Goal: Task Accomplishment & Management: Manage account settings

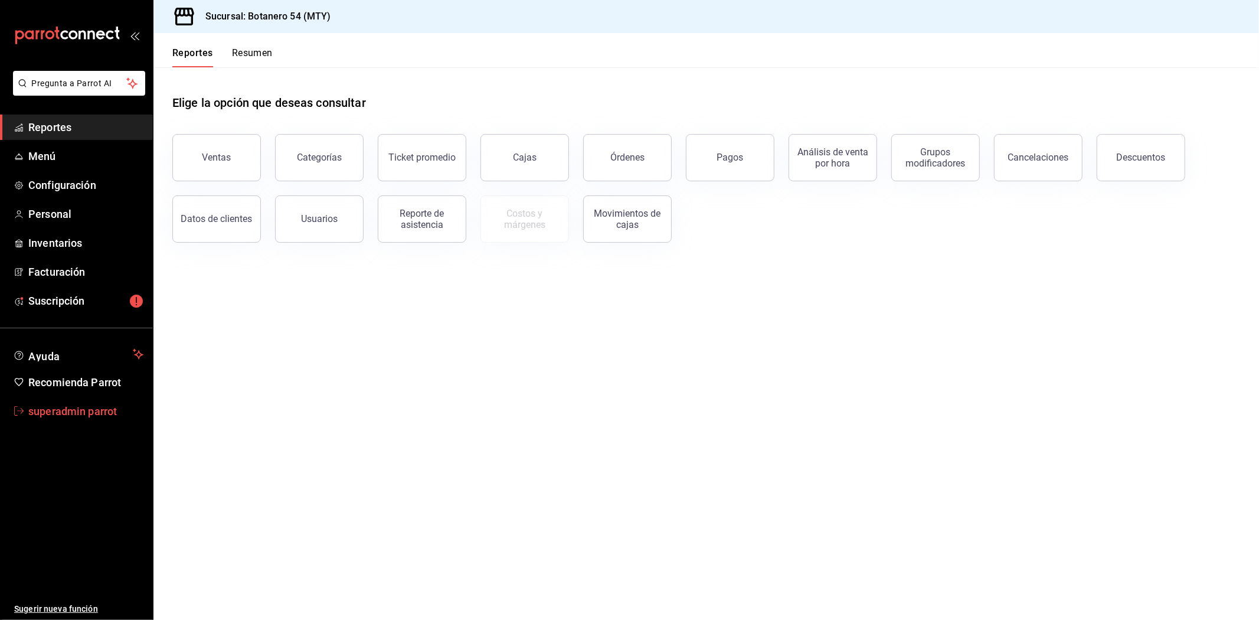
click at [67, 416] on span "superadmin parrot" at bounding box center [85, 411] width 115 height 16
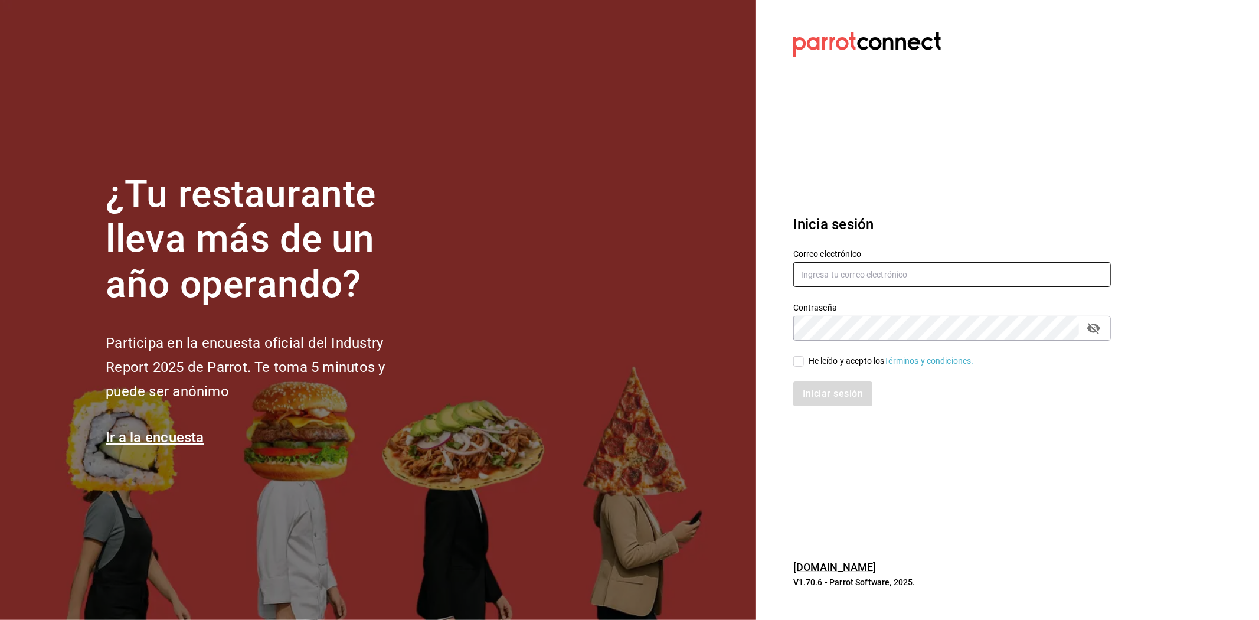
click at [875, 273] on input "text" at bounding box center [952, 274] width 318 height 25
type input "hoku@cancun.com"
click at [804, 363] on span "He leído y acepto los Términos y condiciones." at bounding box center [889, 361] width 170 height 12
click at [804, 363] on input "He leído y acepto los Términos y condiciones." at bounding box center [798, 361] width 11 height 11
checkbox input "true"
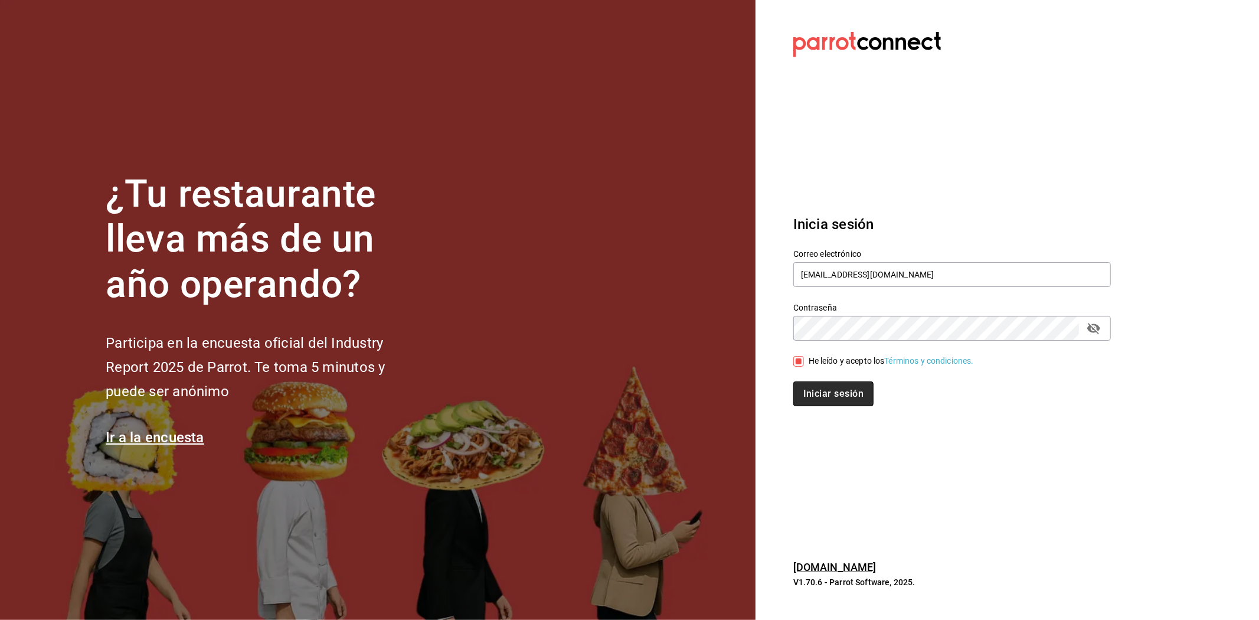
click at [803, 384] on button "Iniciar sesión" at bounding box center [833, 393] width 80 height 25
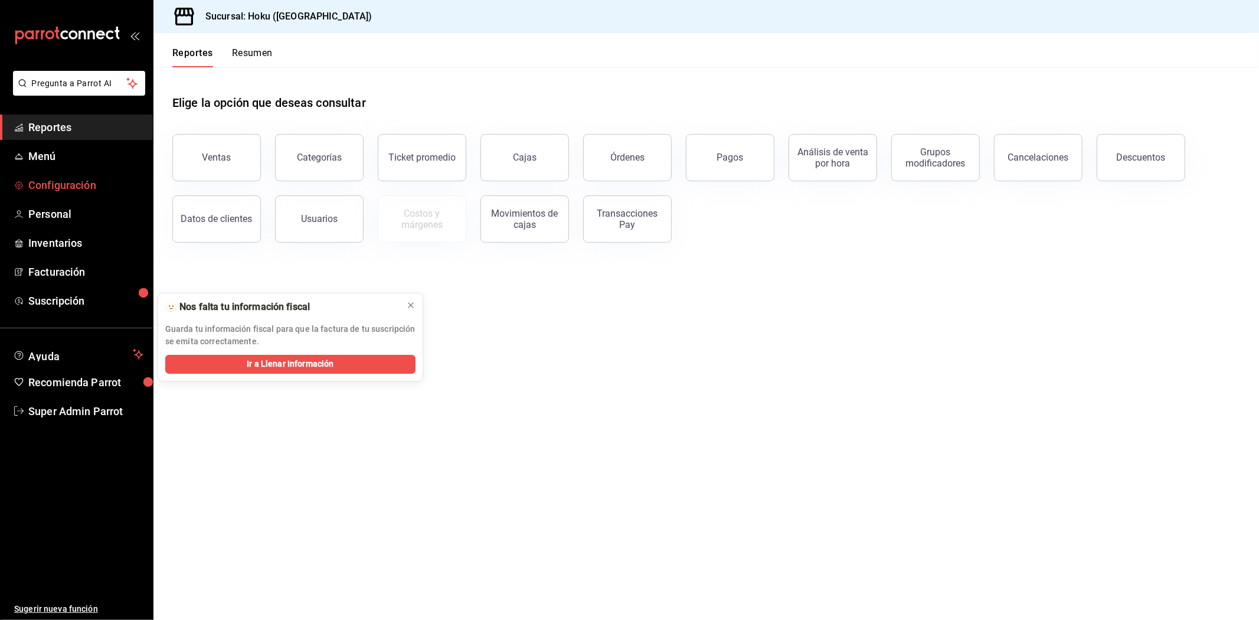
click at [73, 185] on span "Configuración" at bounding box center [85, 185] width 115 height 16
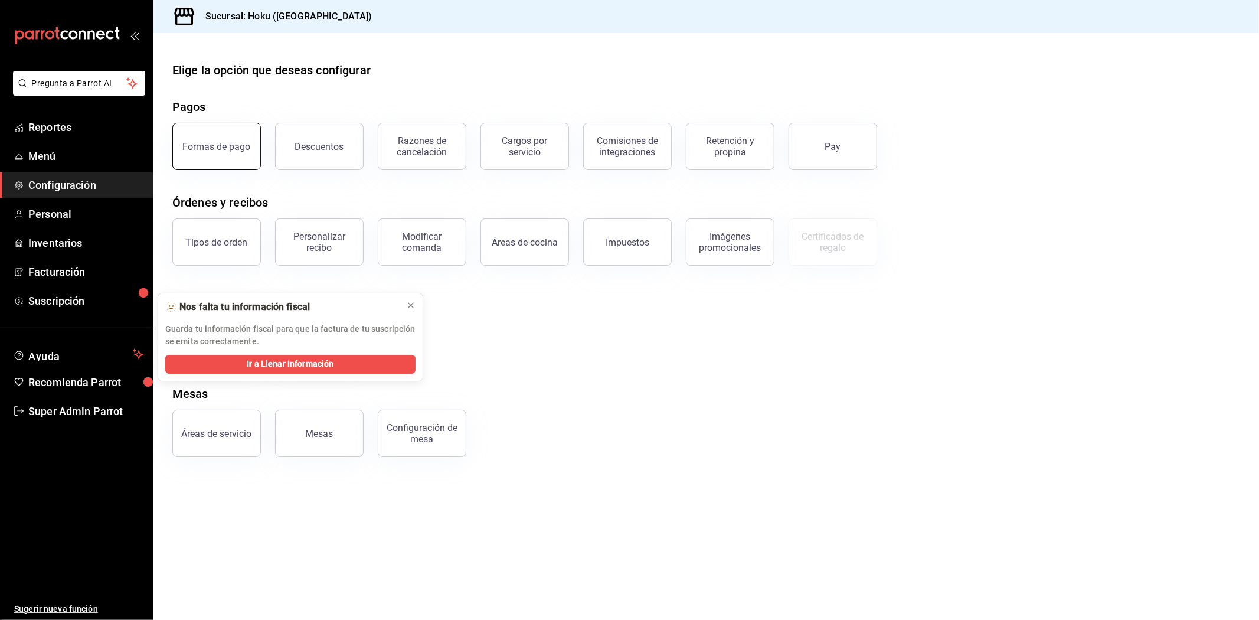
click at [248, 146] on button "Formas de pago" at bounding box center [216, 146] width 89 height 47
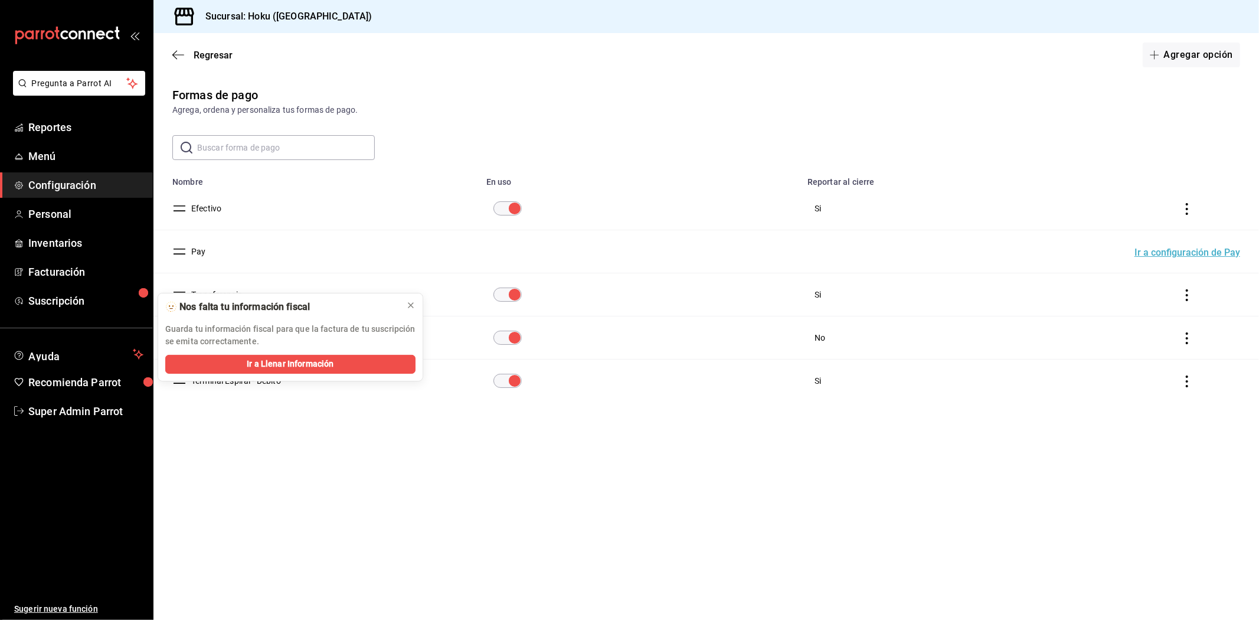
click at [577, 588] on main "Regresar Agregar opción Formas de pago Agrega, ordena y personaliza tus formas …" at bounding box center [705, 326] width 1105 height 587
click at [413, 309] on icon at bounding box center [410, 304] width 9 height 9
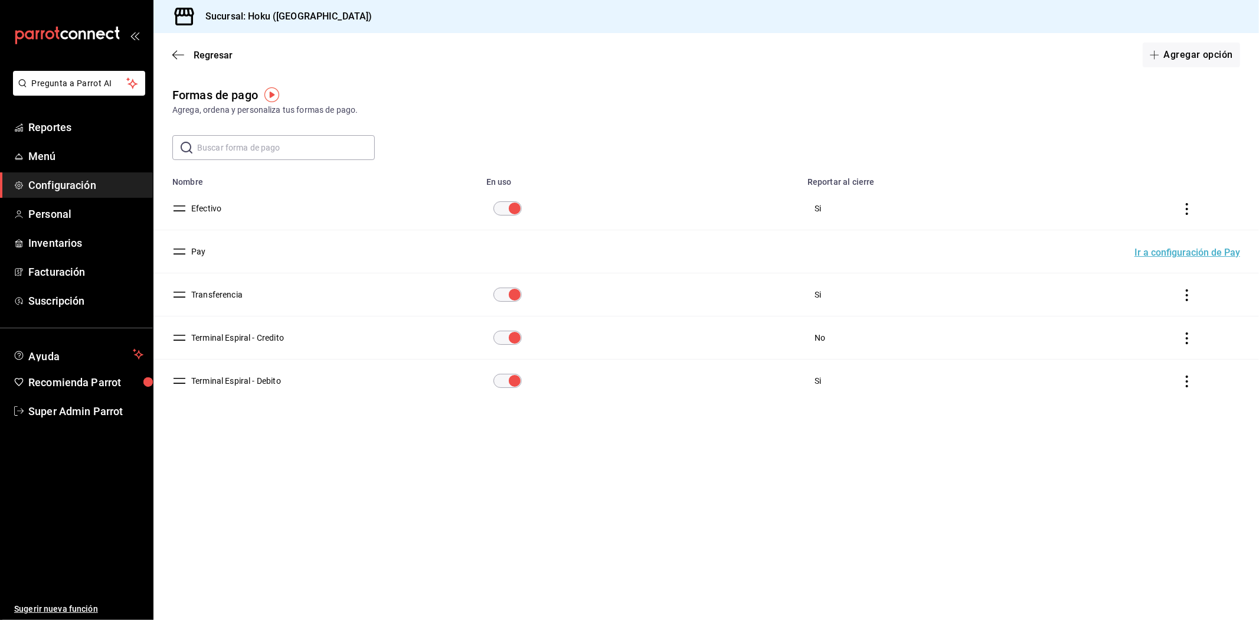
click at [1188, 336] on icon "actions" at bounding box center [1187, 338] width 12 height 12
click at [616, 456] on div at bounding box center [629, 310] width 1259 height 620
click at [1191, 381] on icon "actions" at bounding box center [1187, 381] width 12 height 12
click at [261, 338] on div at bounding box center [629, 310] width 1259 height 620
click at [1222, 506] on main "Regresar Agregar opción Formas de pago Agrega, ordena y personaliza tus formas …" at bounding box center [705, 326] width 1105 height 587
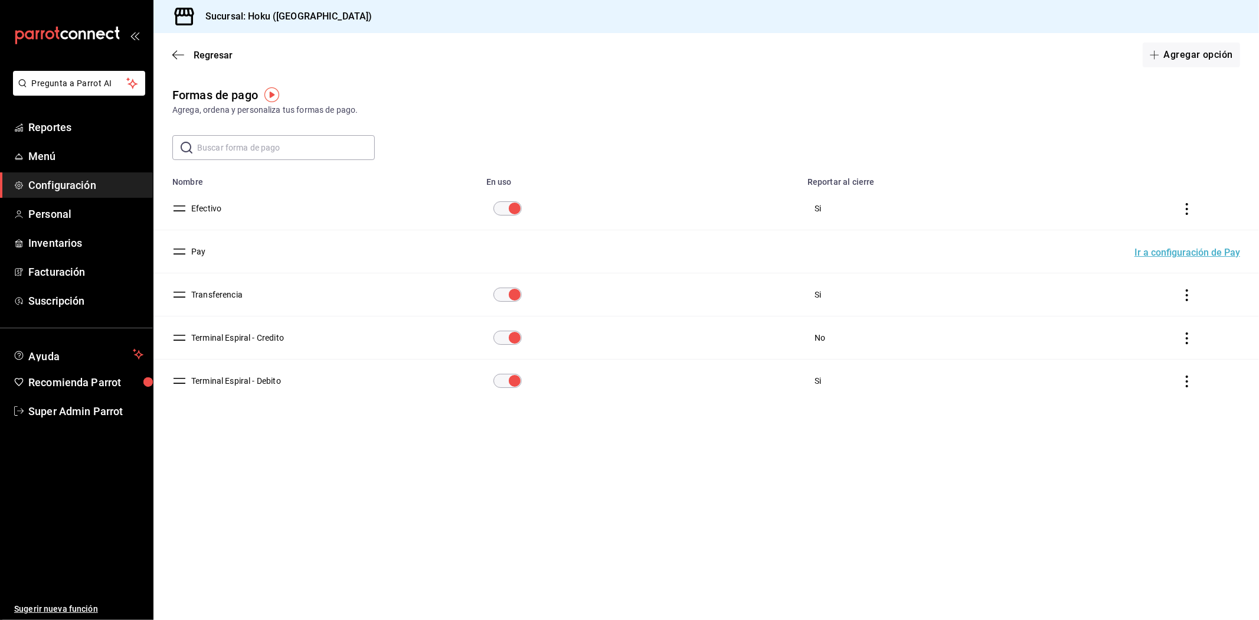
click at [368, 486] on main "Regresar Agregar opción Formas de pago Agrega, ordena y personaliza tus formas …" at bounding box center [705, 326] width 1105 height 587
click at [385, 512] on main "Regresar Agregar opción Formas de pago Agrega, ordena y personaliza tus formas …" at bounding box center [705, 326] width 1105 height 587
click at [322, 521] on main "Regresar Agregar opción Formas de pago Agrega, ordena y personaliza tus formas …" at bounding box center [705, 326] width 1105 height 587
click at [550, 1] on div "Sucursal: Hoku (Cancún)" at bounding box center [705, 16] width 1105 height 33
click at [103, 403] on span "Super Admin Parrot" at bounding box center [85, 411] width 115 height 16
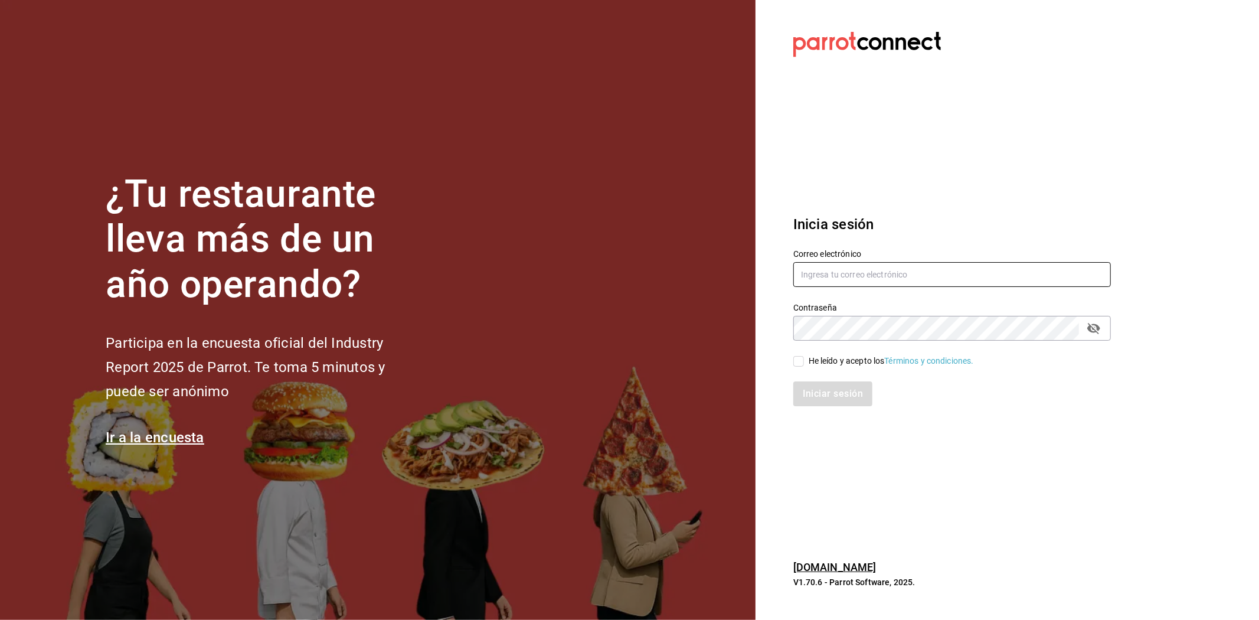
click at [854, 277] on input "text" at bounding box center [952, 274] width 318 height 25
paste input "lasglorias2@mexicali.com"
type input "lasglorias2@mexicali.com"
click at [870, 341] on div "He leído y acepto los Términos y condiciones." at bounding box center [945, 354] width 332 height 27
click at [801, 370] on div "Iniciar sesión" at bounding box center [945, 386] width 332 height 39
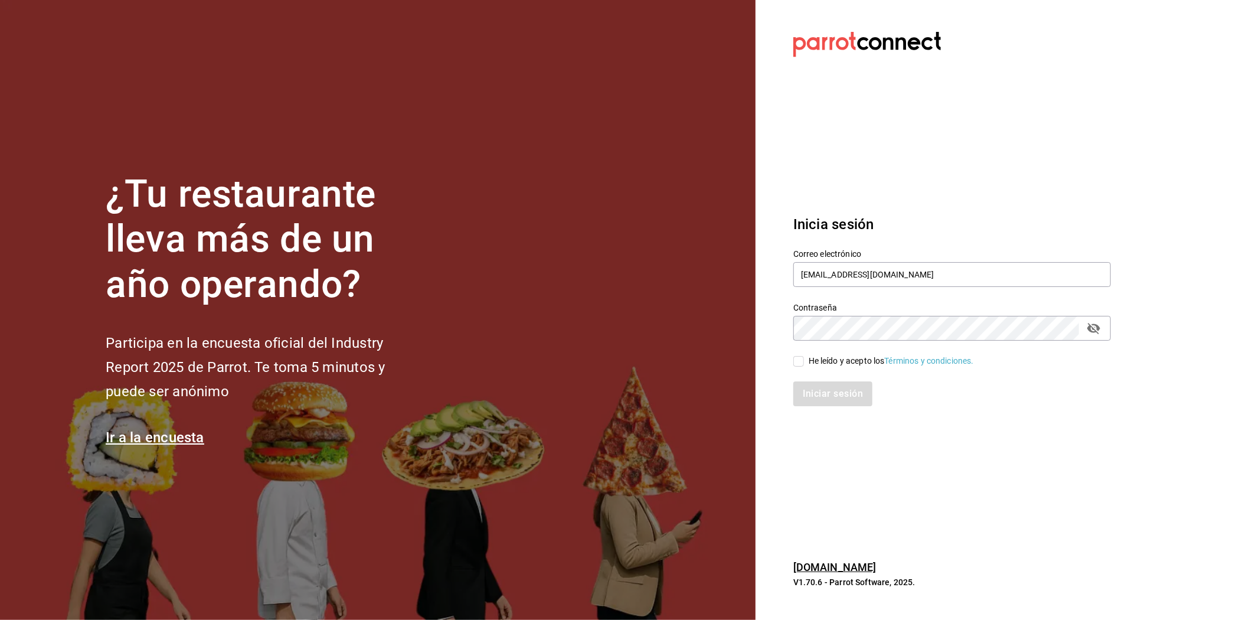
click at [799, 369] on div "Iniciar sesión" at bounding box center [945, 386] width 332 height 39
click at [799, 362] on input "He leído y acepto los Términos y condiciones." at bounding box center [798, 361] width 11 height 11
checkbox input "true"
click at [806, 388] on button "Iniciar sesión" at bounding box center [833, 393] width 80 height 25
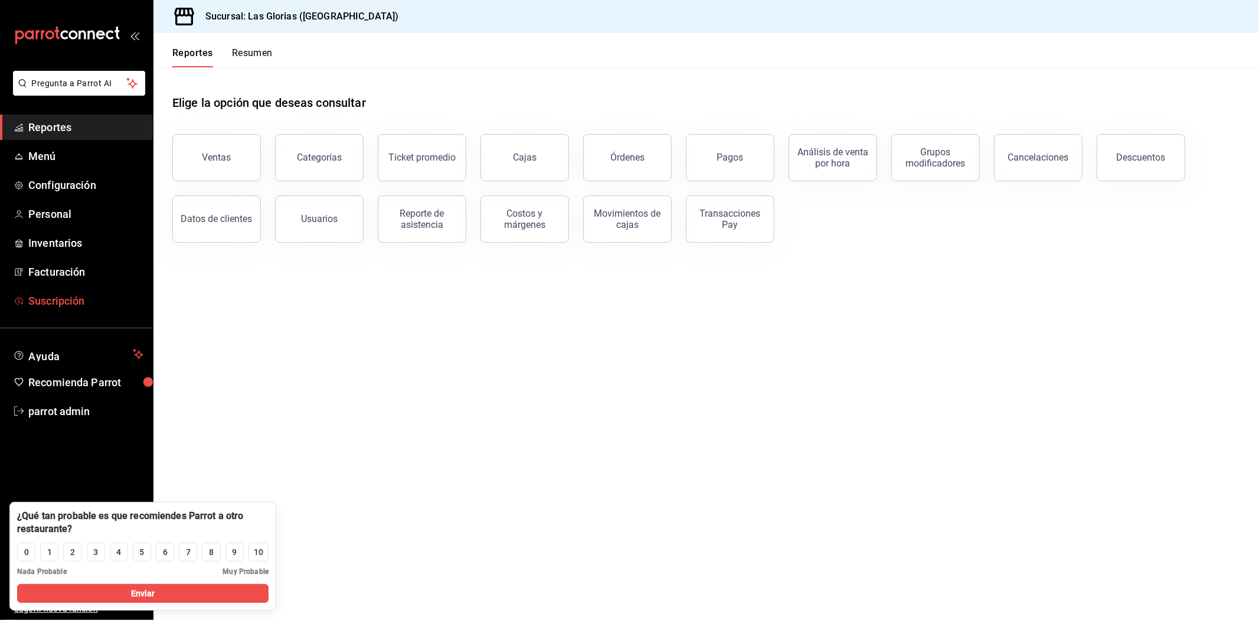
click at [50, 289] on link "Suscripción" at bounding box center [76, 300] width 153 height 25
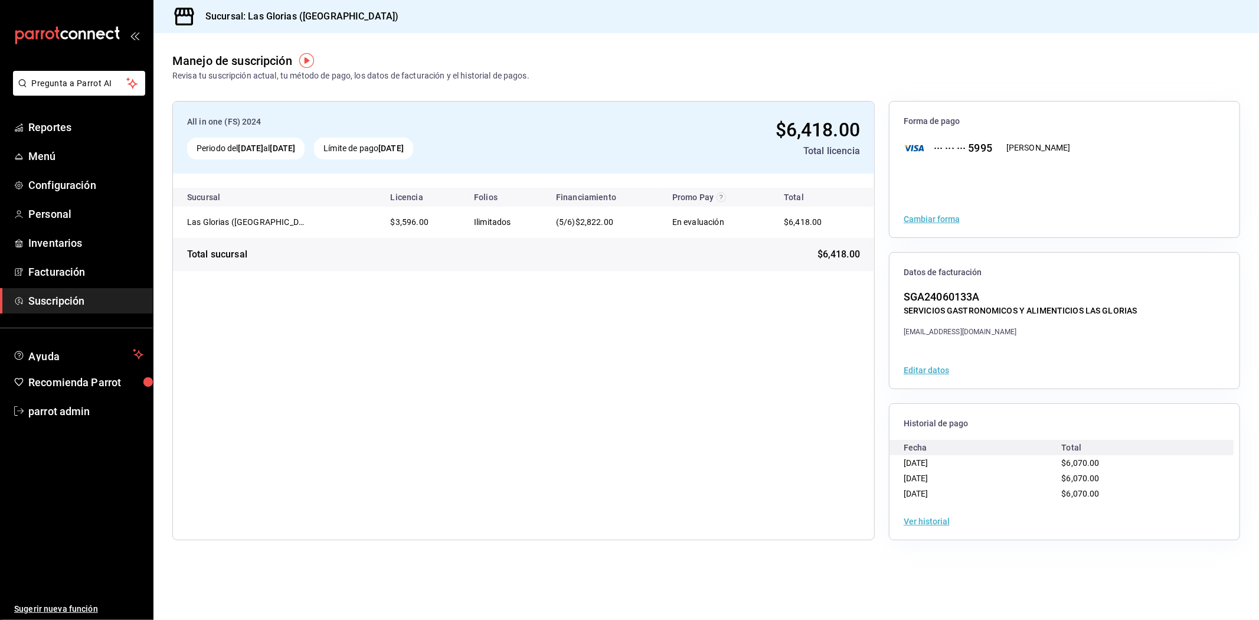
click at [928, 525] on button "Ver historial" at bounding box center [927, 521] width 46 height 8
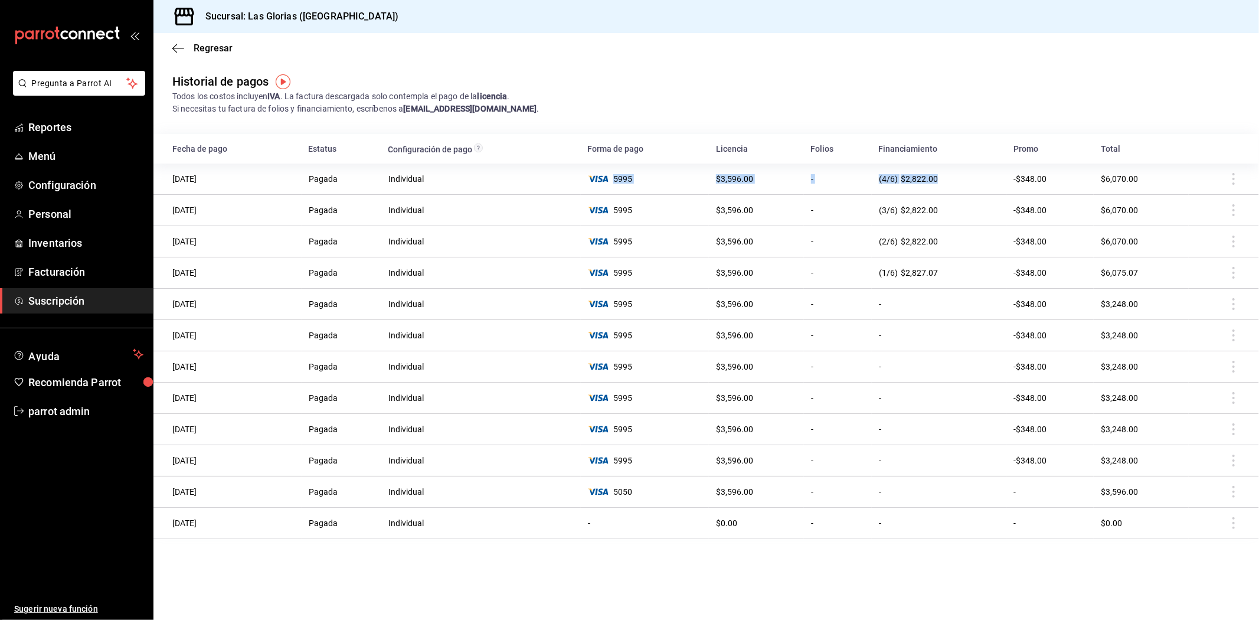
drag, startPoint x: 705, startPoint y: 177, endPoint x: 960, endPoint y: 186, distance: 255.1
click at [960, 186] on tr "11/09/2025 Pagada Individual 5995 $3,596.00 - (4/6) $2,822.00 -$348.00 $6,070.00" at bounding box center [705, 178] width 1105 height 31
click at [791, 180] on td "$3,596.00" at bounding box center [756, 178] width 95 height 31
drag, startPoint x: 712, startPoint y: 180, endPoint x: 759, endPoint y: 179, distance: 46.6
click at [759, 179] on td "$3,596.00" at bounding box center [756, 178] width 95 height 31
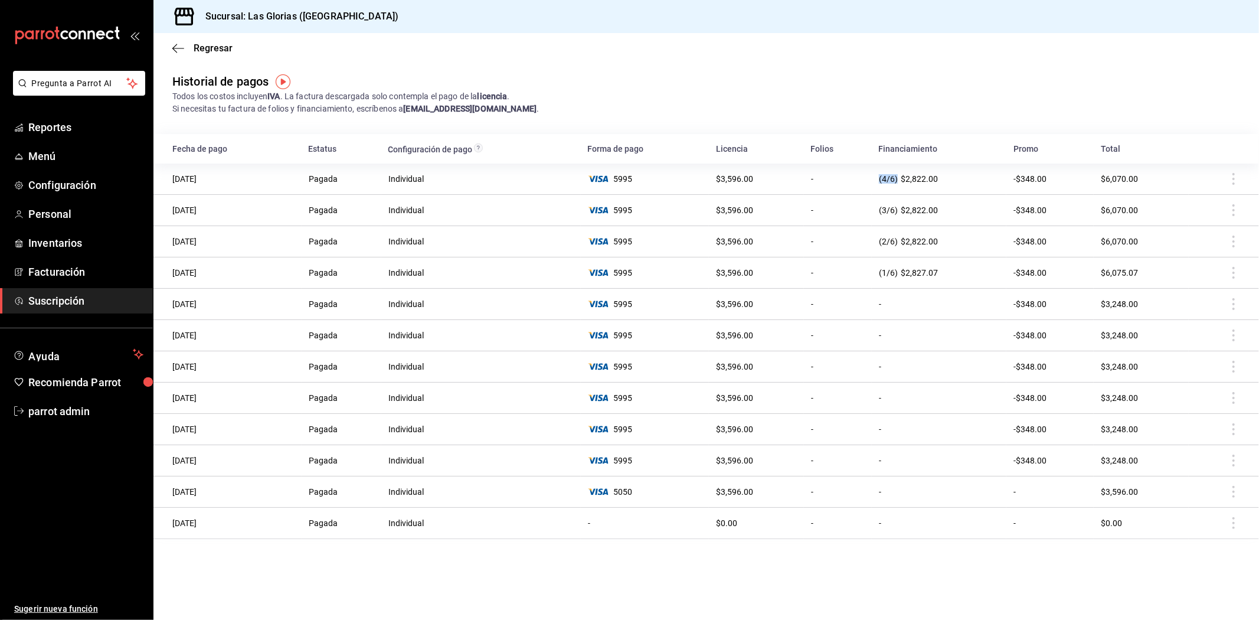
drag, startPoint x: 868, startPoint y: 180, endPoint x: 974, endPoint y: 184, distance: 105.7
click at [974, 184] on tr "11/09/2025 Pagada Individual 5995 $3,596.00 - (4/6) $2,822.00 -$348.00 $6,070.00" at bounding box center [705, 178] width 1105 height 31
click at [941, 182] on div "(4/6) $2,822.00" at bounding box center [939, 178] width 120 height 9
click at [941, 175] on div "(4/6) $2,822.00" at bounding box center [939, 178] width 120 height 9
drag, startPoint x: 941, startPoint y: 175, endPoint x: 912, endPoint y: 178, distance: 28.5
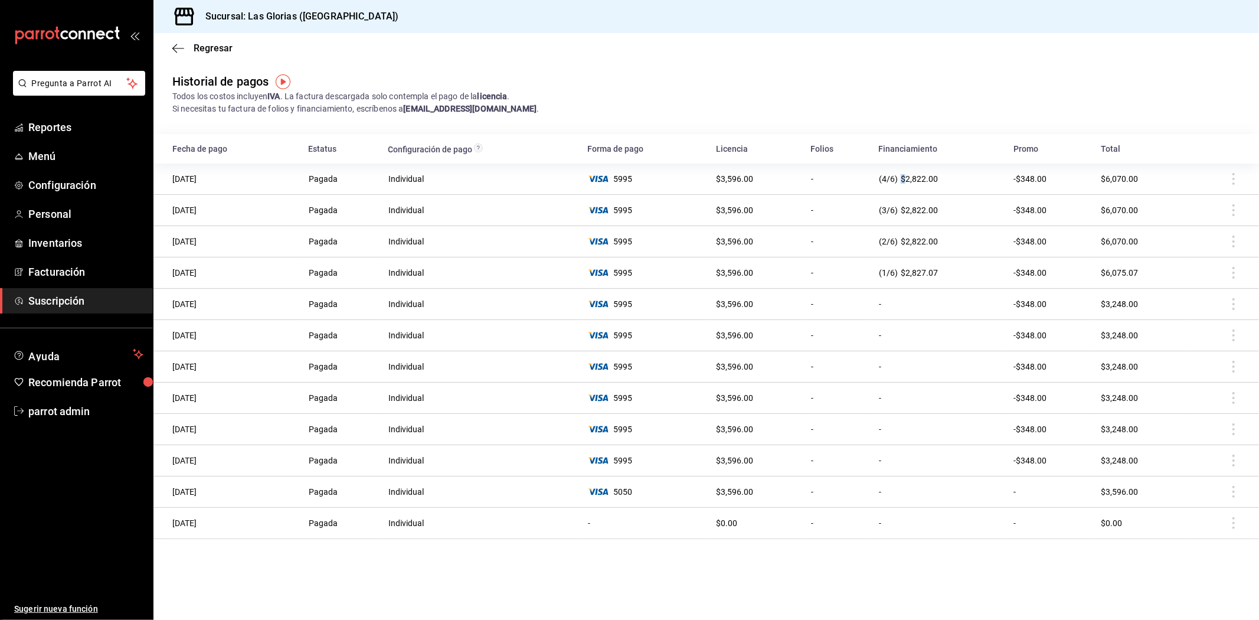
click at [907, 178] on div "(4/6) $2,822.00" at bounding box center [939, 178] width 120 height 9
click at [943, 176] on div "(4/6) $2,822.00" at bounding box center [939, 178] width 120 height 9
click at [930, 176] on span "$2,822.00" at bounding box center [919, 178] width 37 height 9
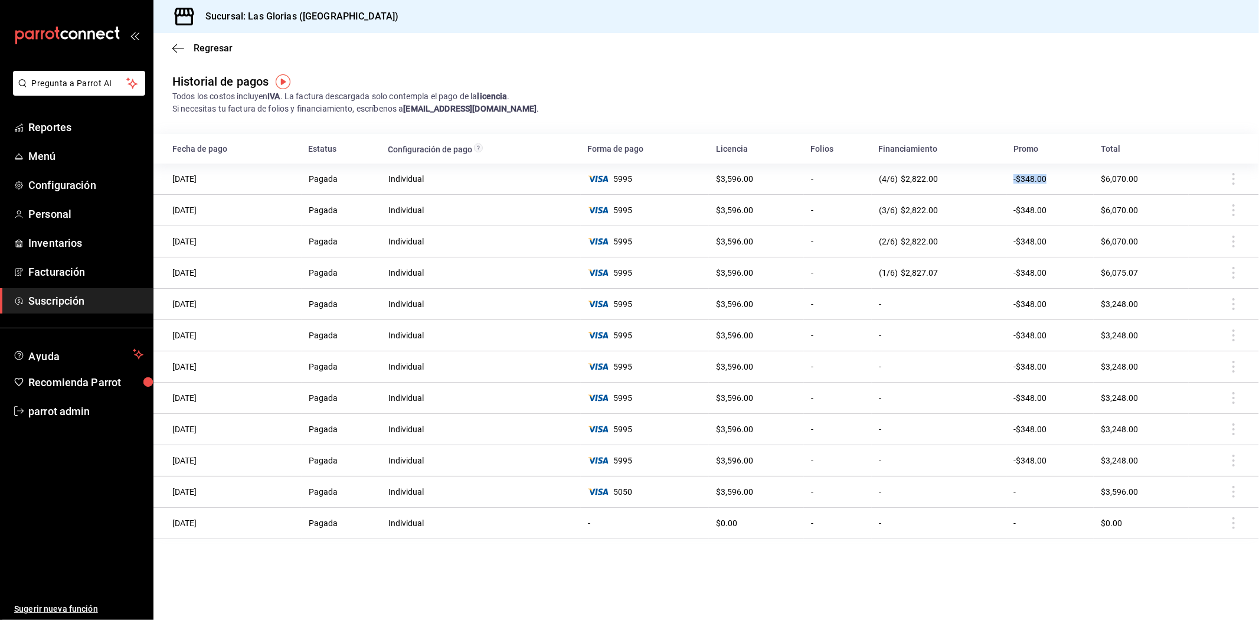
drag, startPoint x: 1048, startPoint y: 182, endPoint x: 1006, endPoint y: 187, distance: 41.7
click at [1006, 187] on td "-$348.00" at bounding box center [1049, 178] width 87 height 31
drag, startPoint x: 1149, startPoint y: 171, endPoint x: 1104, endPoint y: 181, distance: 46.4
click at [1104, 181] on td "$6,070.00" at bounding box center [1141, 178] width 95 height 31
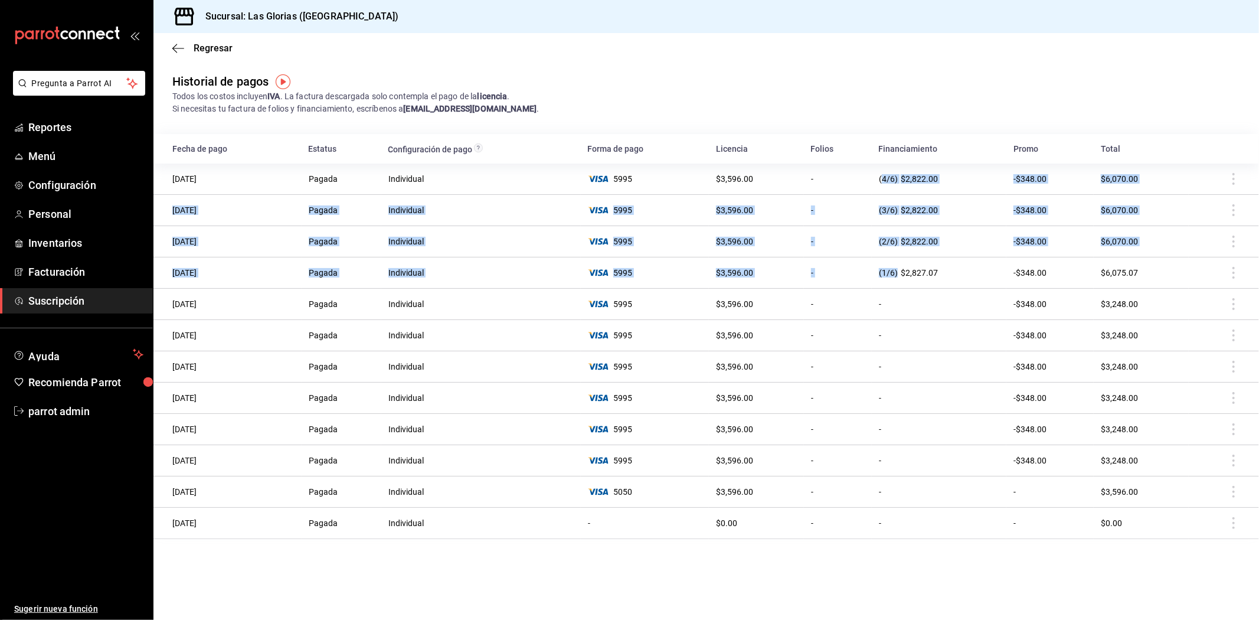
drag, startPoint x: 946, startPoint y: 276, endPoint x: 881, endPoint y: 175, distance: 119.5
click at [881, 175] on tbody "11/09/2025 Pagada Individual 5995 $3,596.00 - (4/6) $2,822.00 -$348.00 $6,070.0…" at bounding box center [705, 350] width 1105 height 375
click at [881, 175] on div "(4/6) $2,822.00" at bounding box center [939, 178] width 120 height 9
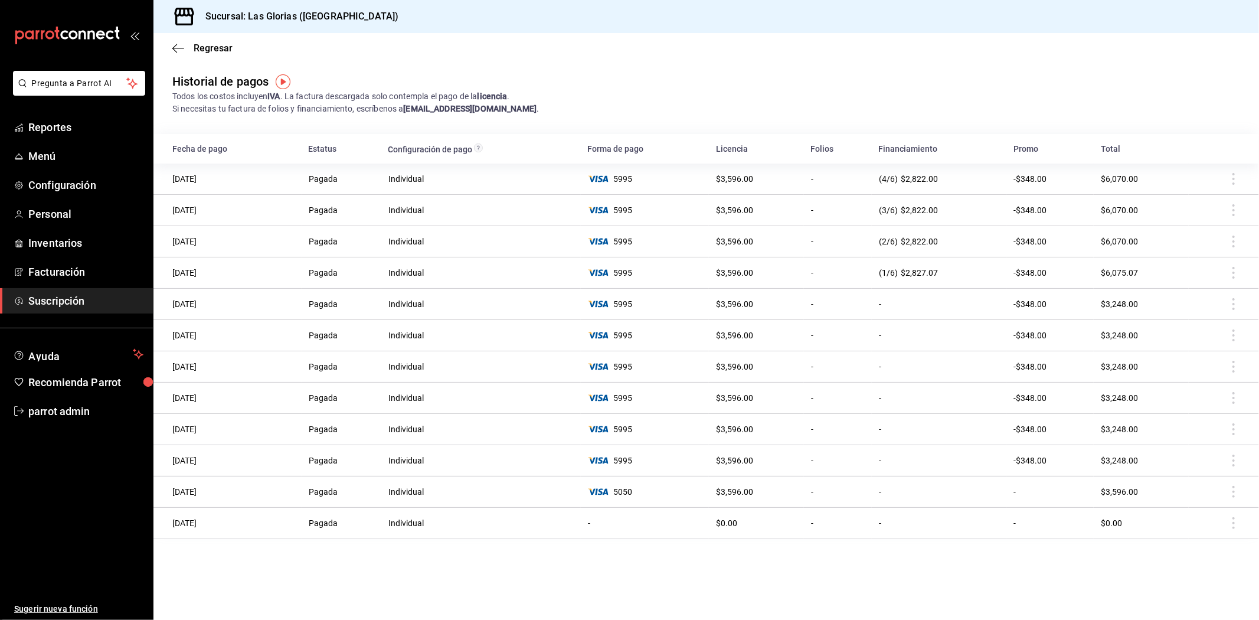
click at [944, 275] on div "(1/6) $2,827.07" at bounding box center [939, 272] width 120 height 9
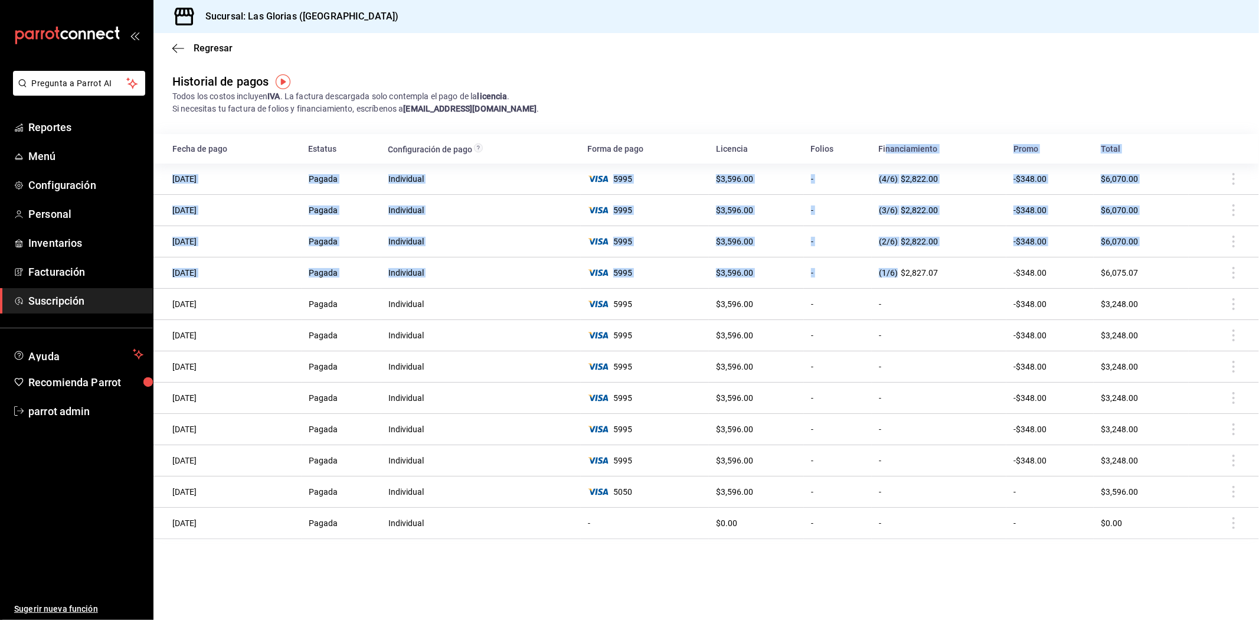
drag, startPoint x: 944, startPoint y: 275, endPoint x: 886, endPoint y: 161, distance: 128.0
click at [886, 161] on table "Fecha de pago Estatus Configuración de pago Forma de pago Licencia Folios Finan…" at bounding box center [705, 336] width 1105 height 405
click at [944, 270] on div "(1/6) $2,827.07" at bounding box center [939, 272] width 120 height 9
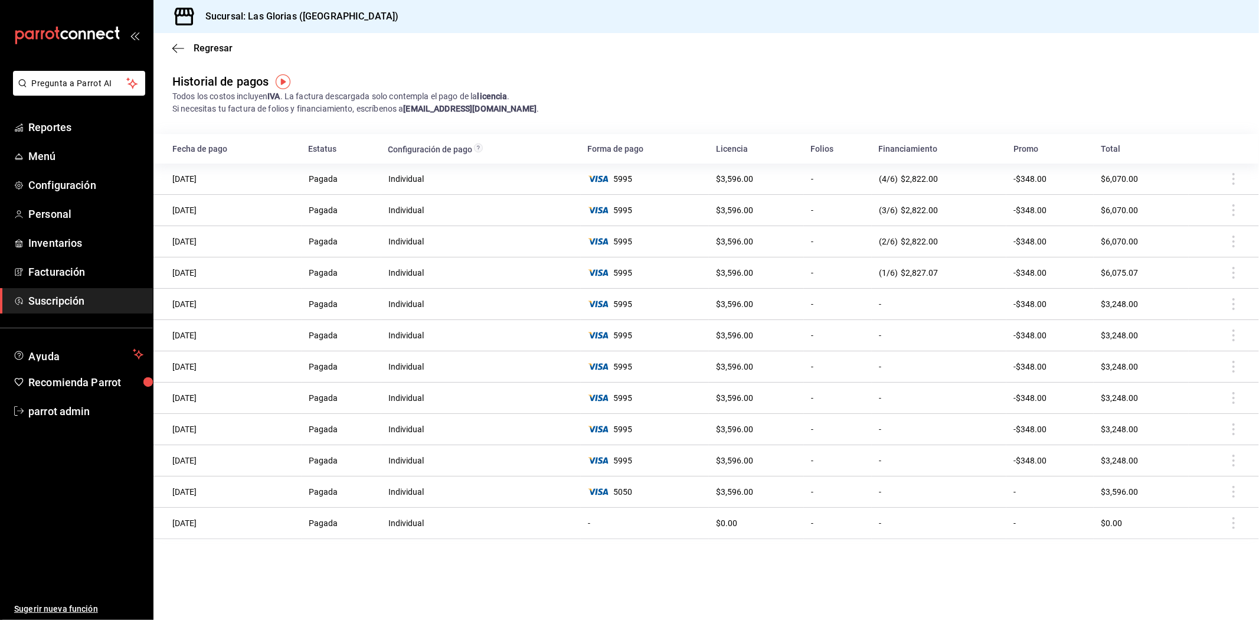
click at [51, 305] on span "Suscripción" at bounding box center [85, 301] width 115 height 16
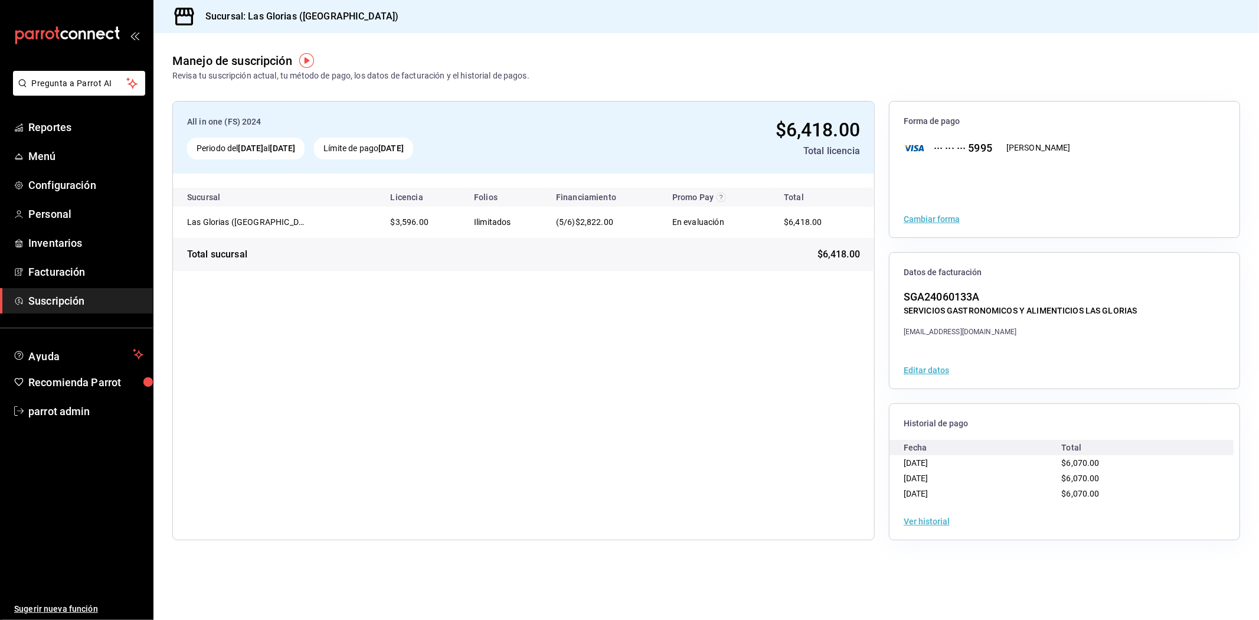
click at [942, 525] on button "Ver historial" at bounding box center [927, 521] width 46 height 8
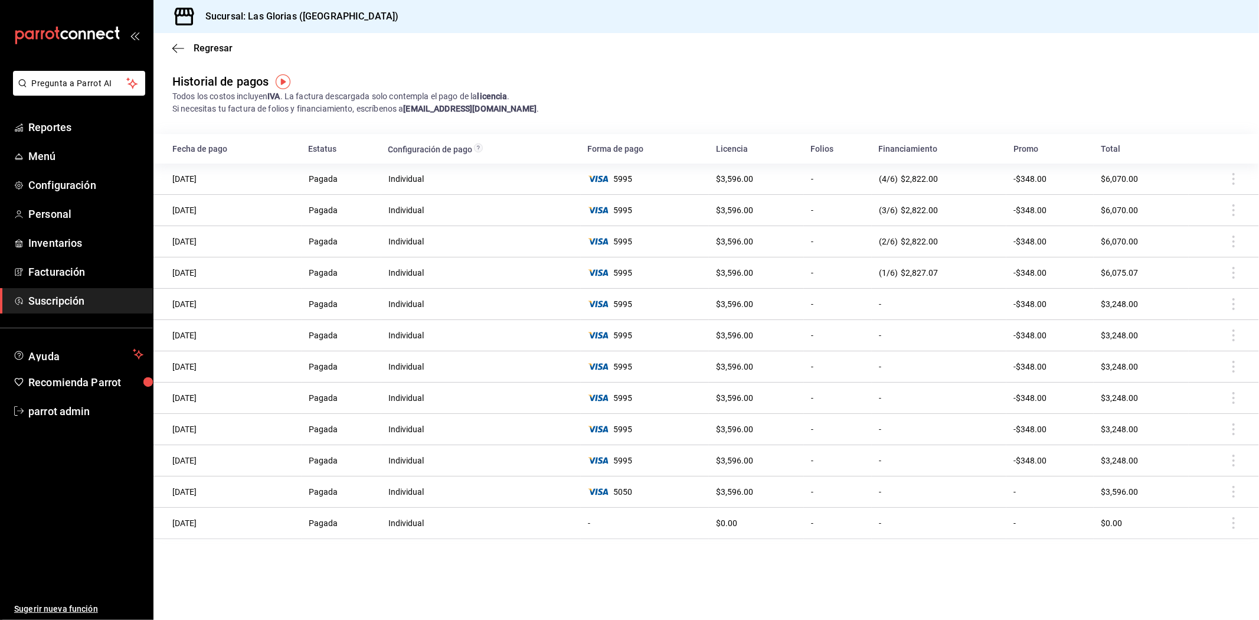
click at [368, 565] on main "Regresar Historial de pagos Todos los costos incluyen IVA . La factura descarga…" at bounding box center [705, 326] width 1105 height 587
click at [380, 577] on main "Regresar Historial de pagos Todos los costos incluyen IVA . La factura descarga…" at bounding box center [705, 326] width 1105 height 587
click at [81, 406] on span "parrot admin" at bounding box center [85, 411] width 115 height 16
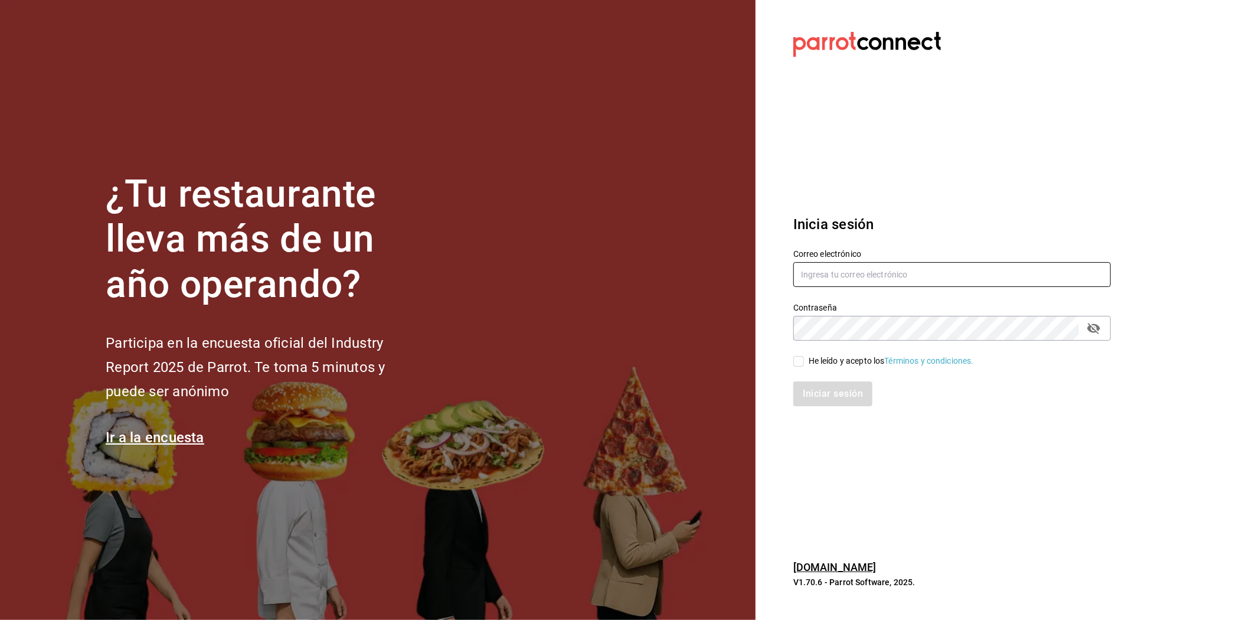
click at [948, 282] on input "text" at bounding box center [952, 274] width 318 height 25
paste input "[EMAIL_ADDRESS][DOMAIN_NAME]"
type input "[EMAIL_ADDRESS][DOMAIN_NAME]"
click at [799, 361] on input "He leído y acepto los Términos y condiciones." at bounding box center [798, 361] width 11 height 11
checkbox input "true"
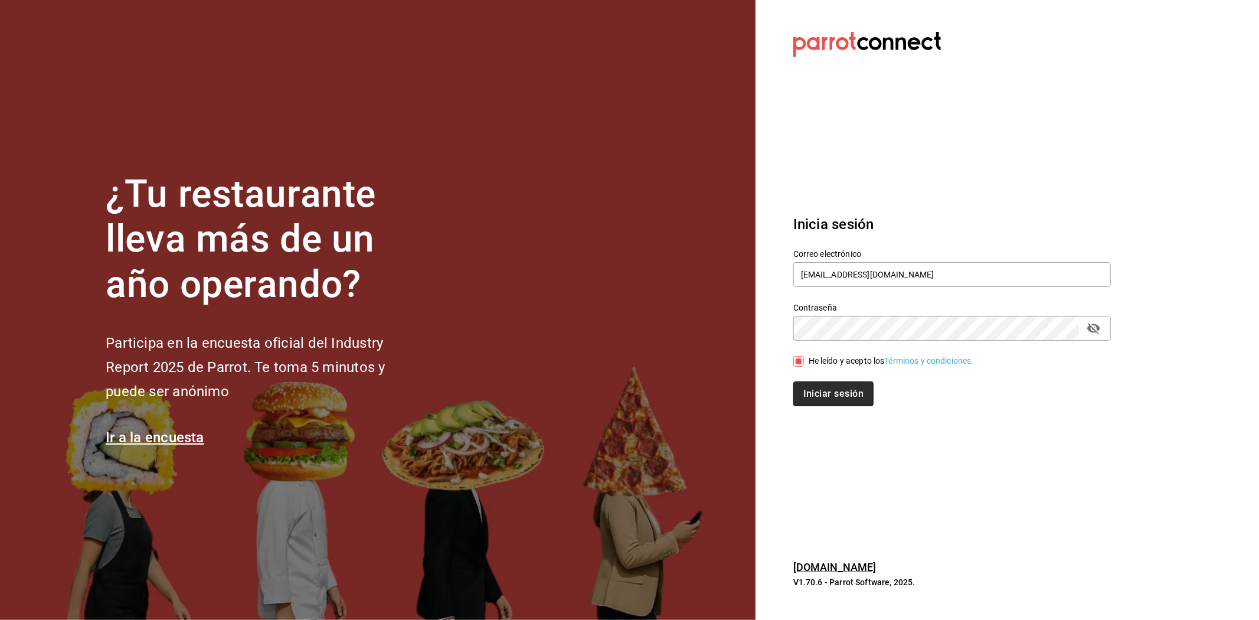
click at [810, 391] on button "Iniciar sesión" at bounding box center [833, 393] width 80 height 25
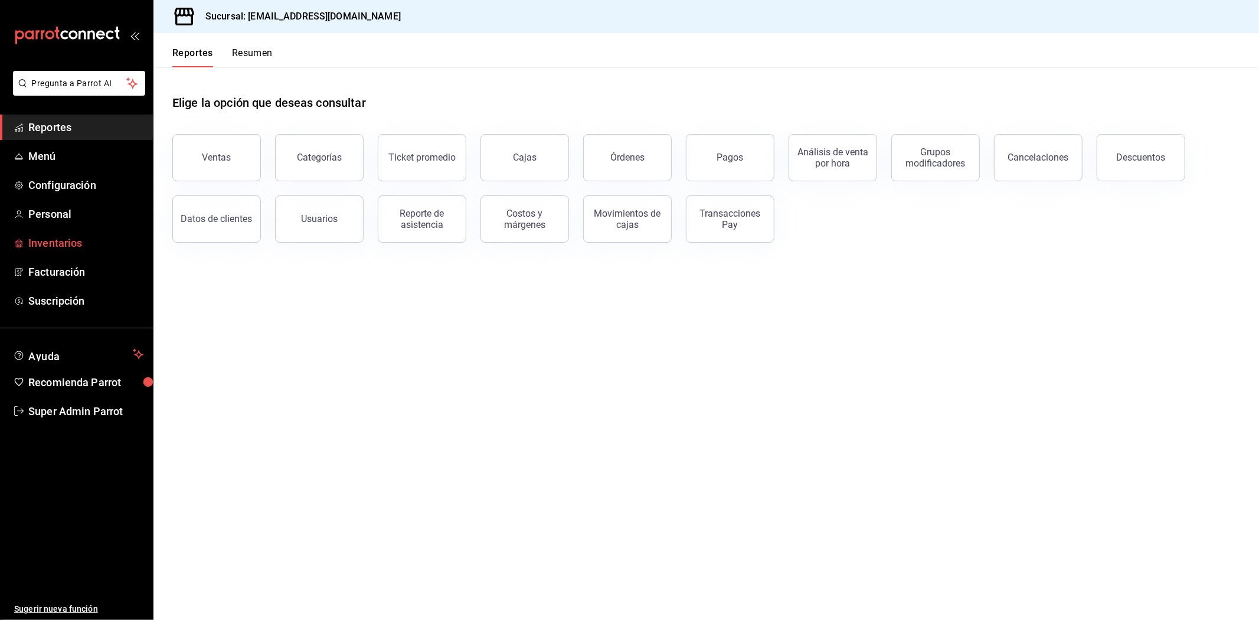
click at [74, 251] on link "Inventarios" at bounding box center [76, 242] width 153 height 25
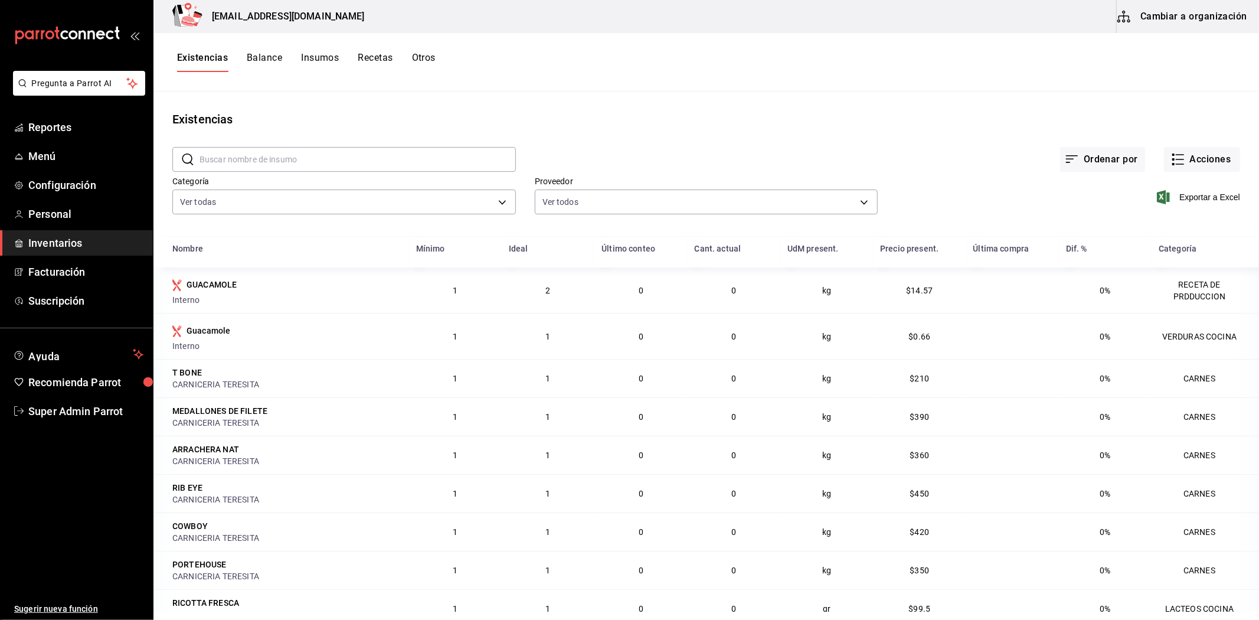
click at [385, 61] on button "Recetas" at bounding box center [375, 62] width 35 height 20
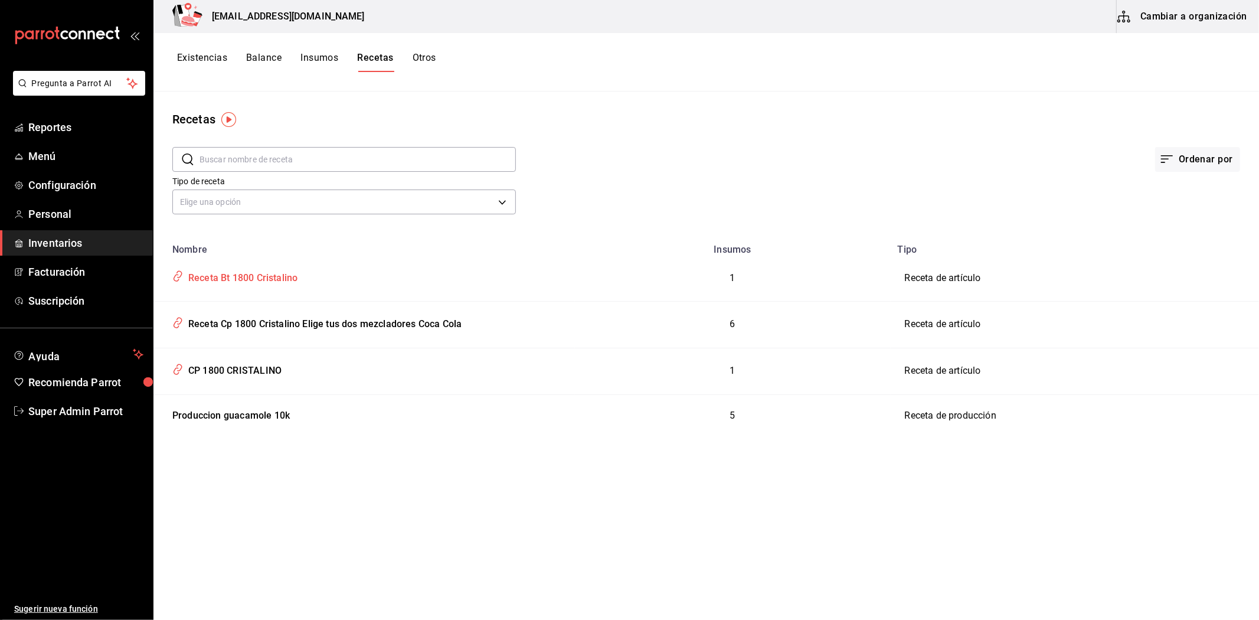
click at [260, 280] on div "Receta Bt 1800 Cristalino" at bounding box center [241, 276] width 114 height 18
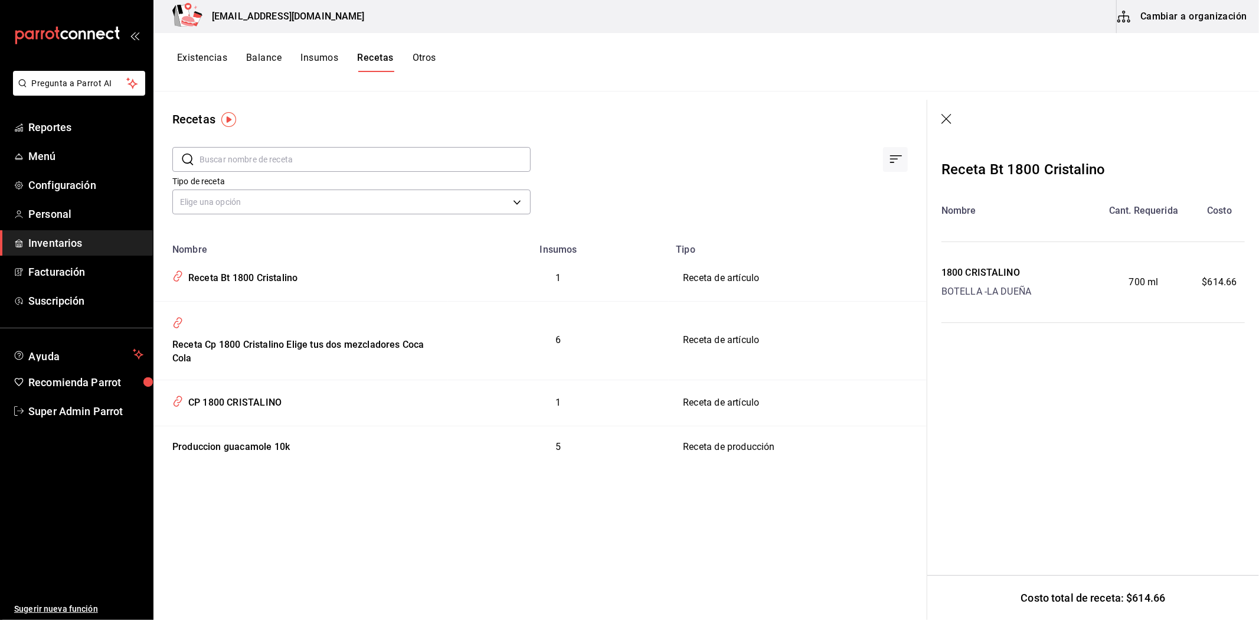
click at [1017, 296] on div "BOTELLA - LA DUEÑA" at bounding box center [986, 291] width 90 height 14
click at [1003, 272] on div "1800 CRISTALINO" at bounding box center [986, 273] width 90 height 14
click at [948, 119] on icon "button" at bounding box center [947, 120] width 12 height 12
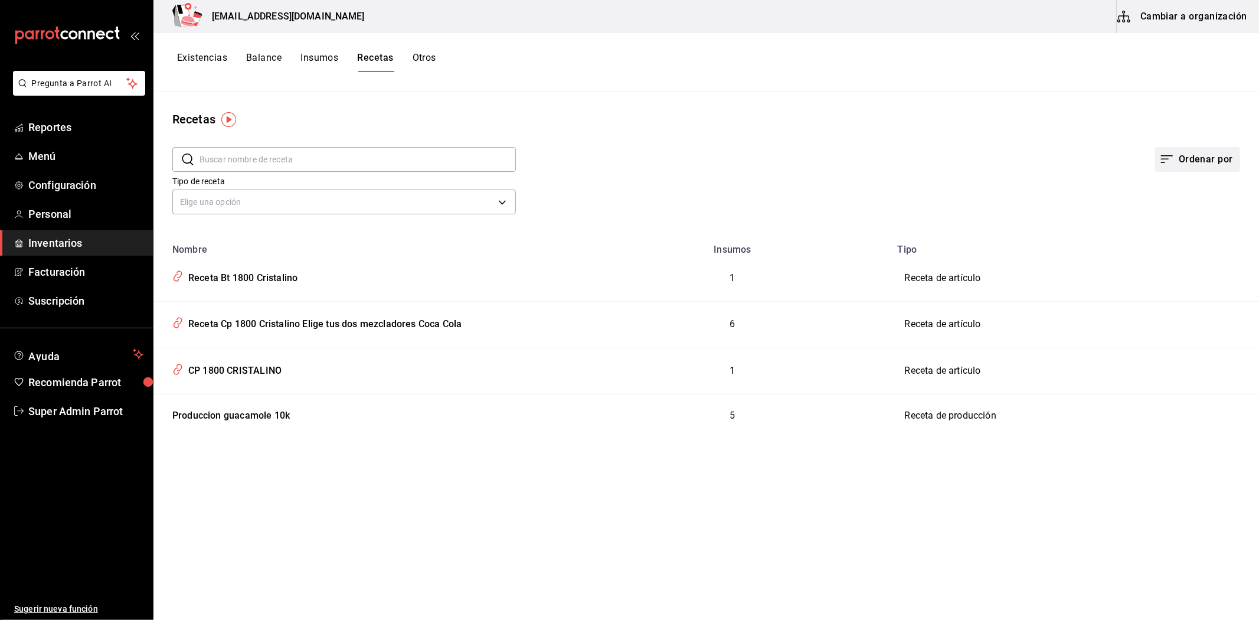
click at [1225, 158] on button "Ordenar por" at bounding box center [1197, 159] width 85 height 25
click at [1010, 149] on div at bounding box center [629, 310] width 1259 height 620
click at [1169, 25] on button "Cambiar a organización" at bounding box center [1183, 16] width 133 height 33
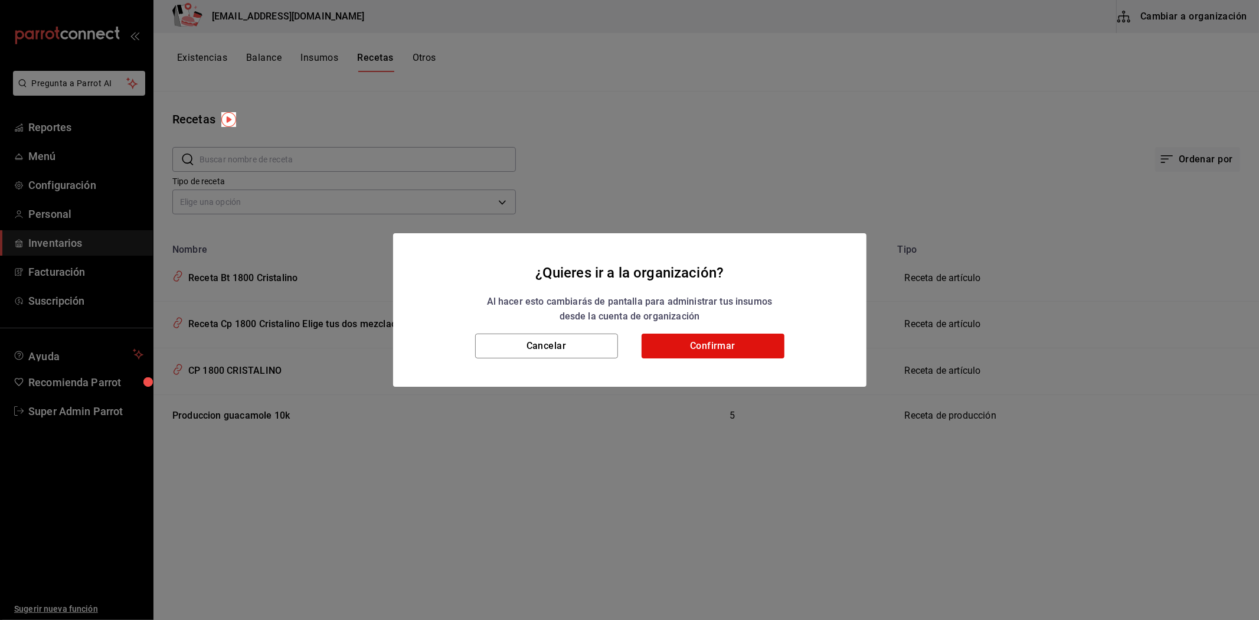
click at [696, 330] on h2 "¿Quieres ir a la organización? Al hacer esto cambiarás de pantalla para adminis…" at bounding box center [629, 283] width 473 height 100
click at [695, 344] on button "Confirmar" at bounding box center [713, 345] width 143 height 25
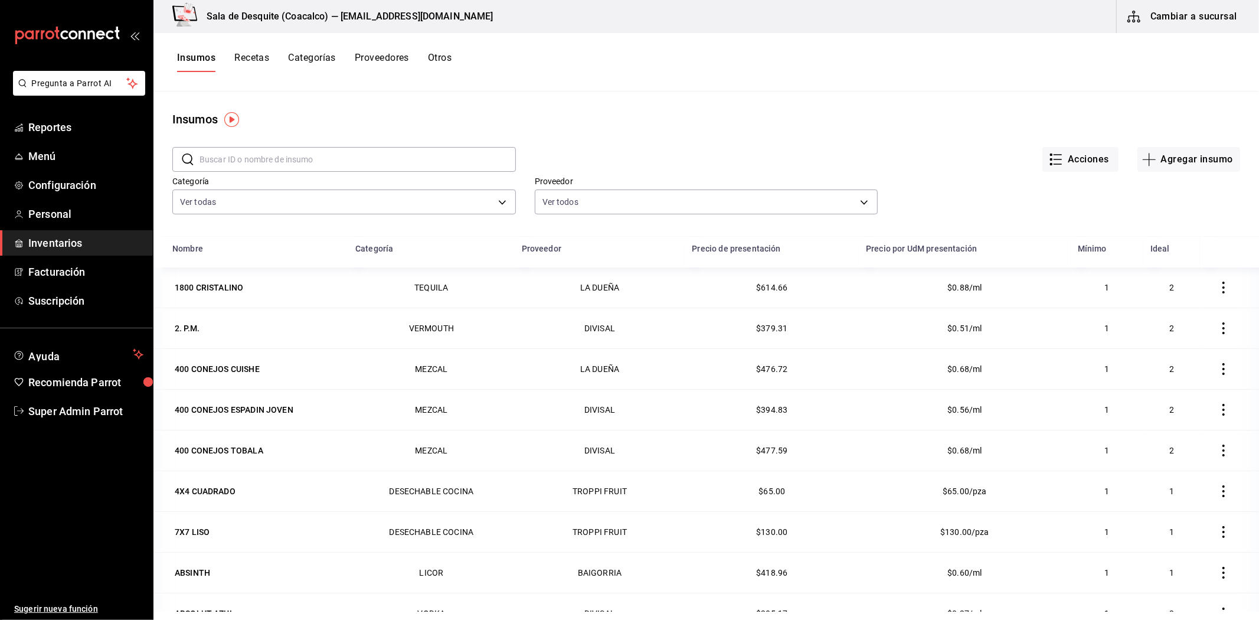
click at [266, 57] on button "Recetas" at bounding box center [251, 62] width 35 height 20
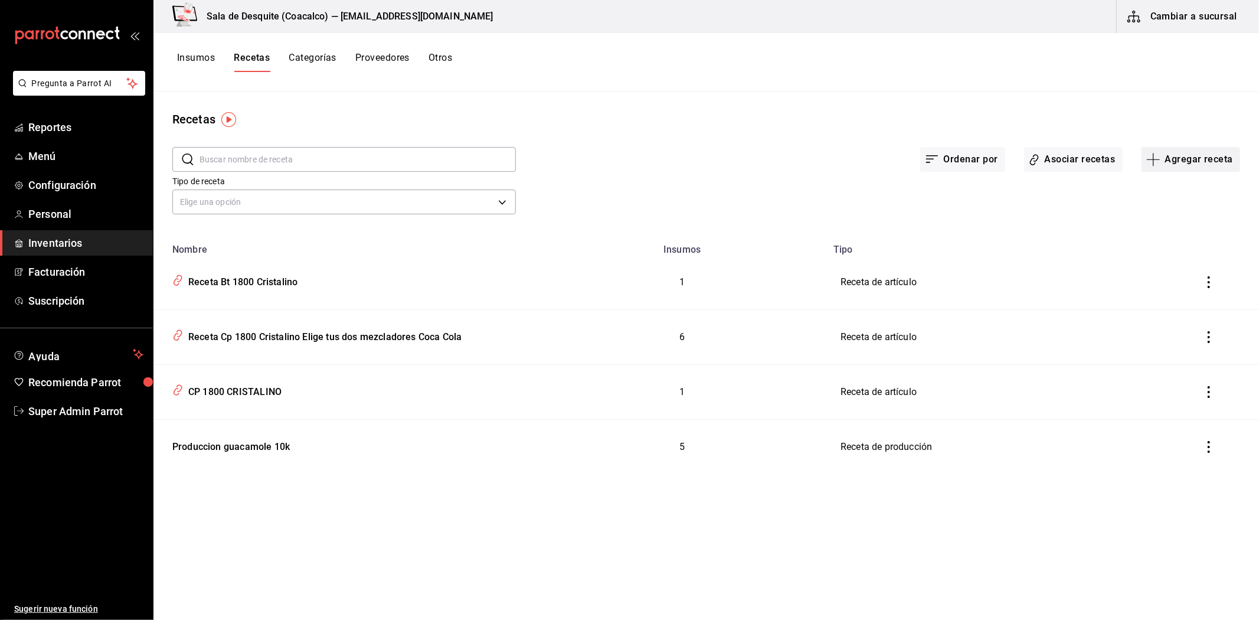
click at [1189, 160] on button "Agregar receta" at bounding box center [1190, 159] width 99 height 25
click at [1084, 167] on div at bounding box center [629, 310] width 1259 height 620
click at [1081, 164] on button "Asociar recetas" at bounding box center [1073, 159] width 99 height 25
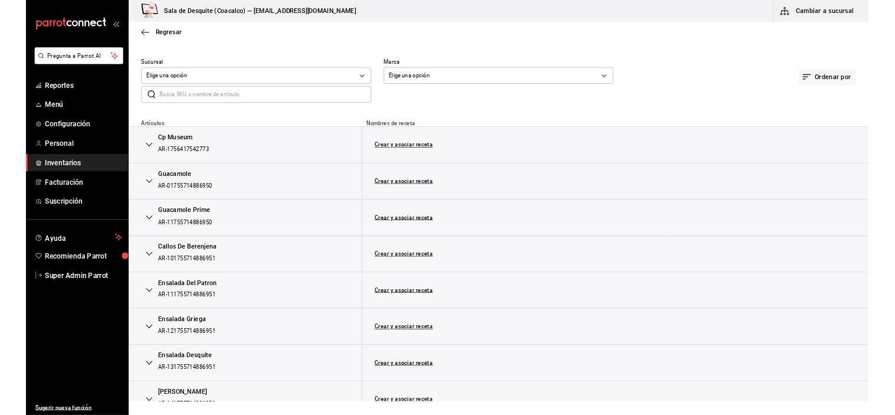
scroll to position [66, 0]
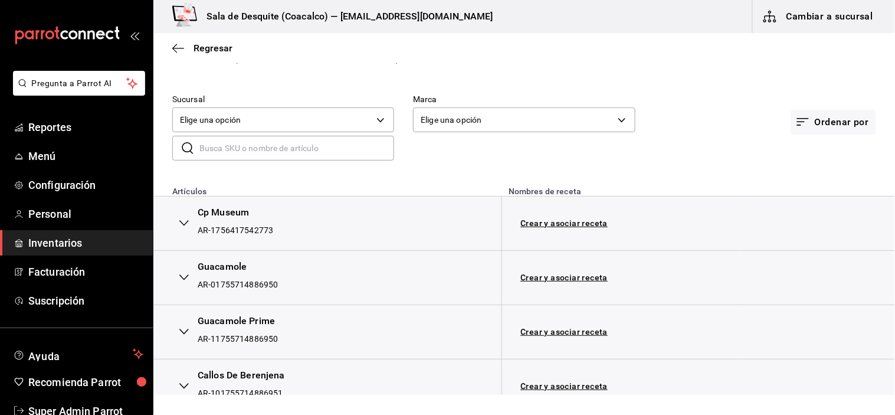
click at [829, 135] on div "Ordenar por" at bounding box center [756, 106] width 241 height 60
click at [831, 131] on button "Ordenar por" at bounding box center [833, 122] width 85 height 25
click at [183, 49] on div at bounding box center [447, 207] width 895 height 415
click at [182, 48] on icon "button" at bounding box center [178, 48] width 12 height 11
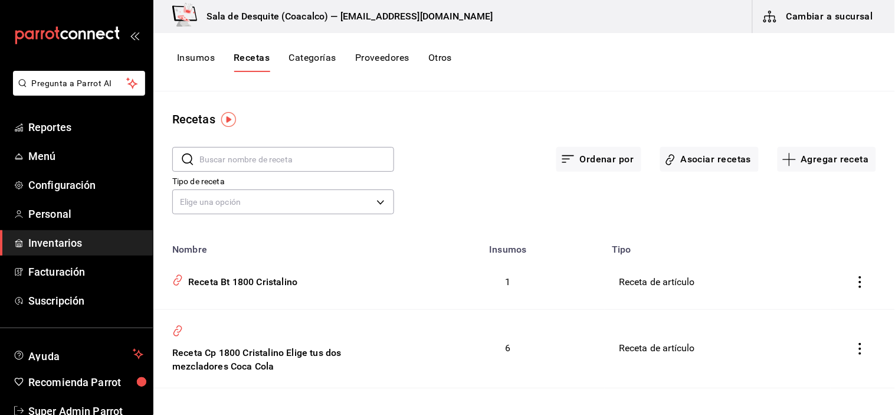
click at [806, 18] on button "Cambiar a sucursal" at bounding box center [819, 16] width 133 height 33
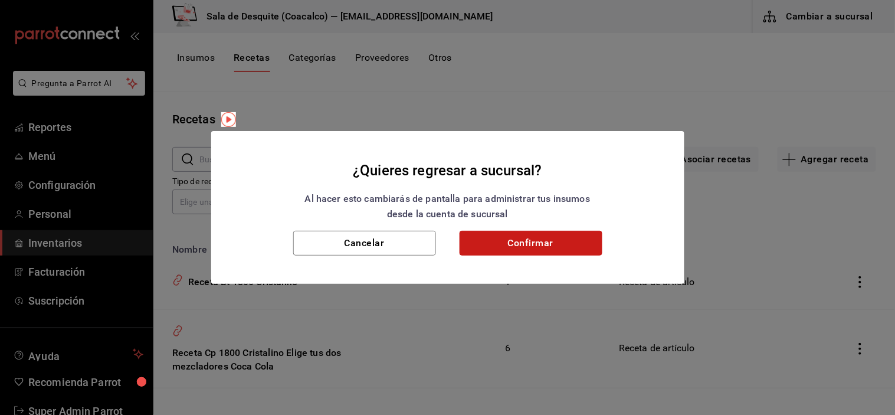
click at [595, 237] on button "Confirmar" at bounding box center [531, 243] width 143 height 25
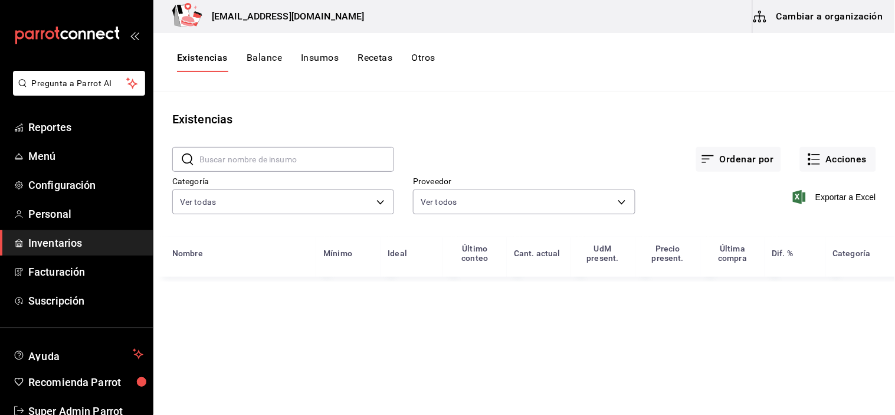
click at [432, 55] on button "Otros" at bounding box center [424, 62] width 24 height 20
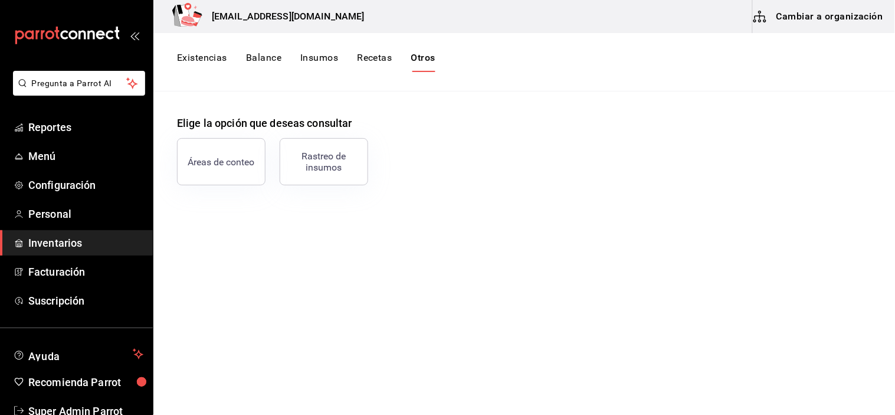
click at [374, 58] on button "Recetas" at bounding box center [374, 62] width 35 height 20
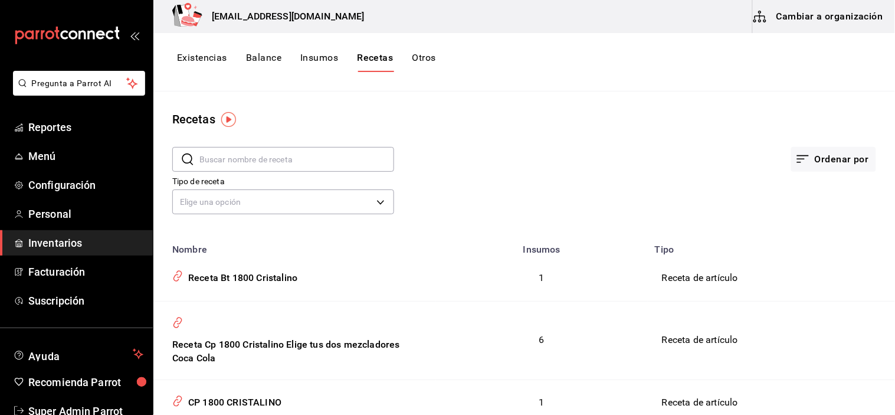
click at [316, 54] on button "Insumos" at bounding box center [319, 62] width 38 height 20
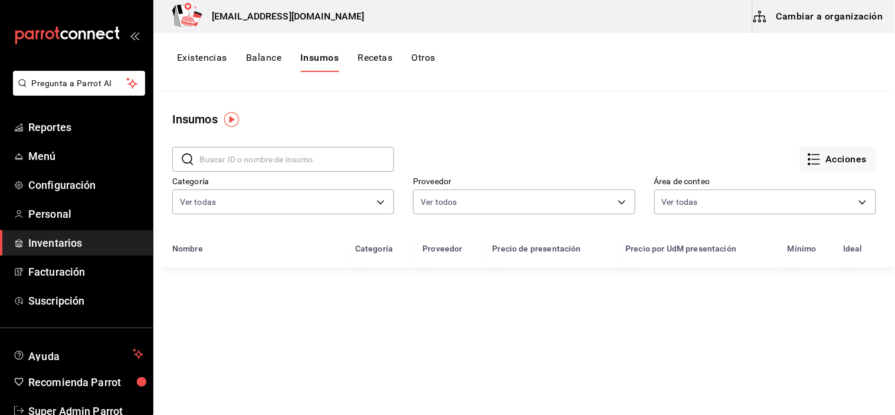
click at [255, 60] on button "Balance" at bounding box center [263, 62] width 35 height 20
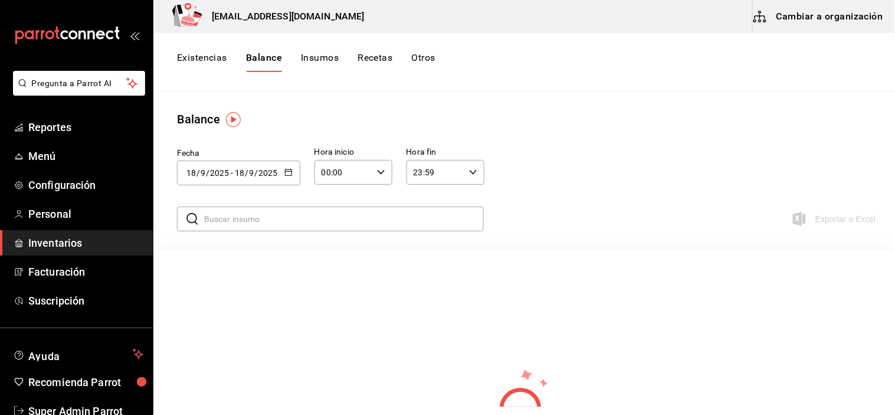
click at [181, 52] on button "Existencias" at bounding box center [202, 62] width 50 height 20
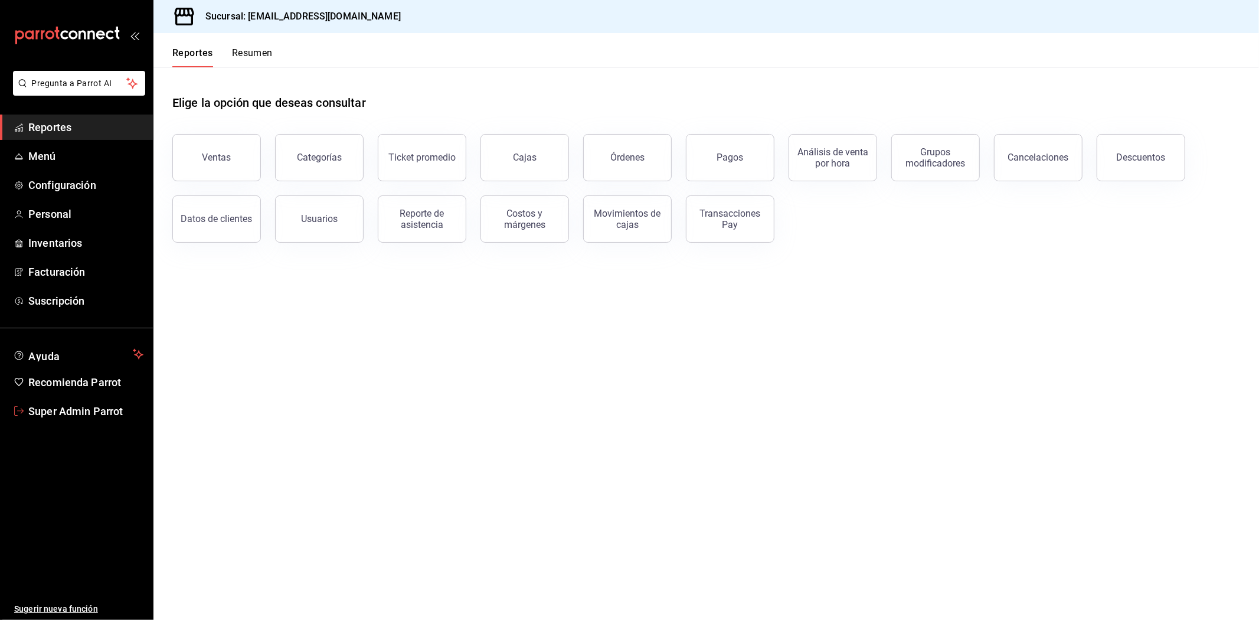
click at [56, 419] on link "Super Admin Parrot" at bounding box center [76, 410] width 153 height 25
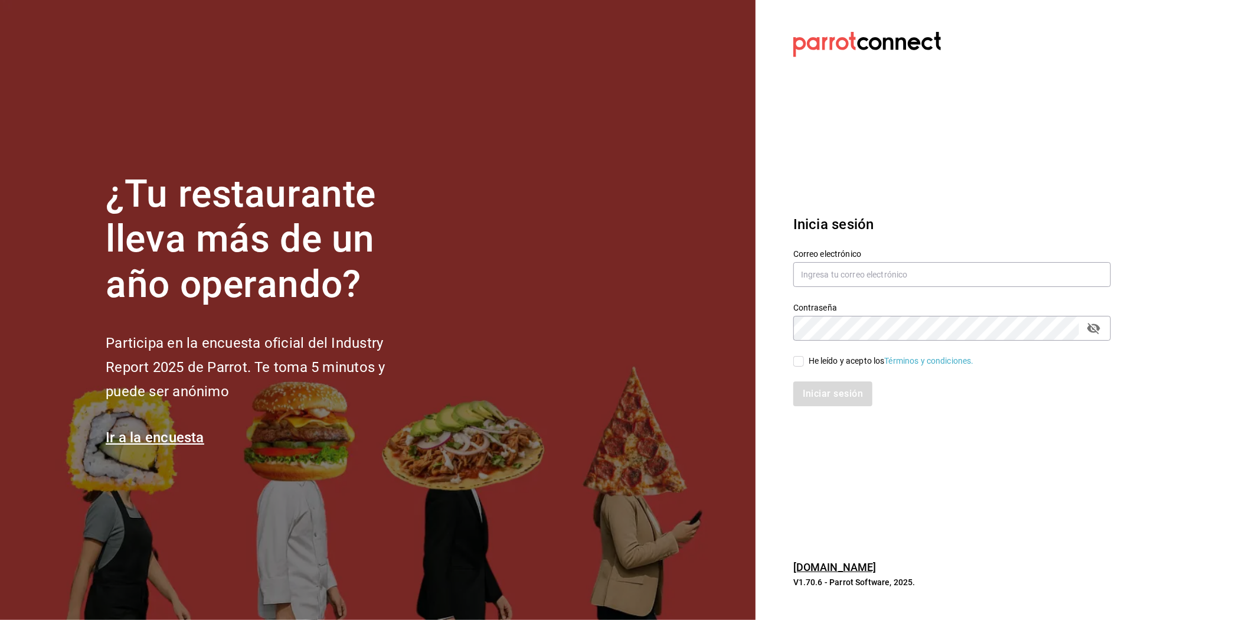
click at [1013, 275] on input "text" at bounding box center [952, 274] width 318 height 25
type input "[EMAIL_ADDRESS][DOMAIN_NAME]"
click at [796, 360] on input "He leído y acepto los Términos y condiciones." at bounding box center [798, 361] width 11 height 11
checkbox input "true"
click at [809, 392] on button "Iniciar sesión" at bounding box center [833, 393] width 80 height 25
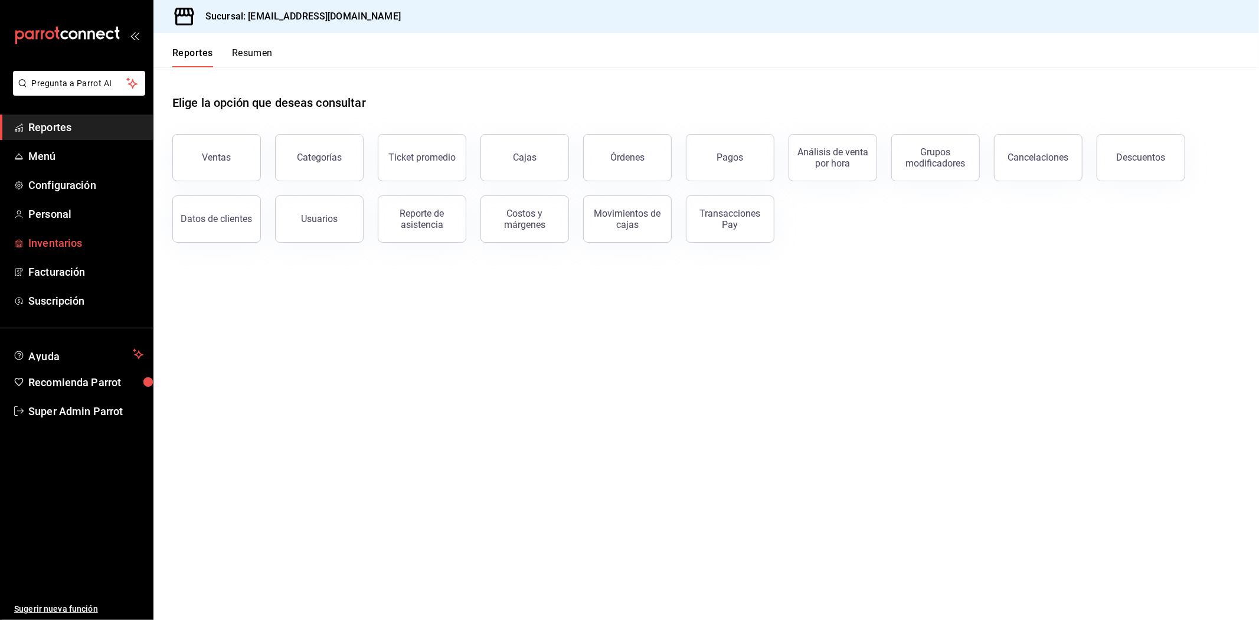
click at [68, 237] on span "Inventarios" at bounding box center [85, 243] width 115 height 16
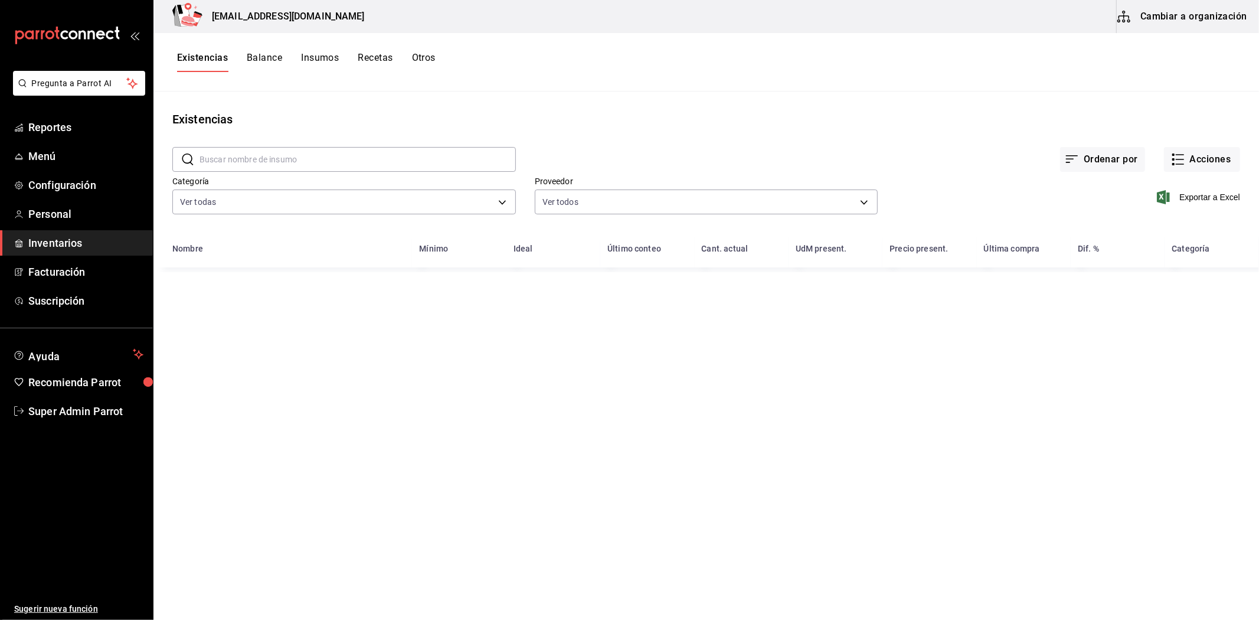
click at [1176, 9] on button "Cambiar a organización" at bounding box center [1183, 16] width 133 height 33
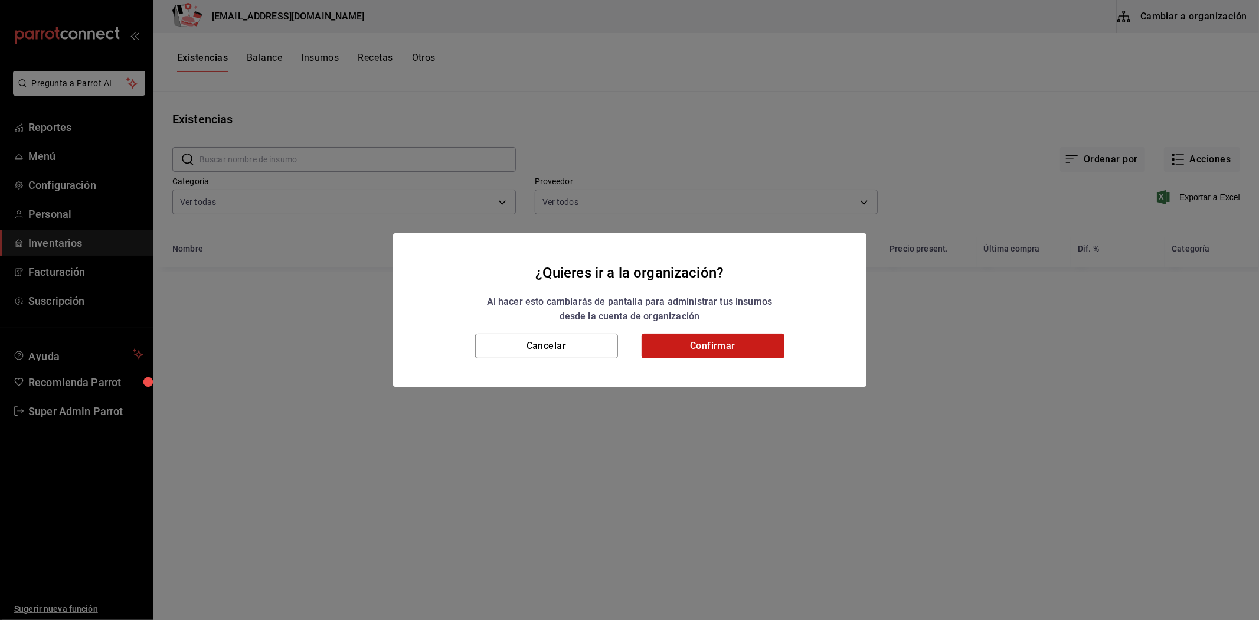
click at [748, 333] on button "Confirmar" at bounding box center [713, 345] width 143 height 25
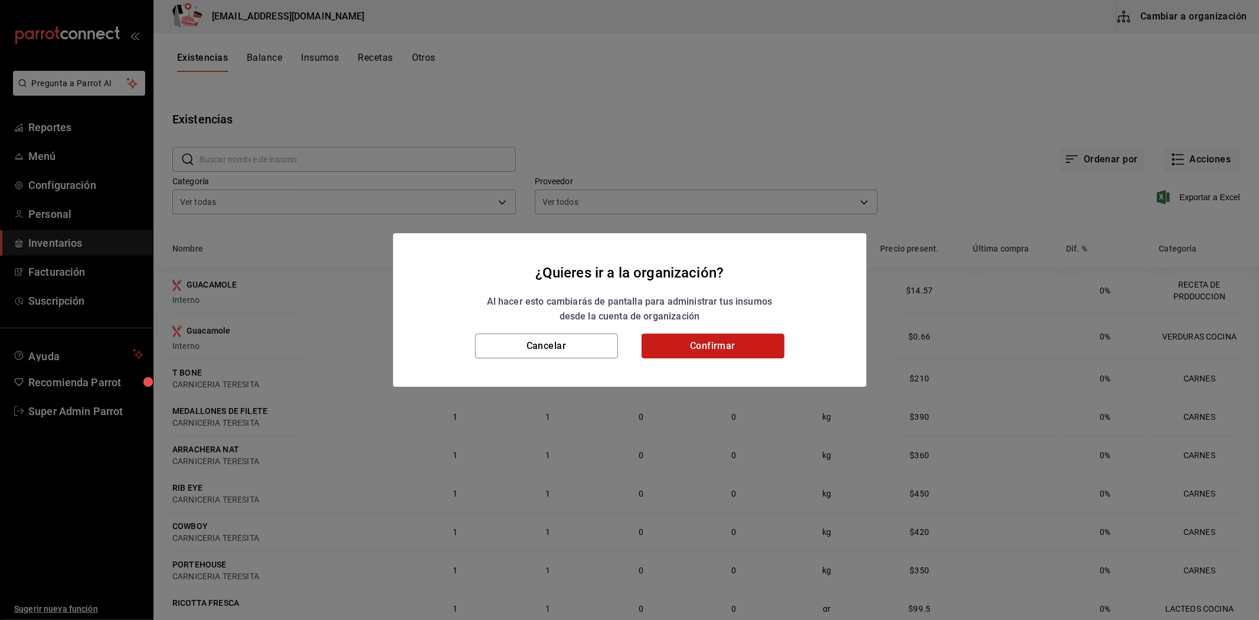
click at [748, 336] on button "Confirmar" at bounding box center [713, 345] width 143 height 25
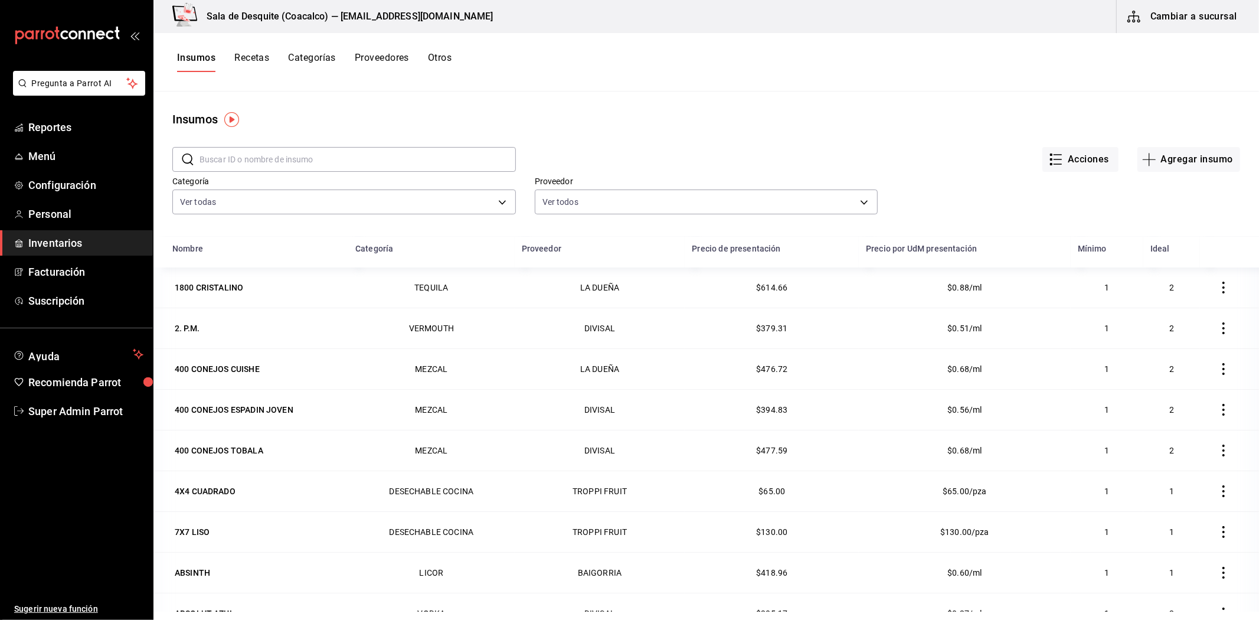
click at [246, 60] on button "Recetas" at bounding box center [251, 62] width 35 height 20
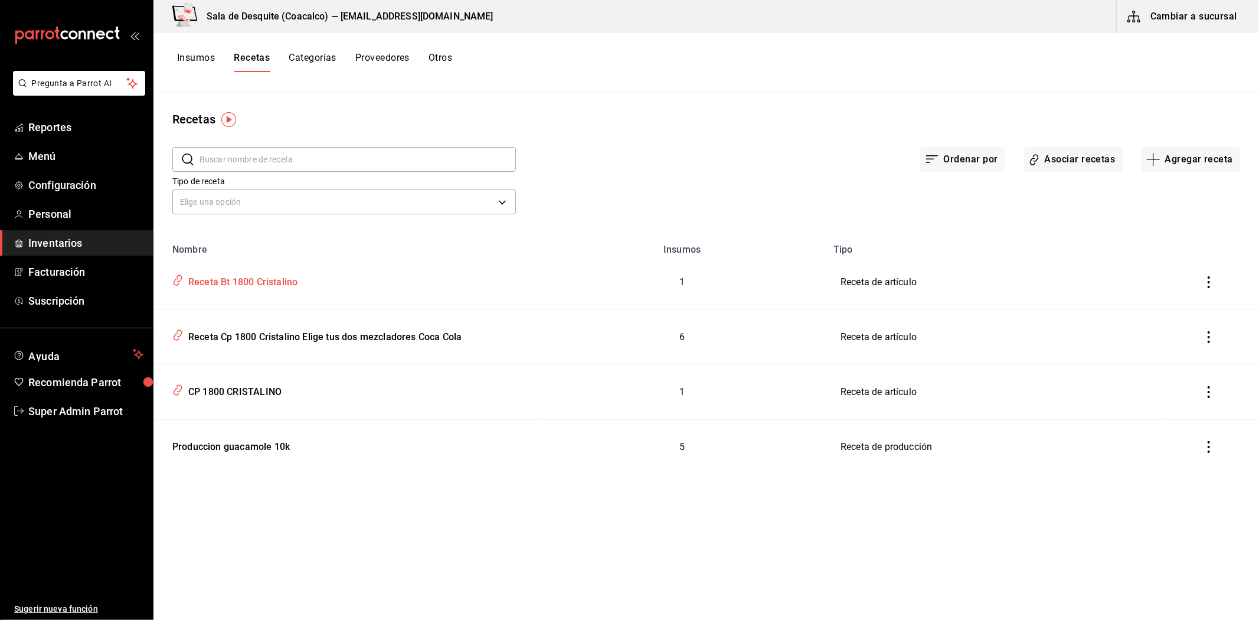
click at [241, 293] on td "Receta Bt 1800 Cristalino" at bounding box center [345, 282] width 384 height 55
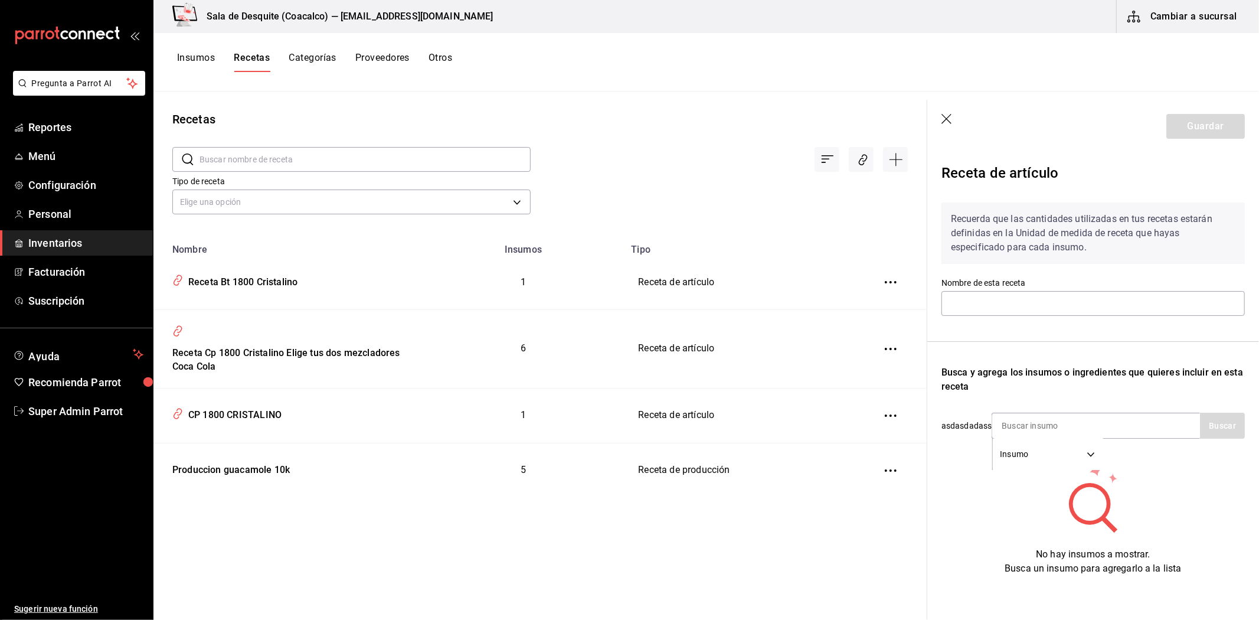
type input "Receta Bt 1800 Cristalino"
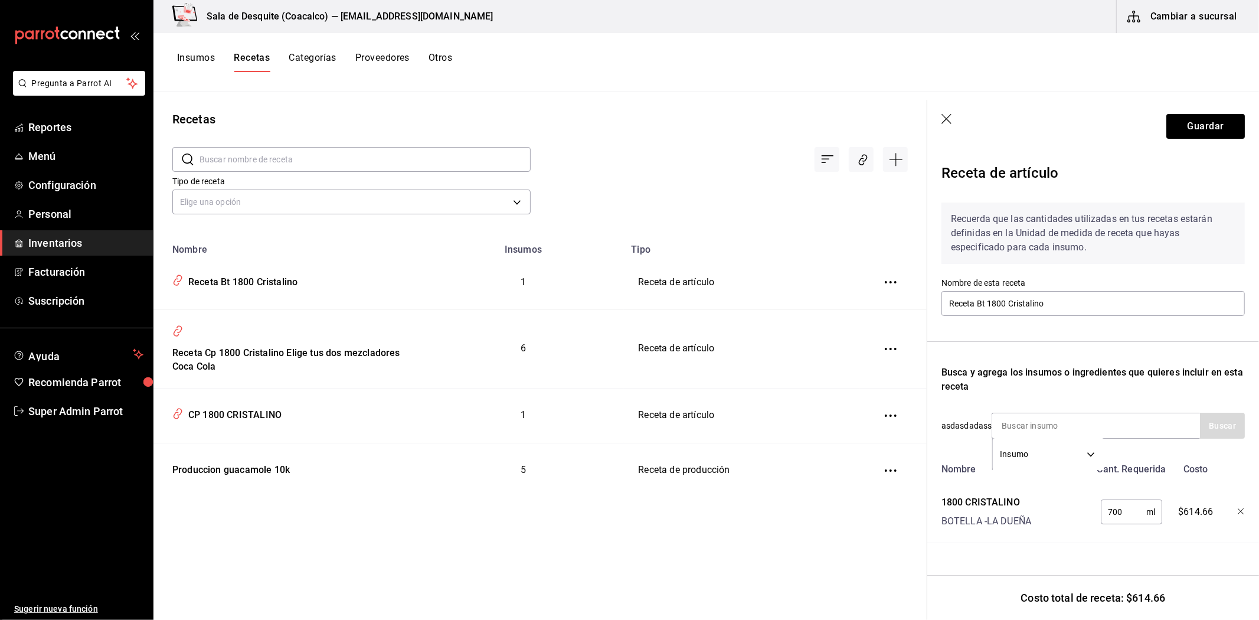
click at [1061, 558] on div "Receta de artículo Recuerda que las cantidades utilizadas en tus recetas estará…" at bounding box center [1093, 378] width 332 height 451
click at [993, 496] on div "1800 CRISTALINO" at bounding box center [986, 502] width 90 height 14
click at [195, 58] on button "Insumos" at bounding box center [196, 62] width 38 height 20
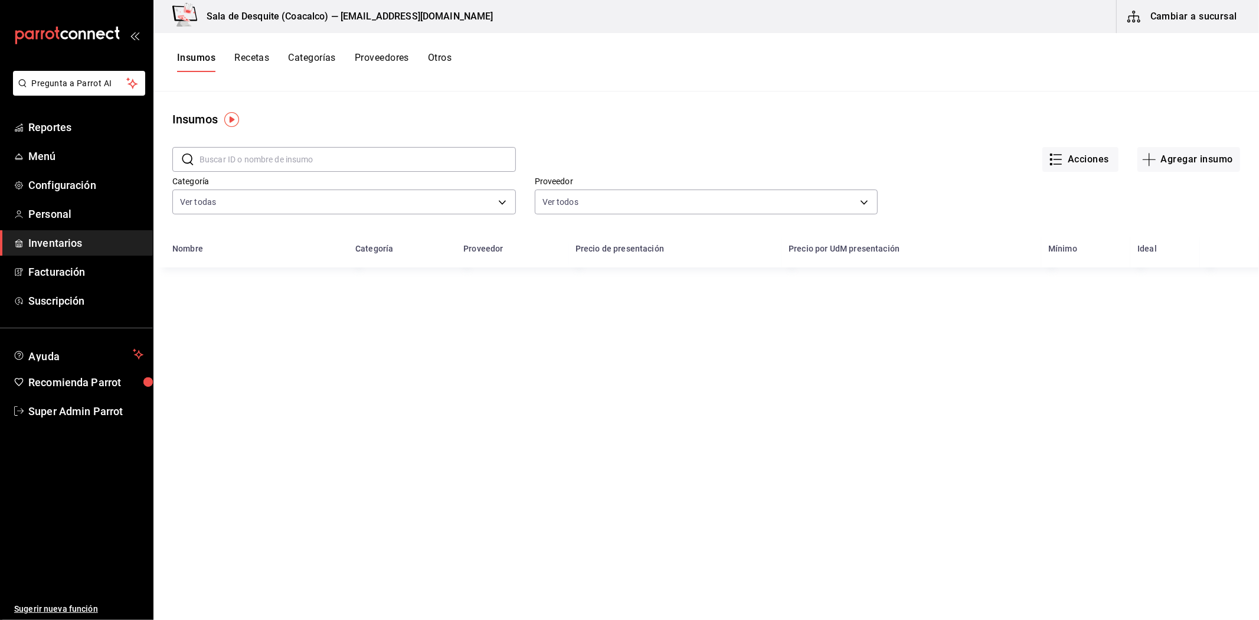
click at [278, 156] on input "text" at bounding box center [357, 160] width 316 height 24
type input "1800"
click at [248, 280] on div "1800 CRISTALINO" at bounding box center [256, 287] width 169 height 17
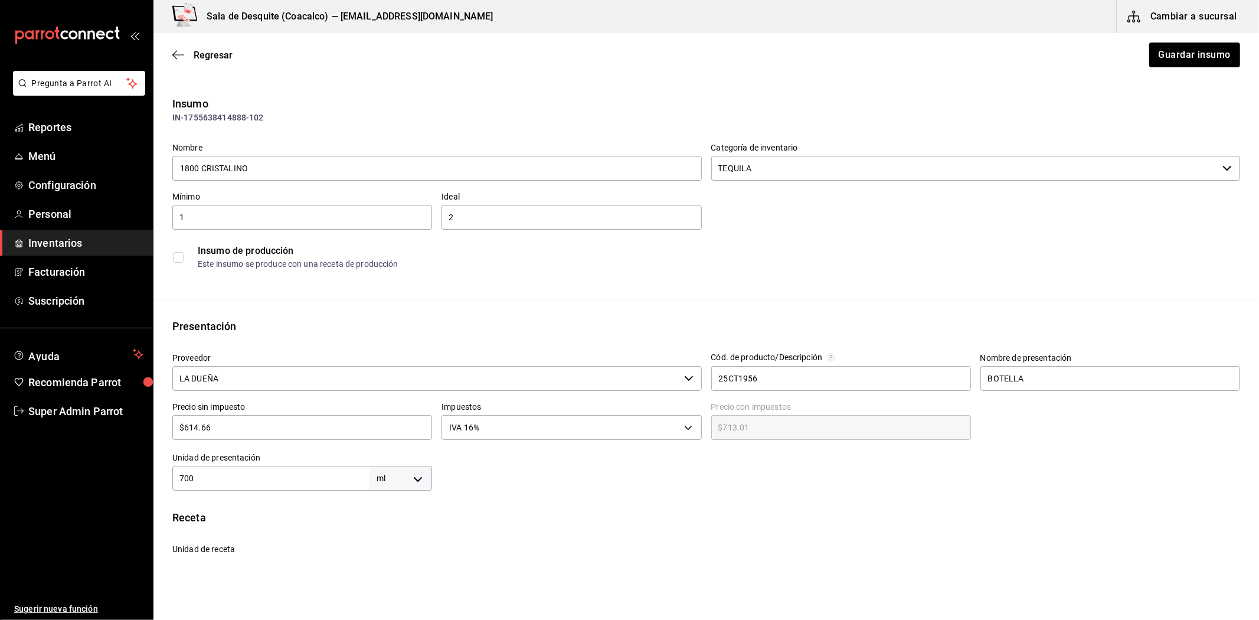
type input "$713.01"
click at [173, 48] on div "Regresar Guardar insumo" at bounding box center [705, 55] width 1105 height 44
click at [175, 54] on icon "button" at bounding box center [178, 55] width 12 height 11
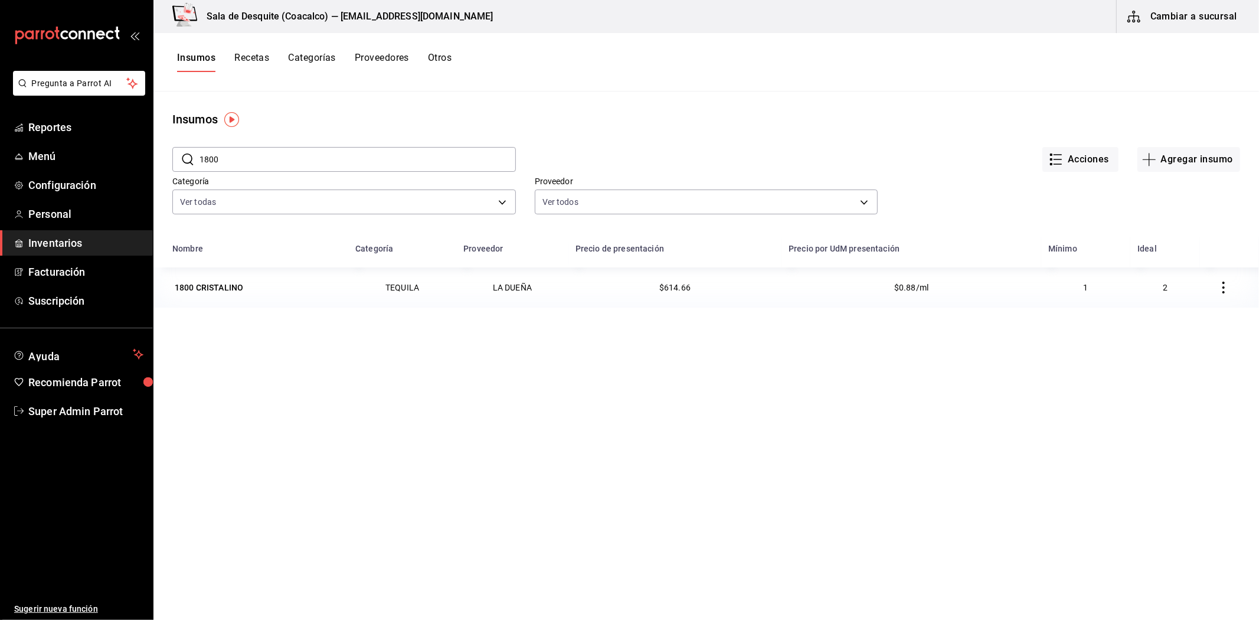
click at [1218, 288] on icon "button" at bounding box center [1224, 288] width 12 height 12
click at [797, 429] on div at bounding box center [629, 310] width 1259 height 620
click at [366, 52] on button "Proveedores" at bounding box center [382, 62] width 54 height 20
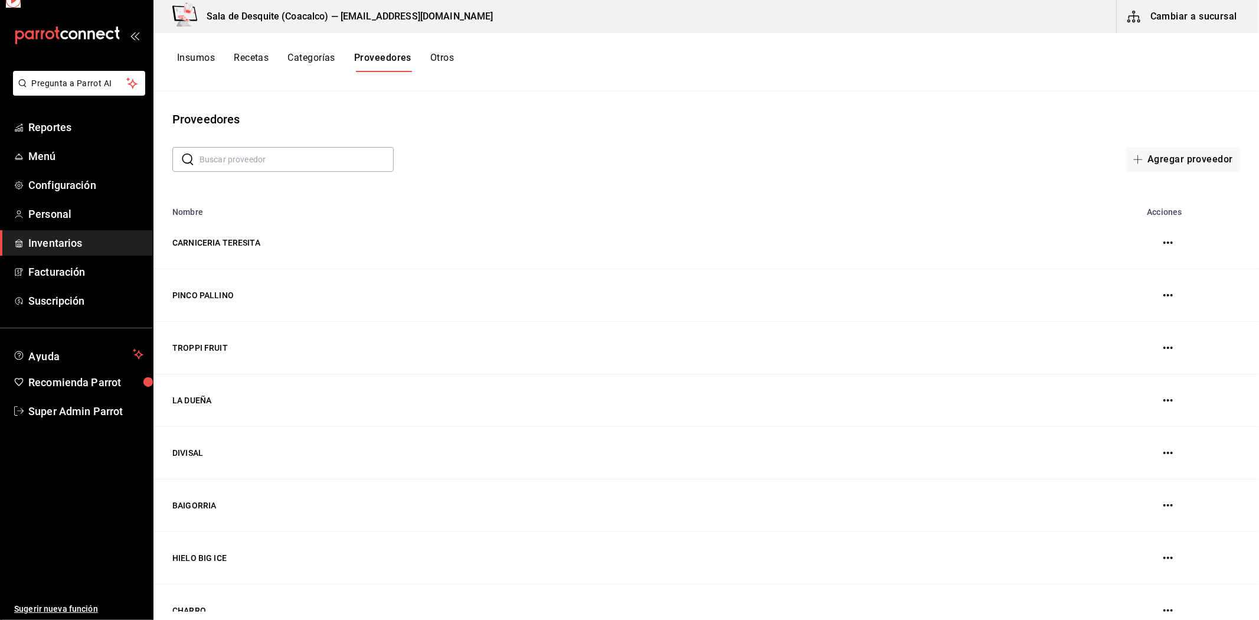
click at [326, 61] on button "Categorías" at bounding box center [311, 62] width 48 height 20
click at [254, 59] on button "Recetas" at bounding box center [251, 62] width 35 height 20
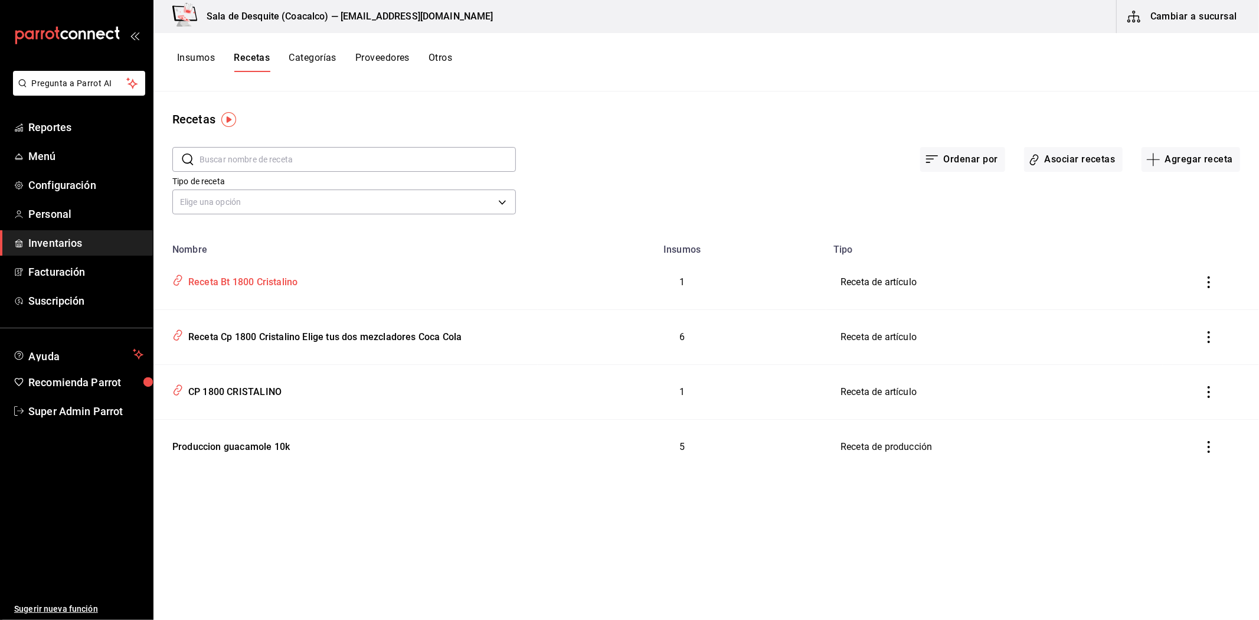
click at [256, 280] on div "Receta Bt 1800 Cristalino" at bounding box center [241, 280] width 114 height 18
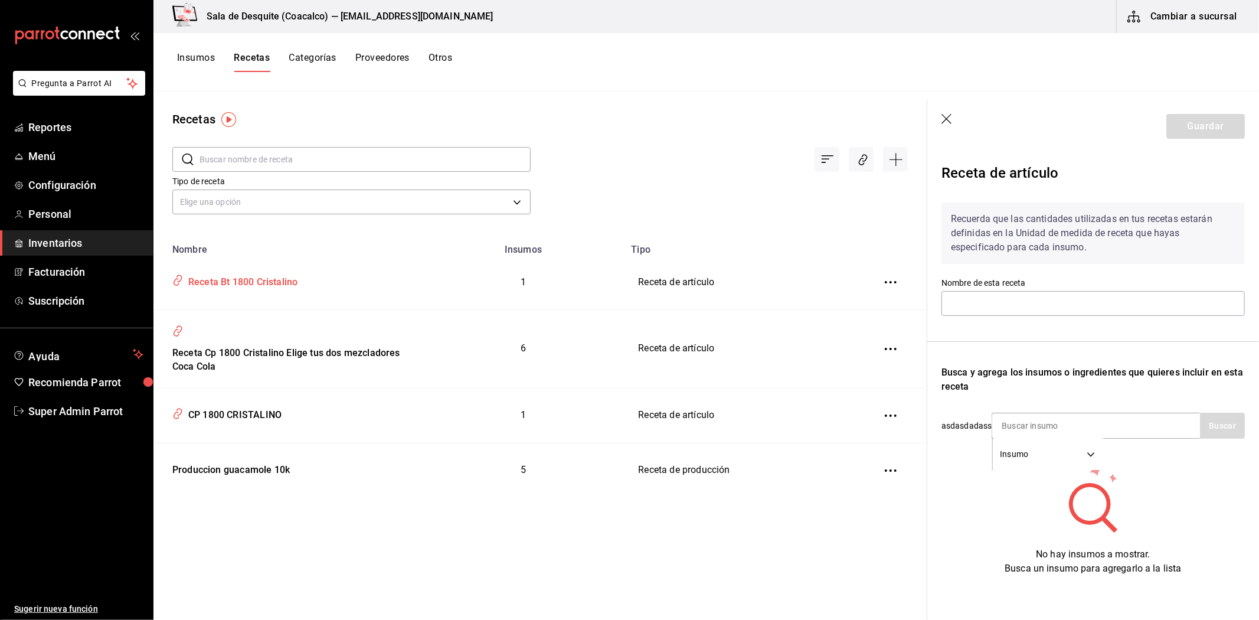
type input "Receta Bt 1800 Cristalino"
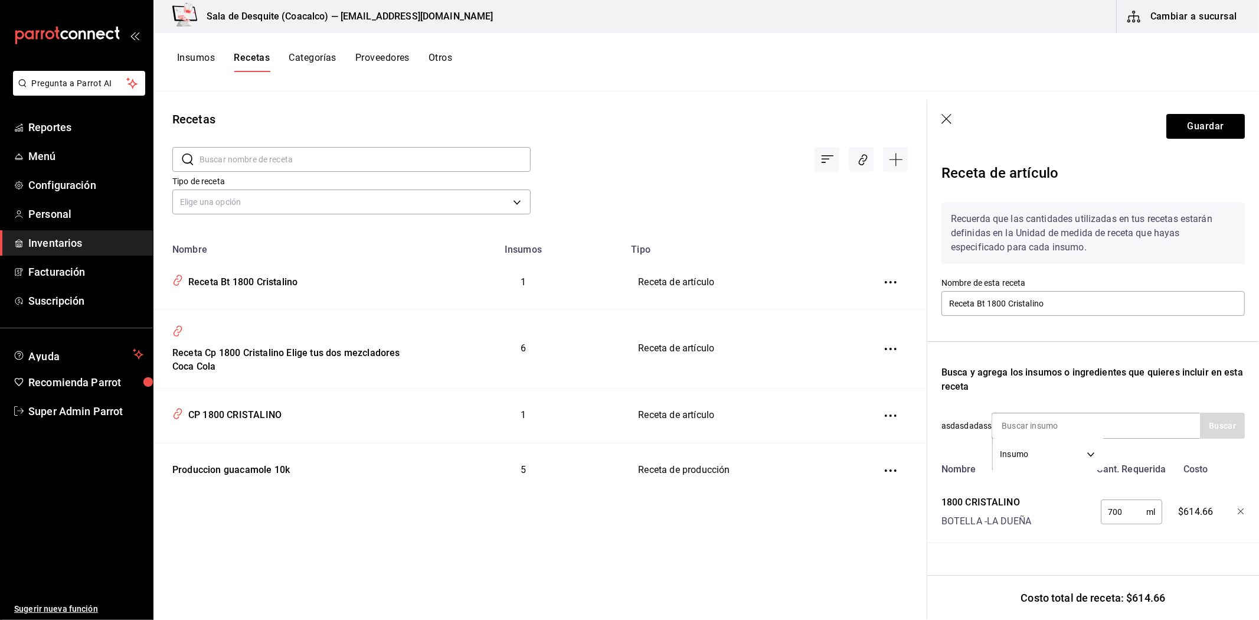
click at [1247, 464] on div "Receta de artículo Recuerda que las cantidades utilizadas en tus recetas estará…" at bounding box center [1093, 378] width 332 height 451
click at [1090, 446] on body "Pregunta a Parrot AI Reportes Menú Configuración Personal Inventarios Facturaci…" at bounding box center [629, 305] width 1259 height 611
click at [1095, 398] on div at bounding box center [629, 310] width 1259 height 620
drag, startPoint x: 978, startPoint y: 372, endPoint x: 972, endPoint y: 392, distance: 21.5
click at [972, 392] on div "Busca y agrega los insumos o ingredientes que quieres incluir en esta receta" at bounding box center [1092, 379] width 303 height 28
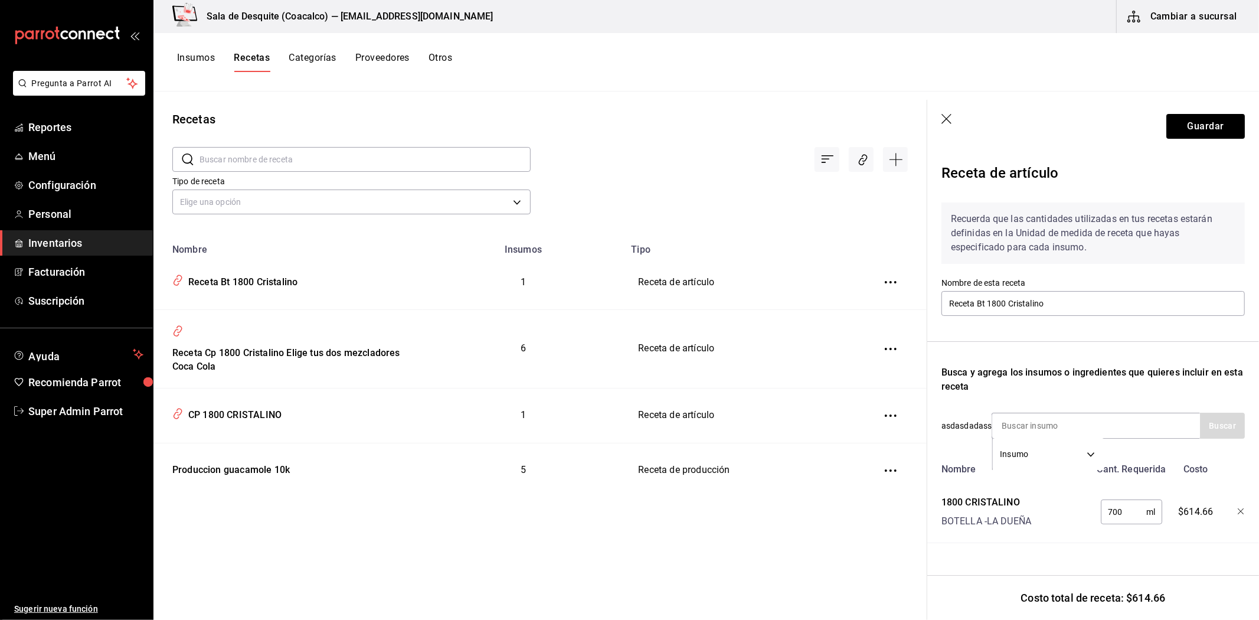
click at [326, 575] on div "Recetas ​ ​ Tipo de receta Elige una opción default Nombre Insumos Tipo Receta …" at bounding box center [539, 351] width 773 height 520
click at [941, 112] on header "Guardar" at bounding box center [1093, 126] width 332 height 53
click at [948, 116] on icon "button" at bounding box center [947, 120] width 12 height 12
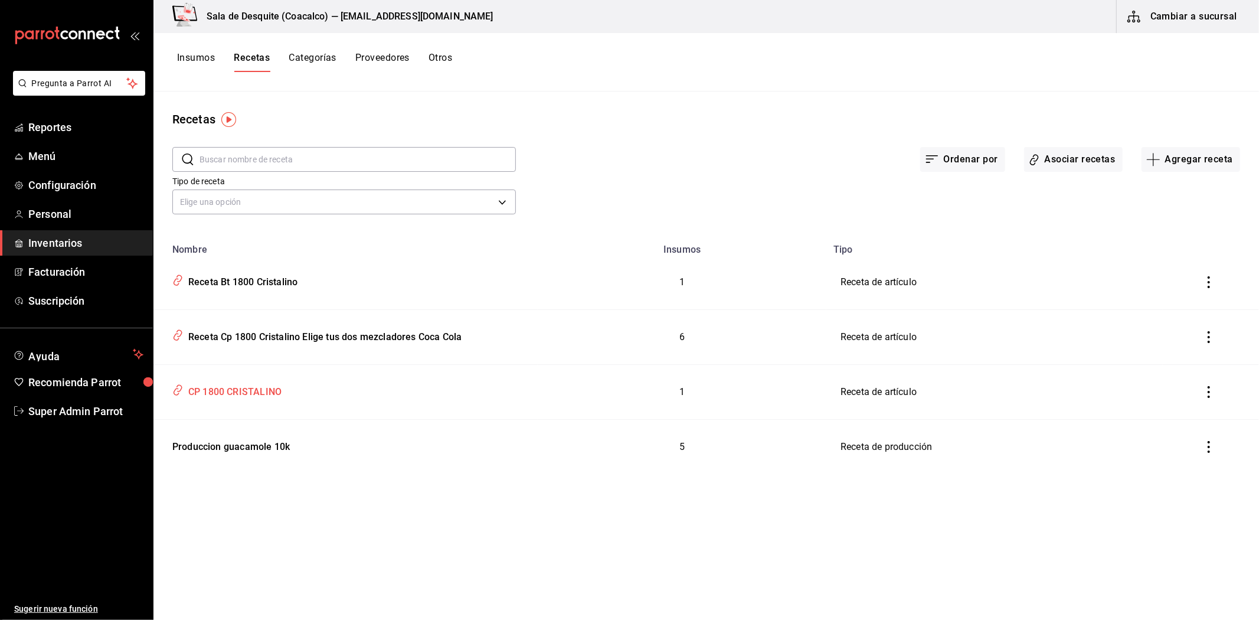
click at [242, 397] on div "CP 1800 CRISTALINO" at bounding box center [233, 390] width 98 height 18
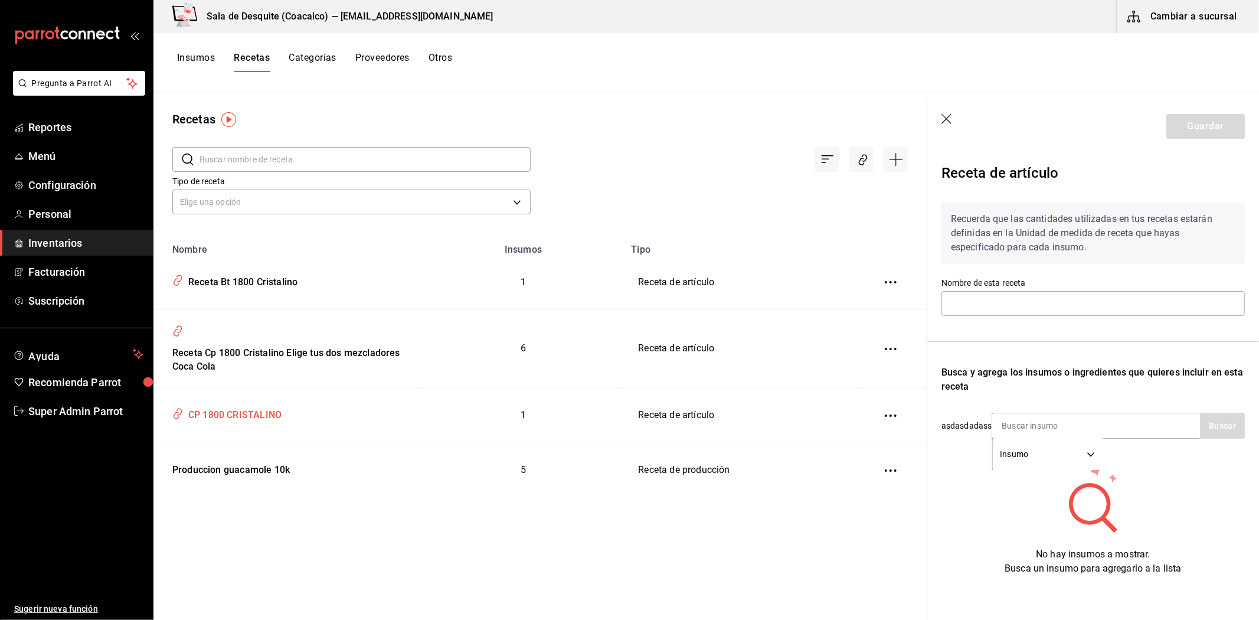
type input "CP 1800 CRISTALINO"
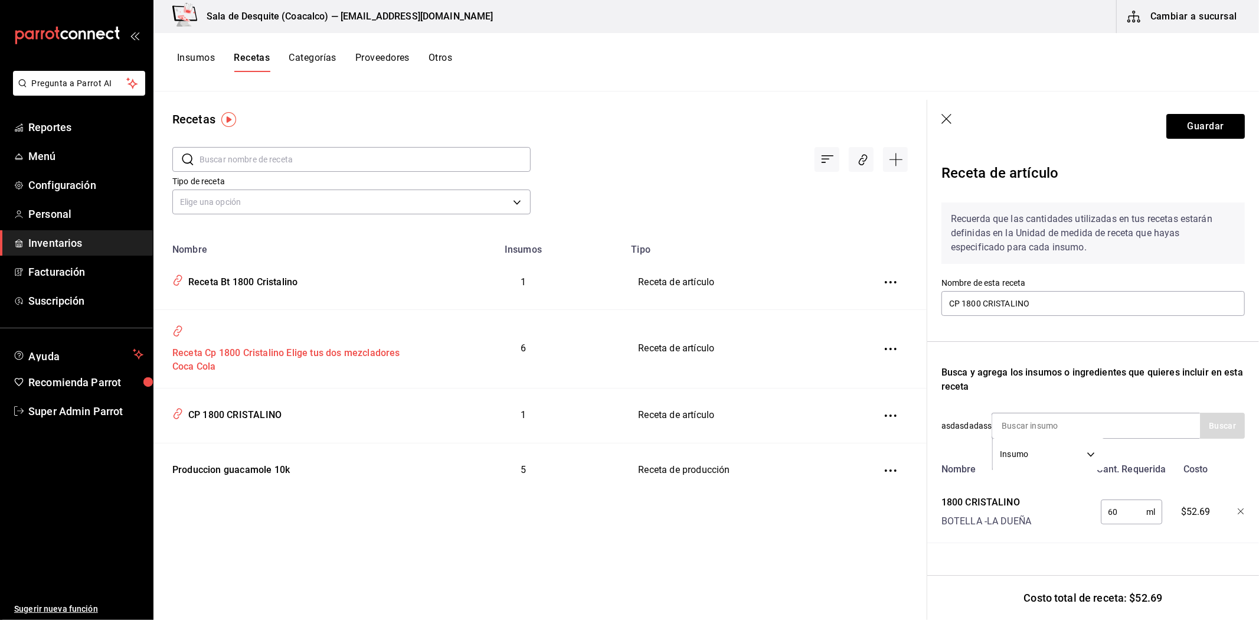
click at [261, 364] on div "Receta Cp 1800 Cristalino Elige tus dos mezcladores Coca Cola" at bounding box center [288, 358] width 241 height 32
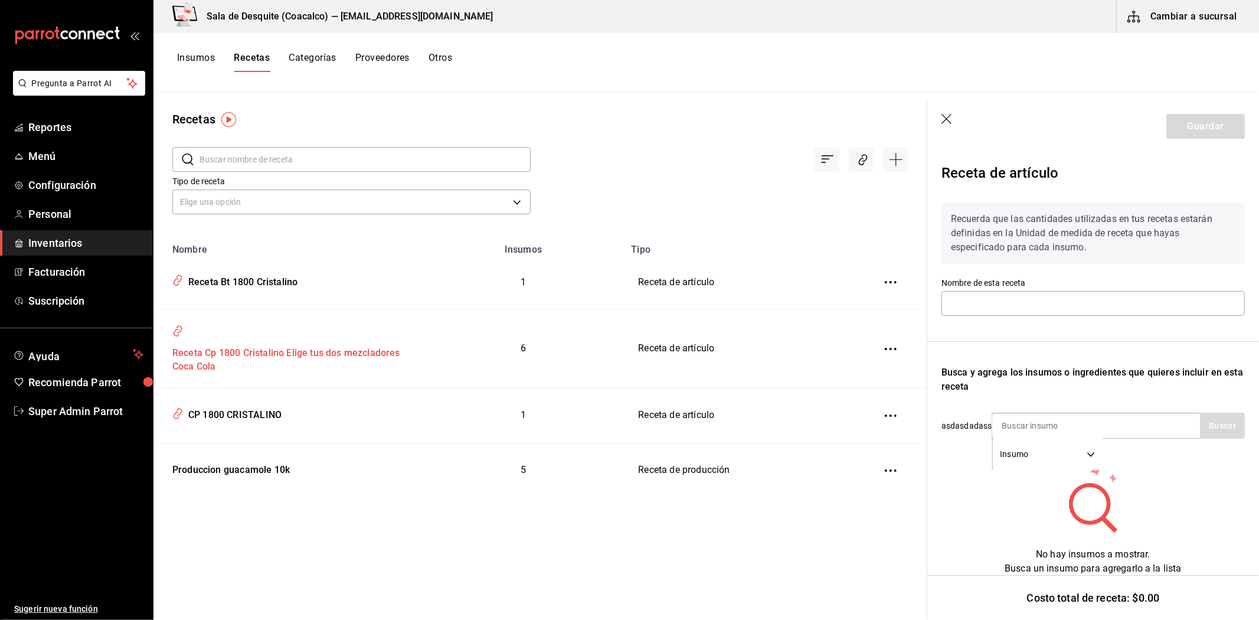
type input "Receta Cp 1800 Cristalino Elige tus dos mezcladores Coca Cola"
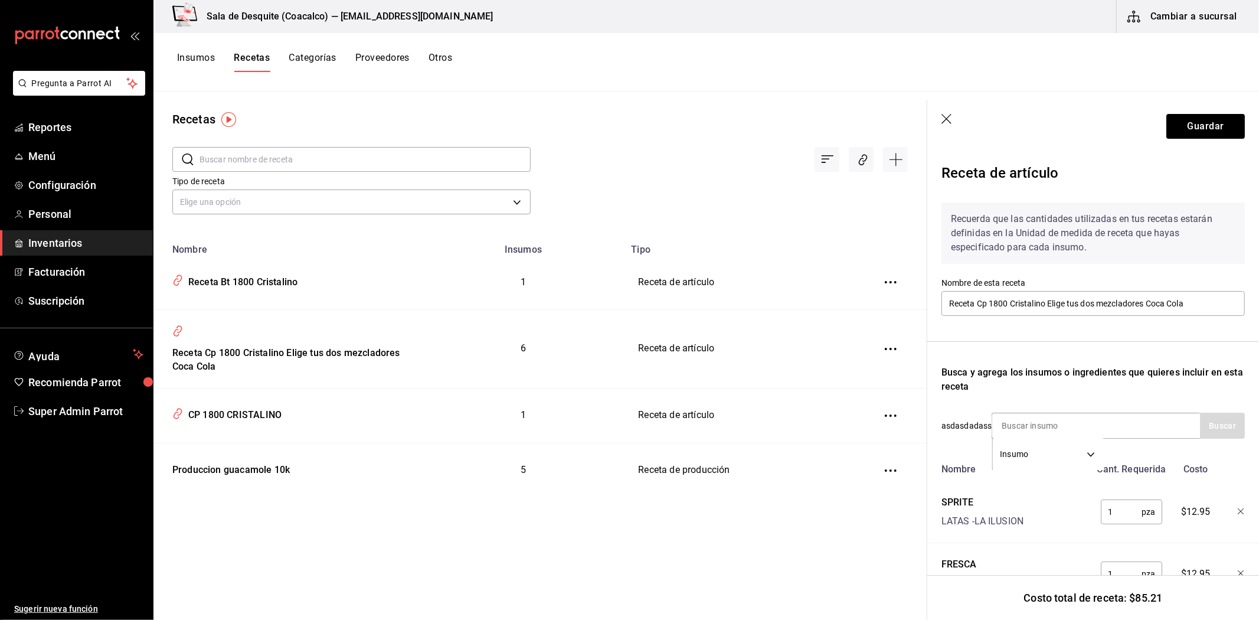
click at [292, 567] on div "Recetas ​ ​ Tipo de receta Elige una opción default Nombre Insumos Tipo Receta …" at bounding box center [539, 351] width 773 height 520
drag, startPoint x: 608, startPoint y: 181, endPoint x: 624, endPoint y: 181, distance: 15.4
click at [608, 181] on div "Tipo de receta Elige una opción default" at bounding box center [530, 185] width 754 height 65
click at [1083, 447] on body "Pregunta a Parrot AI Reportes Menú Configuración Personal Inventarios Facturaci…" at bounding box center [629, 305] width 1259 height 611
click at [244, 411] on div at bounding box center [629, 310] width 1259 height 620
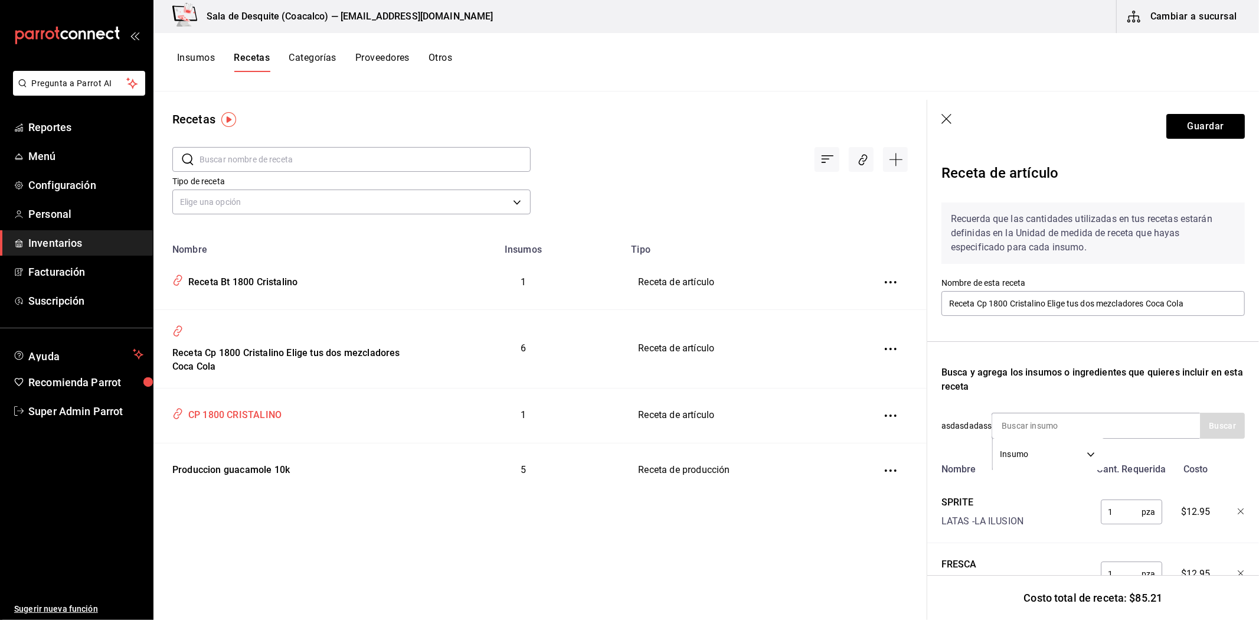
click at [244, 412] on div "CP 1800 CRISTALINO" at bounding box center [233, 413] width 98 height 18
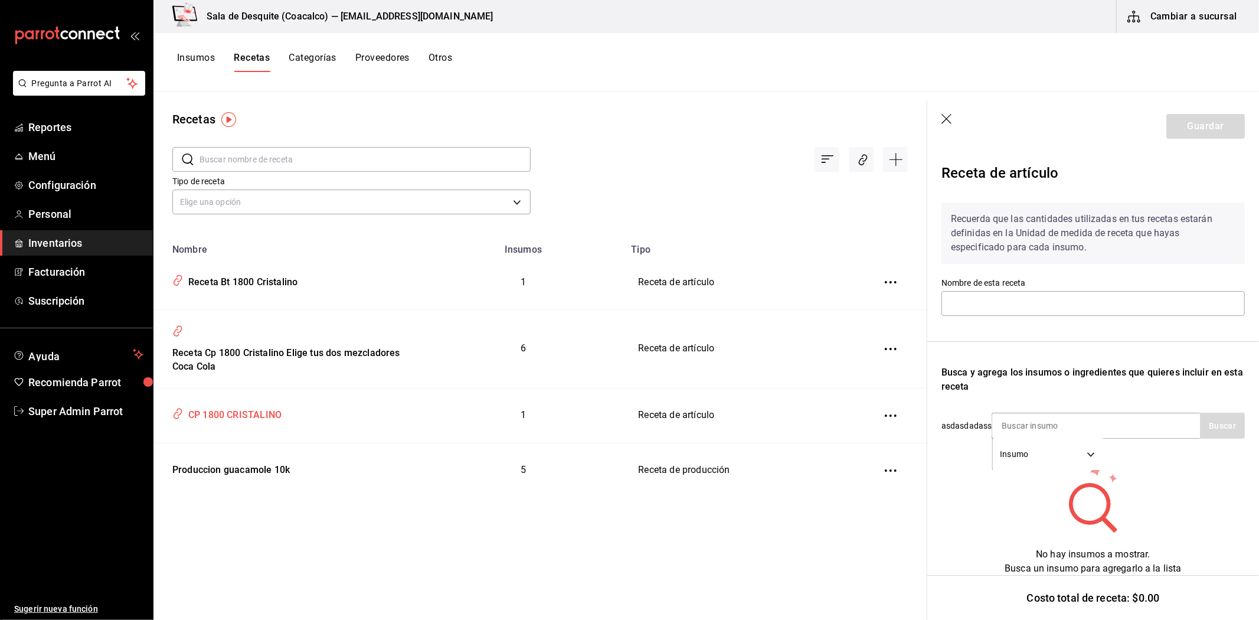
type input "CP 1800 CRISTALINO"
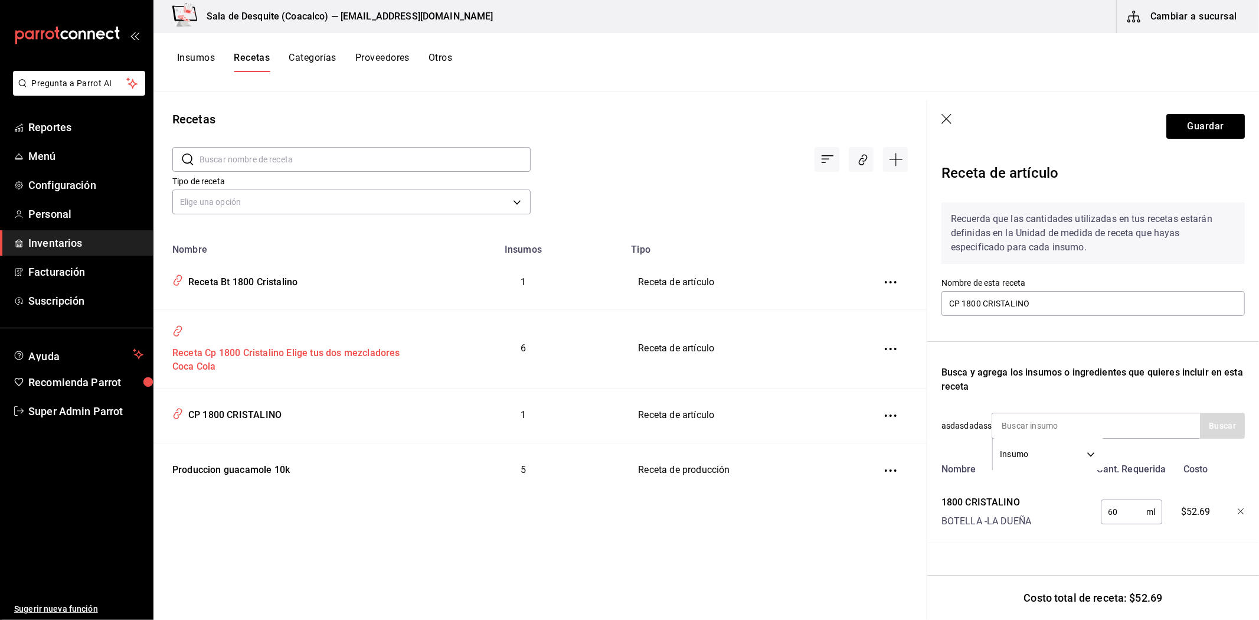
click at [279, 351] on div "Receta Cp 1800 Cristalino Elige tus dos mezcladores Coca Cola" at bounding box center [288, 358] width 241 height 32
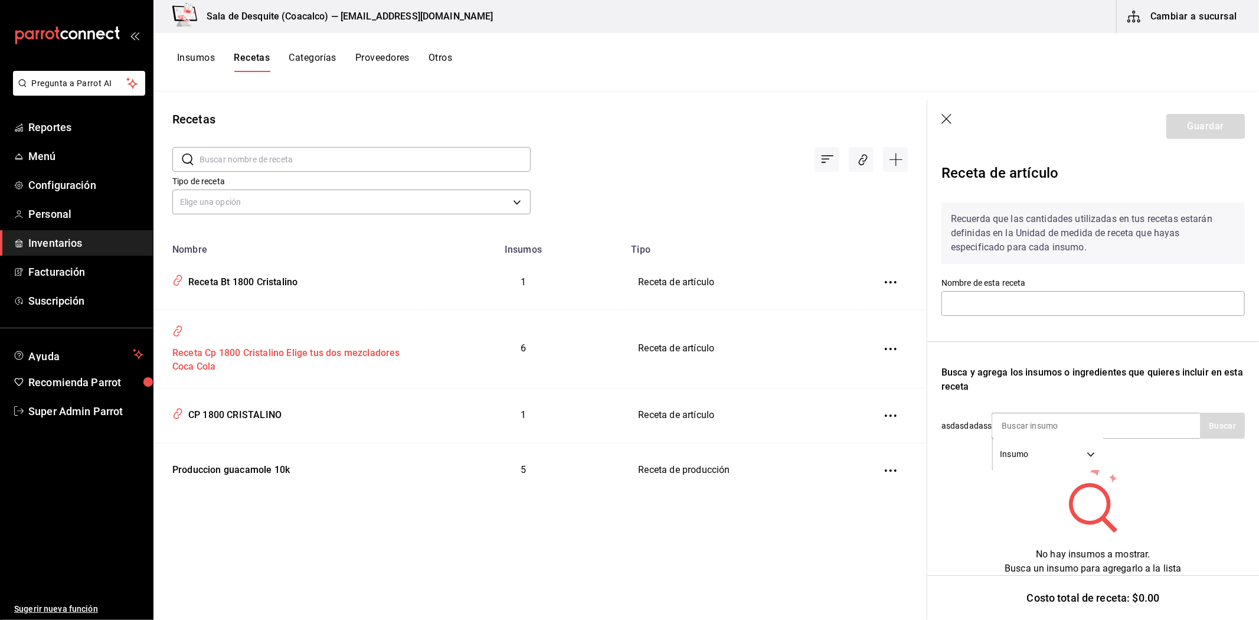
type input "Receta Cp 1800 Cristalino Elige tus dos mezcladores Coca Cola"
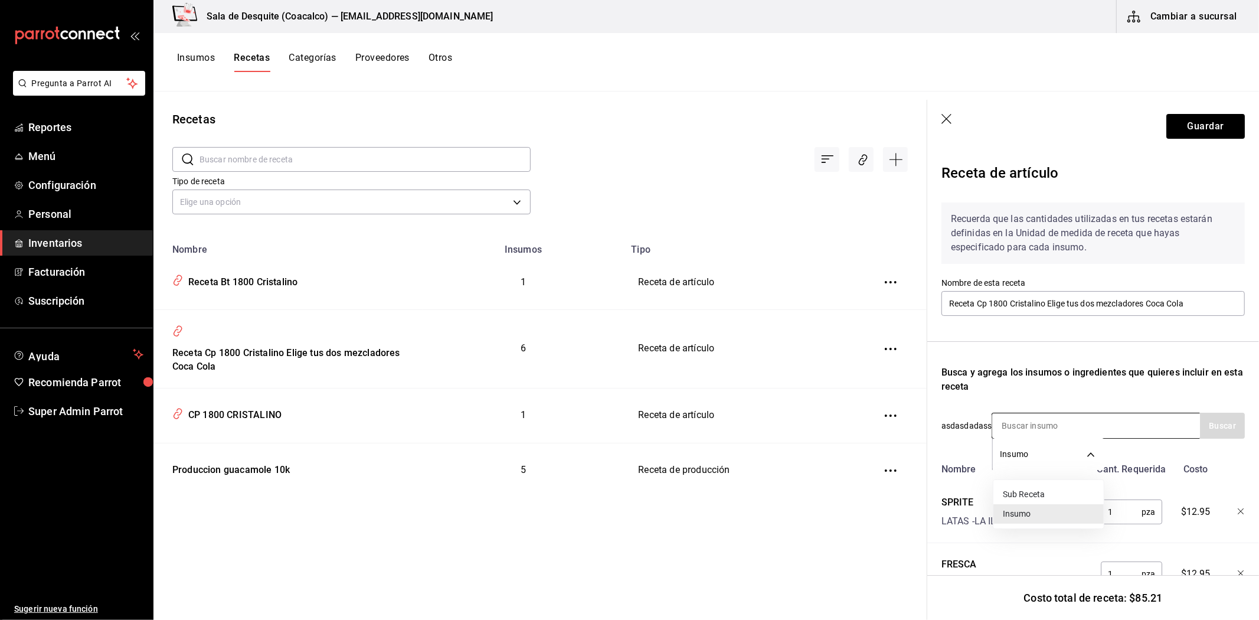
click at [1084, 453] on body "Pregunta a Parrot AI Reportes Menú Configuración Personal Inventarios Facturaci…" at bounding box center [629, 305] width 1259 height 611
click at [1084, 453] on div at bounding box center [629, 310] width 1259 height 620
click at [1107, 394] on div "Recuerda que las cantidades utilizadas en tus recetas estarán definidas en la U…" at bounding box center [1092, 523] width 303 height 660
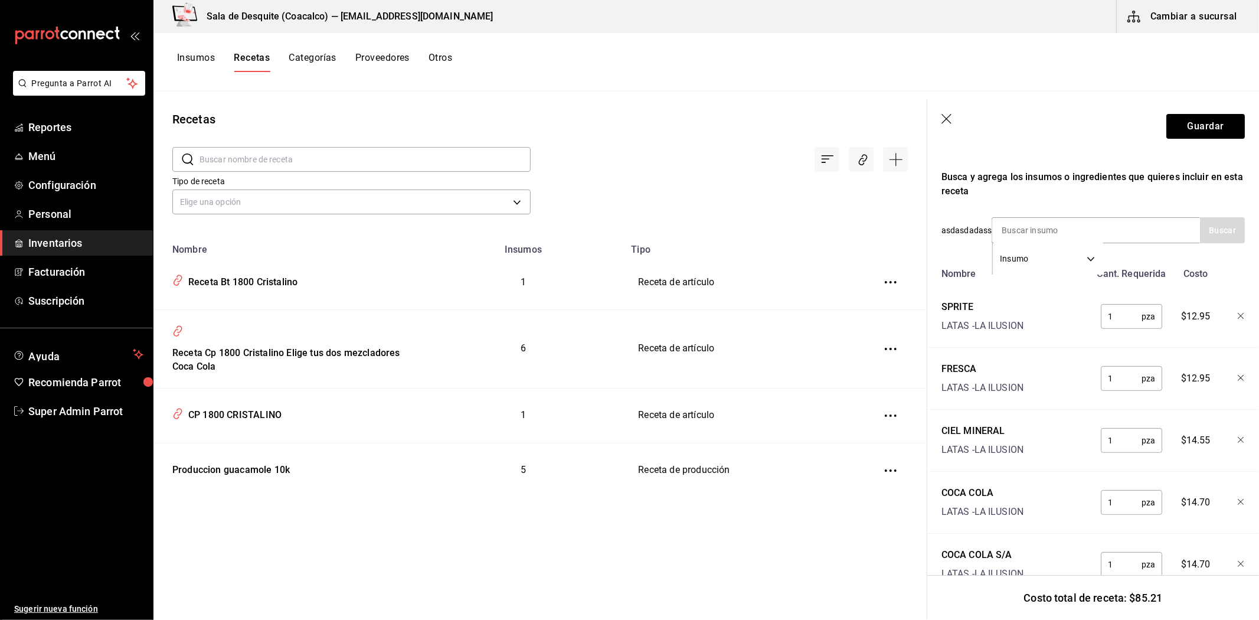
scroll to position [197, 0]
click at [251, 410] on div "CP 1800 CRISTALINO" at bounding box center [233, 413] width 98 height 18
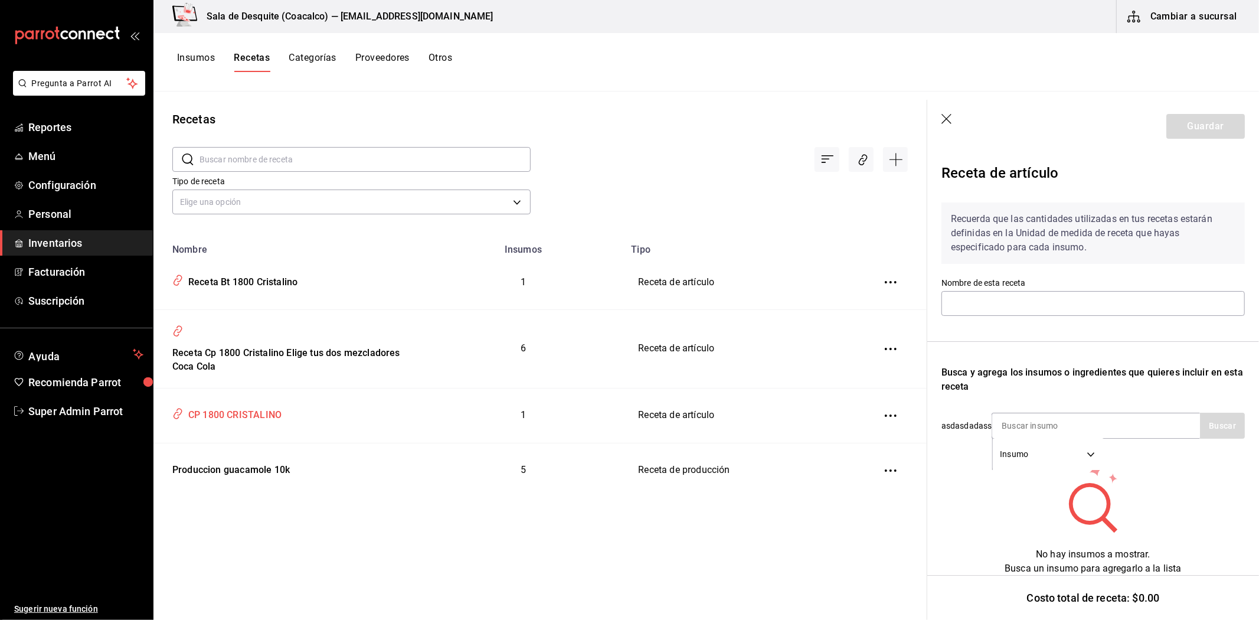
type input "CP 1800 CRISTALINO"
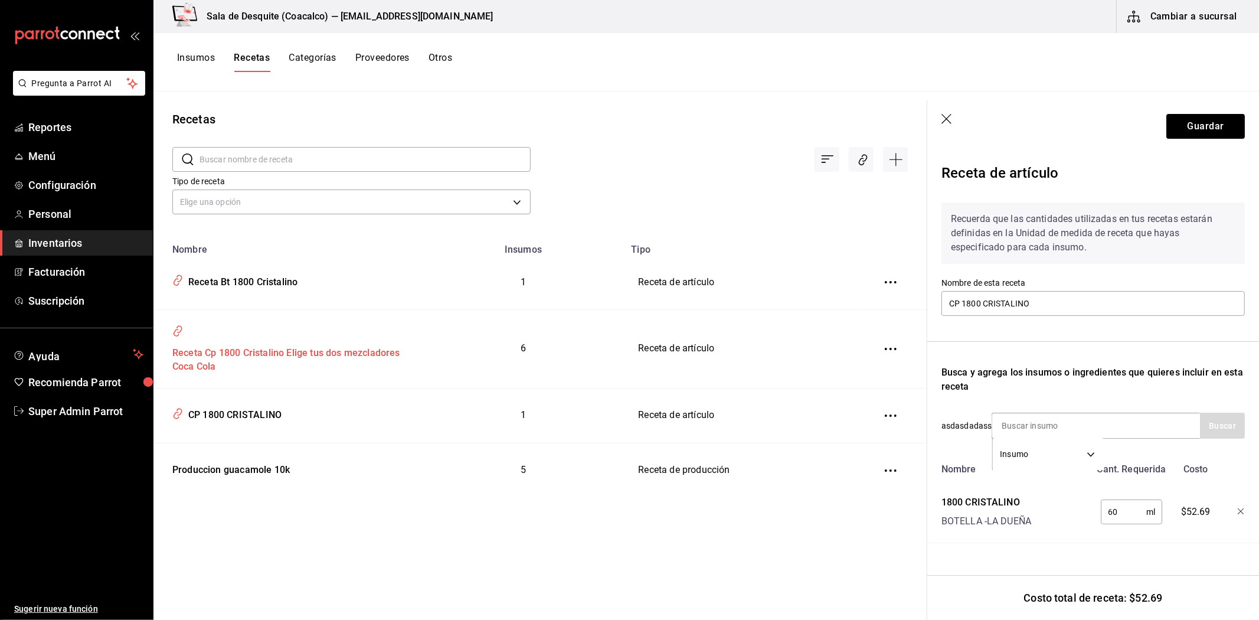
click at [254, 356] on div "Receta Cp 1800 Cristalino Elige tus dos mezcladores Coca Cola" at bounding box center [288, 358] width 241 height 32
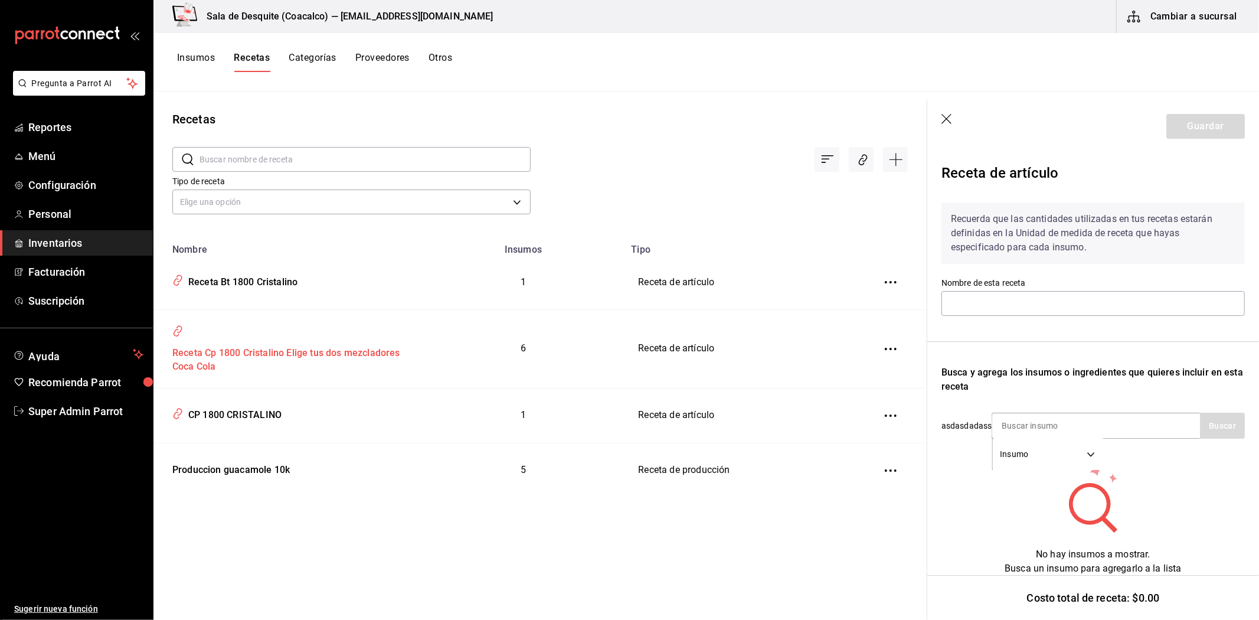
type input "Receta Cp 1800 Cristalino Elige tus dos mezcladores Coca Cola"
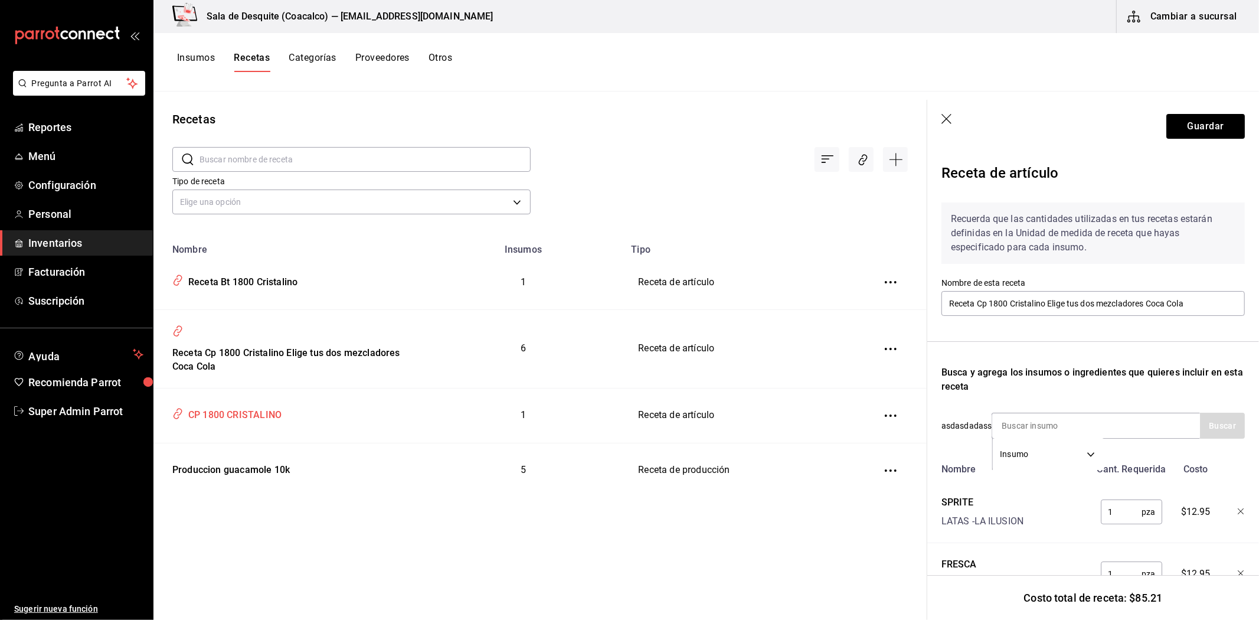
click at [275, 421] on div "CP 1800 CRISTALINO" at bounding box center [233, 413] width 98 height 18
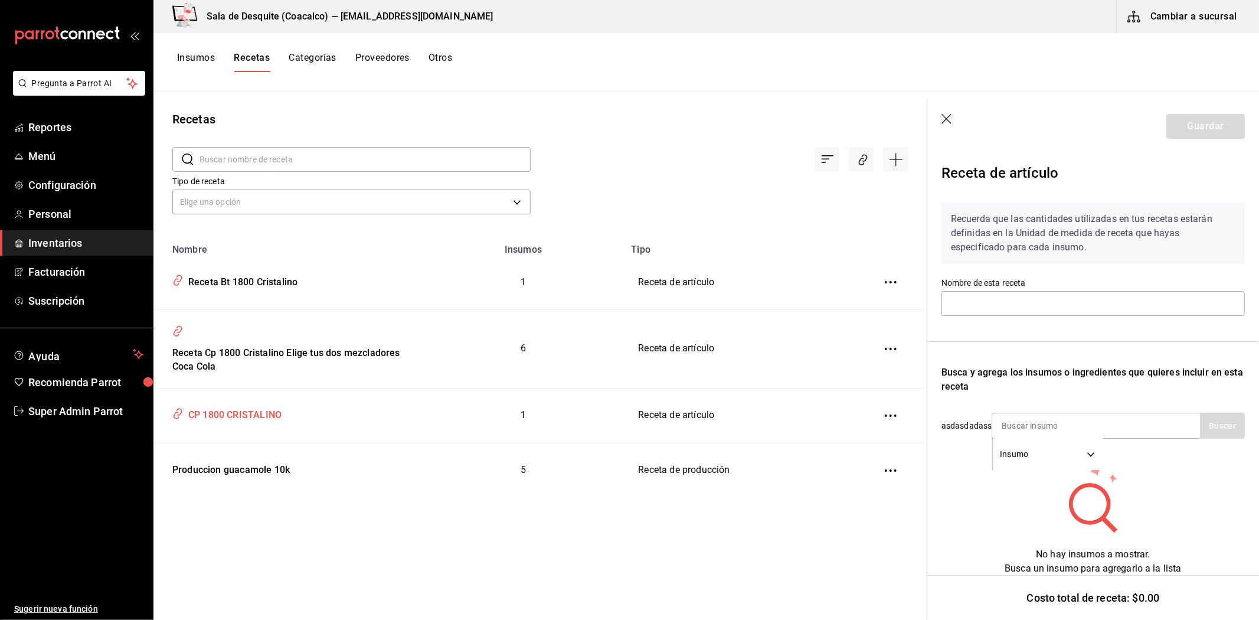
type input "CP 1800 CRISTALINO"
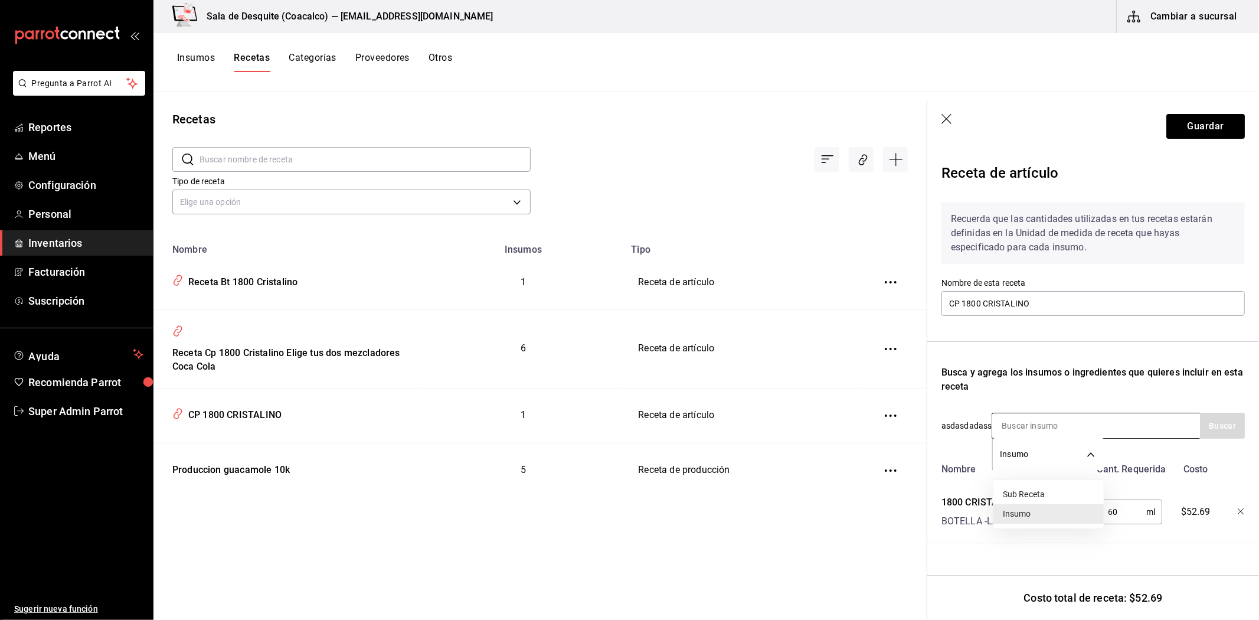
click at [1096, 458] on body "Pregunta a Parrot AI Reportes Menú Configuración Personal Inventarios Facturaci…" at bounding box center [629, 305] width 1259 height 611
click at [1059, 490] on li "Sub Receta" at bounding box center [1048, 494] width 110 height 19
type input "SUBRECIPE"
click at [1042, 419] on input at bounding box center [1051, 425] width 118 height 25
click at [365, 353] on div "Receta Cp 1800 Cristalino Elige tus dos mezcladores Coca Cola" at bounding box center [288, 358] width 241 height 32
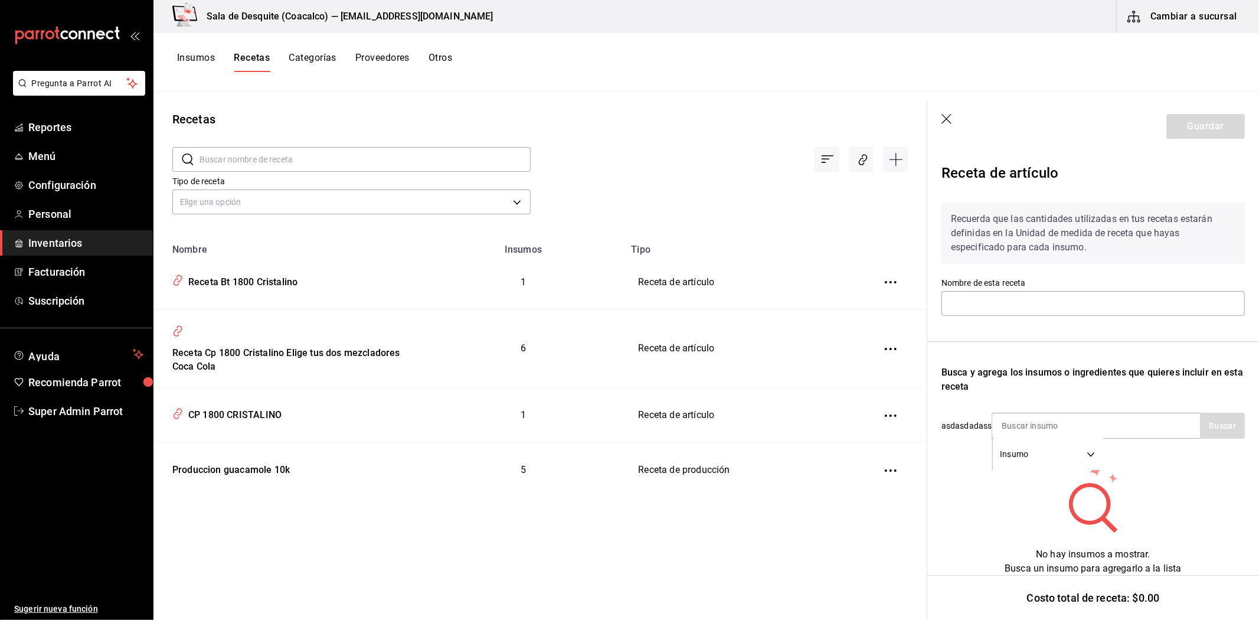
type input "Receta Cp 1800 Cristalino Elige tus dos mezcladores Coca Cola"
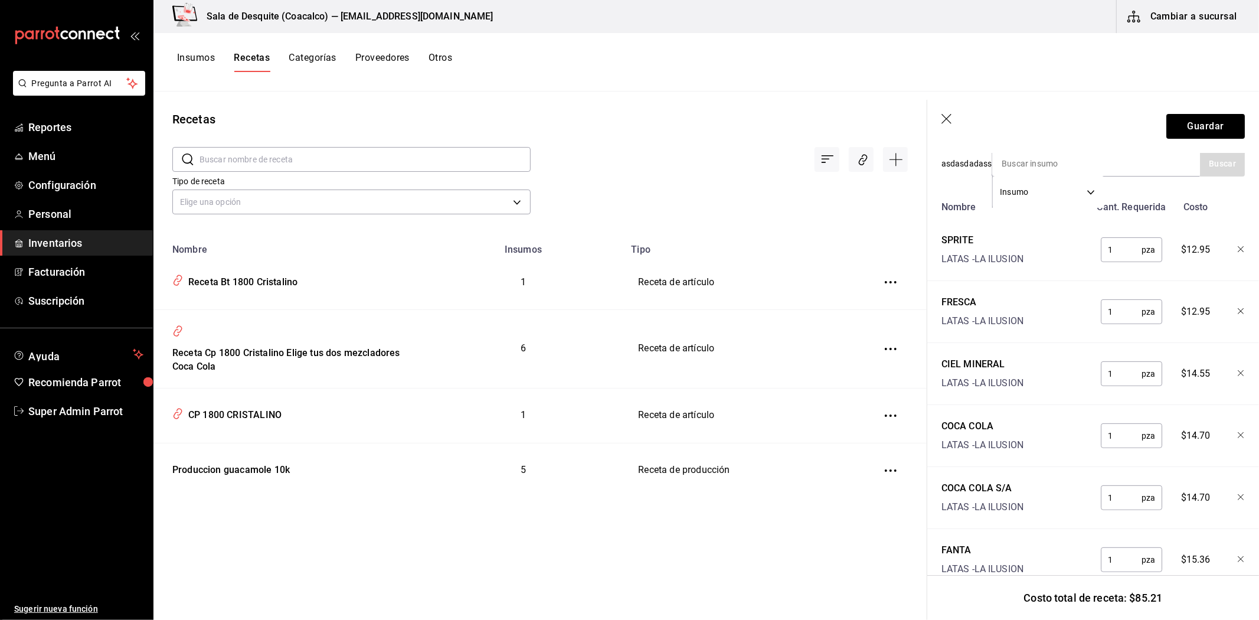
scroll to position [304, 0]
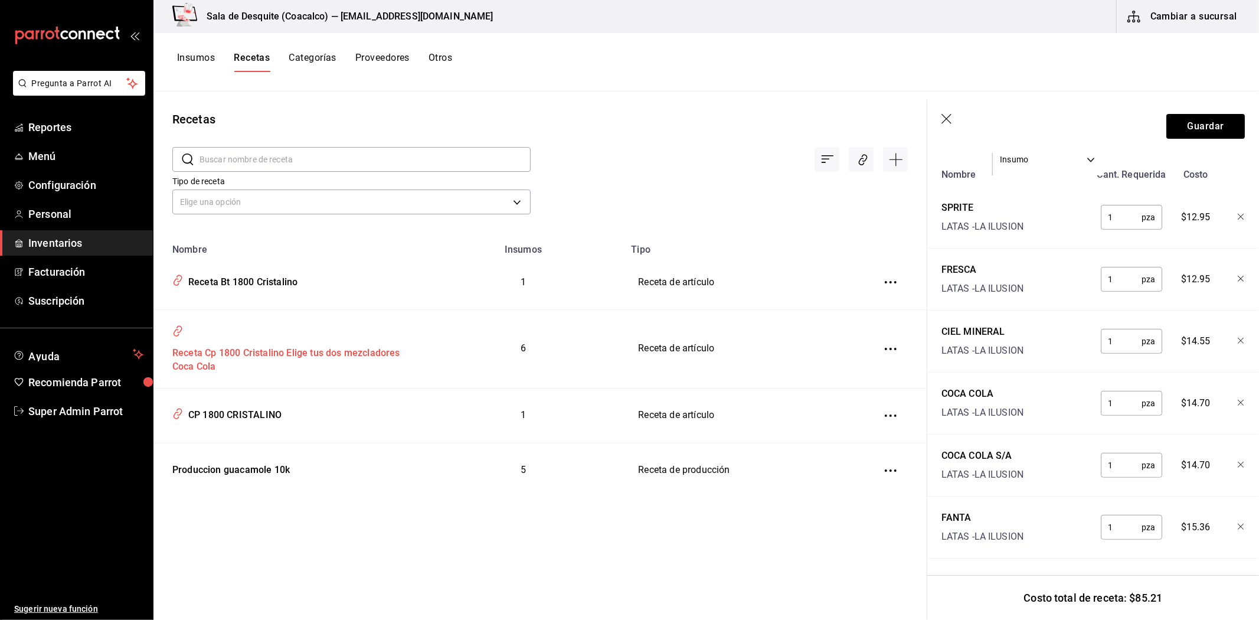
click at [270, 351] on div "Receta Cp 1800 Cristalino Elige tus dos mezcladores Coca Cola" at bounding box center [288, 358] width 241 height 32
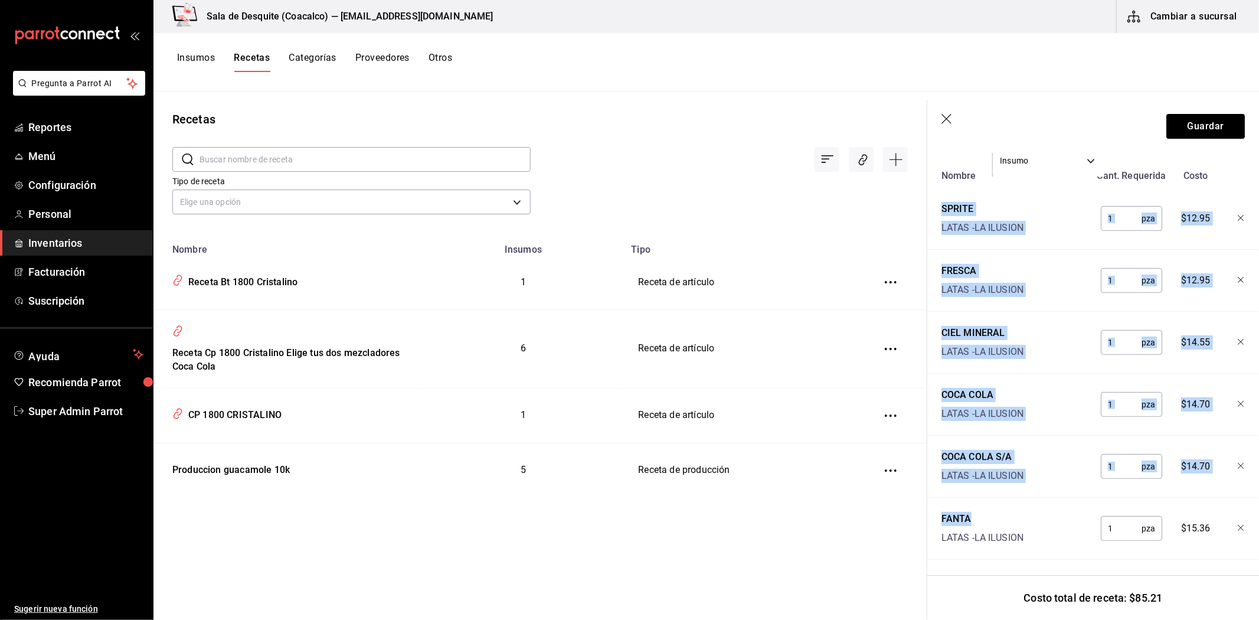
scroll to position [304, 0]
drag, startPoint x: 937, startPoint y: 322, endPoint x: 1060, endPoint y: 517, distance: 230.7
click at [1060, 517] on div "Nombre Cant. Requerida Costo SPRITE LATAS - LA ILUSION 1 pza ​ $12.95 FRESCA LA…" at bounding box center [1092, 360] width 303 height 395
click at [1042, 264] on div "FRESCA LATAS - LA ILUSION" at bounding box center [1014, 277] width 154 height 38
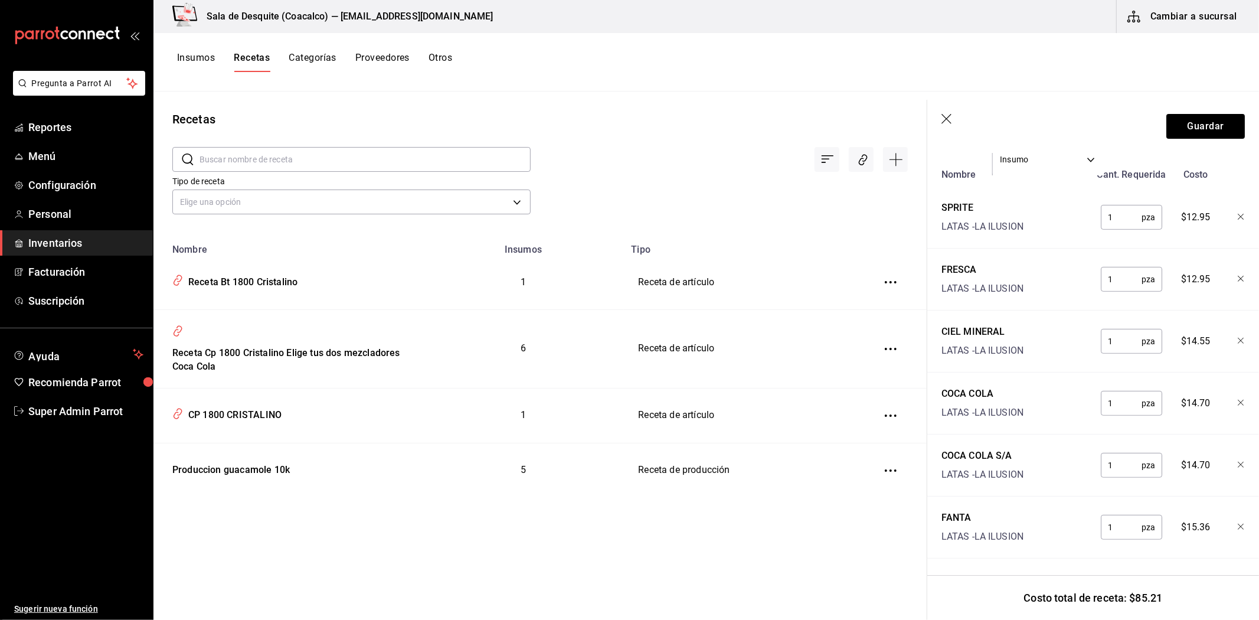
click at [970, 201] on div "SPRITE" at bounding box center [982, 208] width 82 height 14
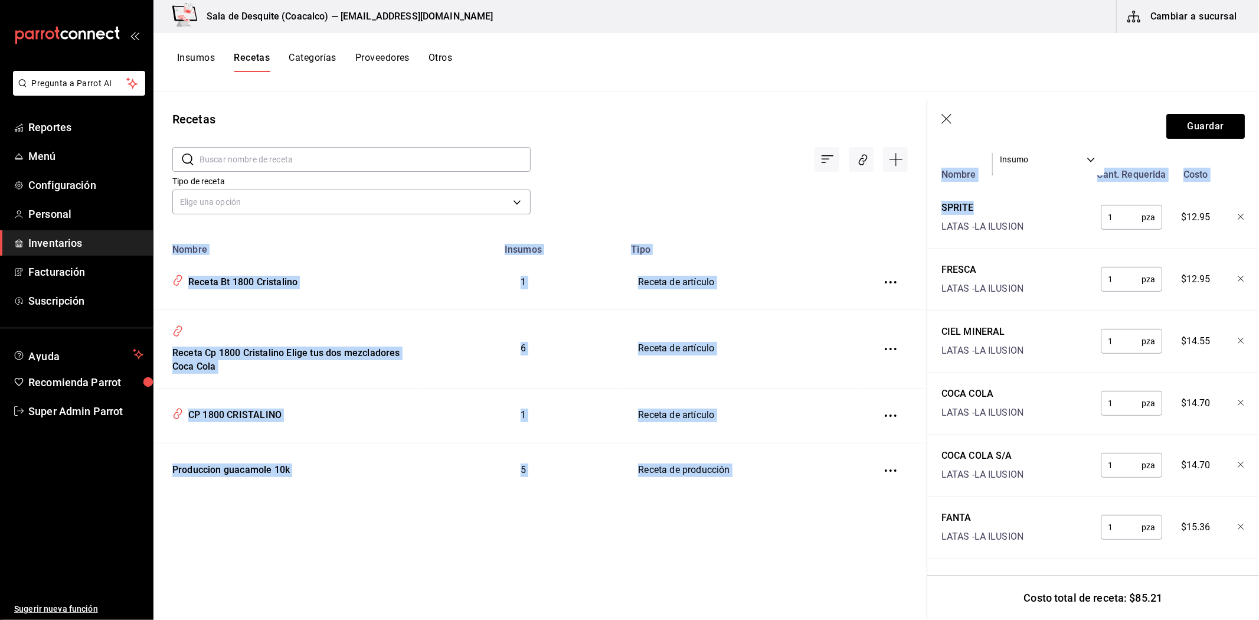
drag, startPoint x: 980, startPoint y: 198, endPoint x: 922, endPoint y: 203, distance: 58.7
click at [922, 203] on div "Recetas ​ ​ Tipo de receta Elige una opción default Nombre Insumos Tipo Receta …" at bounding box center [705, 351] width 1105 height 520
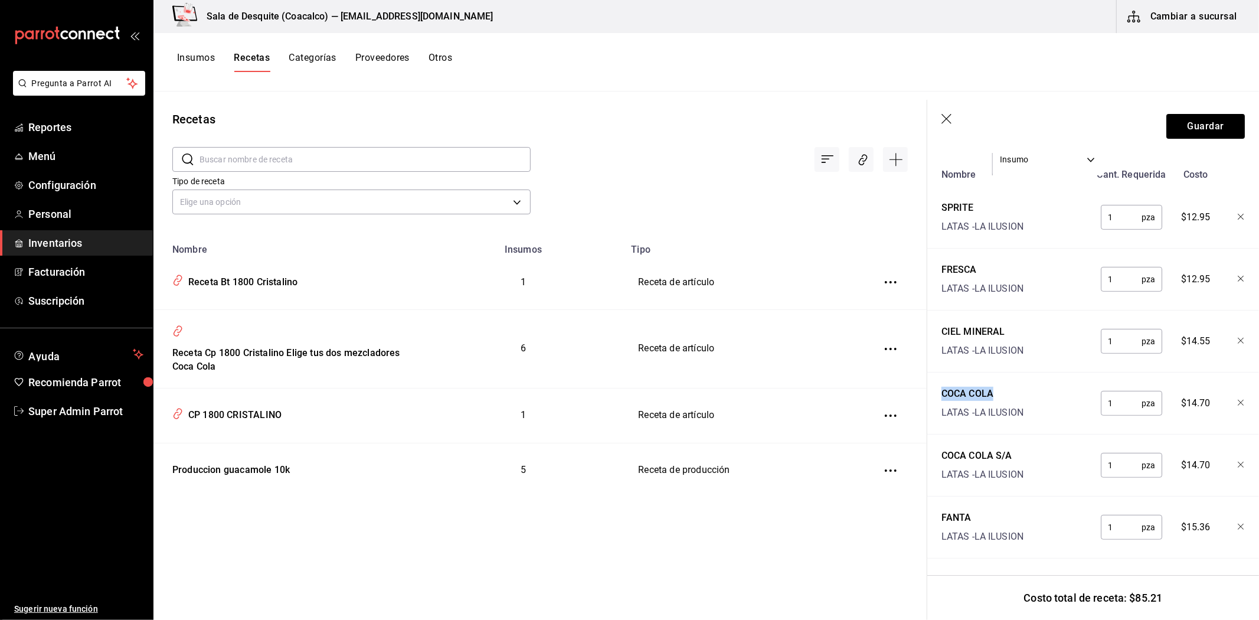
drag, startPoint x: 993, startPoint y: 379, endPoint x: 941, endPoint y: 385, distance: 52.2
click at [941, 387] on div "COCA COLA" at bounding box center [982, 394] width 82 height 14
click at [939, 120] on header "Guardar" at bounding box center [1093, 126] width 332 height 53
click at [943, 120] on icon "button" at bounding box center [947, 120] width 12 height 12
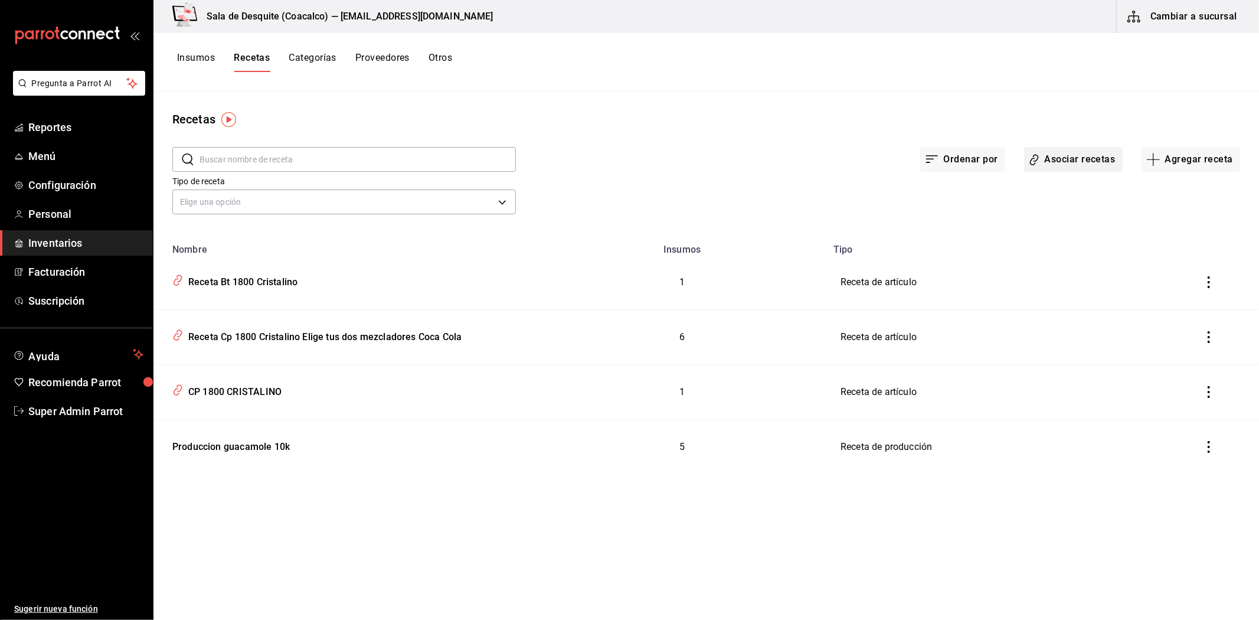
click at [1082, 164] on button "Asociar recetas" at bounding box center [1073, 159] width 99 height 25
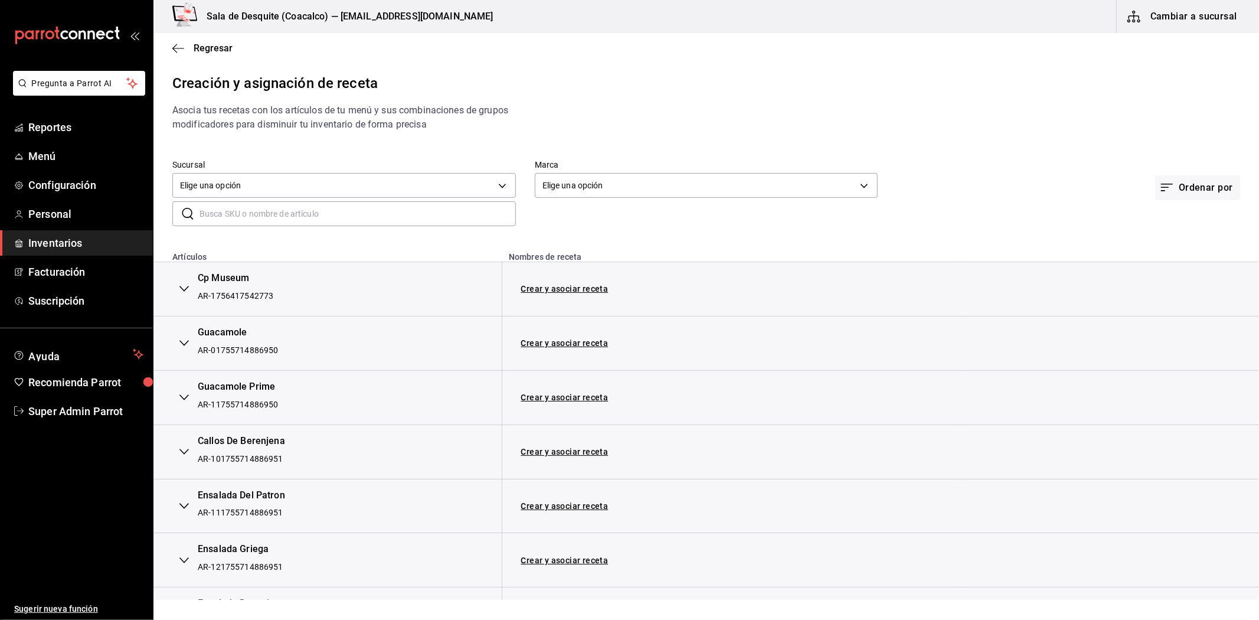
click at [317, 219] on input "text" at bounding box center [357, 214] width 316 height 24
click at [318, 210] on input "cp" at bounding box center [357, 214] width 316 height 24
click at [318, 208] on input "cp" at bounding box center [357, 214] width 316 height 24
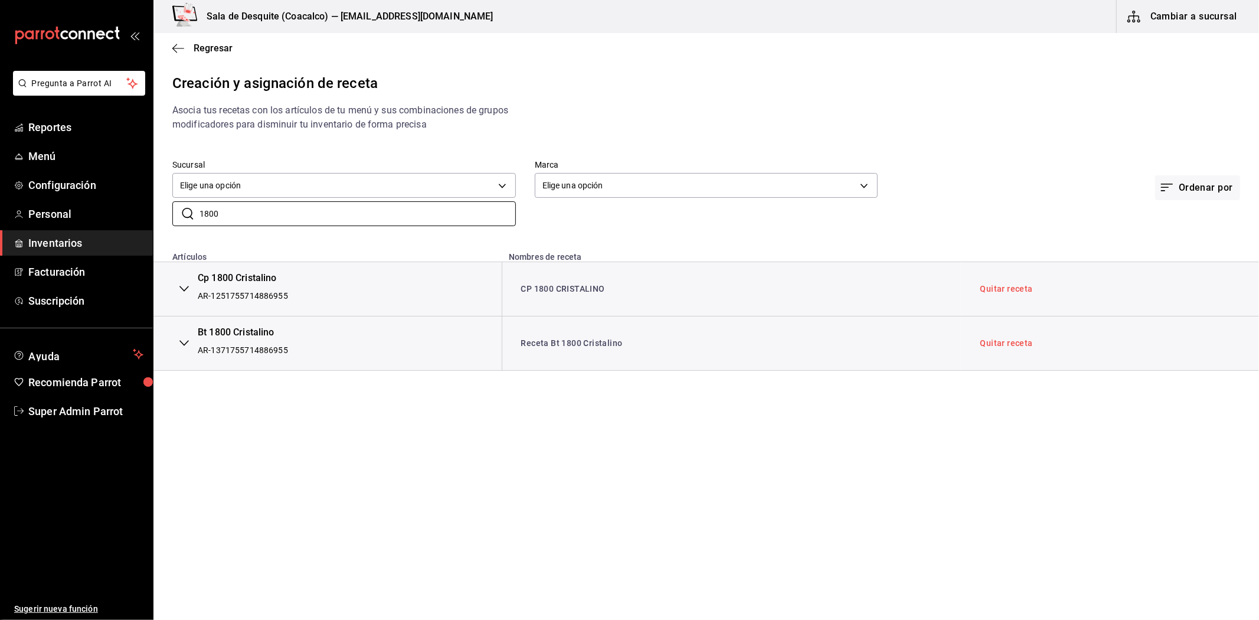
type input "1800"
click at [180, 287] on icon "button" at bounding box center [183, 289] width 9 height 6
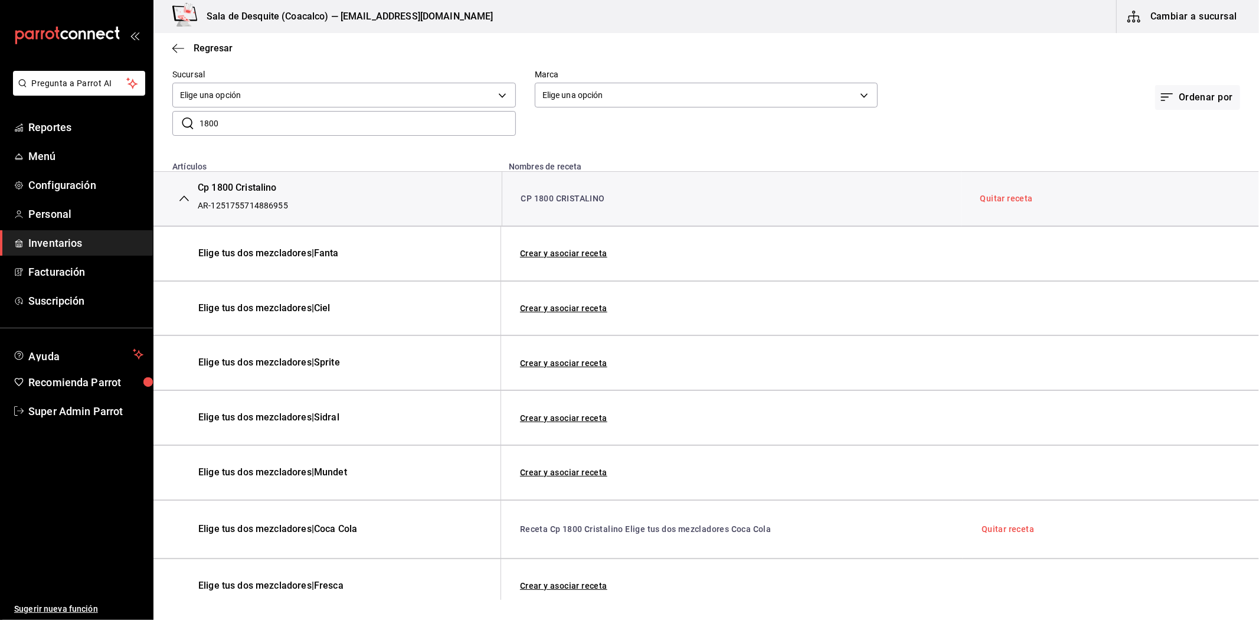
scroll to position [84, 0]
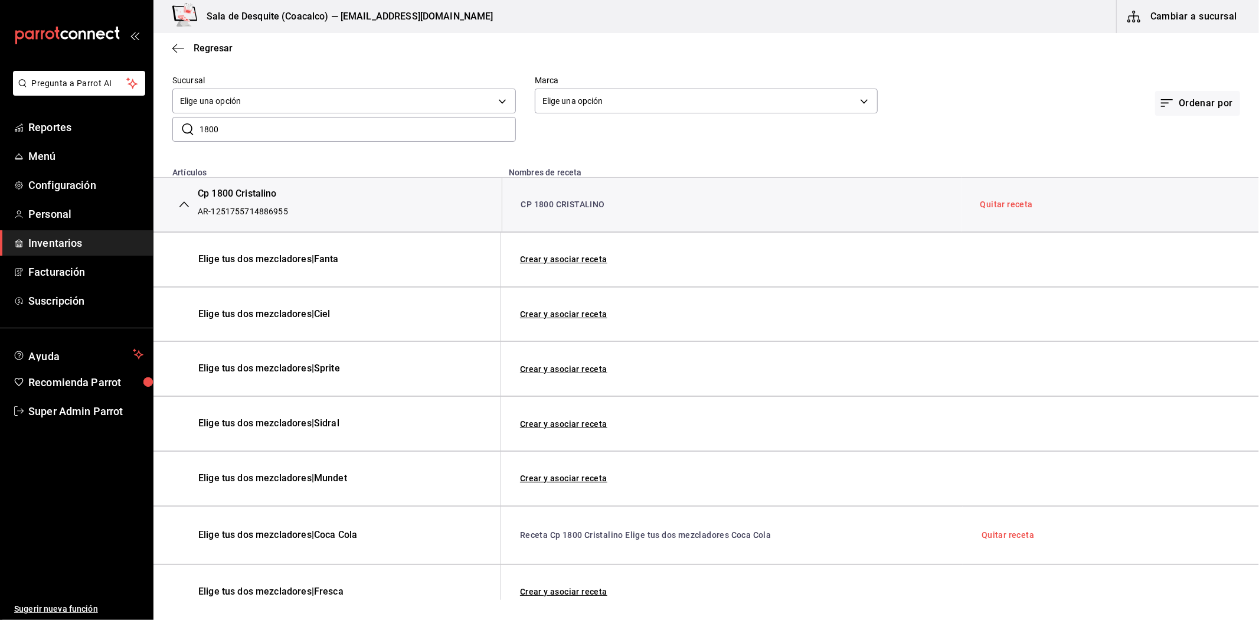
click at [322, 263] on span "Elige tus dos mezcladores | Fanta" at bounding box center [316, 260] width 236 height 14
drag, startPoint x: 317, startPoint y: 262, endPoint x: 345, endPoint y: 261, distance: 27.7
click at [345, 261] on span "Elige tus dos mezcladores | Fanta" at bounding box center [316, 260] width 236 height 14
click at [342, 262] on span "Elige tus dos mezcladores | Fanta" at bounding box center [316, 260] width 236 height 14
click at [337, 261] on span "Elige tus dos mezcladores | Fanta" at bounding box center [316, 260] width 236 height 14
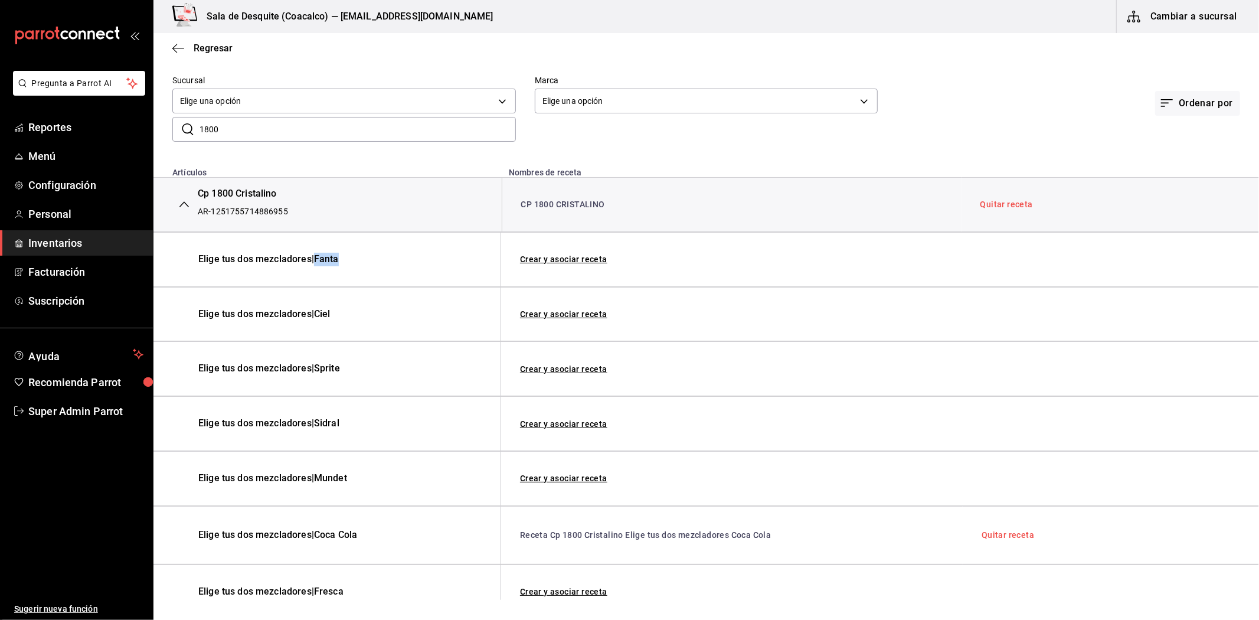
click at [337, 261] on span "Elige tus dos mezcladores | Fanta" at bounding box center [316, 260] width 236 height 14
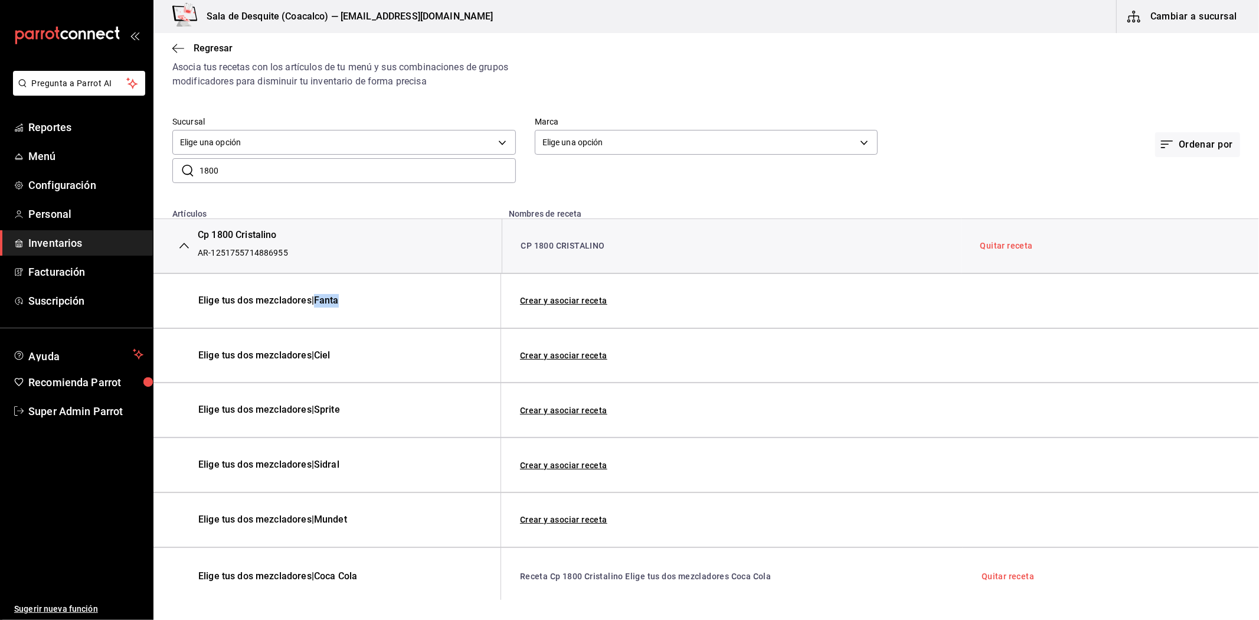
scroll to position [0, 0]
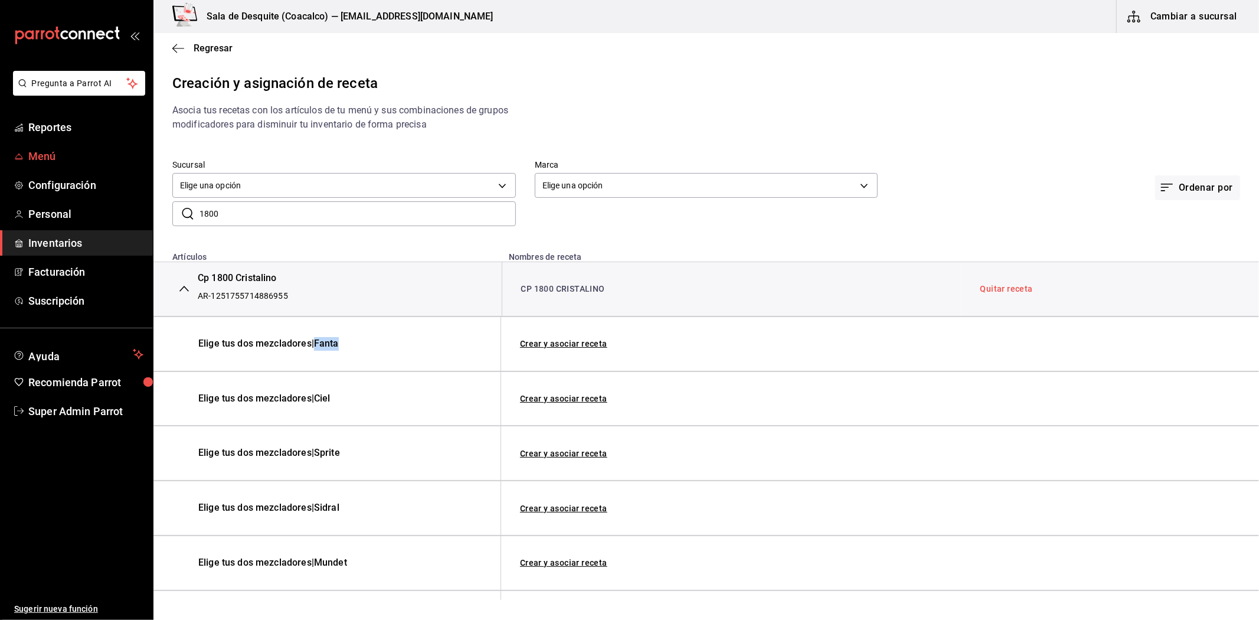
click at [53, 152] on span "Menú" at bounding box center [85, 156] width 115 height 16
click at [323, 346] on span "Elige tus dos mezcladores | Fanta" at bounding box center [316, 344] width 236 height 14
drag, startPoint x: 319, startPoint y: 345, endPoint x: 342, endPoint y: 345, distance: 23.6
click at [342, 345] on span "Elige tus dos mezcladores | Fanta" at bounding box center [316, 344] width 236 height 14
drag, startPoint x: 191, startPoint y: 279, endPoint x: 287, endPoint y: 293, distance: 96.7
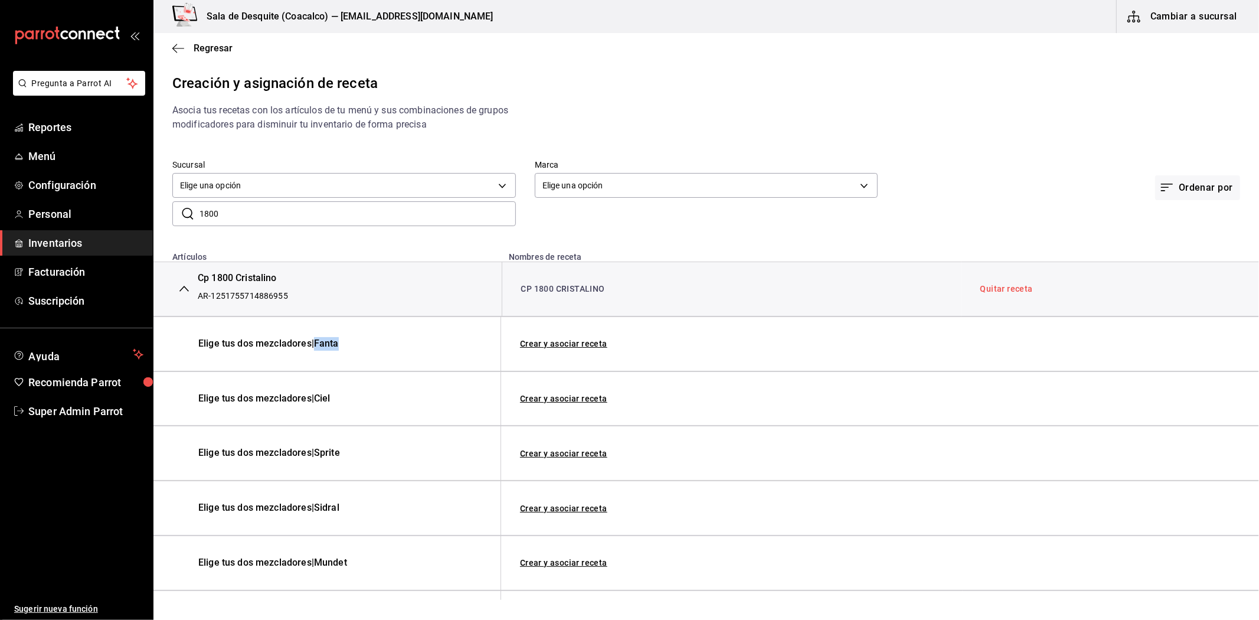
click at [287, 293] on div "Cp 1800 Cristalino AR-1251755714886955" at bounding box center [327, 288] width 310 height 35
click at [287, 285] on div "Cp 1800 Cristalino AR-1251755714886955" at bounding box center [327, 288] width 310 height 35
drag, startPoint x: 189, startPoint y: 275, endPoint x: 307, endPoint y: 283, distance: 118.3
click at [307, 283] on div "Cp 1800 Cristalino AR-1251755714886955" at bounding box center [327, 288] width 310 height 35
drag, startPoint x: 317, startPoint y: 335, endPoint x: 366, endPoint y: 568, distance: 238.8
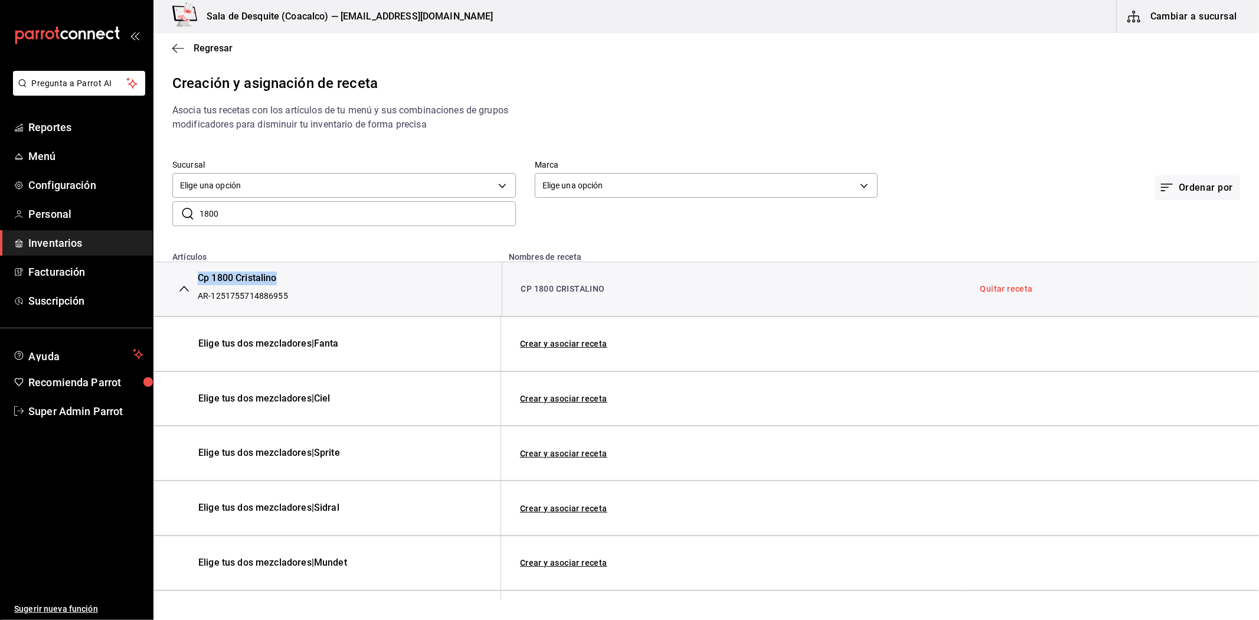
click at [366, 568] on div "Elige tus dos mezcladores | Fanta Crear y asociar receta Elige tus dos mezclado…" at bounding box center [705, 536] width 1105 height 441
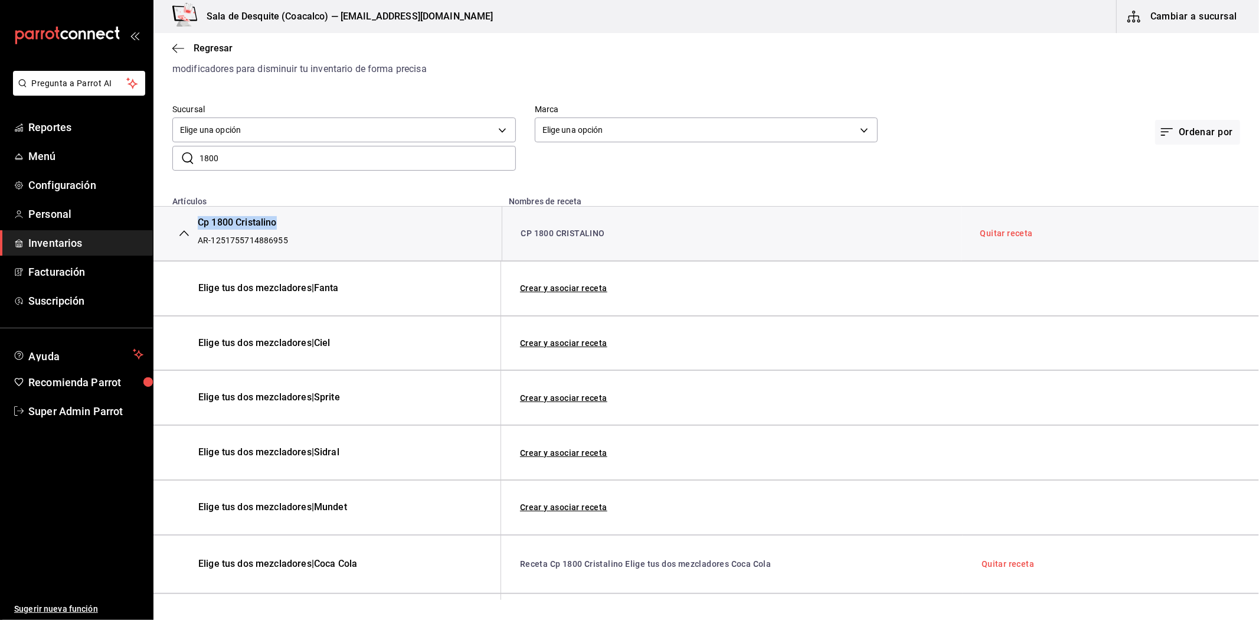
scroll to position [131, 0]
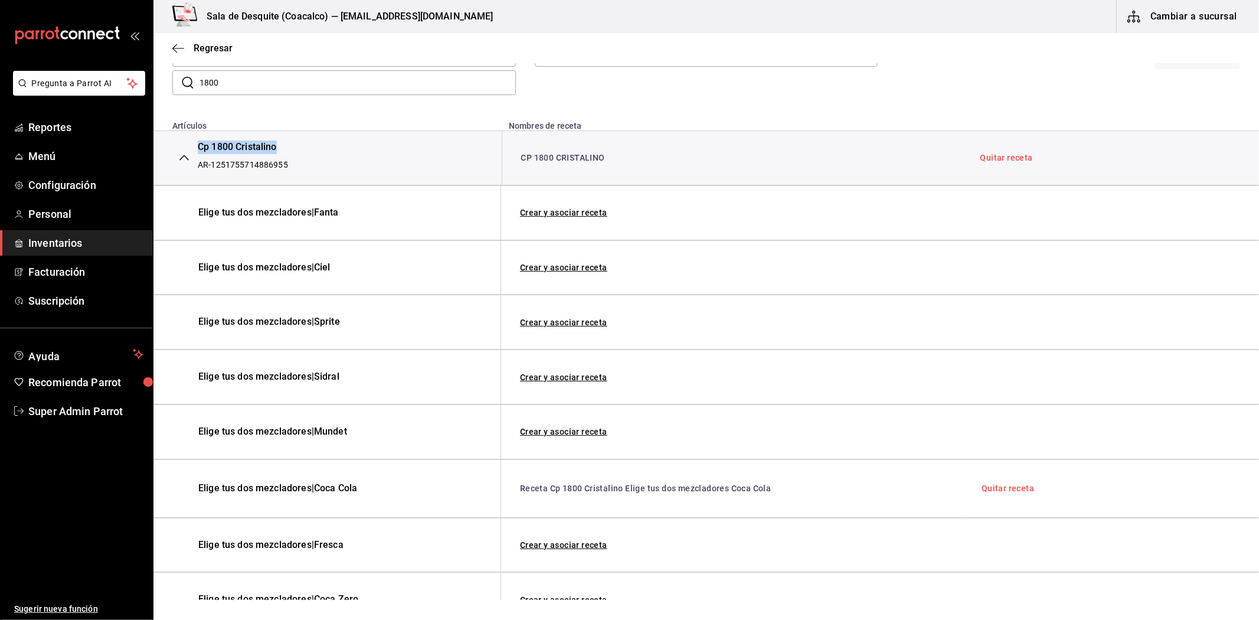
click at [355, 403] on div "Elige tus dos mezcladores | Sidral" at bounding box center [327, 376] width 348 height 55
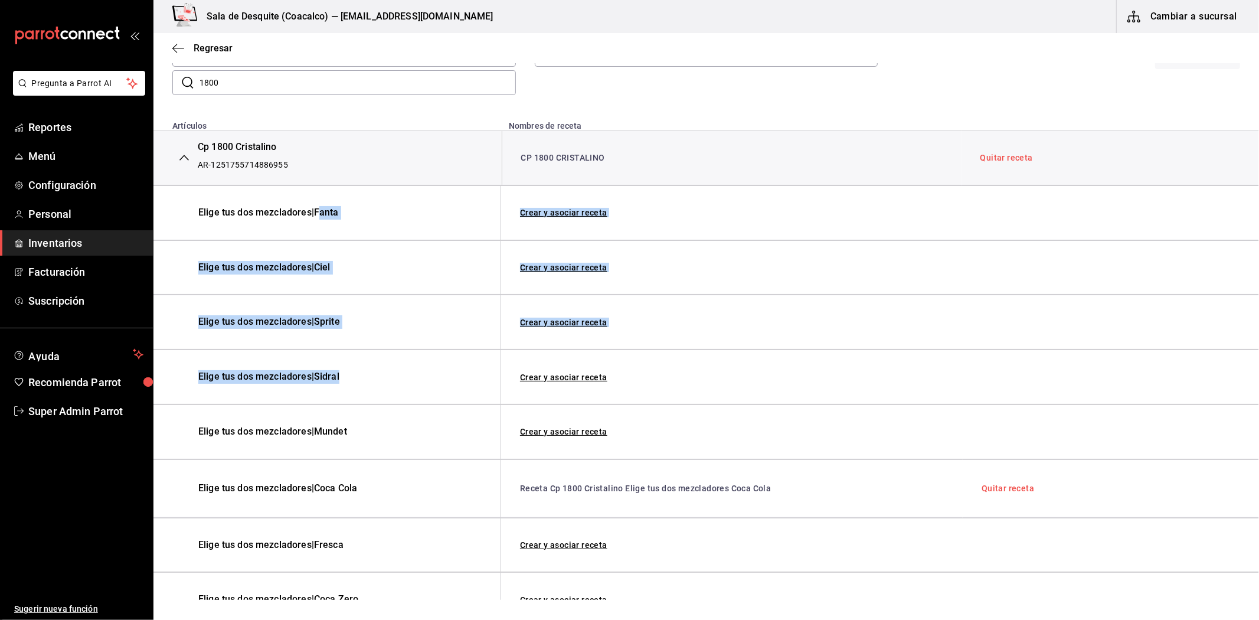
drag, startPoint x: 358, startPoint y: 392, endPoint x: 322, endPoint y: 220, distance: 176.7
click at [322, 220] on div "Elige tus dos mezcladores | Fanta Crear y asociar receta Elige tus dos mezclado…" at bounding box center [705, 405] width 1105 height 441
click at [384, 323] on span "Elige tus dos mezcladores | Sprite" at bounding box center [316, 322] width 236 height 14
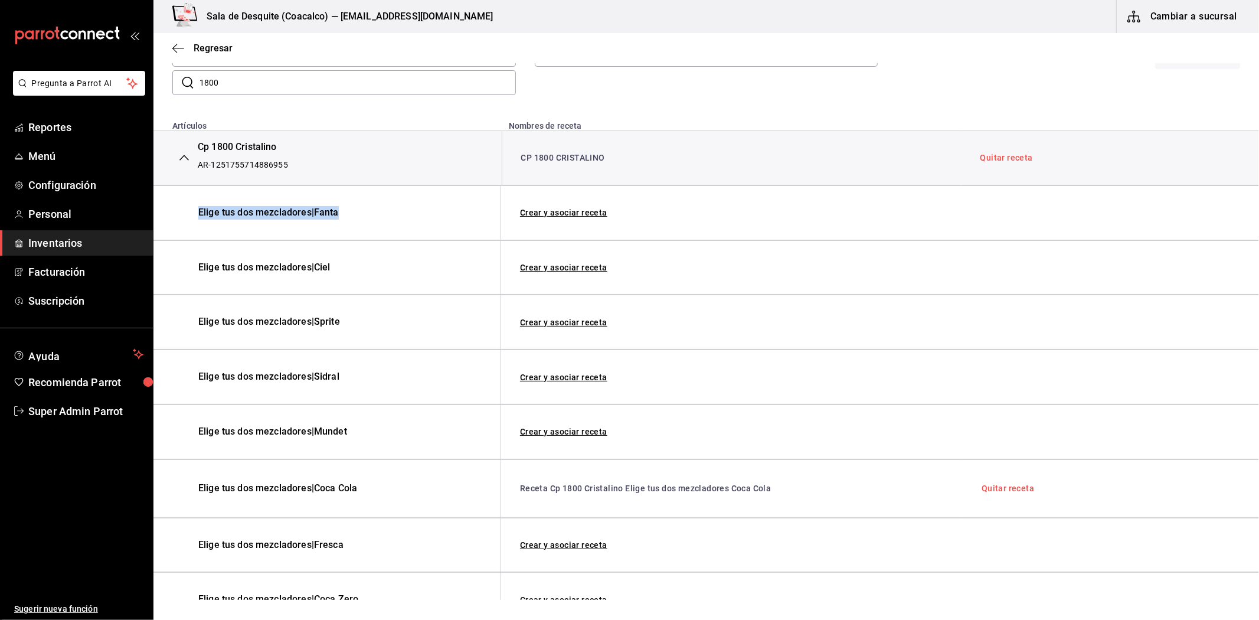
drag, startPoint x: 195, startPoint y: 217, endPoint x: 426, endPoint y: 231, distance: 231.2
click at [426, 231] on div "Elige tus dos mezcladores | Fanta" at bounding box center [327, 212] width 348 height 55
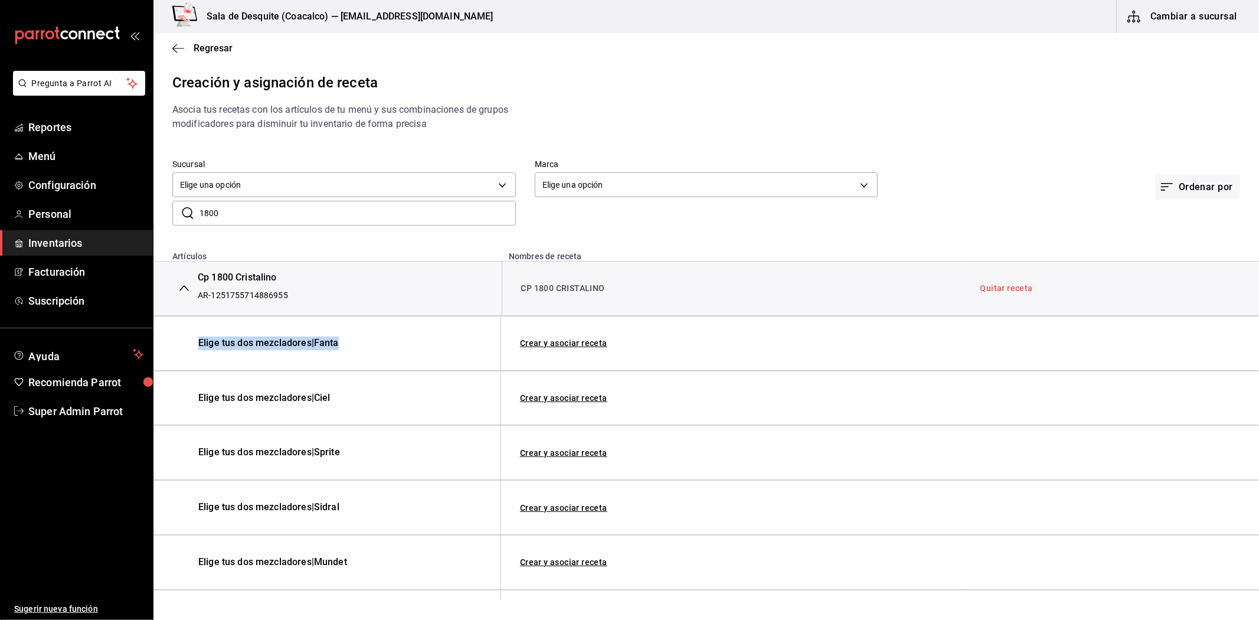
scroll to position [0, 0]
click at [183, 285] on icon "button" at bounding box center [183, 288] width 9 height 9
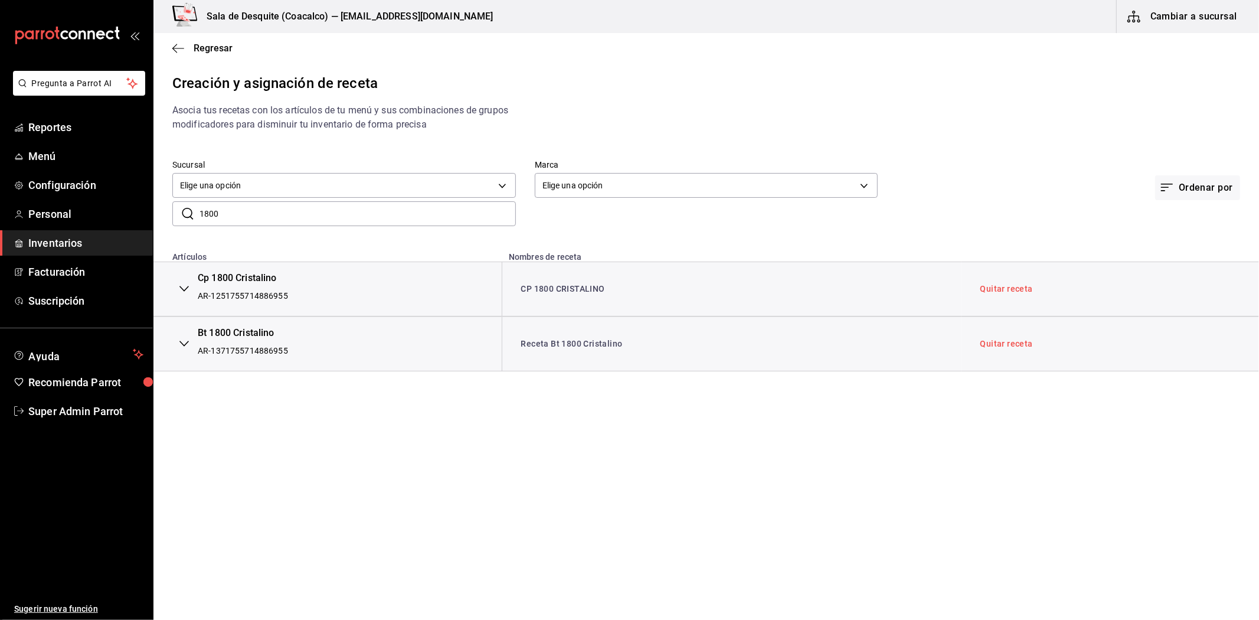
click at [179, 55] on div "Regresar" at bounding box center [705, 48] width 1105 height 30
click at [179, 51] on icon "button" at bounding box center [178, 48] width 12 height 11
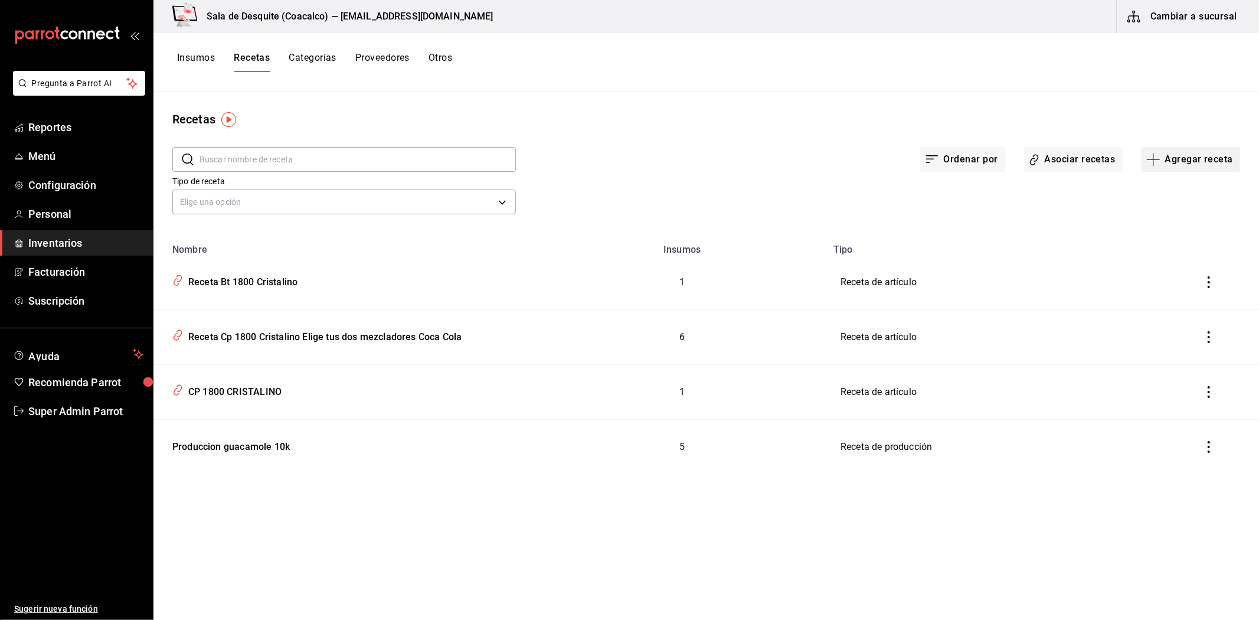
click at [1152, 166] on button "Agregar receta" at bounding box center [1190, 159] width 99 height 25
click at [1158, 191] on span "Receta" at bounding box center [1190, 192] width 99 height 12
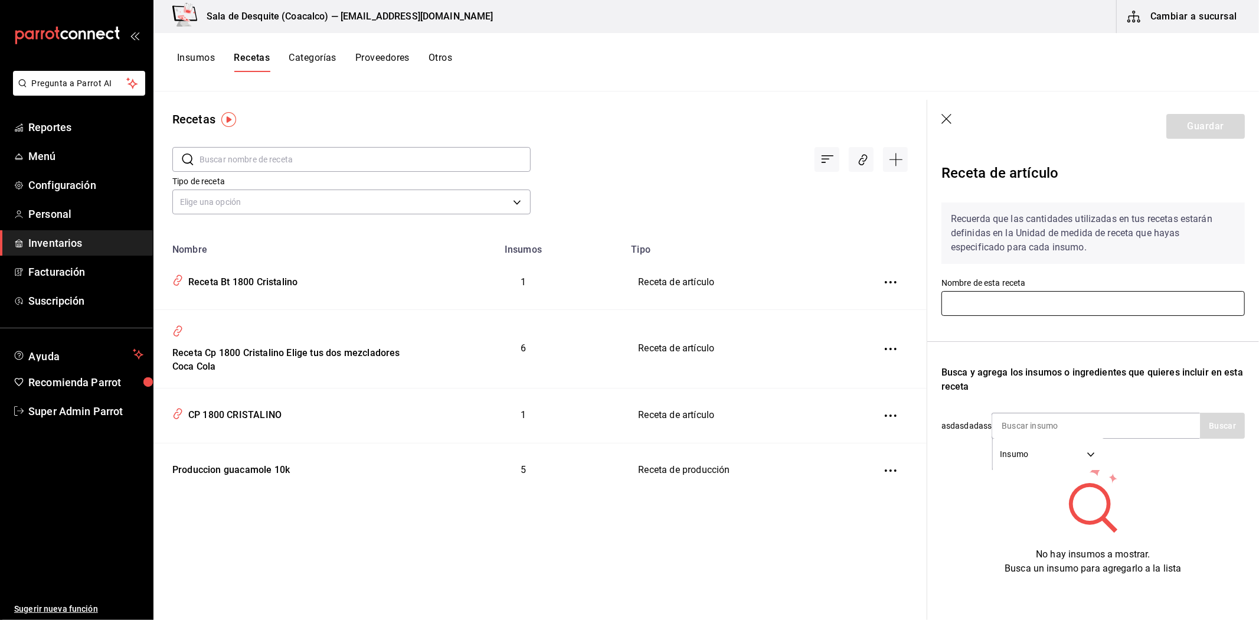
click at [1000, 308] on input "text" at bounding box center [1092, 303] width 303 height 25
type input "don julio"
click at [1088, 421] on input at bounding box center [1051, 425] width 118 height 25
type input "don ju"
click at [1061, 464] on body "Pregunta a Parrot AI Reportes Menú Configuración Personal Inventarios Facturaci…" at bounding box center [629, 305] width 1259 height 611
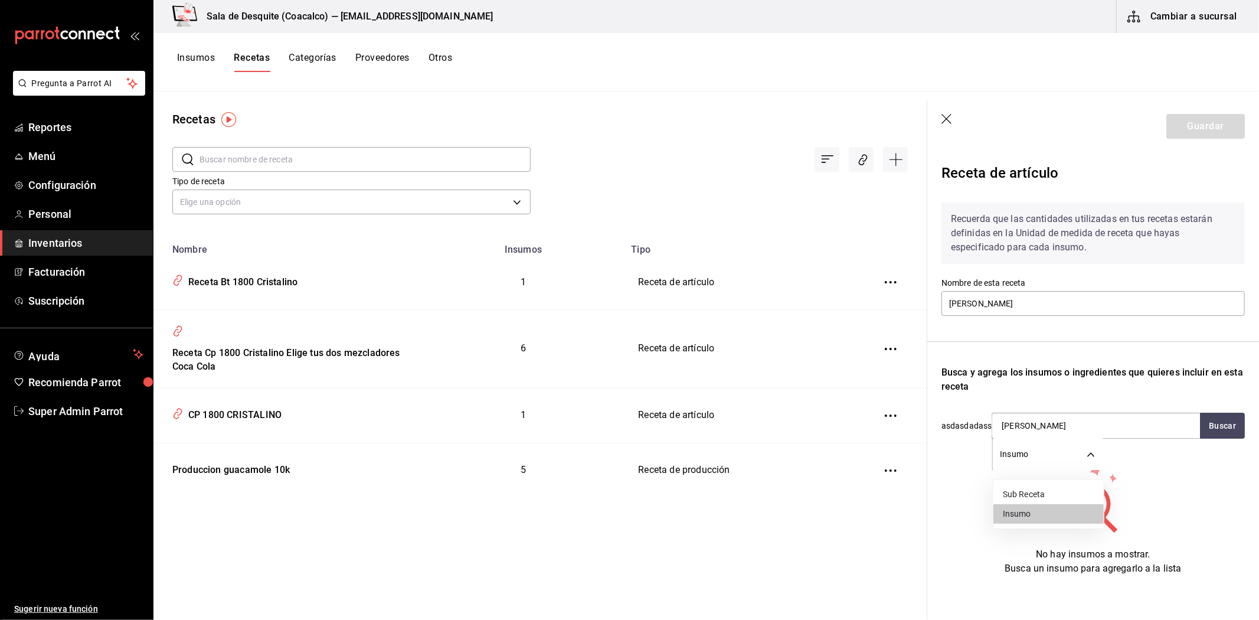
click at [1220, 426] on div at bounding box center [629, 310] width 1259 height 620
click at [1220, 426] on button "Buscar" at bounding box center [1222, 426] width 45 height 26
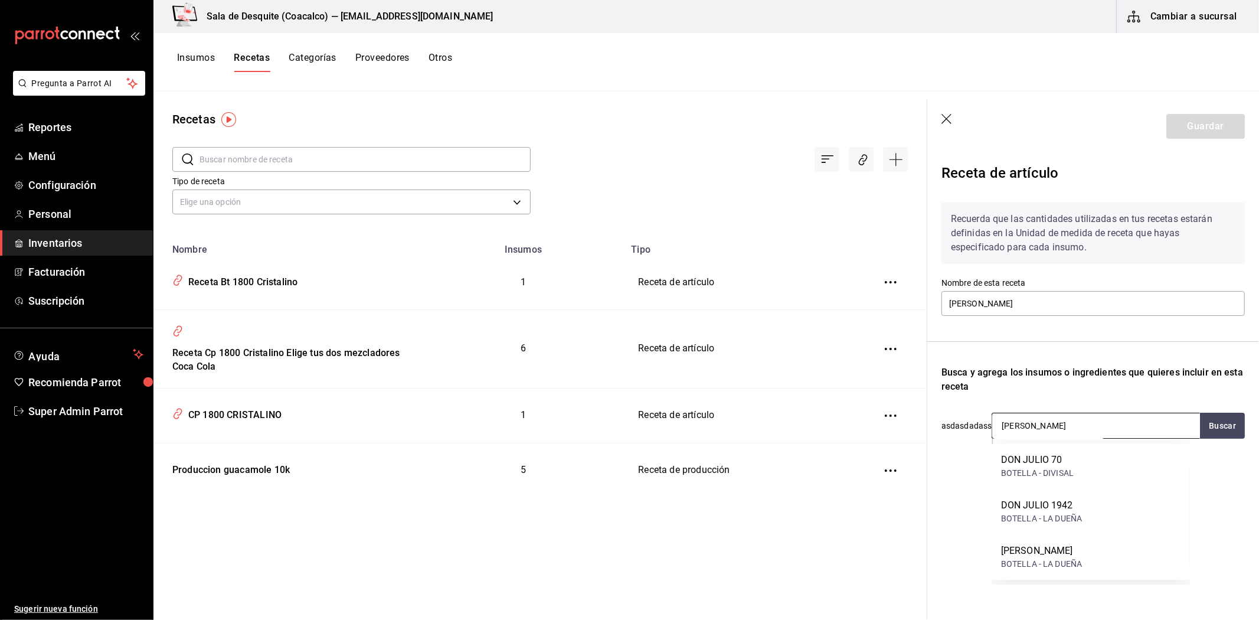
click at [1059, 464] on div "DON JULIO 70" at bounding box center [1037, 460] width 73 height 14
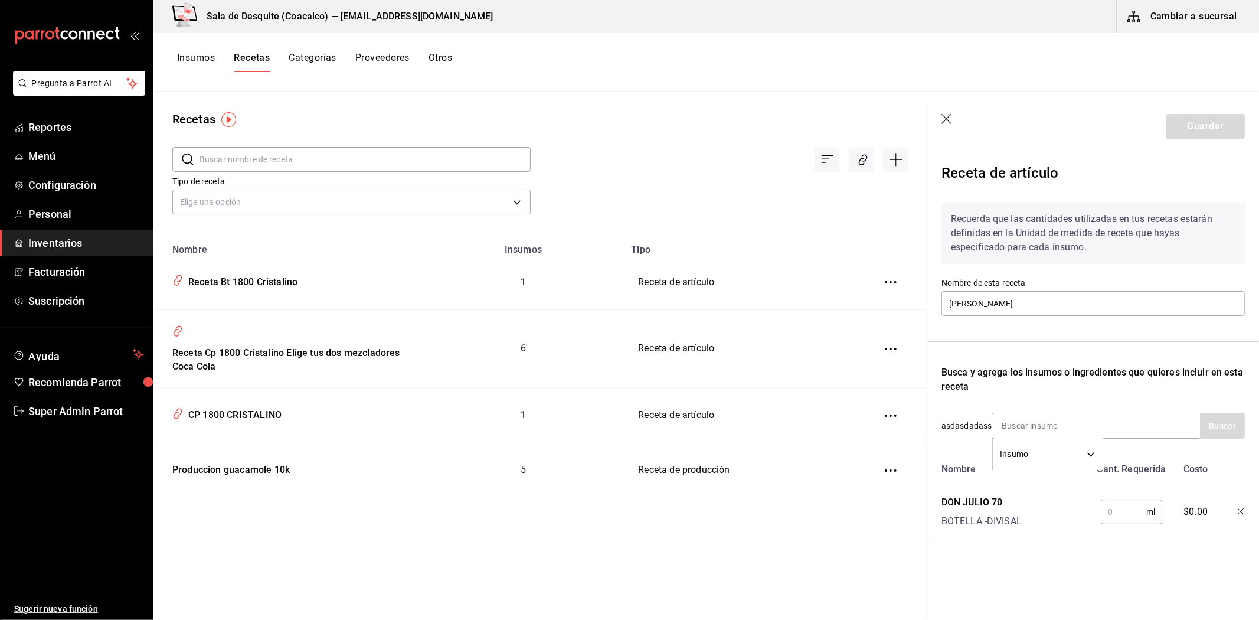
click at [1127, 505] on input "text" at bounding box center [1123, 512] width 45 height 24
type input "750"
click at [983, 305] on input "don julio" at bounding box center [1092, 303] width 303 height 25
type input "don julio bt"
click at [1128, 508] on input "750" at bounding box center [1123, 512] width 45 height 24
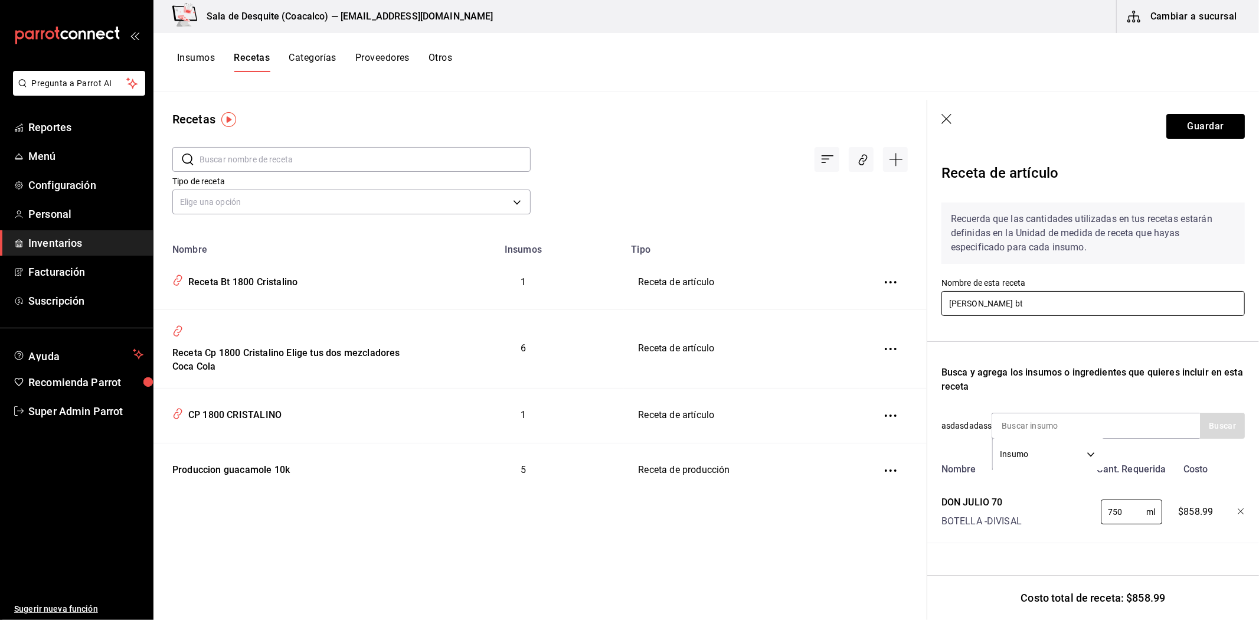
click at [1009, 307] on input "don julio bt" at bounding box center [1092, 303] width 303 height 25
click at [943, 122] on icon "button" at bounding box center [946, 119] width 10 height 10
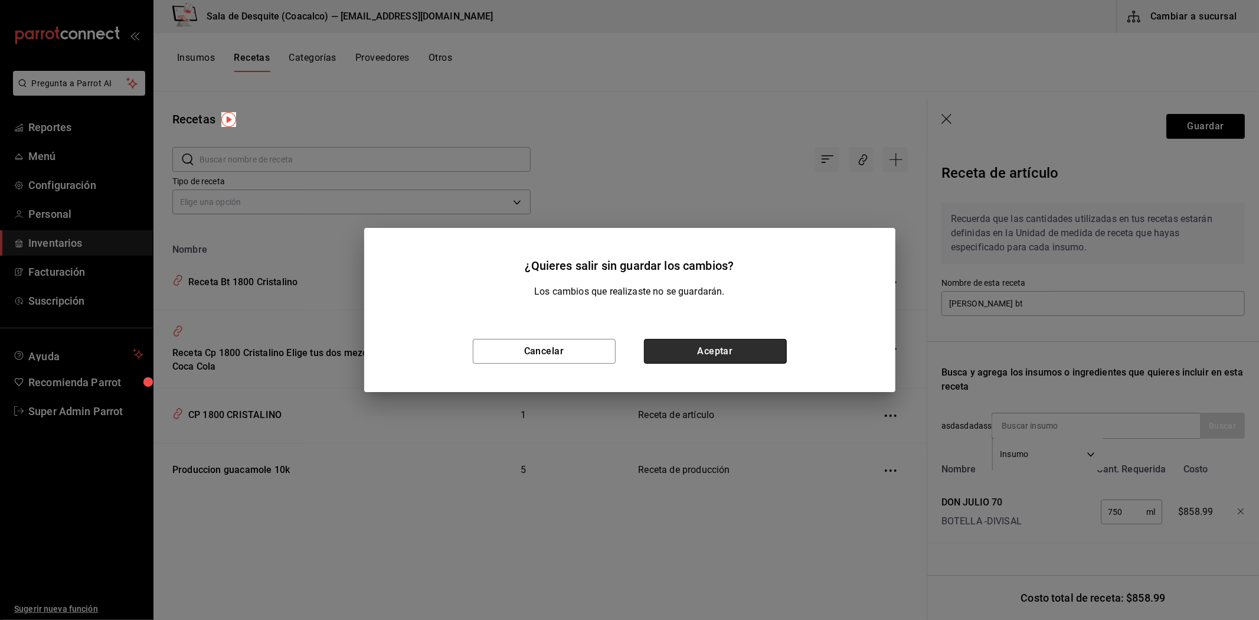
click at [677, 352] on button "Aceptar" at bounding box center [715, 351] width 143 height 25
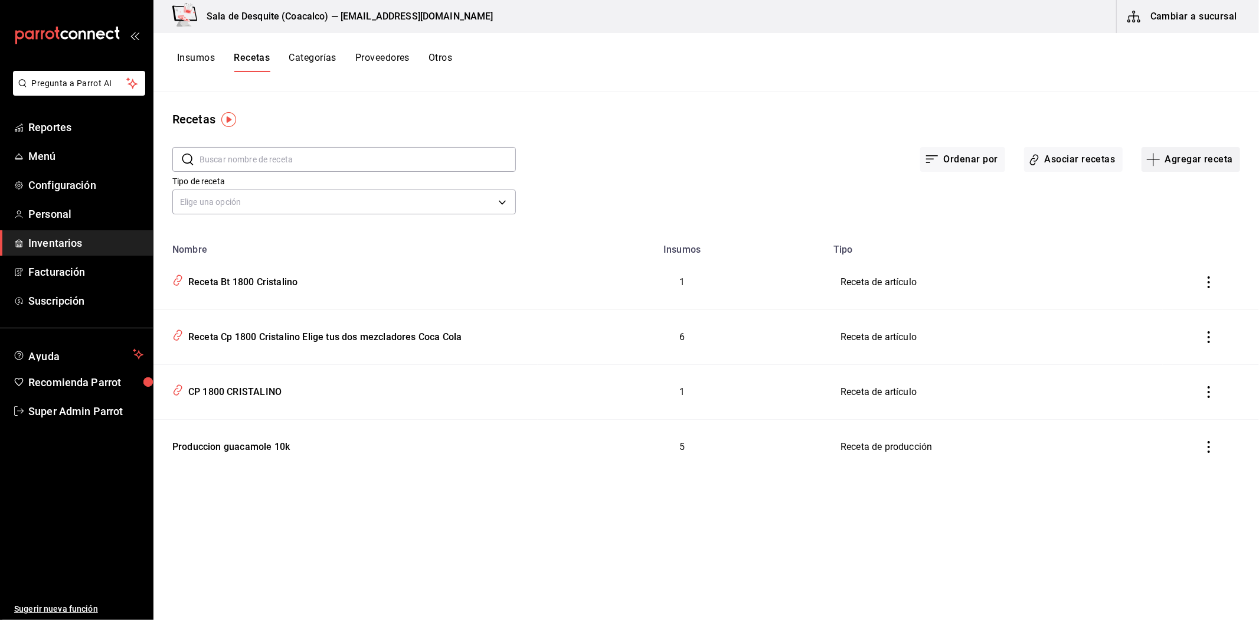
click at [1175, 168] on button "Agregar receta" at bounding box center [1190, 159] width 99 height 25
click at [1169, 197] on span "Receta" at bounding box center [1190, 192] width 99 height 12
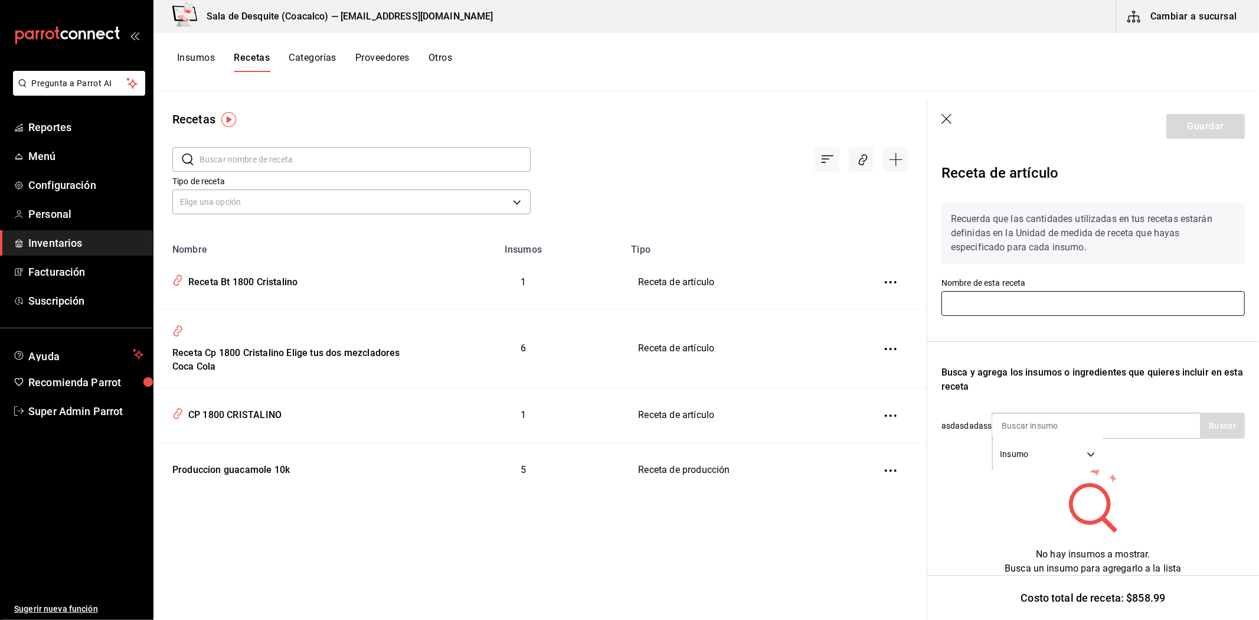
click at [1063, 300] on input "text" at bounding box center [1092, 303] width 303 height 25
type input "don julio bt test"
click at [1038, 425] on input at bounding box center [1051, 425] width 118 height 25
click at [1217, 428] on button "Buscar" at bounding box center [1222, 426] width 45 height 26
type input "don julio"
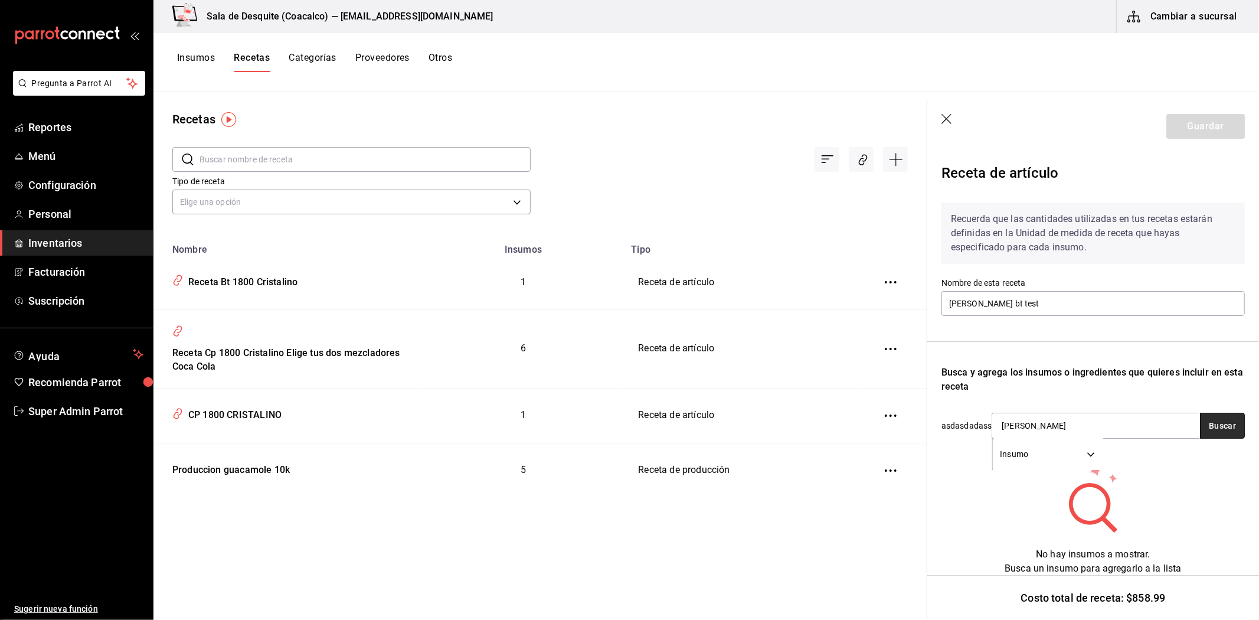
click at [1201, 423] on button "Buscar" at bounding box center [1222, 426] width 45 height 26
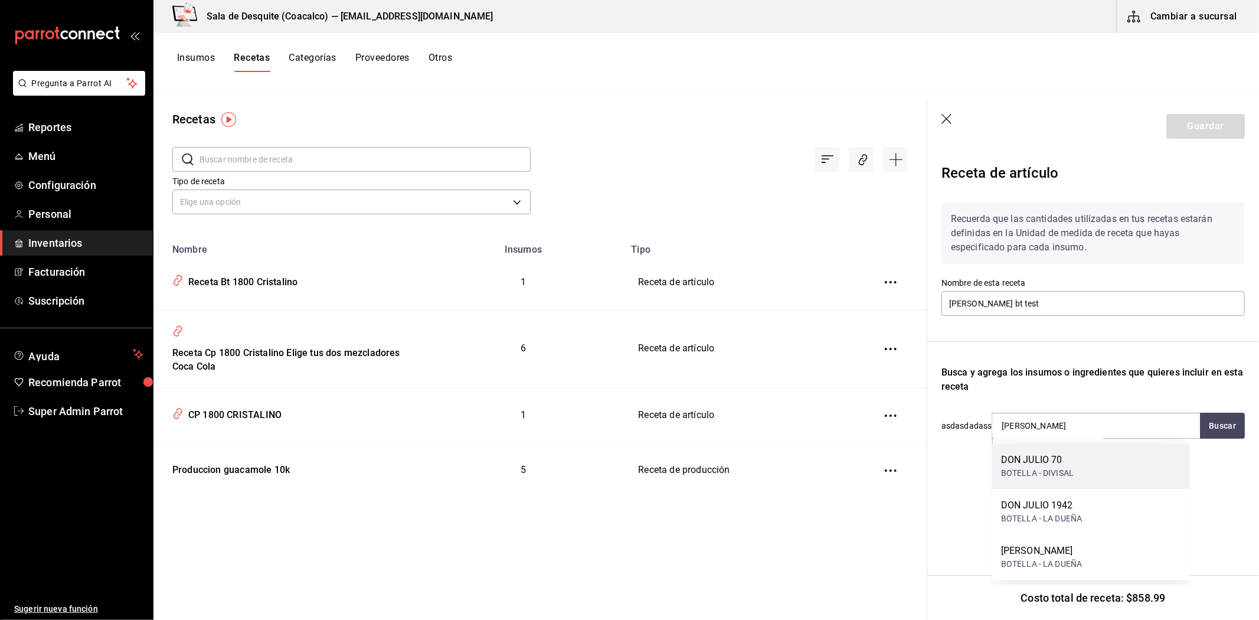
click at [1030, 472] on div "BOTELLA - DIVISAL" at bounding box center [1037, 473] width 73 height 12
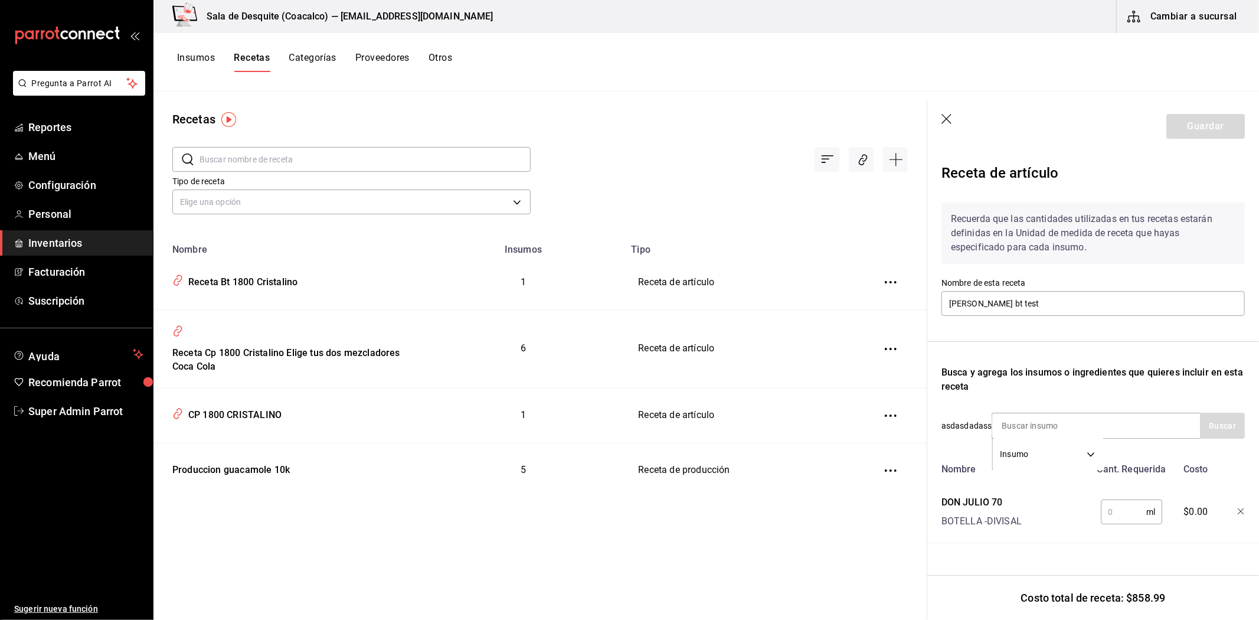
click at [1111, 518] on input "text" at bounding box center [1123, 512] width 45 height 24
type input "750"
click at [1194, 116] on button "Guardar" at bounding box center [1205, 126] width 78 height 25
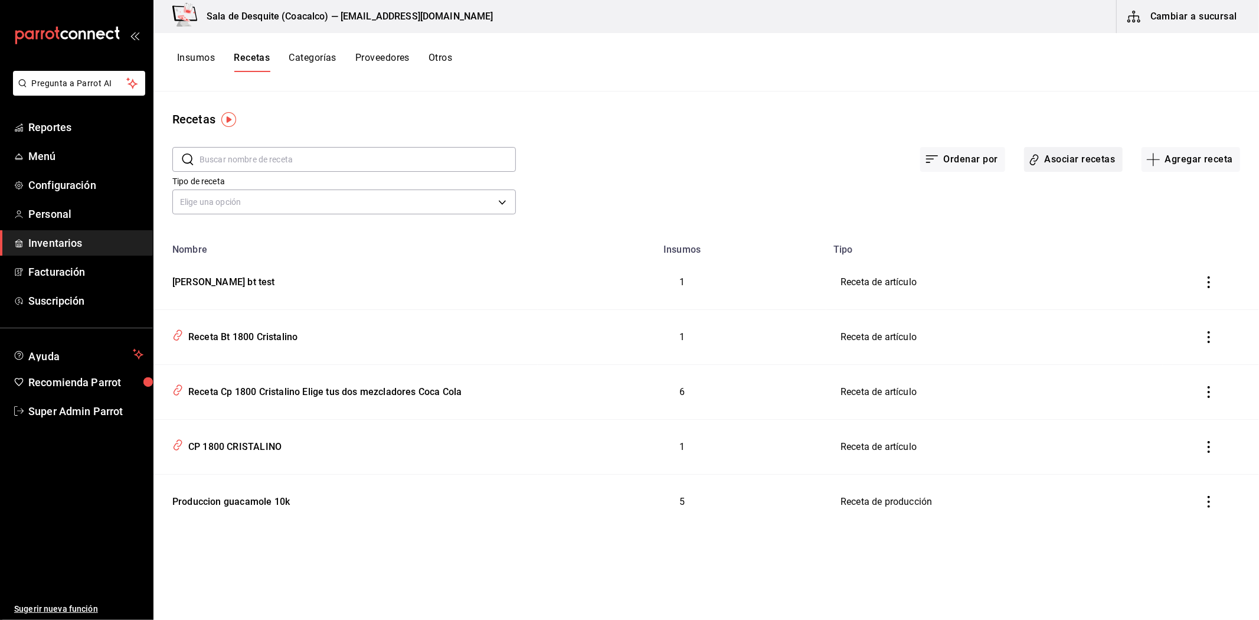
click at [1084, 161] on button "Asociar recetas" at bounding box center [1073, 159] width 99 height 25
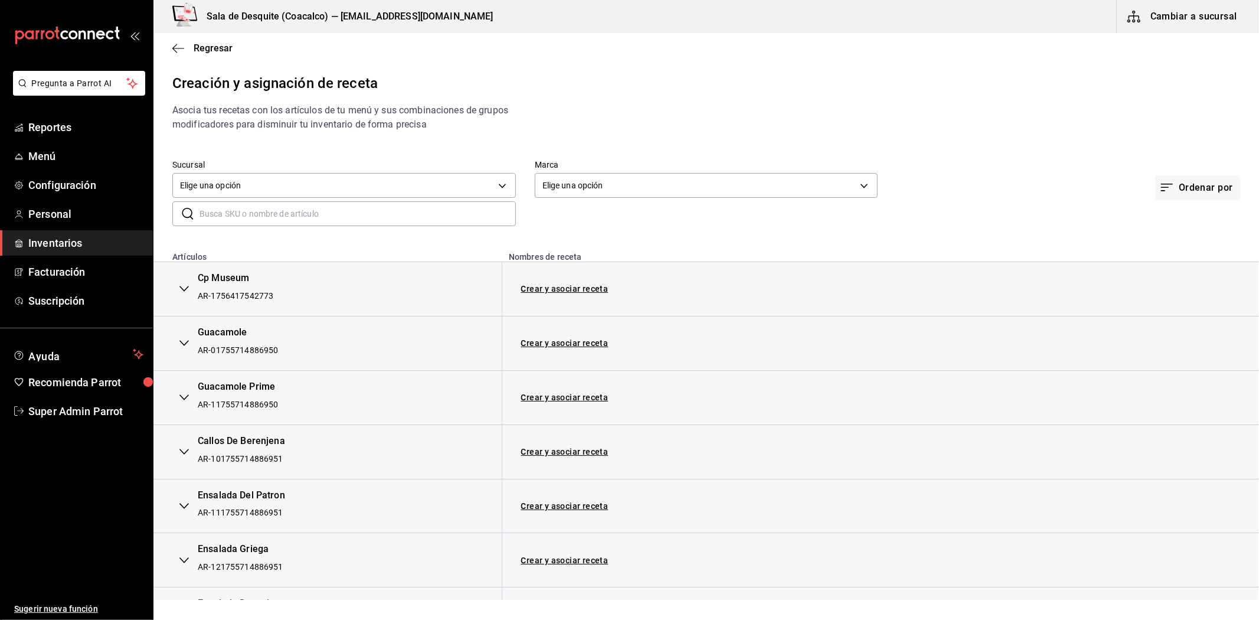
click at [186, 297] on button "button" at bounding box center [184, 289] width 24 height 26
click at [576, 287] on link "Crear y asociar receta" at bounding box center [564, 288] width 87 height 8
click at [172, 45] on icon "button" at bounding box center [178, 48] width 12 height 11
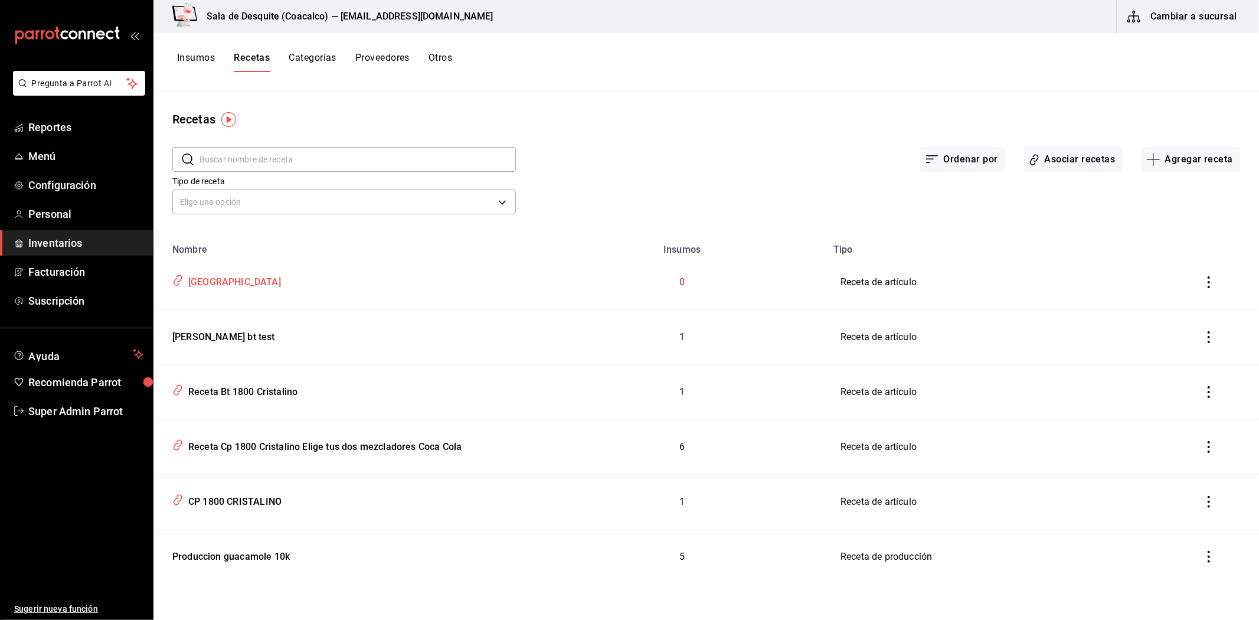
click at [237, 290] on div "Receta Cp Museum" at bounding box center [346, 280] width 356 height 22
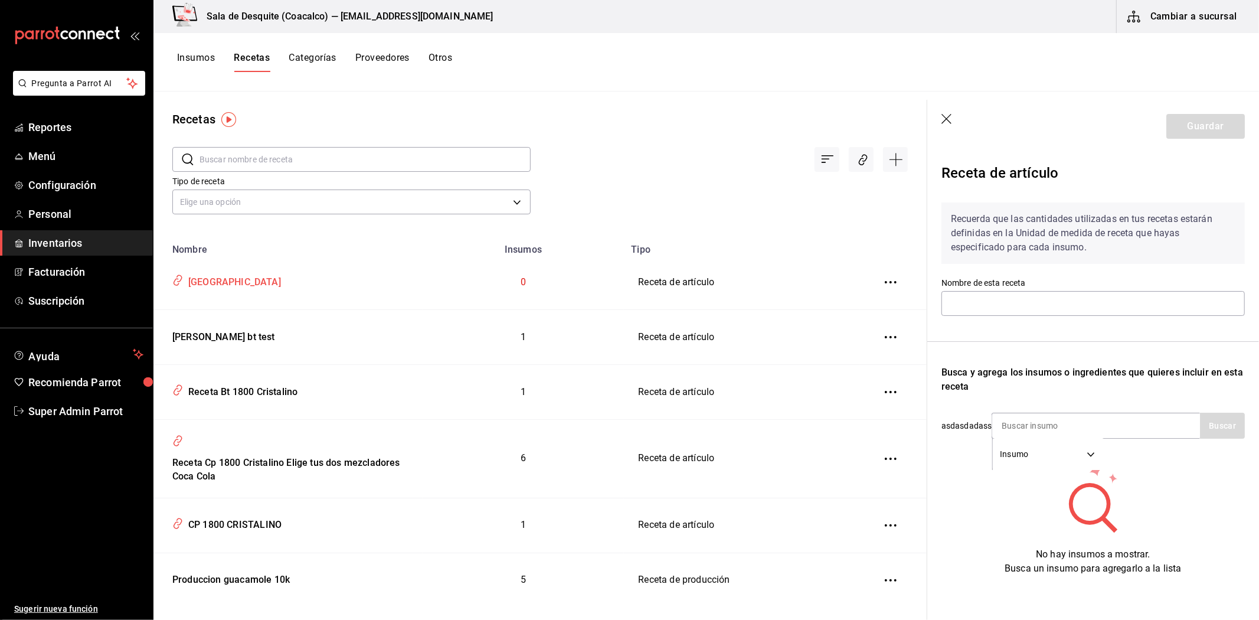
type input "Receta Cp Museum"
click at [1032, 421] on input at bounding box center [1051, 425] width 118 height 25
click at [945, 120] on icon "button" at bounding box center [946, 119] width 10 height 10
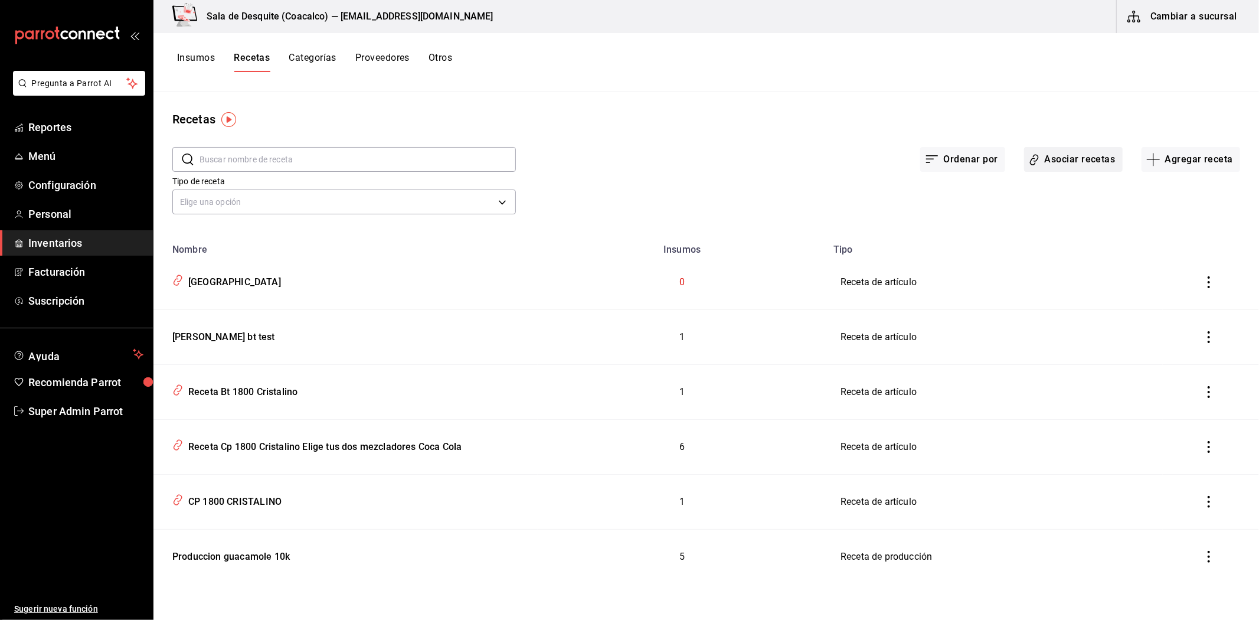
click at [1059, 165] on button "Asociar recetas" at bounding box center [1073, 159] width 99 height 25
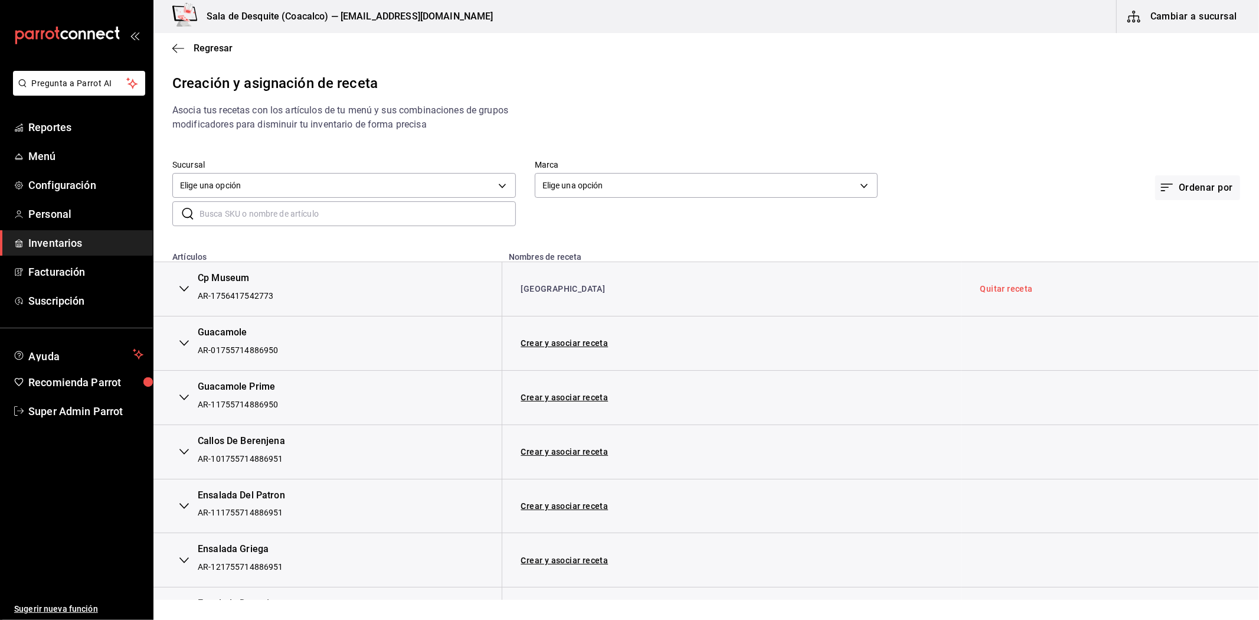
click at [188, 292] on icon "button" at bounding box center [183, 288] width 9 height 9
click at [577, 285] on link "Receta Cp Museum" at bounding box center [563, 288] width 84 height 9
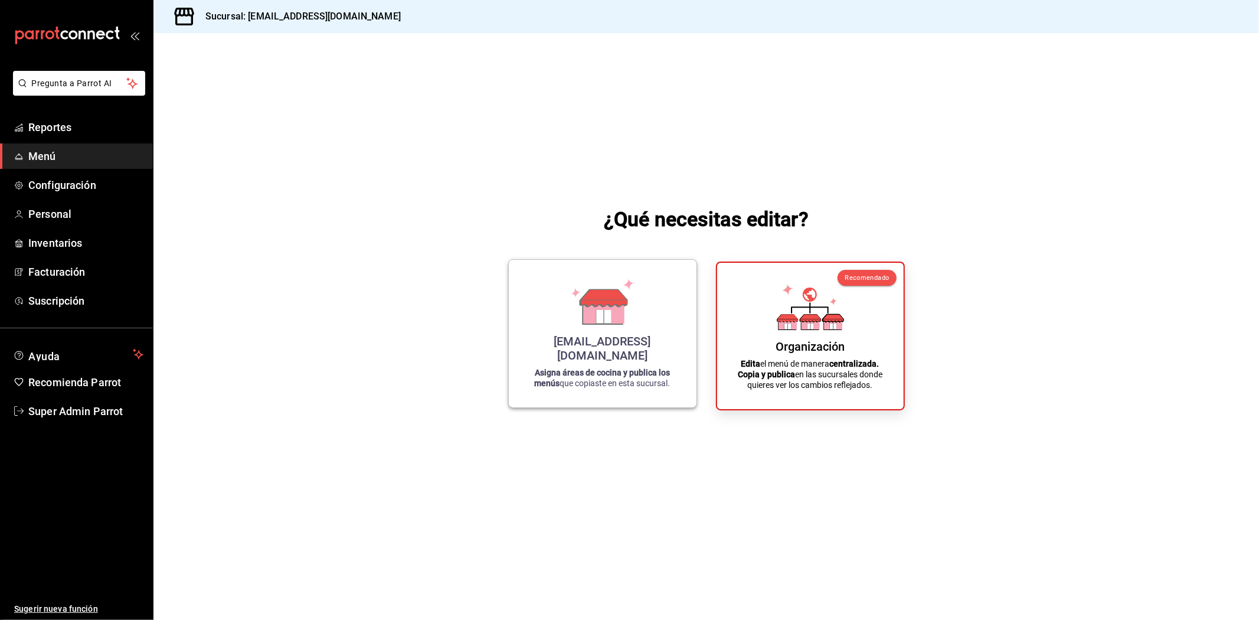
click at [624, 362] on div "[EMAIL_ADDRESS][DOMAIN_NAME] Asigna áreas de cocina y publica los menús que cop…" at bounding box center [602, 333] width 159 height 129
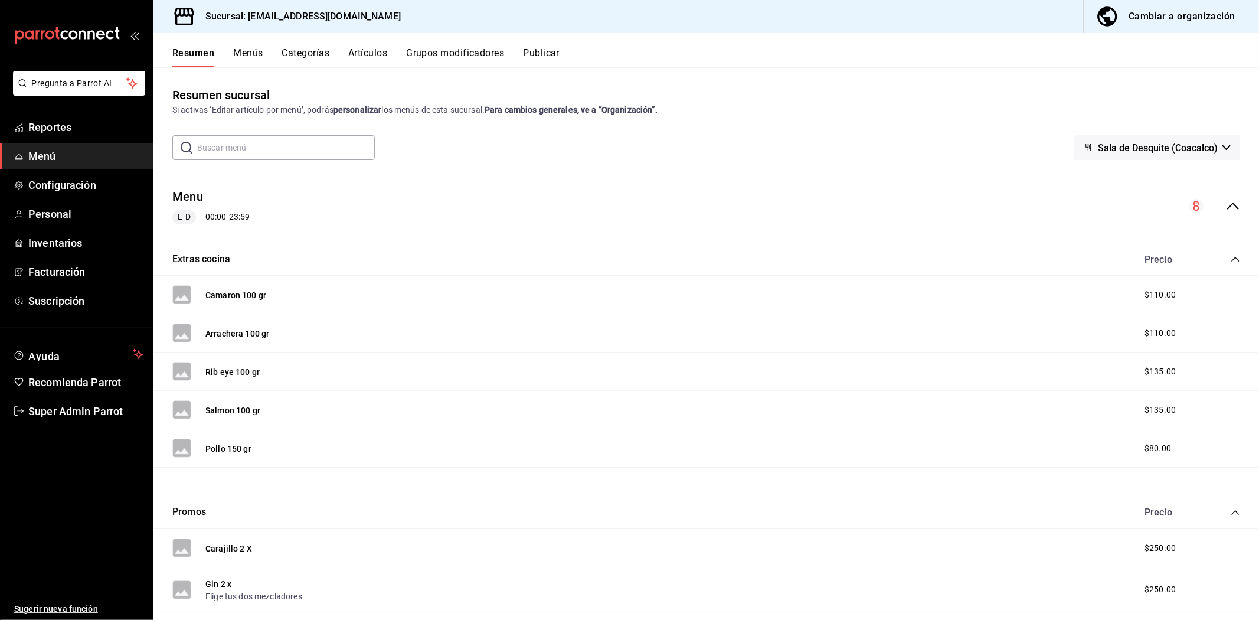
click at [379, 50] on button "Artículos" at bounding box center [367, 57] width 39 height 20
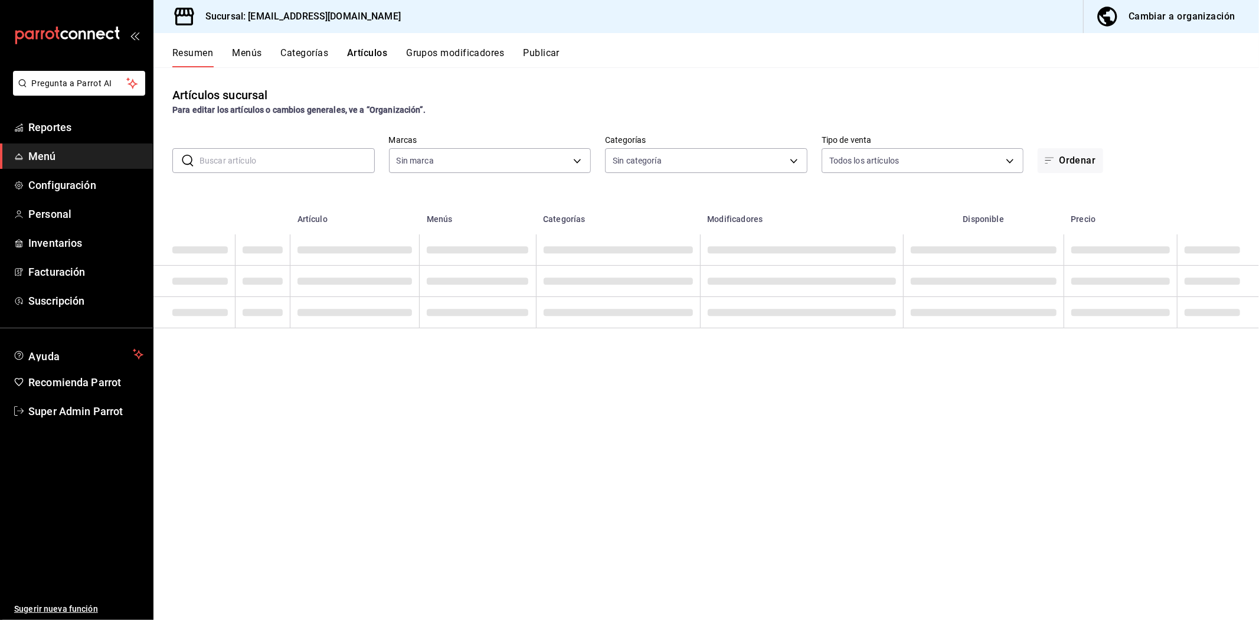
click at [311, 161] on input "text" at bounding box center [286, 161] width 175 height 24
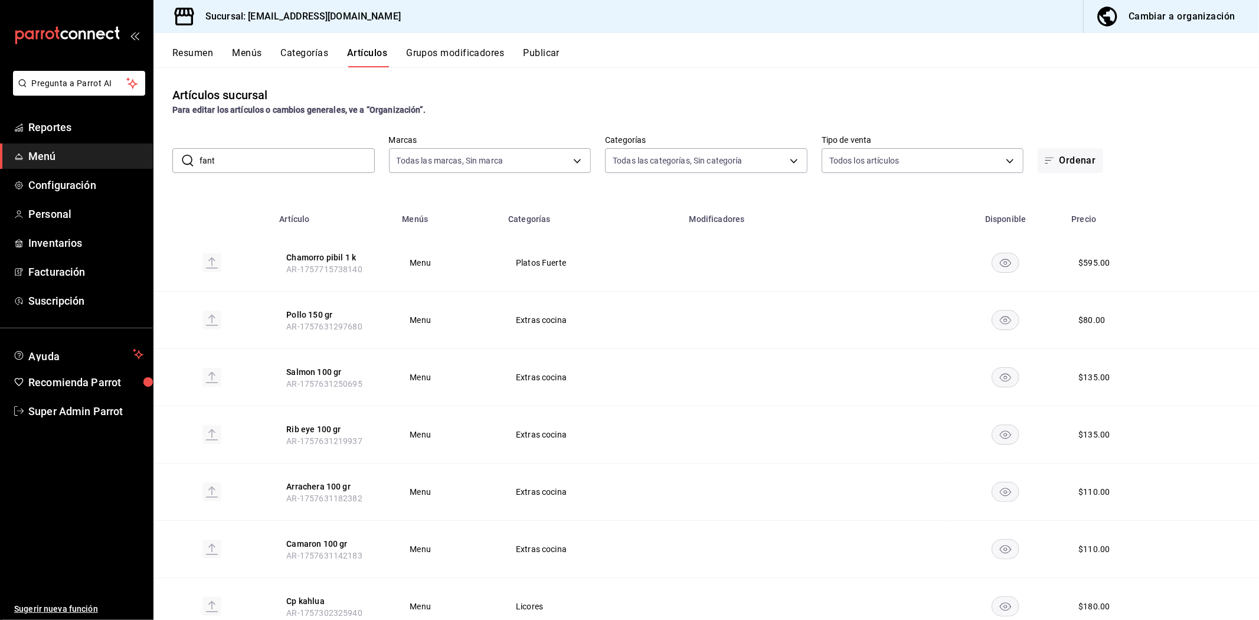
type input "fanta"
type input "62a8501e-83aa-44fc-a14d-b1e4ad847988"
type input "8340ee82-fdc6-4c2c-b8c7-b633ecce2a59,a647f9a8-d100-498c-ac42-1a939deb3db1,16624…"
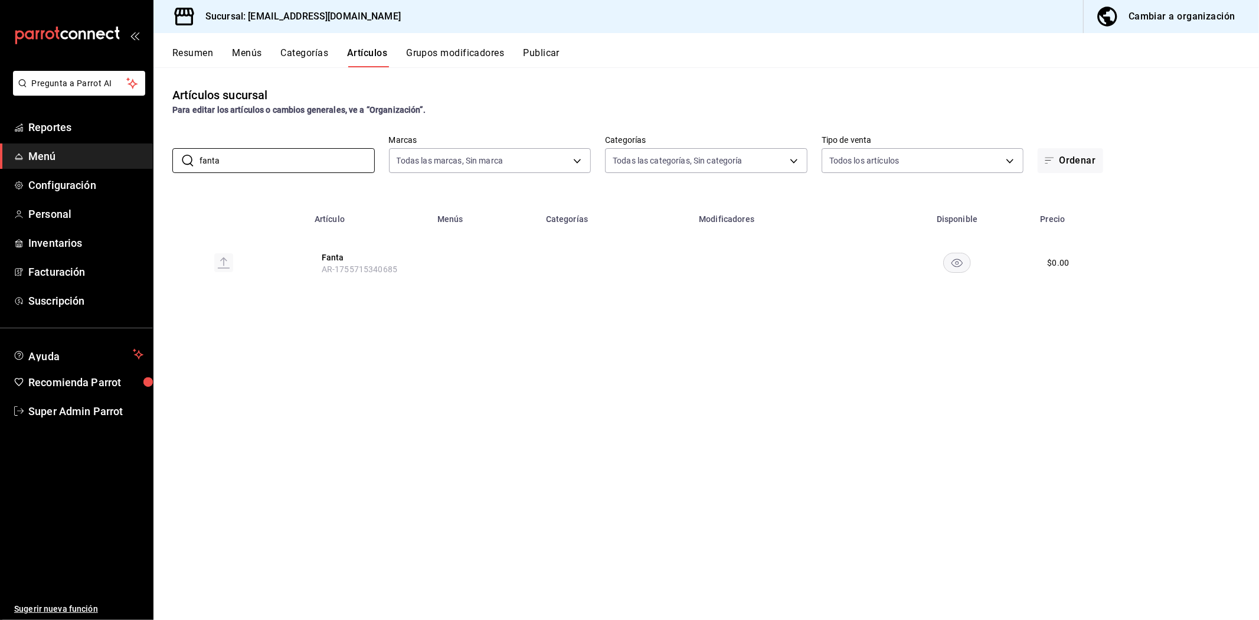
type input "fanta"
drag, startPoint x: 319, startPoint y: 271, endPoint x: 404, endPoint y: 283, distance: 86.4
click at [404, 283] on th "Fanta AR-1755715340685" at bounding box center [368, 262] width 123 height 57
click at [333, 260] on button "Fanta" at bounding box center [369, 257] width 94 height 12
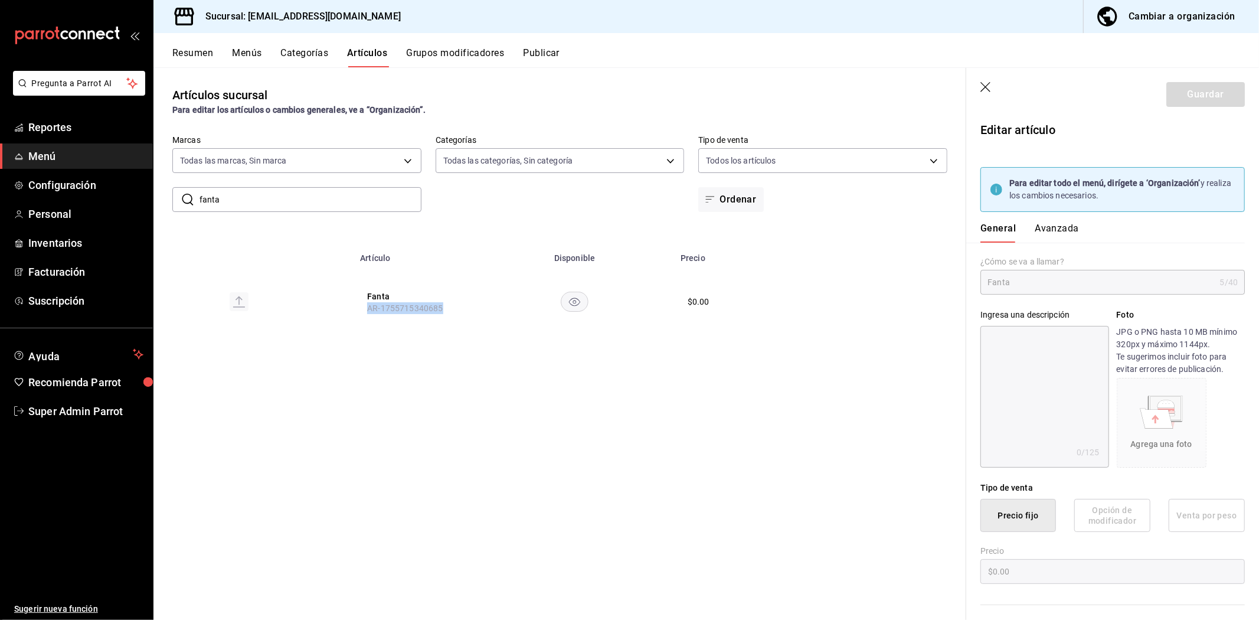
type input "$0.00"
click at [286, 152] on body "Pregunta a Parrot AI Reportes Menú Configuración Personal Inventarios Facturaci…" at bounding box center [629, 310] width 1259 height 620
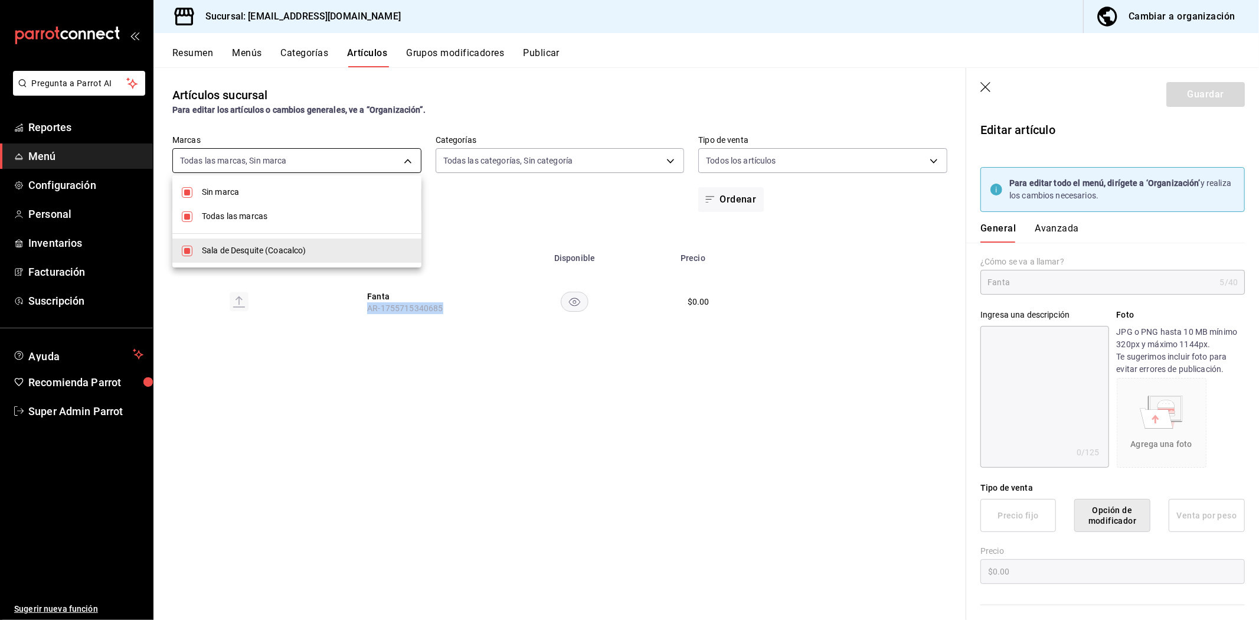
click at [286, 152] on div at bounding box center [629, 310] width 1259 height 620
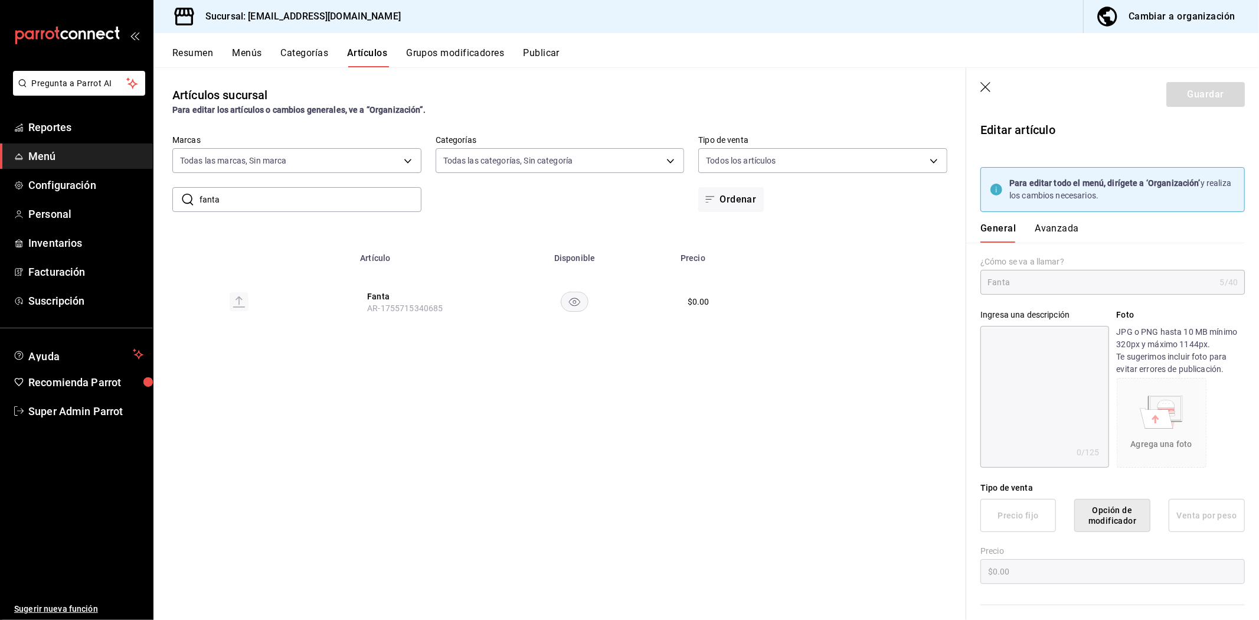
click at [281, 196] on input "fanta" at bounding box center [310, 200] width 222 height 24
click at [282, 196] on input "fanta" at bounding box center [310, 200] width 222 height 24
click at [281, 196] on input "fanta" at bounding box center [310, 200] width 222 height 24
type input "cp 1800"
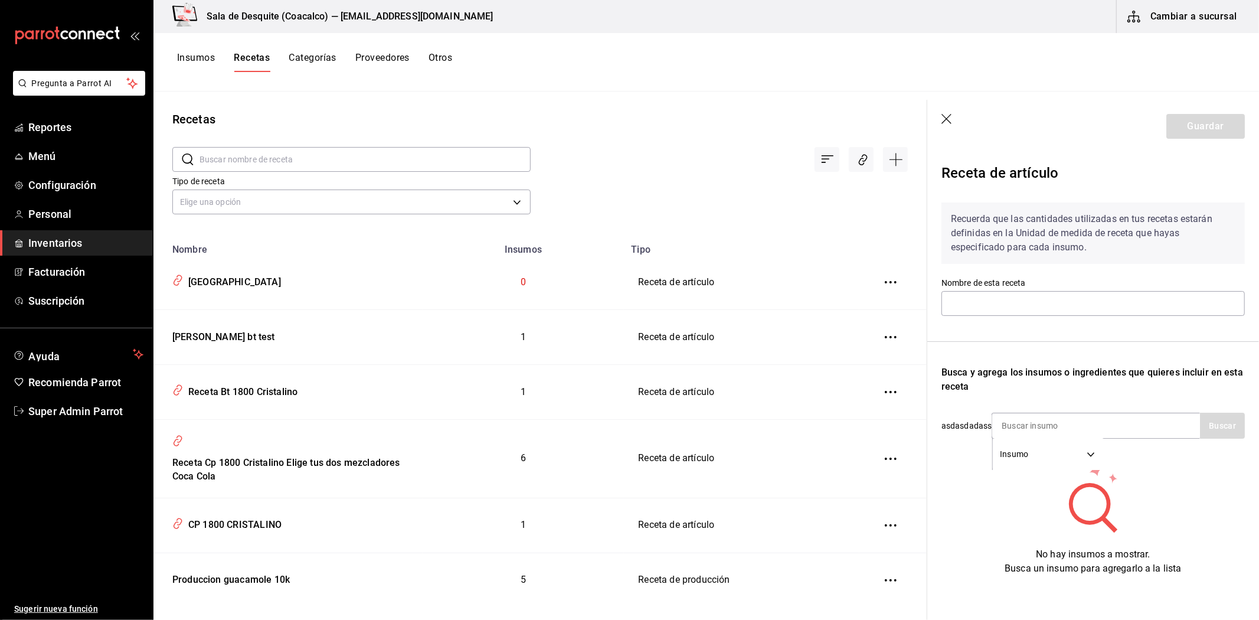
type input "[GEOGRAPHIC_DATA]"
click at [1029, 422] on input at bounding box center [1051, 425] width 118 height 25
click at [878, 344] on button "inventoriesTable" at bounding box center [891, 337] width 26 height 26
click at [842, 358] on span "Eliminar" at bounding box center [834, 354] width 51 height 14
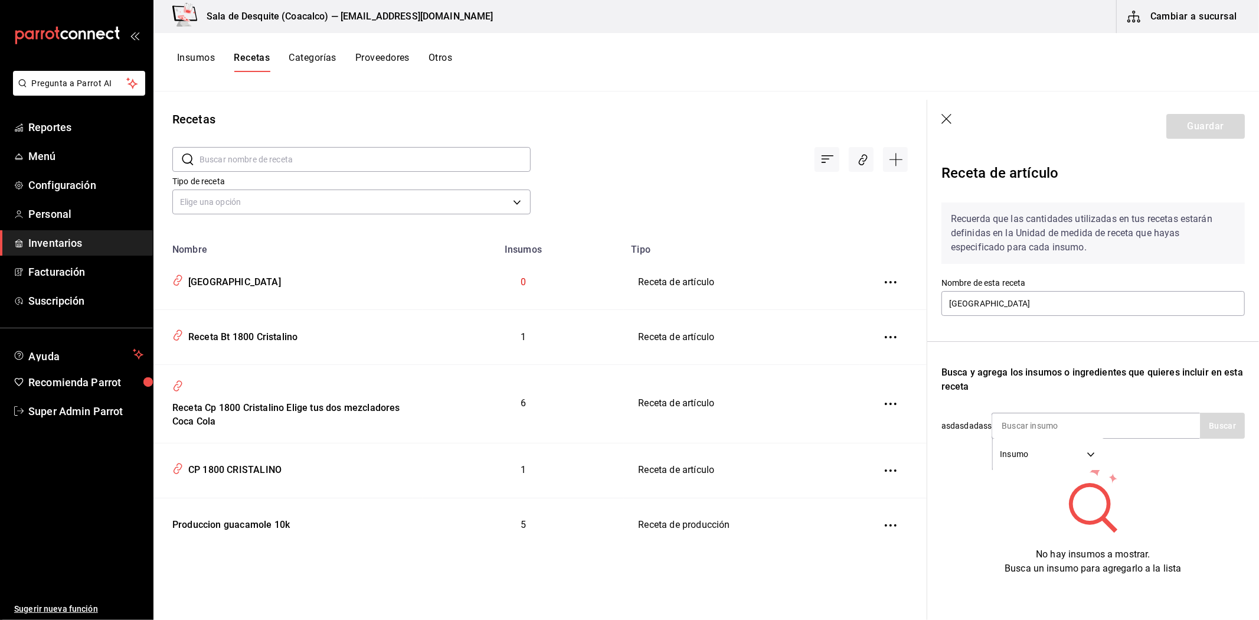
click at [870, 299] on td "inventoriesTable" at bounding box center [892, 282] width 67 height 55
click at [891, 278] on icon "inventoriesTable" at bounding box center [891, 282] width 12 height 12
click at [853, 307] on li "Eliminar" at bounding box center [853, 299] width 99 height 33
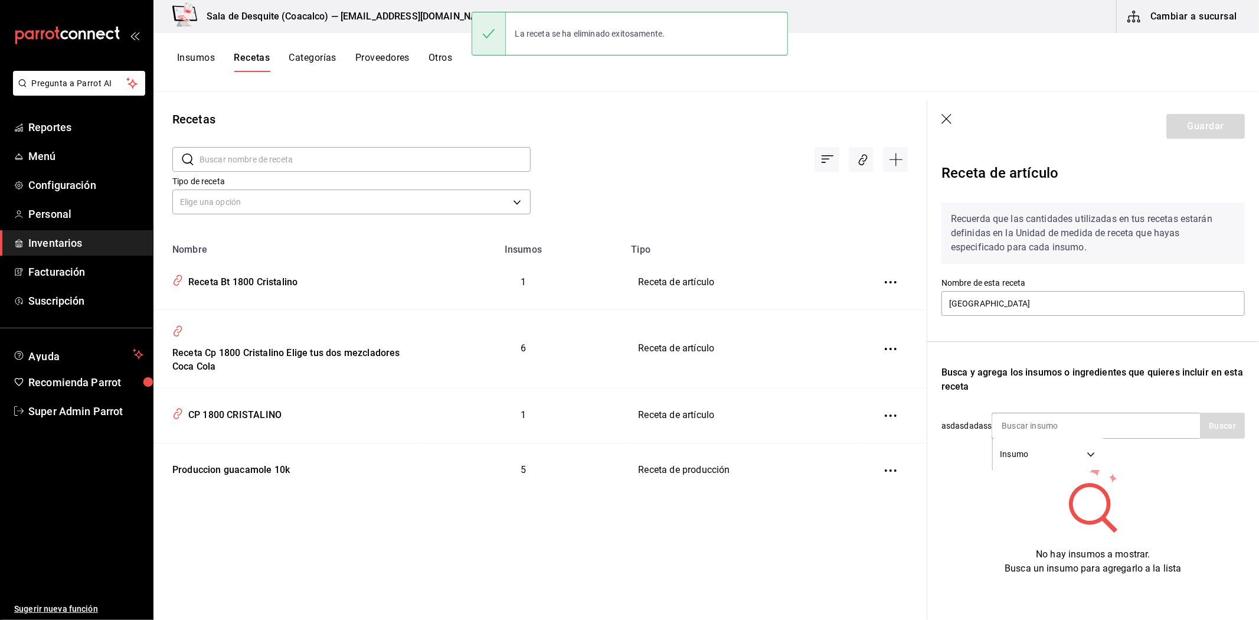
click at [254, 63] on button "Recetas" at bounding box center [252, 62] width 36 height 20
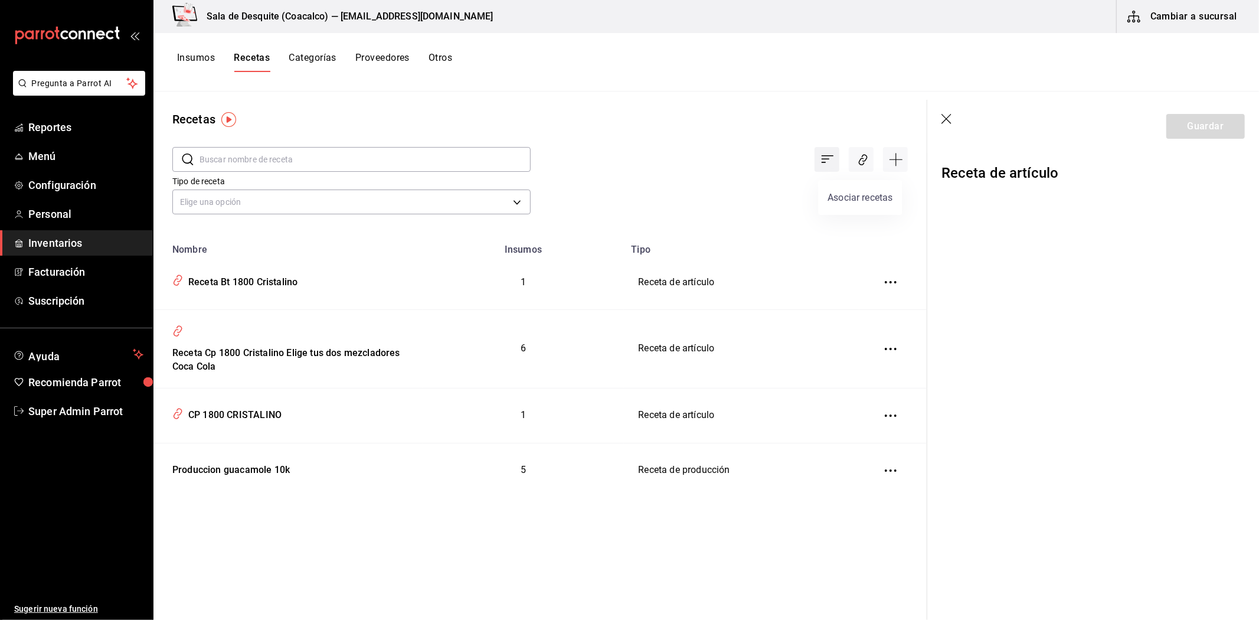
click at [832, 169] on button "Ordenar por" at bounding box center [826, 159] width 25 height 25
click at [866, 166] on div at bounding box center [629, 310] width 1259 height 620
click at [865, 165] on icon "Asociar recetas" at bounding box center [863, 160] width 11 height 14
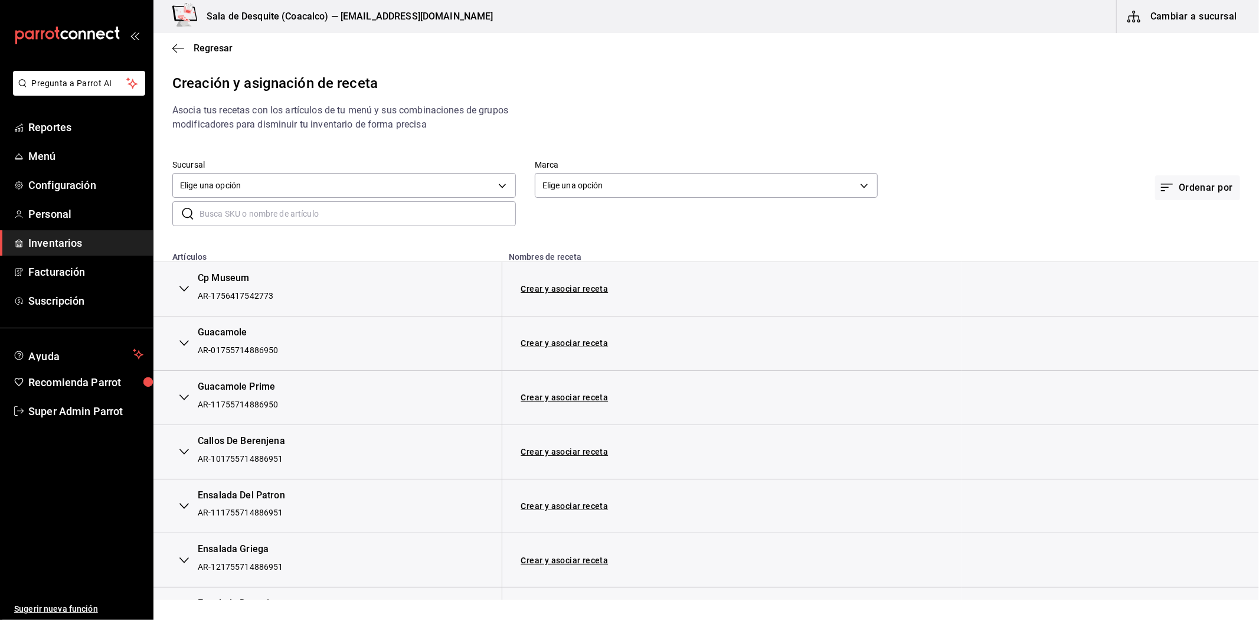
click at [330, 210] on input "text" at bounding box center [357, 214] width 316 height 24
type input "don juli"
drag, startPoint x: 190, startPoint y: 277, endPoint x: 305, endPoint y: 293, distance: 116.2
click at [305, 293] on div "Cp Don Julio 70 AR-1161755714886954" at bounding box center [327, 288] width 310 height 35
click at [213, 298] on div "AR-1161755714886954" at bounding box center [243, 296] width 90 height 12
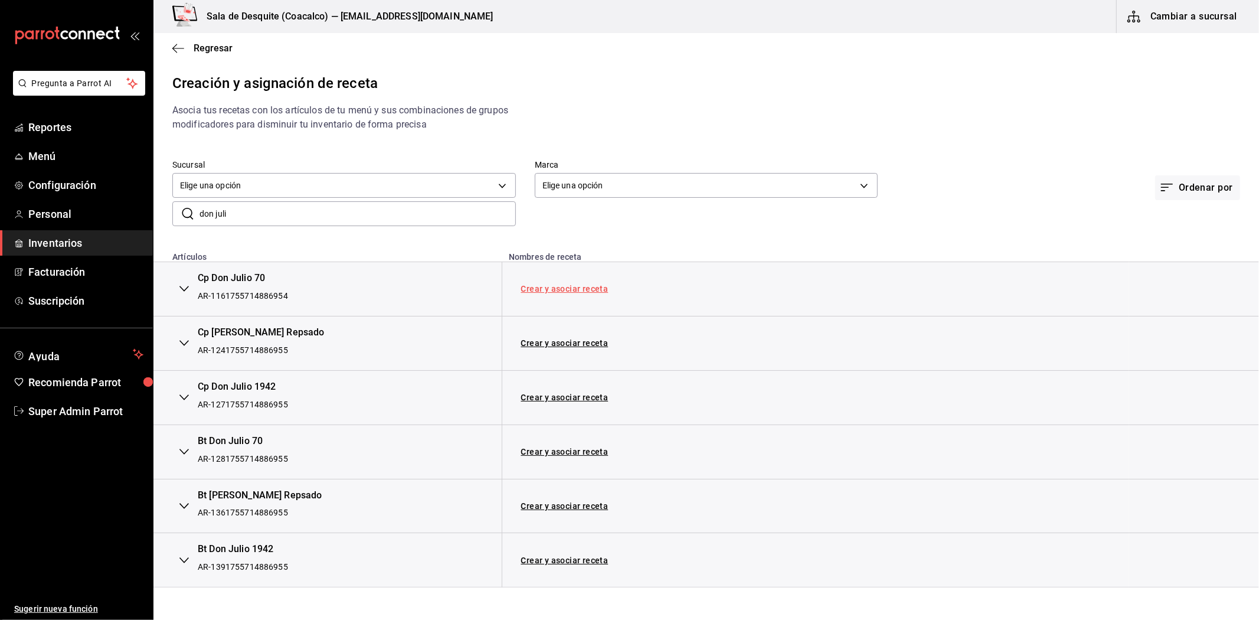
click at [558, 292] on link "Crear y asociar receta" at bounding box center [564, 288] width 87 height 8
click at [559, 292] on link "Receta Cp Don Julio 70" at bounding box center [581, 288] width 120 height 9
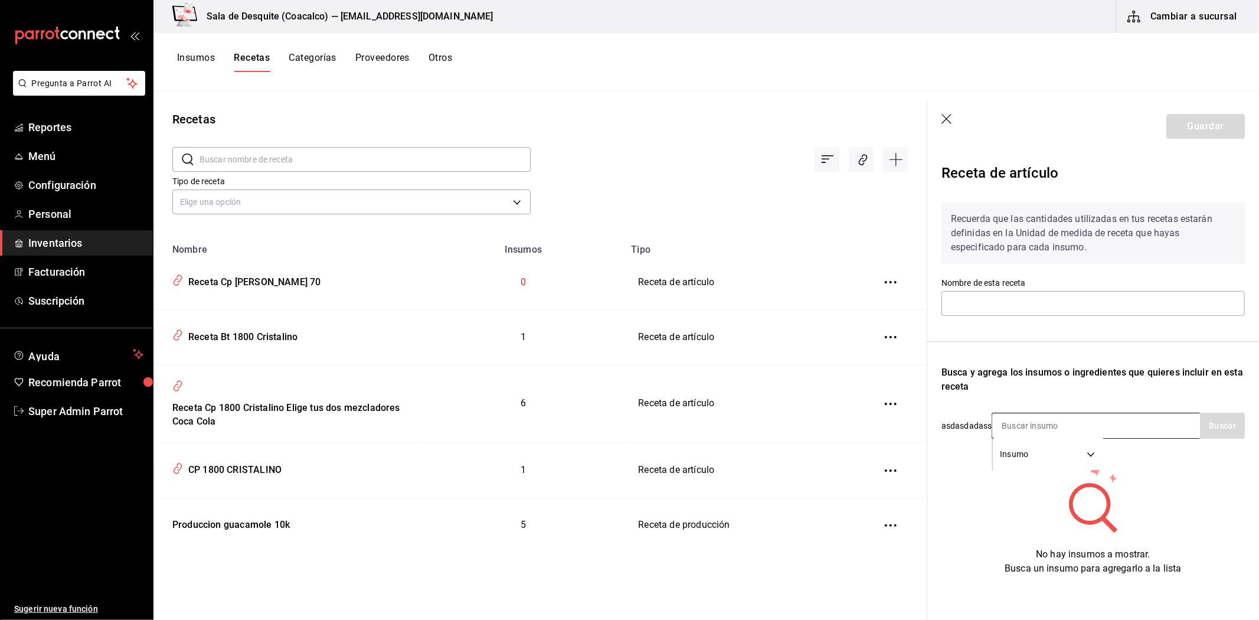
click at [1047, 418] on input at bounding box center [1051, 425] width 118 height 25
type input "Receta Cp [PERSON_NAME] 70"
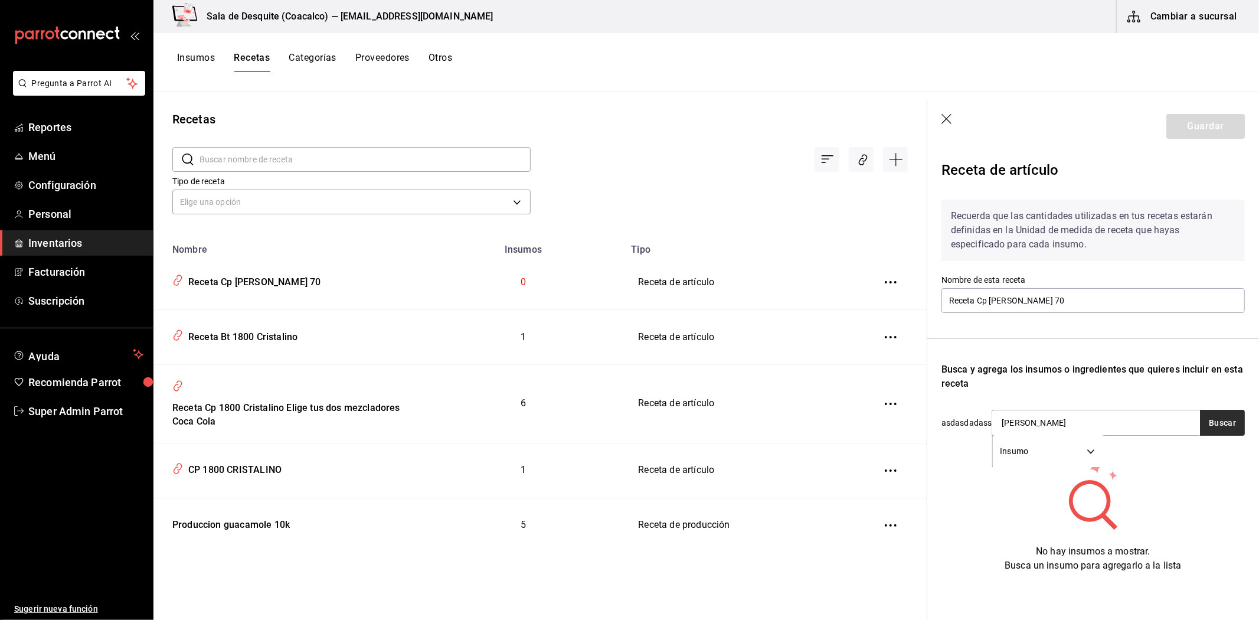
type input "don julio"
click at [1219, 414] on button "Buscar" at bounding box center [1222, 423] width 45 height 26
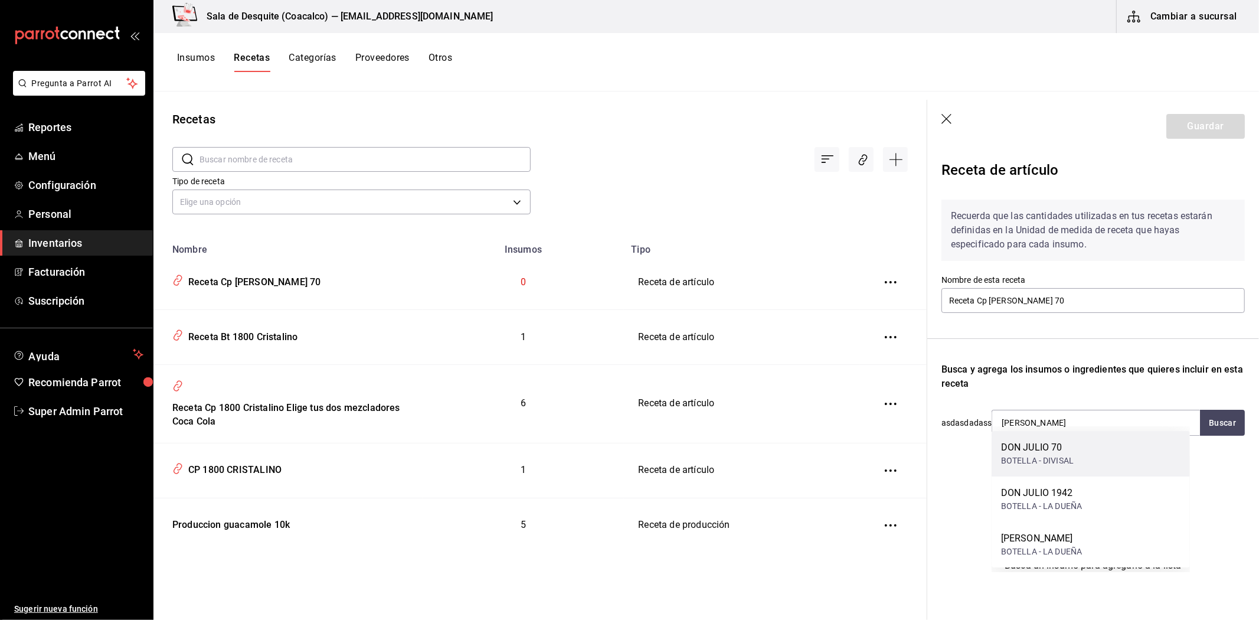
click at [1052, 462] on div "BOTELLA - DIVISAL" at bounding box center [1037, 460] width 73 height 12
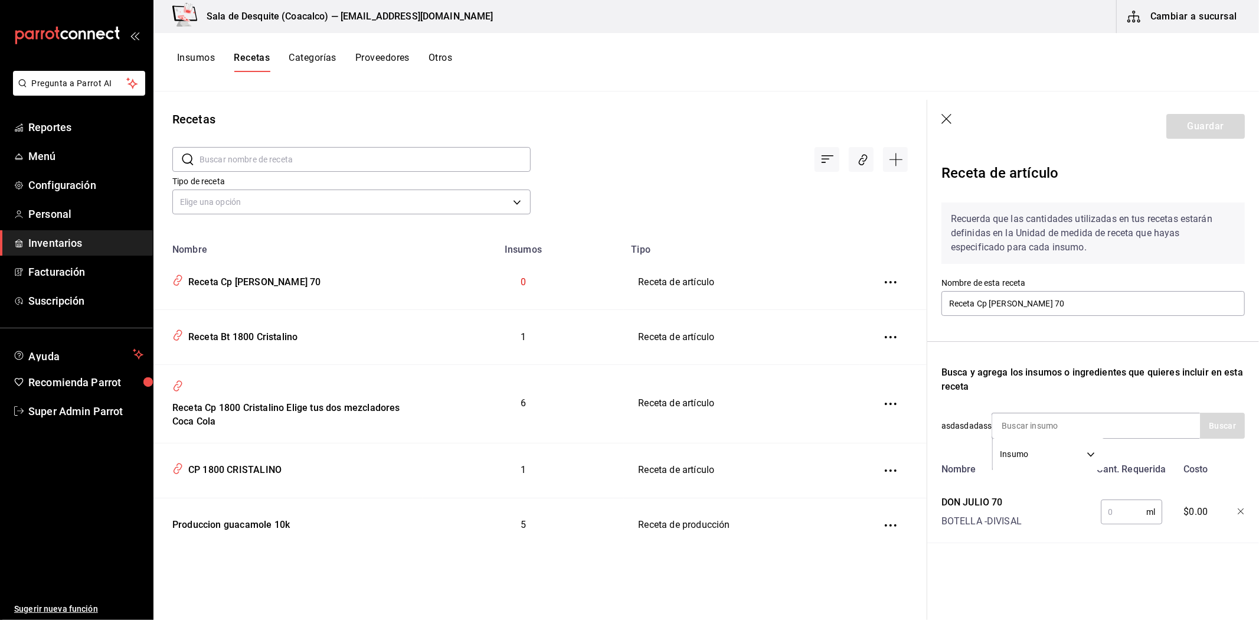
scroll to position [0, 0]
drag, startPoint x: 1013, startPoint y: 510, endPoint x: 934, endPoint y: 490, distance: 82.0
click at [934, 490] on div "Receta de artículo Recuerda que las cantidades utilizadas en tus recetas estará…" at bounding box center [1093, 378] width 332 height 451
click at [1123, 515] on input "text" at bounding box center [1123, 512] width 45 height 24
type input "750"
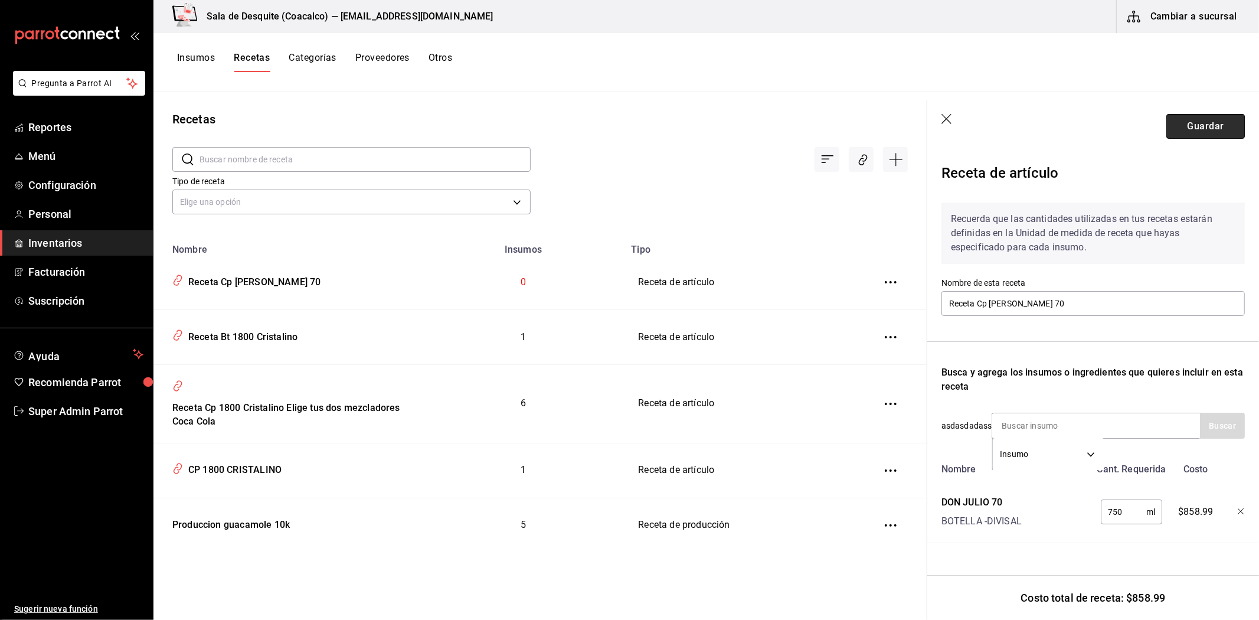
click at [1212, 132] on button "Guardar" at bounding box center [1205, 126] width 78 height 25
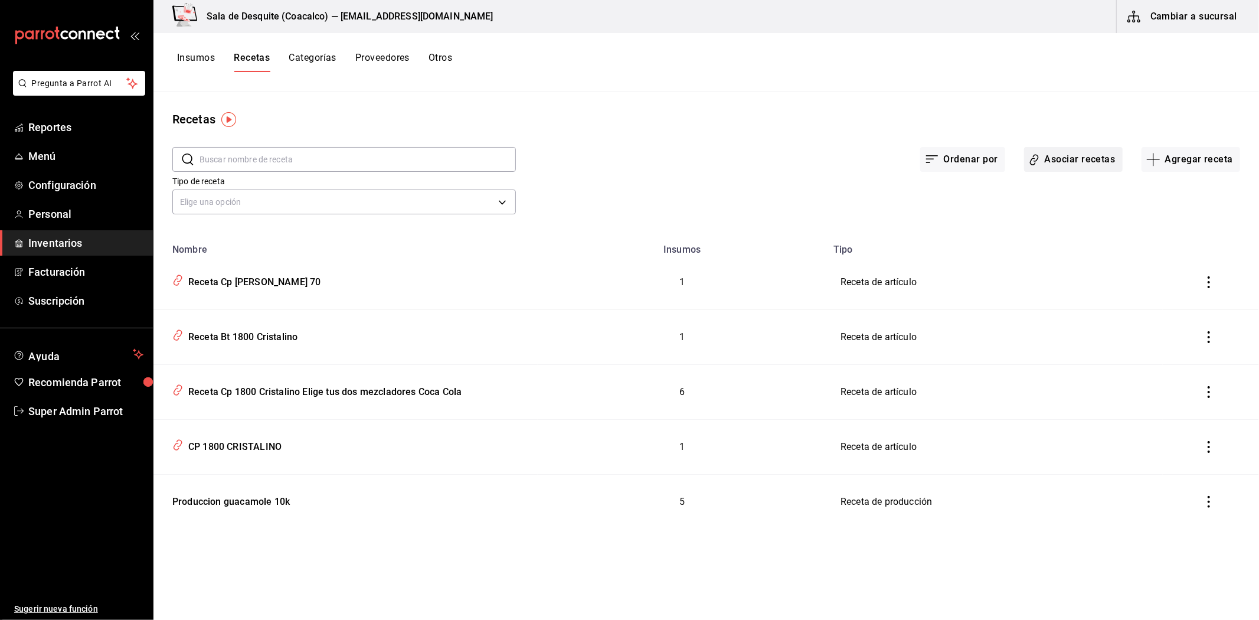
click at [1075, 166] on button "Asociar recetas" at bounding box center [1073, 159] width 99 height 25
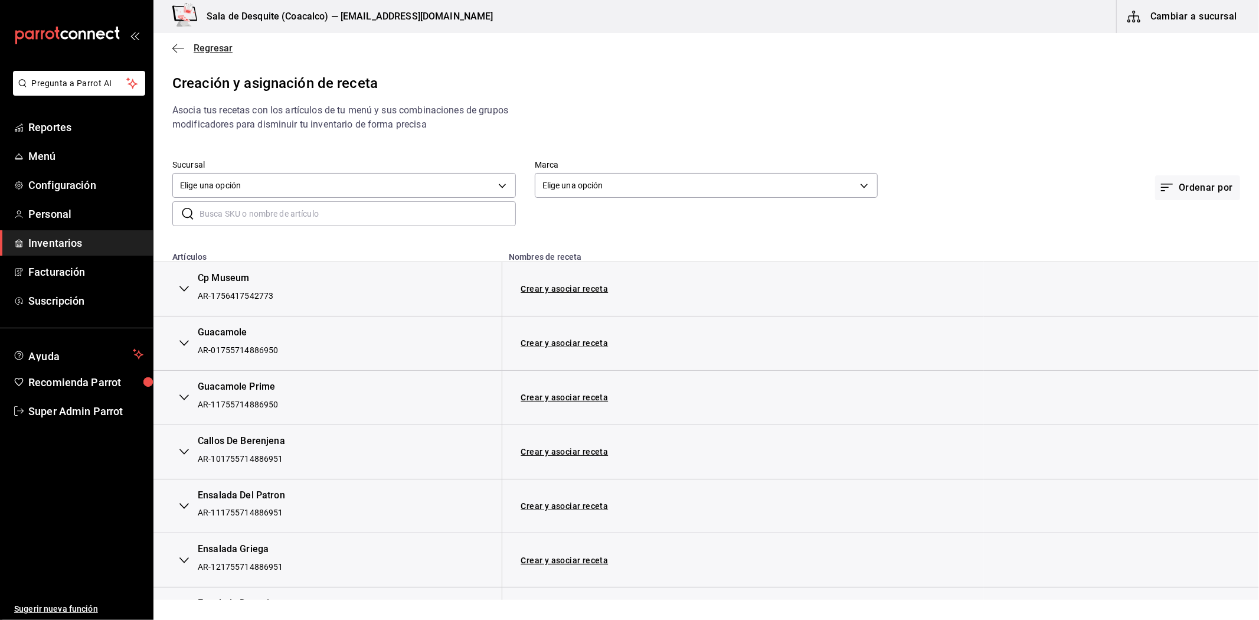
click at [178, 44] on icon "button" at bounding box center [178, 48] width 12 height 11
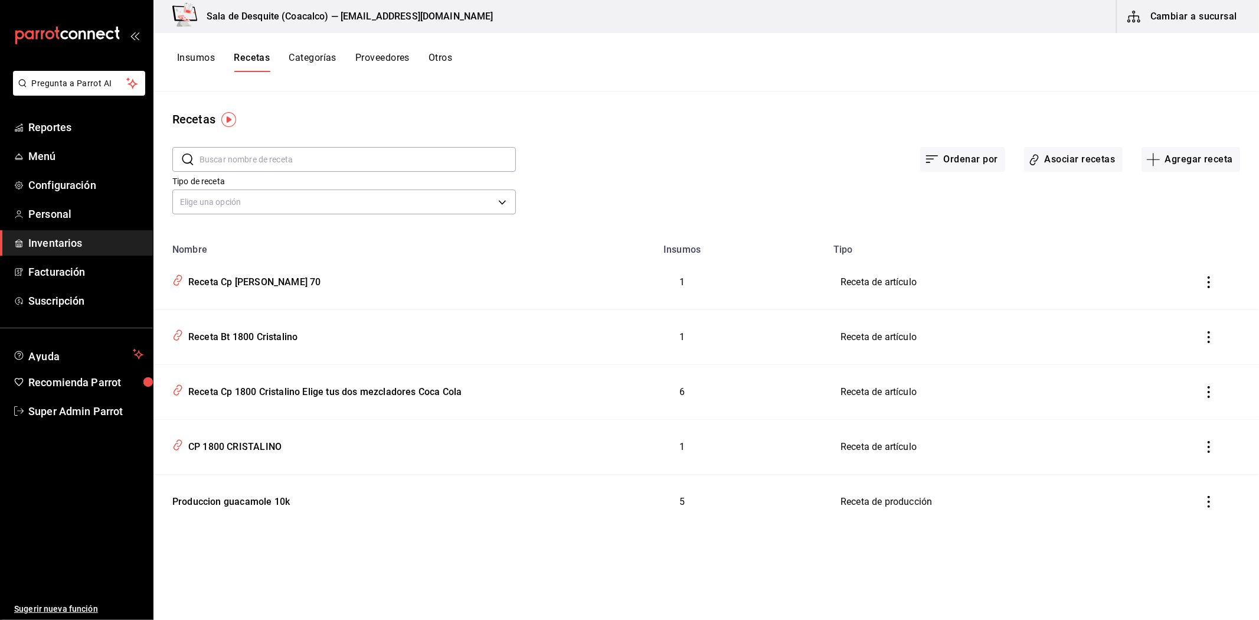
click at [1213, 282] on icon "inventoriesTable" at bounding box center [1209, 282] width 12 height 12
click at [263, 285] on div at bounding box center [629, 310] width 1259 height 620
click at [1035, 159] on icon "button" at bounding box center [1034, 160] width 11 height 14
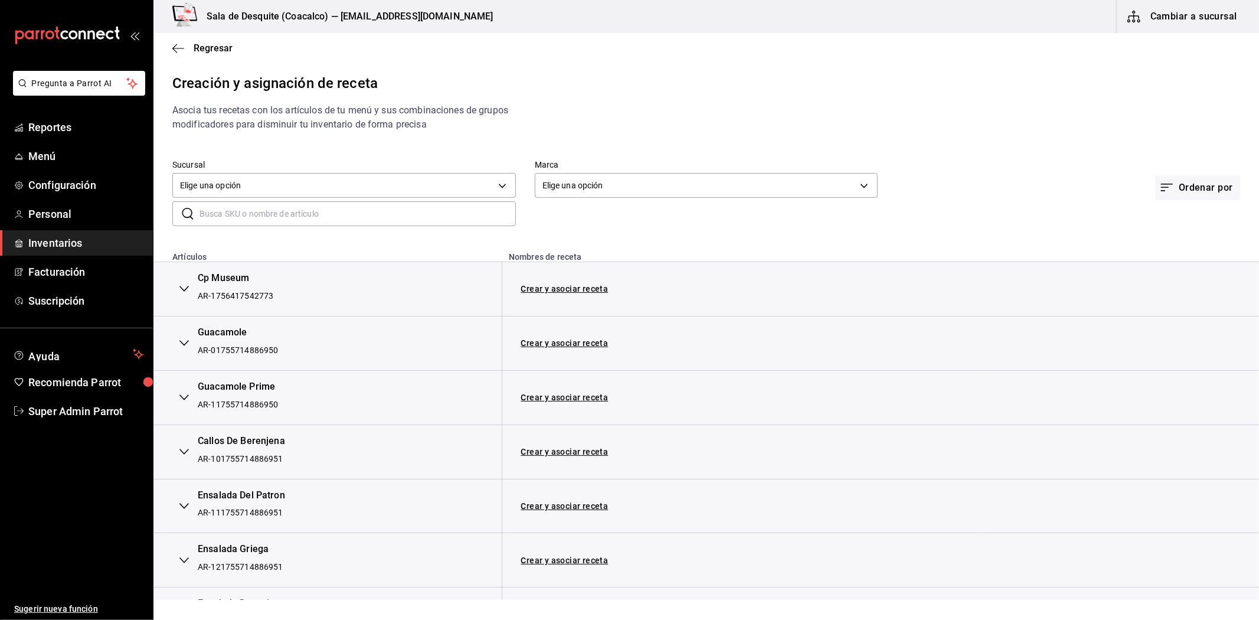
click at [328, 223] on input "text" at bounding box center [357, 214] width 316 height 24
type input "[PERSON_NAME]"
click at [183, 292] on icon "button" at bounding box center [183, 288] width 9 height 9
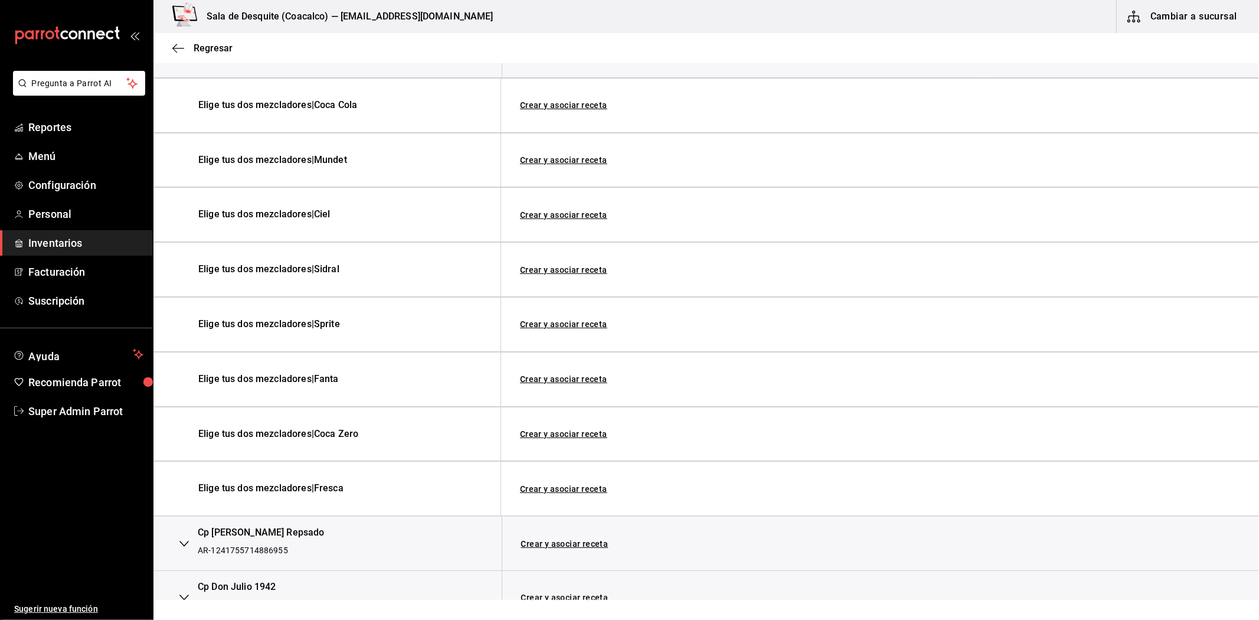
scroll to position [262, 0]
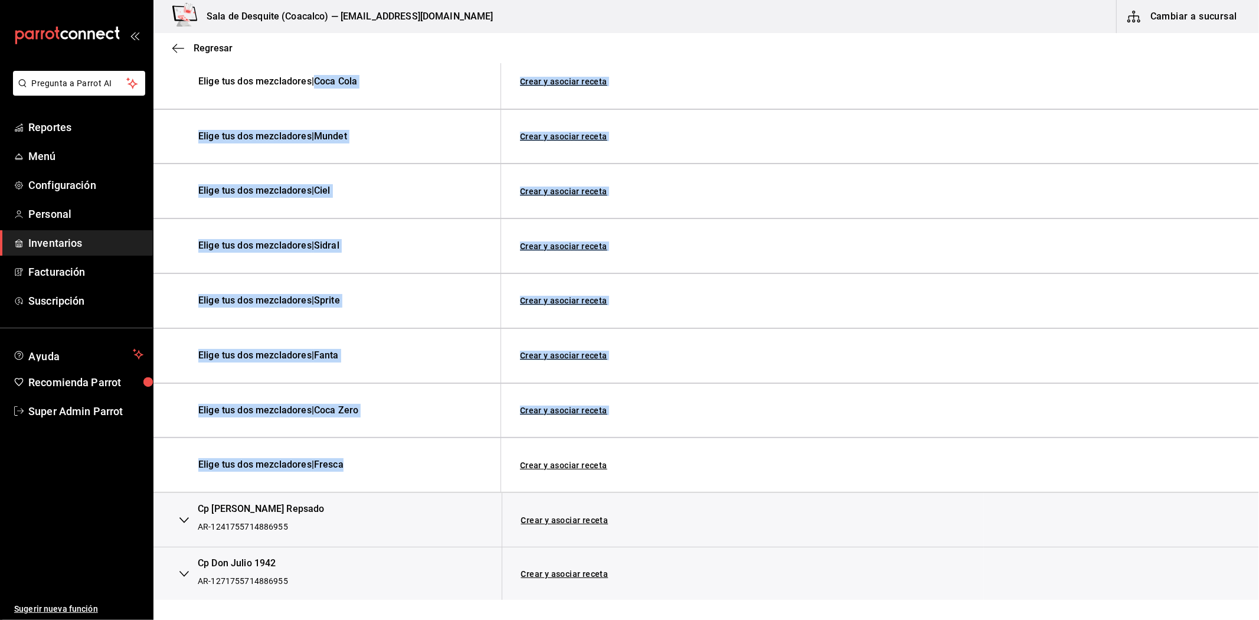
drag, startPoint x: 361, startPoint y: 466, endPoint x: 321, endPoint y: 89, distance: 379.8
click at [321, 89] on div "Elige tus dos mezcladores | Coca Cola Crear y asociar receta Elige tus dos mezc…" at bounding box center [705, 273] width 1105 height 438
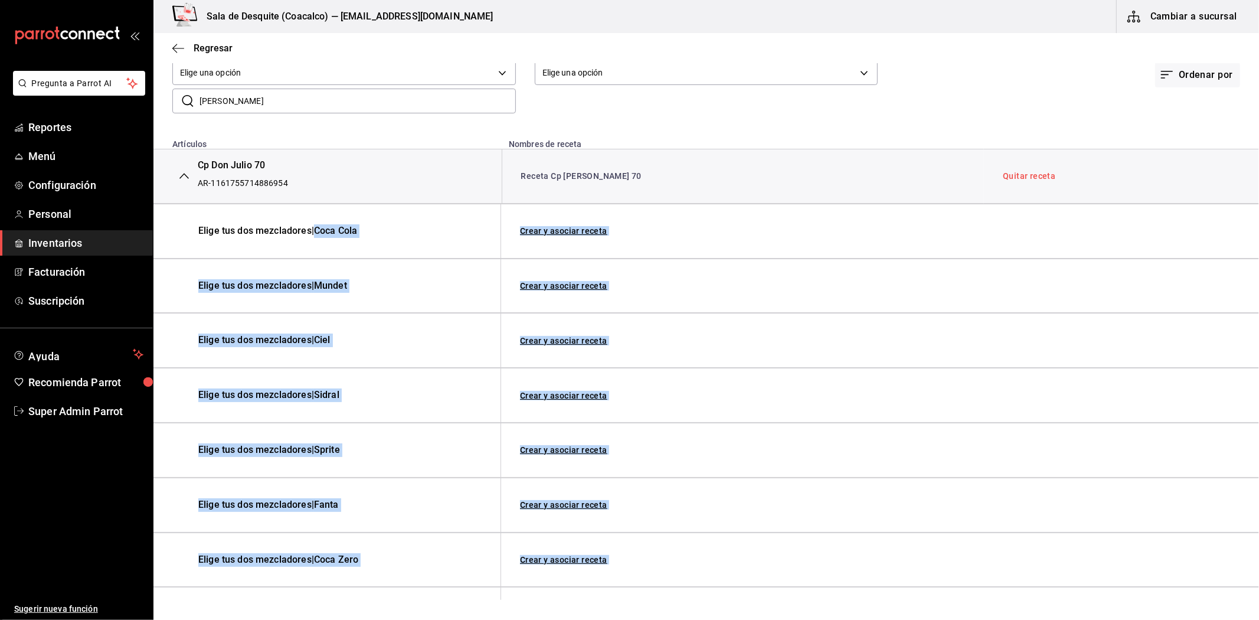
scroll to position [66, 0]
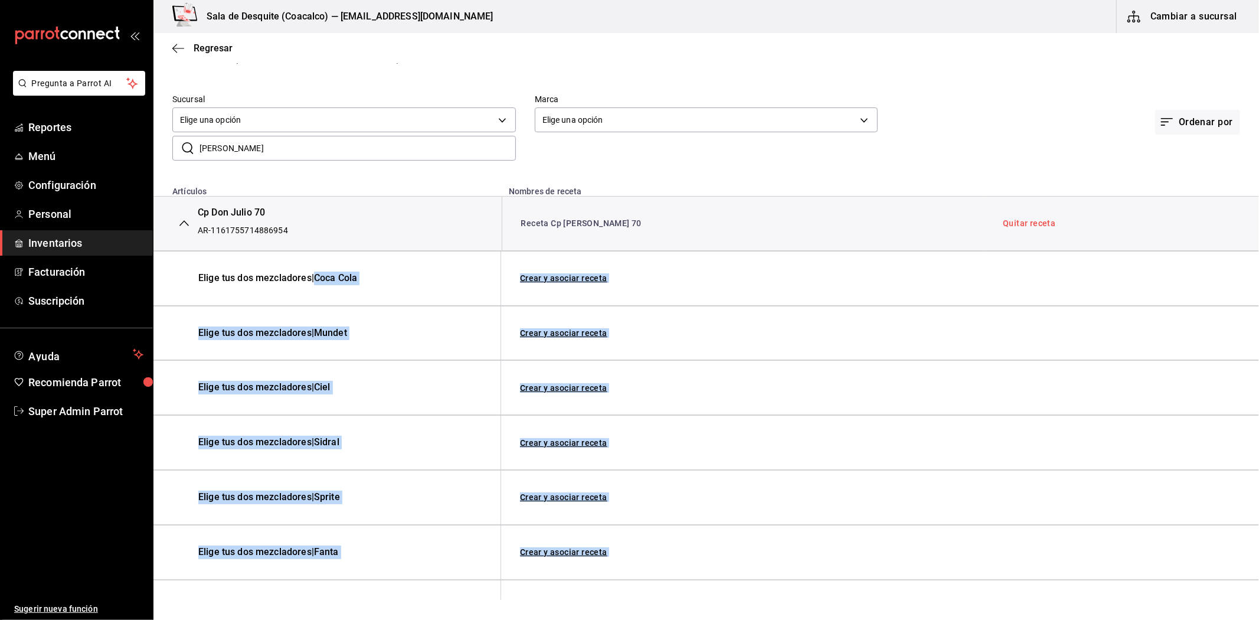
click at [412, 284] on span "Elige tus dos mezcladores | Coca Cola" at bounding box center [316, 278] width 236 height 14
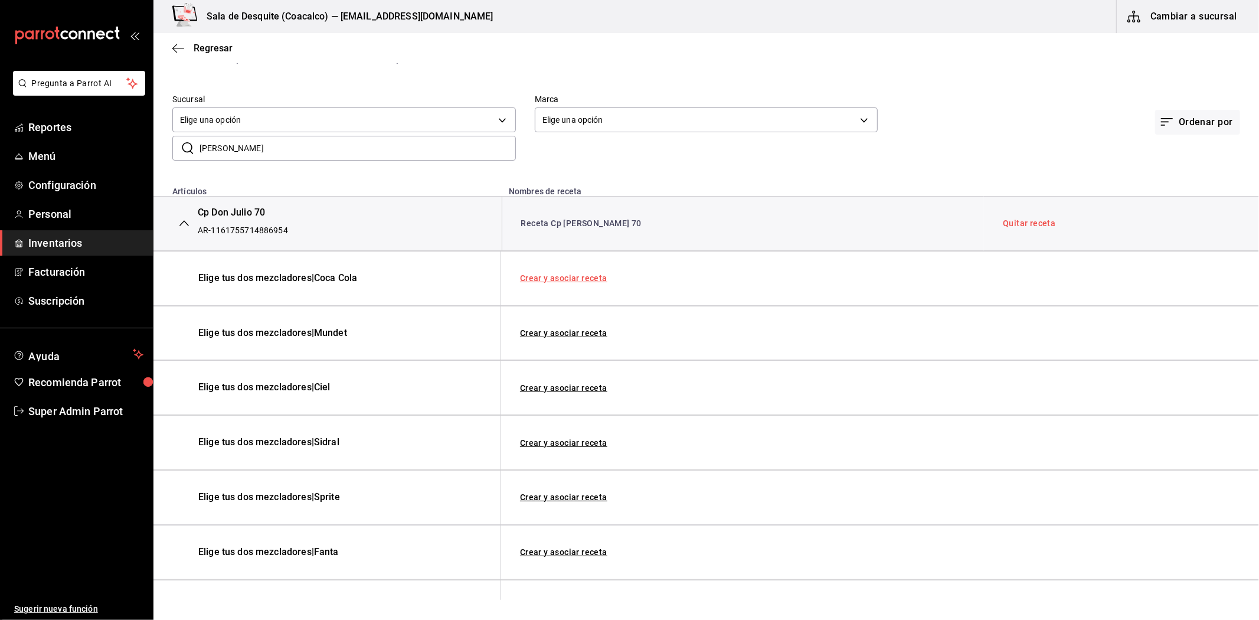
click at [571, 279] on link "Crear y asociar receta" at bounding box center [563, 278] width 87 height 8
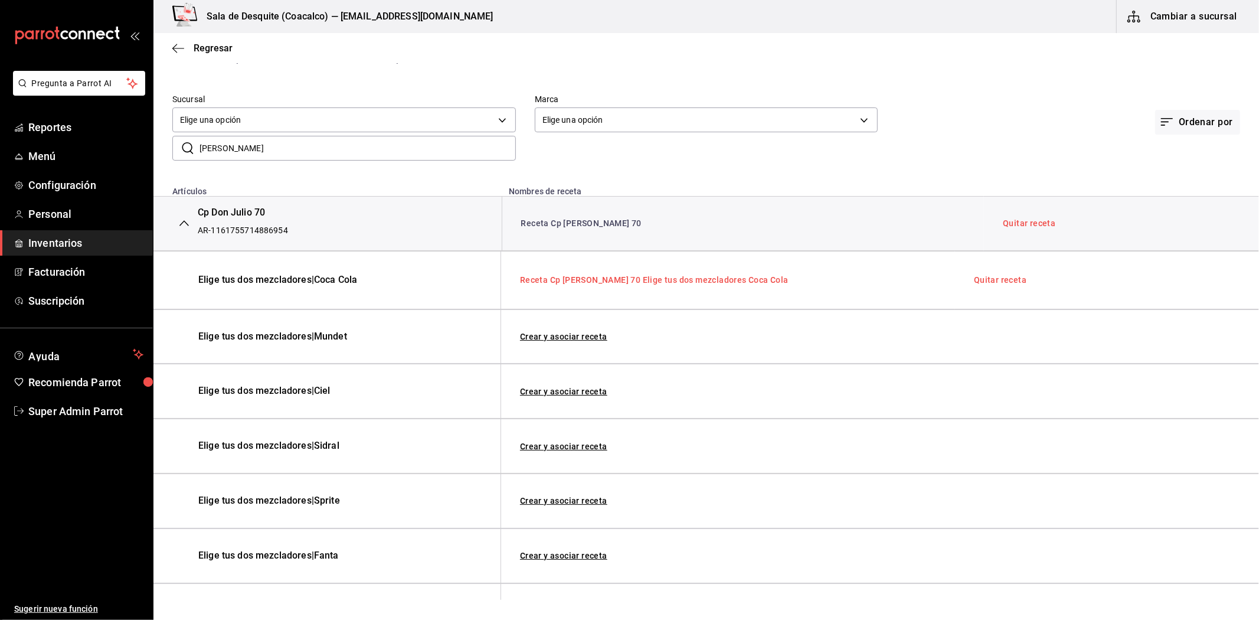
click at [642, 279] on link "Receta Cp [PERSON_NAME] 70 Elige tus dos mezcladores Coca Cola" at bounding box center [654, 279] width 269 height 9
click at [184, 54] on div "Regresar" at bounding box center [705, 48] width 1105 height 30
click at [181, 45] on icon "button" at bounding box center [178, 48] width 12 height 11
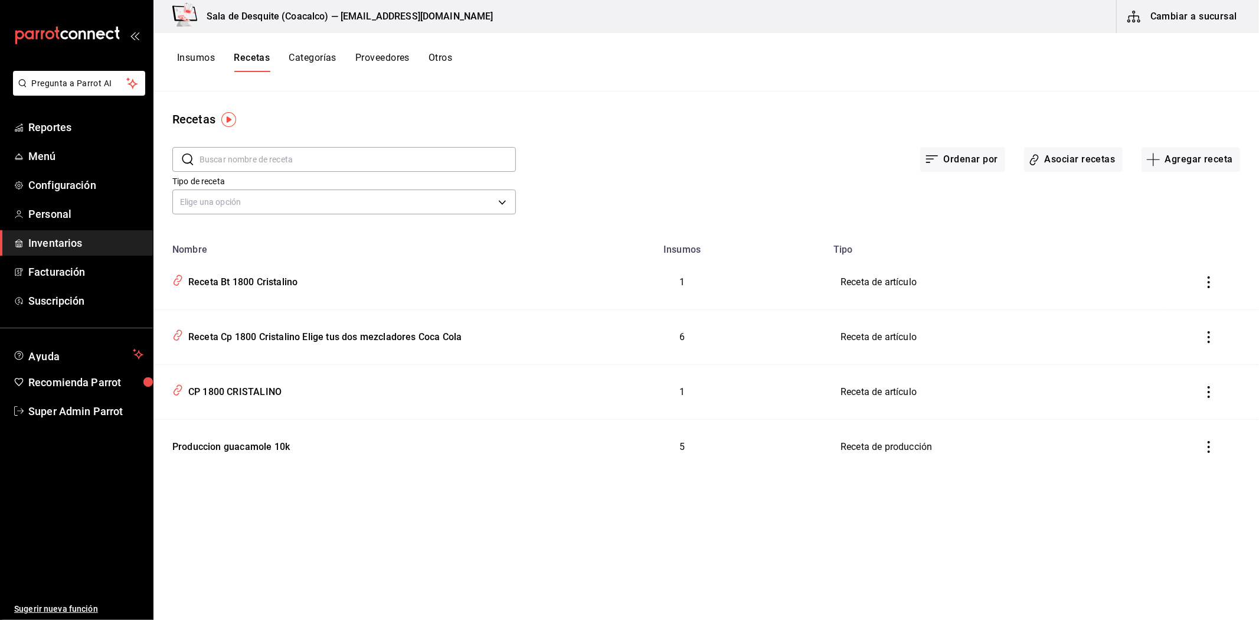
click at [195, 61] on button "Insumos" at bounding box center [196, 62] width 38 height 20
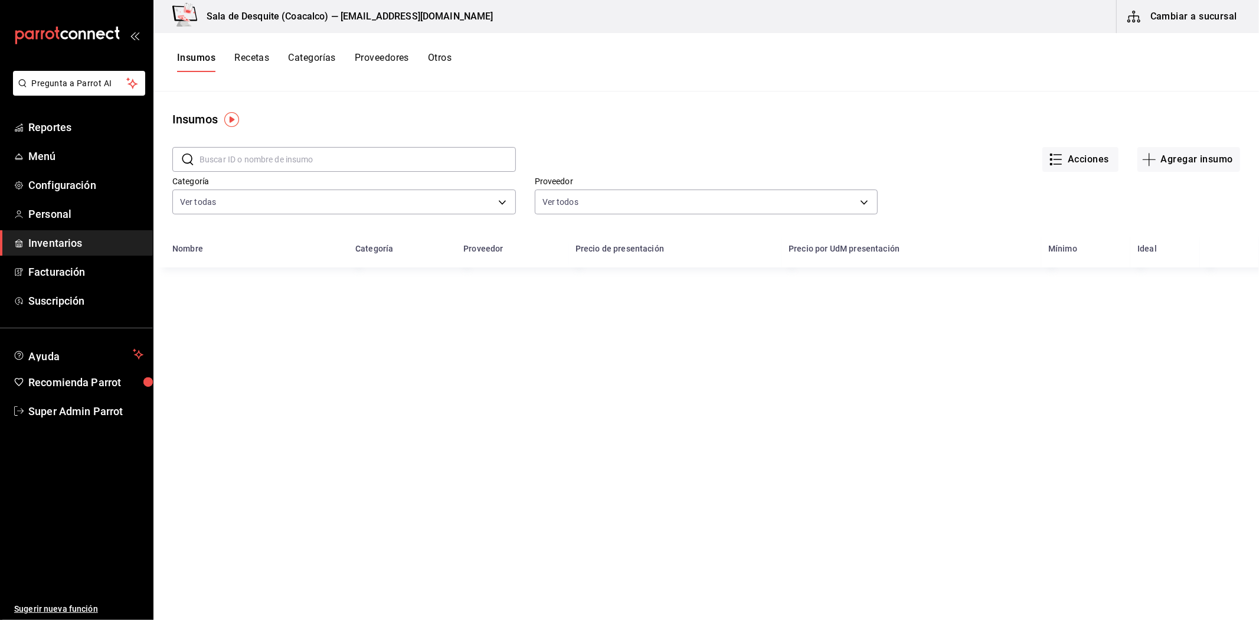
click at [246, 60] on button "Recetas" at bounding box center [251, 62] width 35 height 20
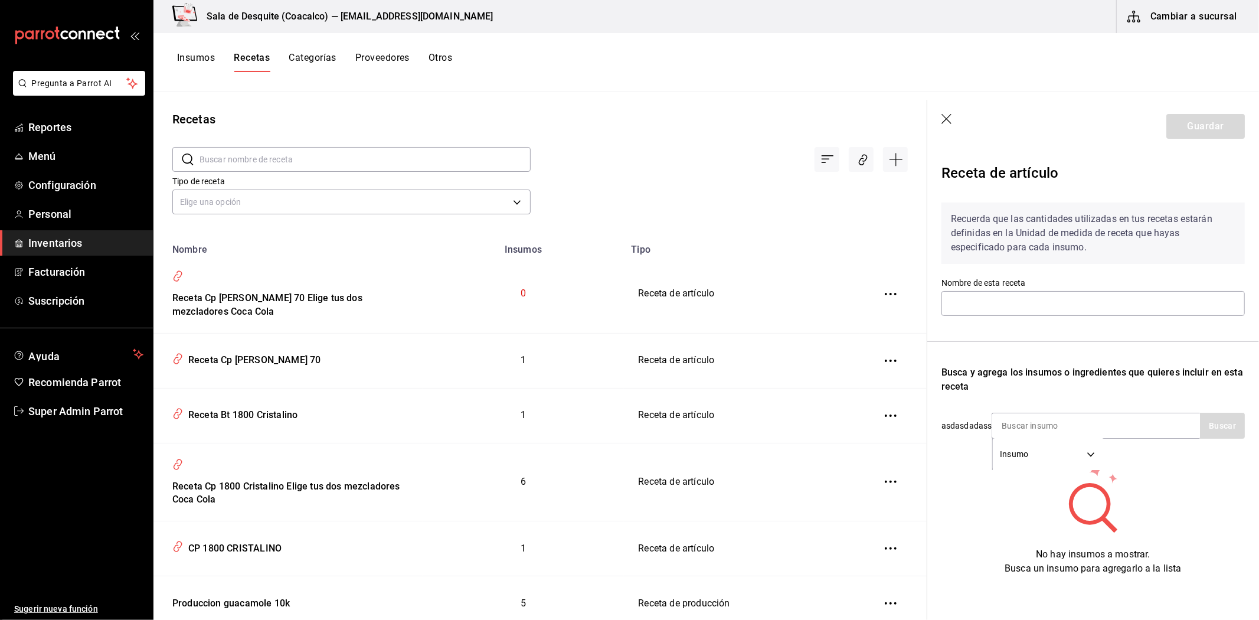
type input "Receta Cp [PERSON_NAME] 70 Elige tus dos mezcladores Coca Cola"
click at [1078, 413] on input at bounding box center [1051, 425] width 118 height 25
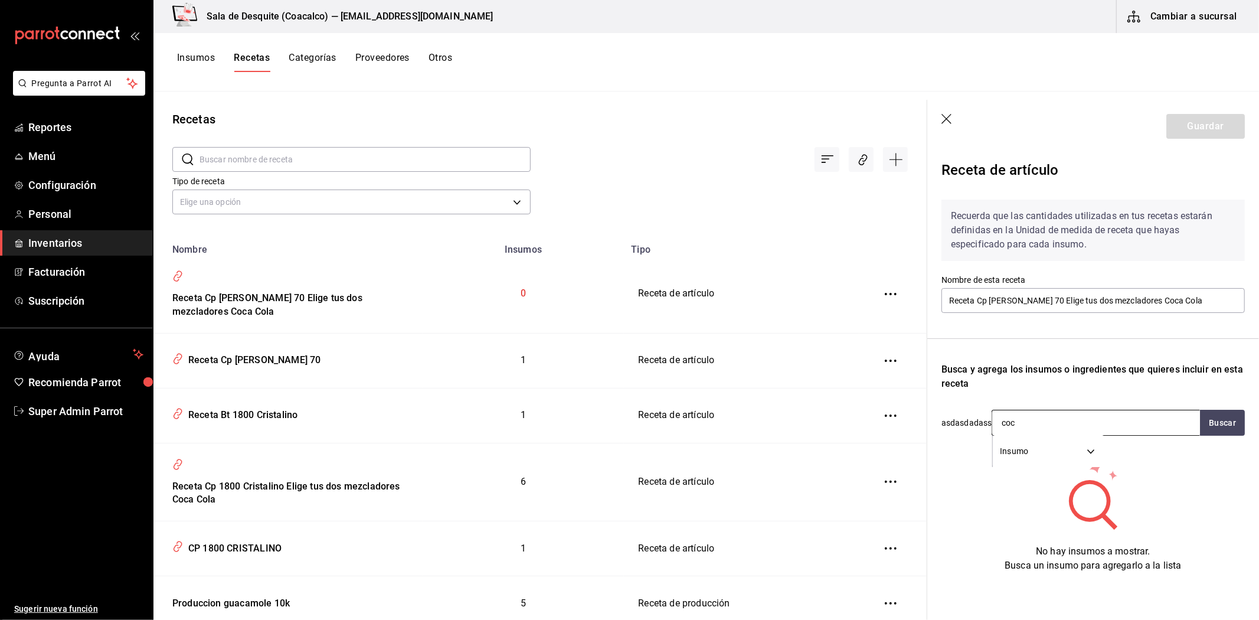
type input "coca"
click at [1066, 456] on div "LATAS - LA ILUSION" at bounding box center [1038, 460] width 74 height 12
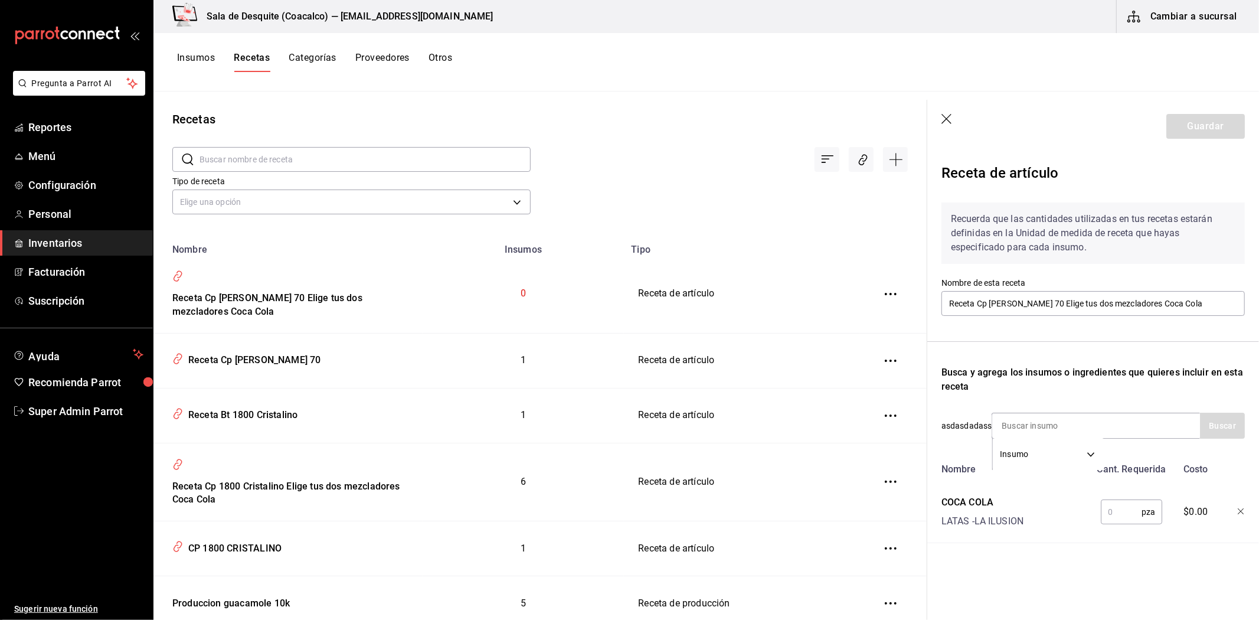
click at [1121, 515] on input "text" at bounding box center [1121, 512] width 41 height 24
type input "1"
click at [1211, 134] on button "Guardar" at bounding box center [1205, 126] width 78 height 25
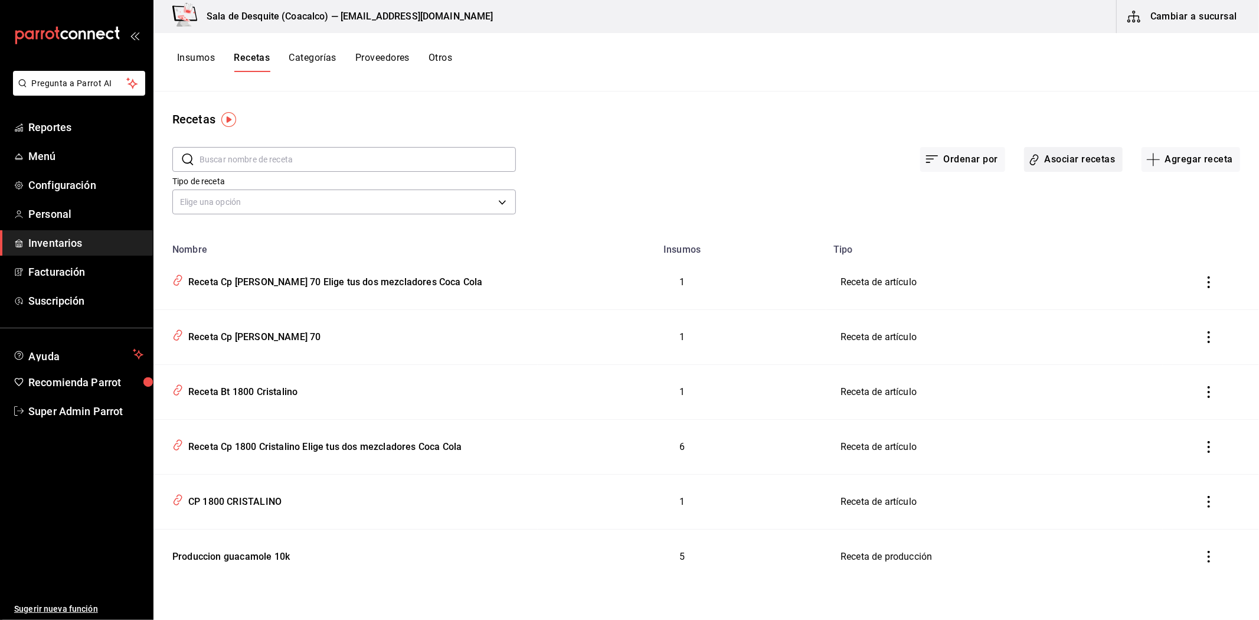
click at [1088, 158] on button "Asociar recetas" at bounding box center [1073, 159] width 99 height 25
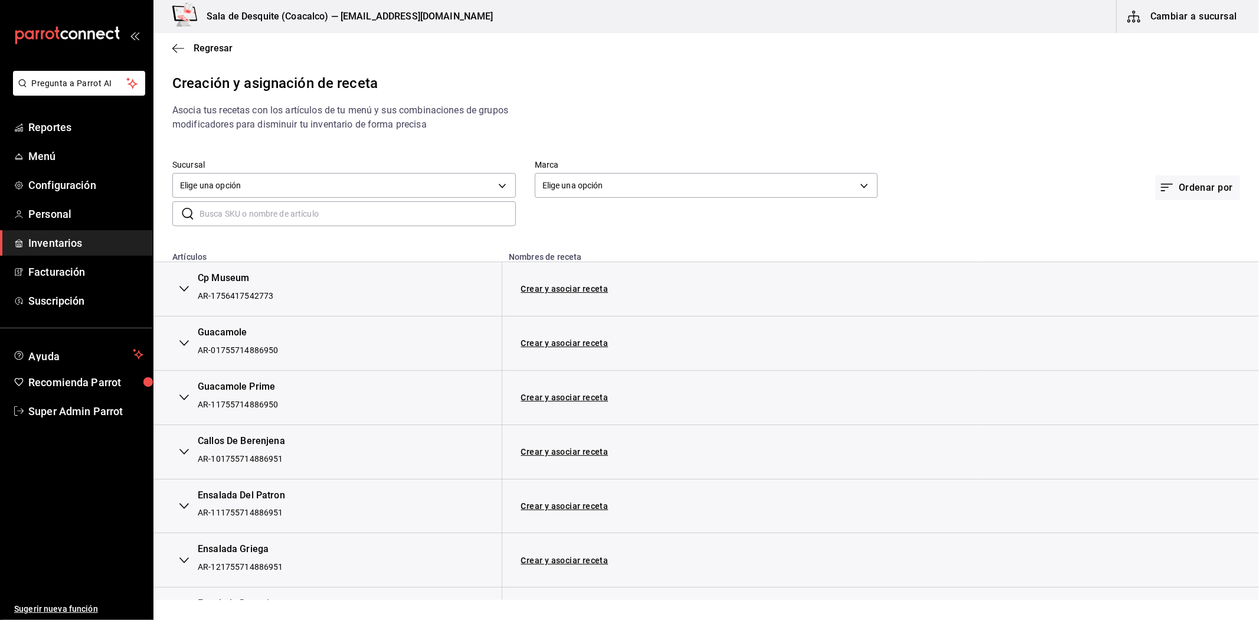
click at [273, 220] on input "text" at bounding box center [357, 214] width 316 height 24
type input "don julio"
click at [175, 284] on button "button" at bounding box center [184, 289] width 24 height 26
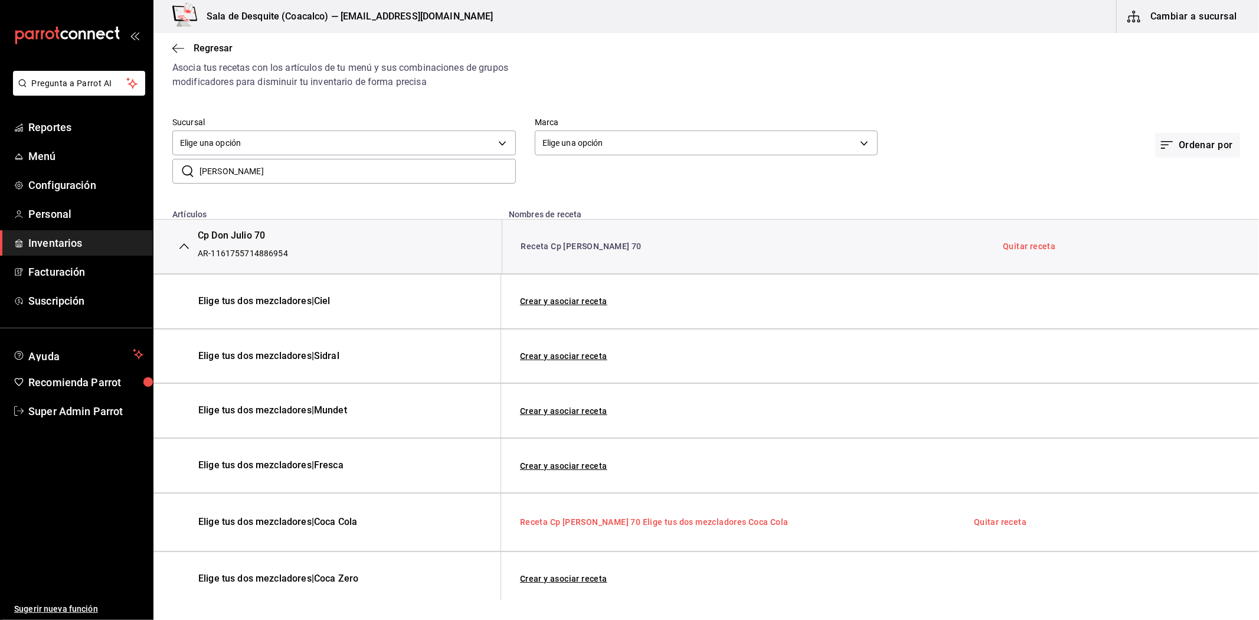
scroll to position [66, 0]
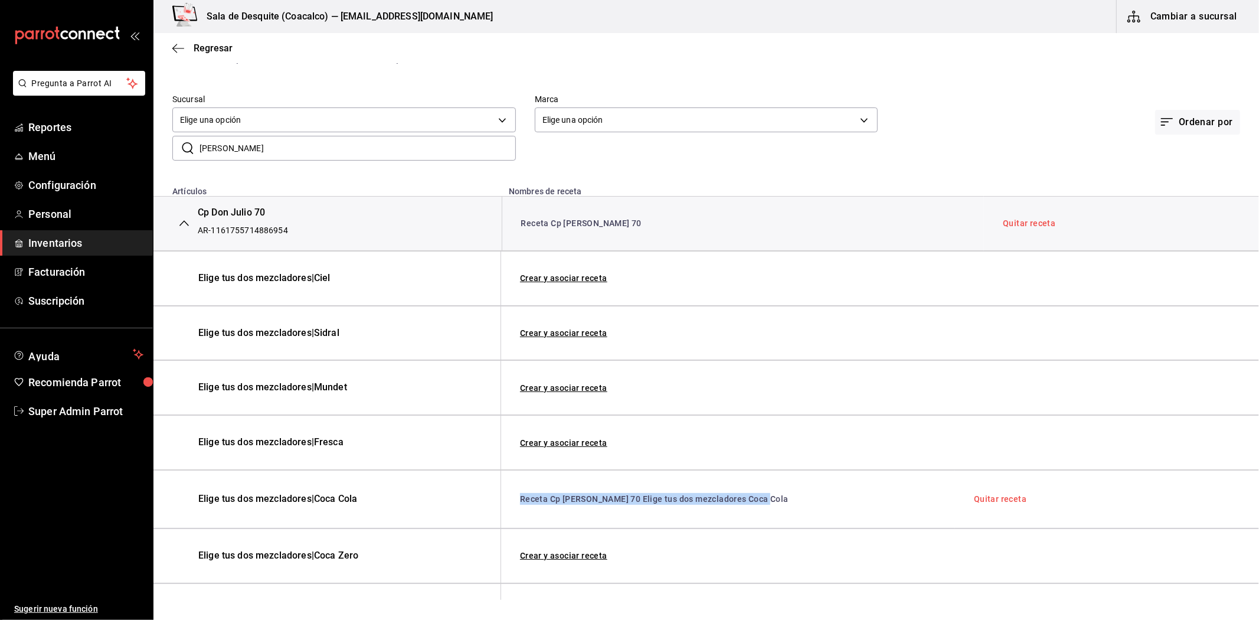
drag, startPoint x: 506, startPoint y: 495, endPoint x: 797, endPoint y: 495, distance: 290.4
click at [797, 495] on div "Elige tus dos mezcladores | Coca Cola Receta Cp Don Julio 70 Elige tus dos mezc…" at bounding box center [705, 499] width 1105 height 58
click at [173, 48] on icon "button" at bounding box center [174, 48] width 5 height 9
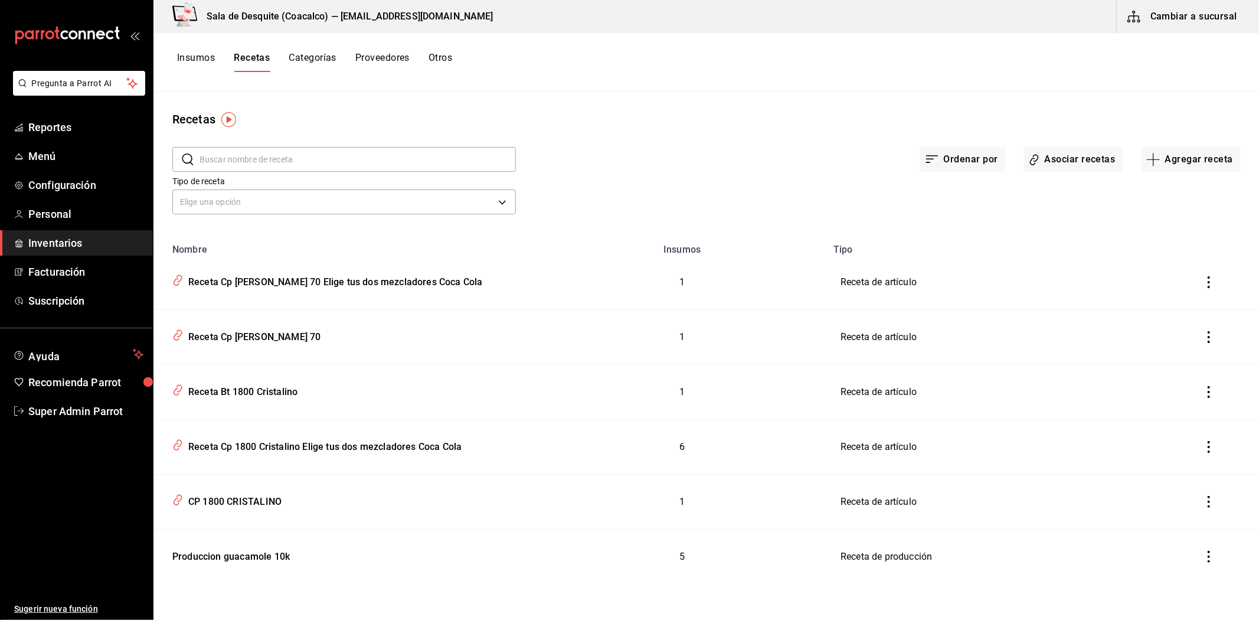
click at [1207, 283] on icon "inventoriesTable" at bounding box center [1208, 282] width 2 height 12
click at [1179, 307] on li "Eliminar" at bounding box center [1172, 299] width 99 height 33
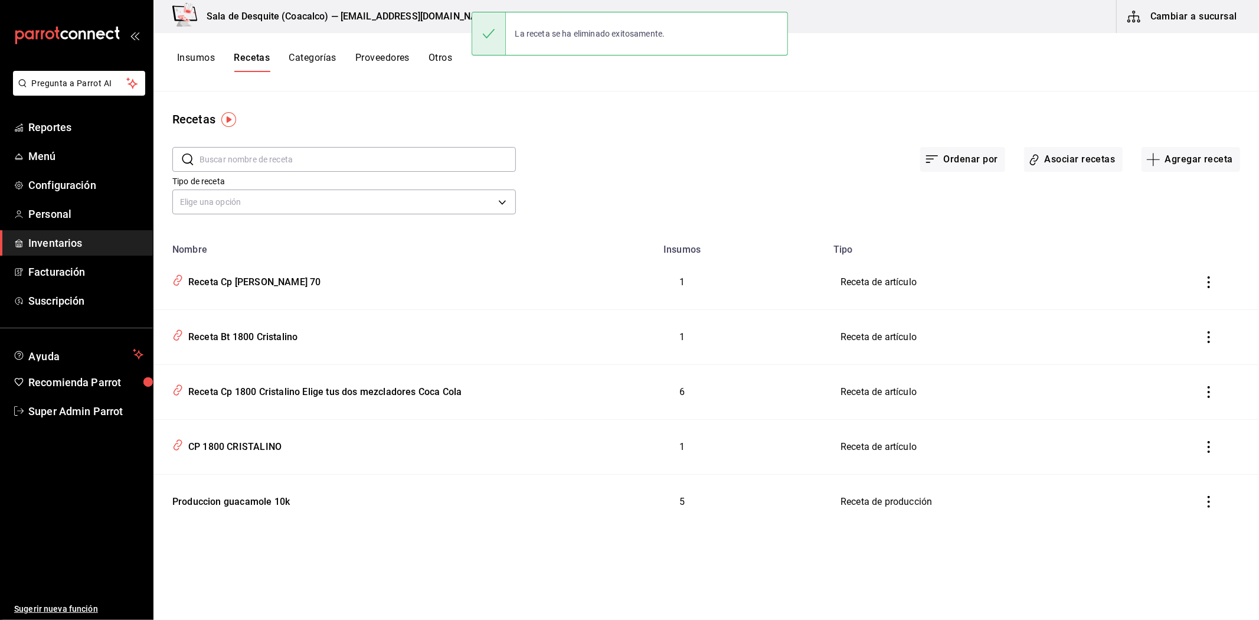
click at [1204, 284] on icon "inventoriesTable" at bounding box center [1209, 282] width 12 height 12
click at [1185, 305] on span "Eliminar" at bounding box center [1162, 299] width 51 height 14
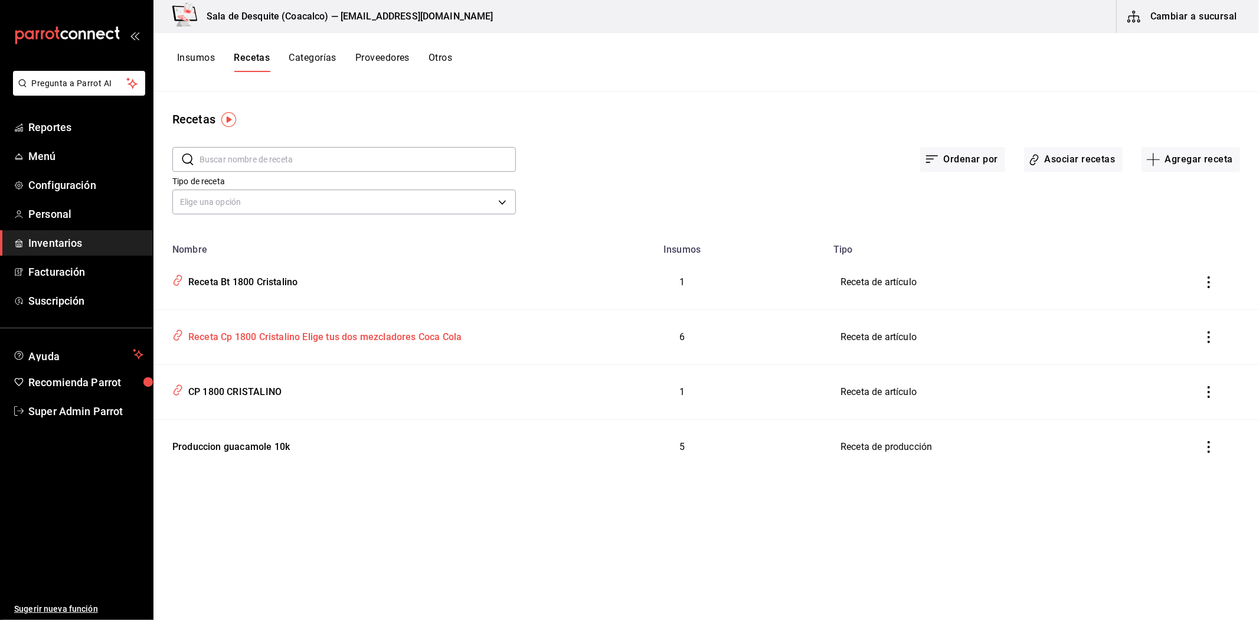
click at [244, 345] on div "Receta Cp 1800 Cristalino Elige tus dos mezcladores Coca Cola" at bounding box center [346, 334] width 356 height 22
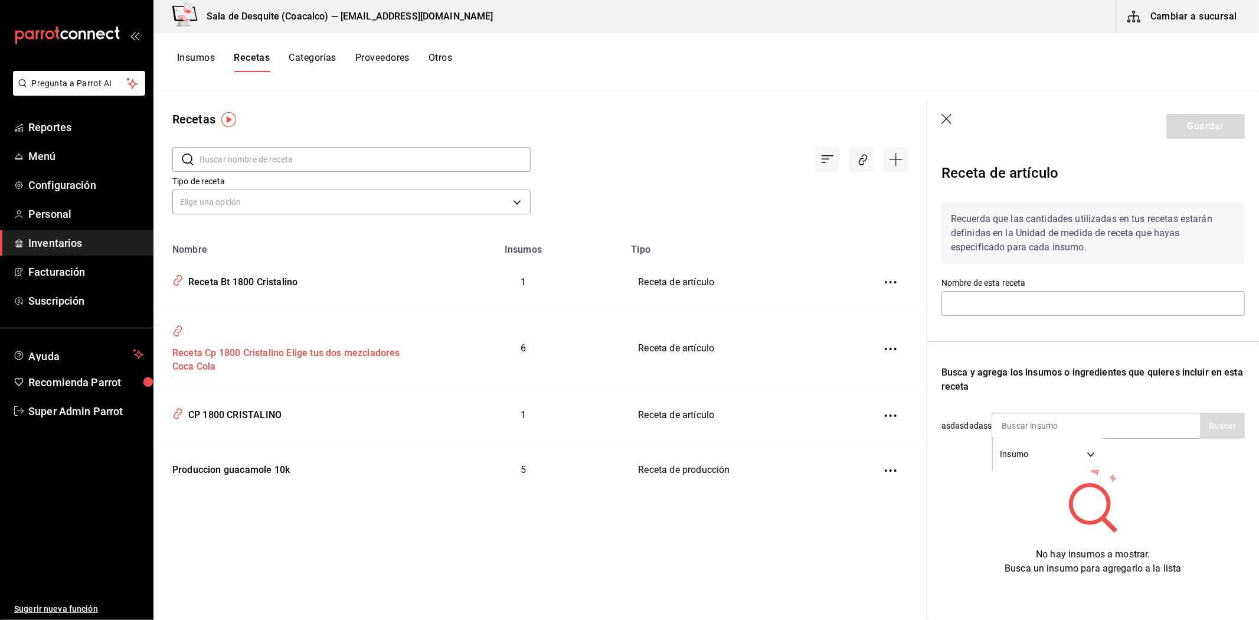
type input "Receta Cp 1800 Cristalino Elige tus dos mezcladores Coca Cola"
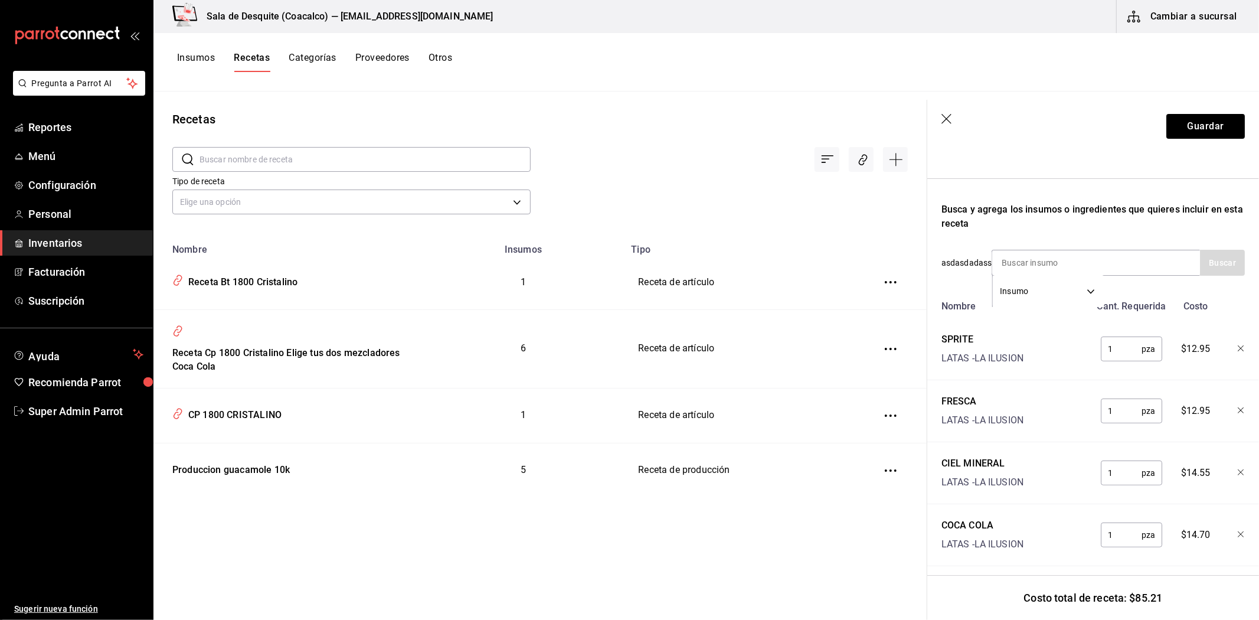
scroll to position [262, 0]
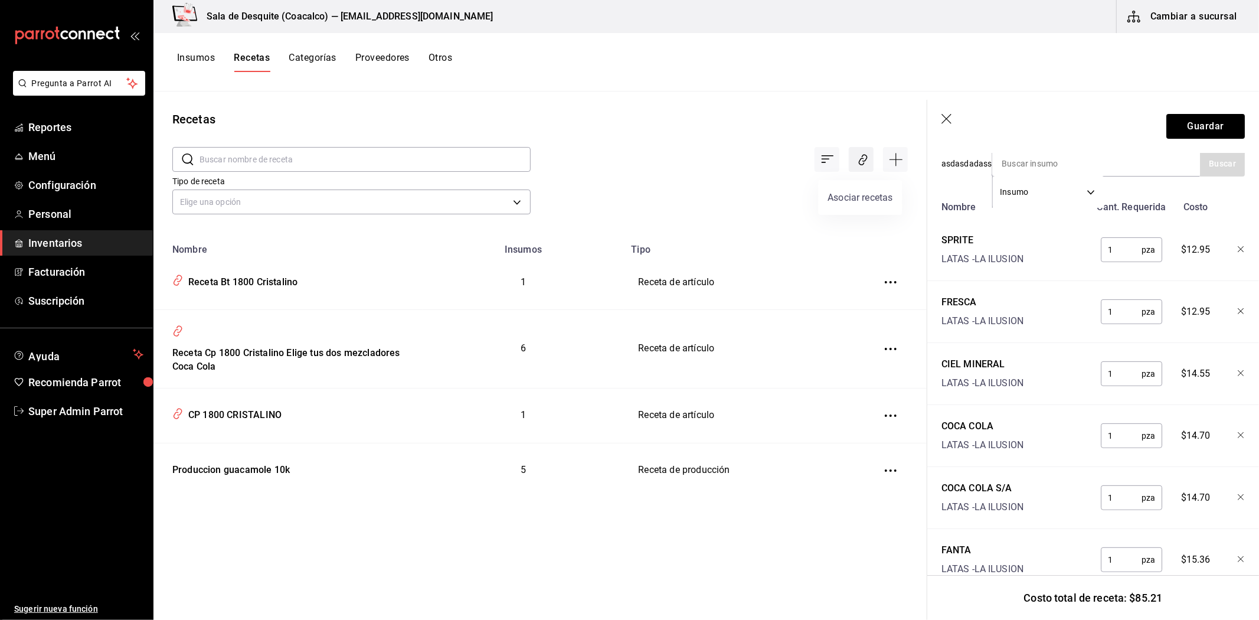
click at [862, 168] on button "Asociar recetas" at bounding box center [861, 159] width 25 height 25
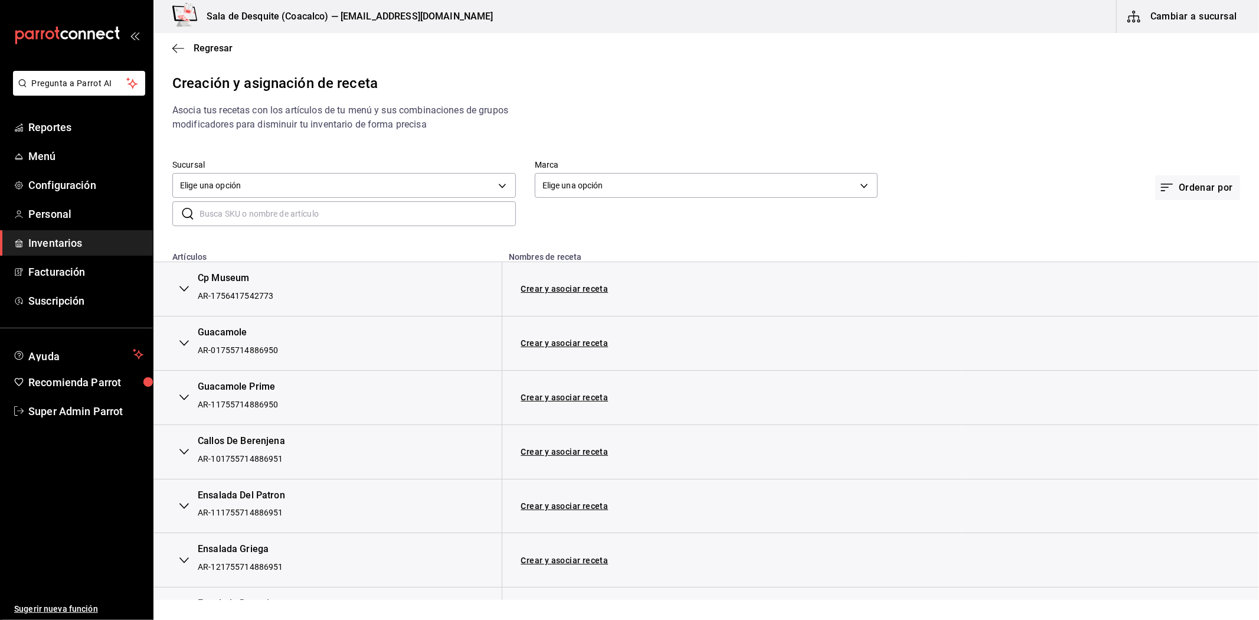
click at [322, 221] on input "text" at bounding box center [357, 214] width 316 height 24
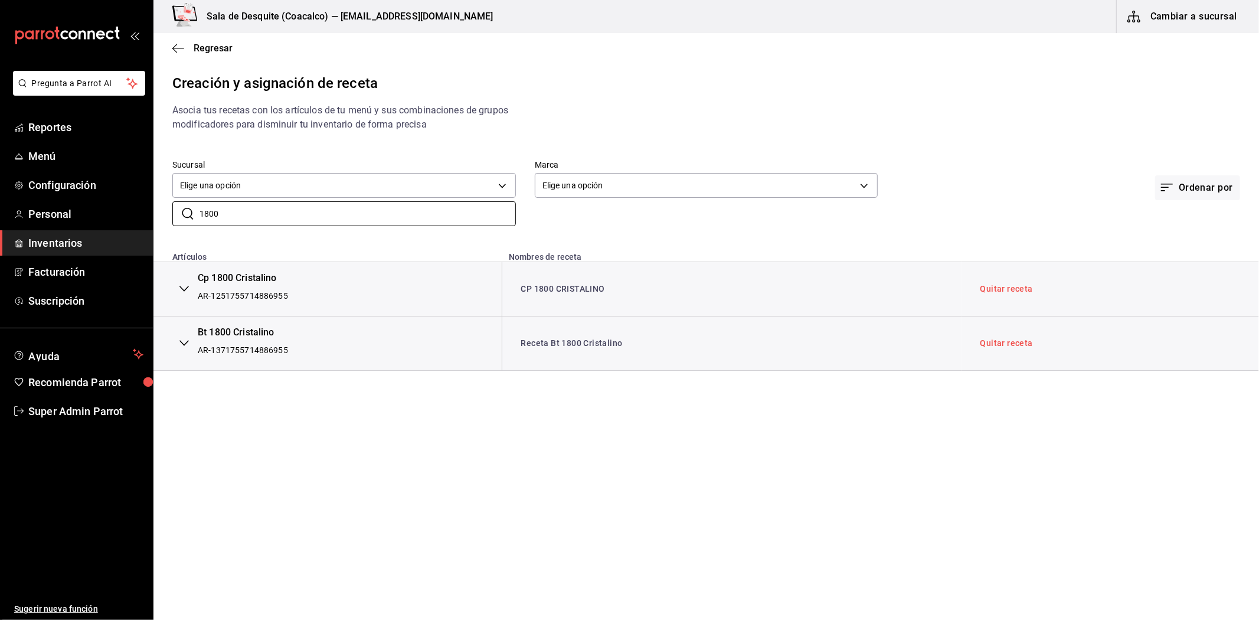
type input "1800"
click at [185, 286] on icon "button" at bounding box center [183, 288] width 9 height 9
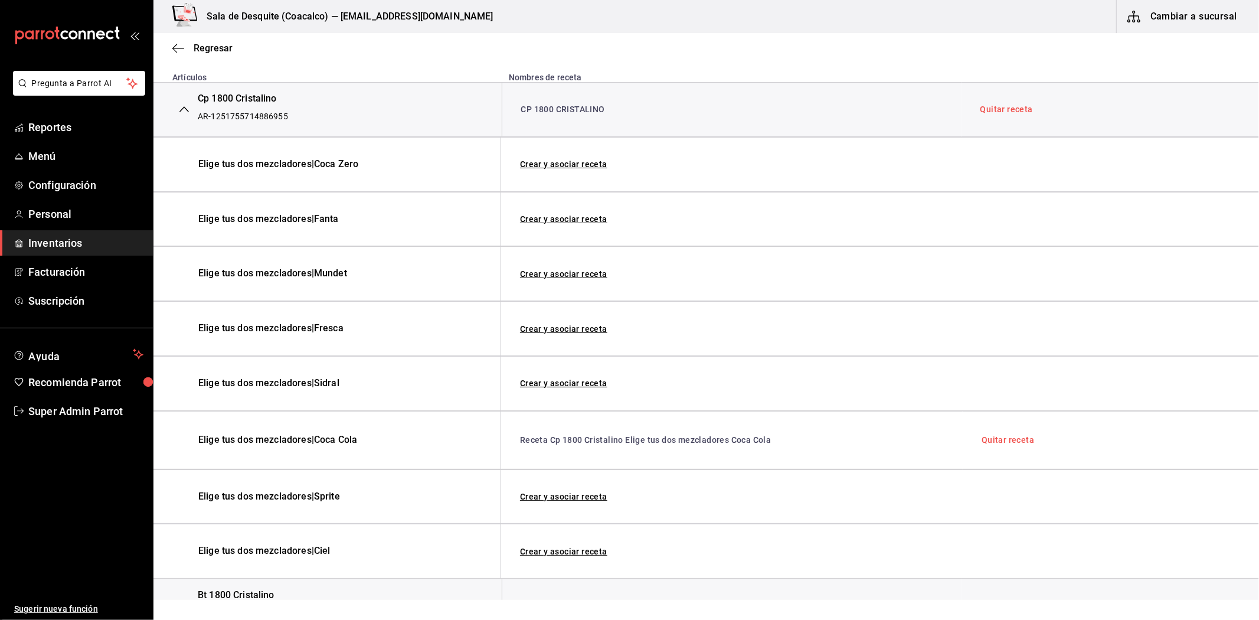
scroll to position [197, 0]
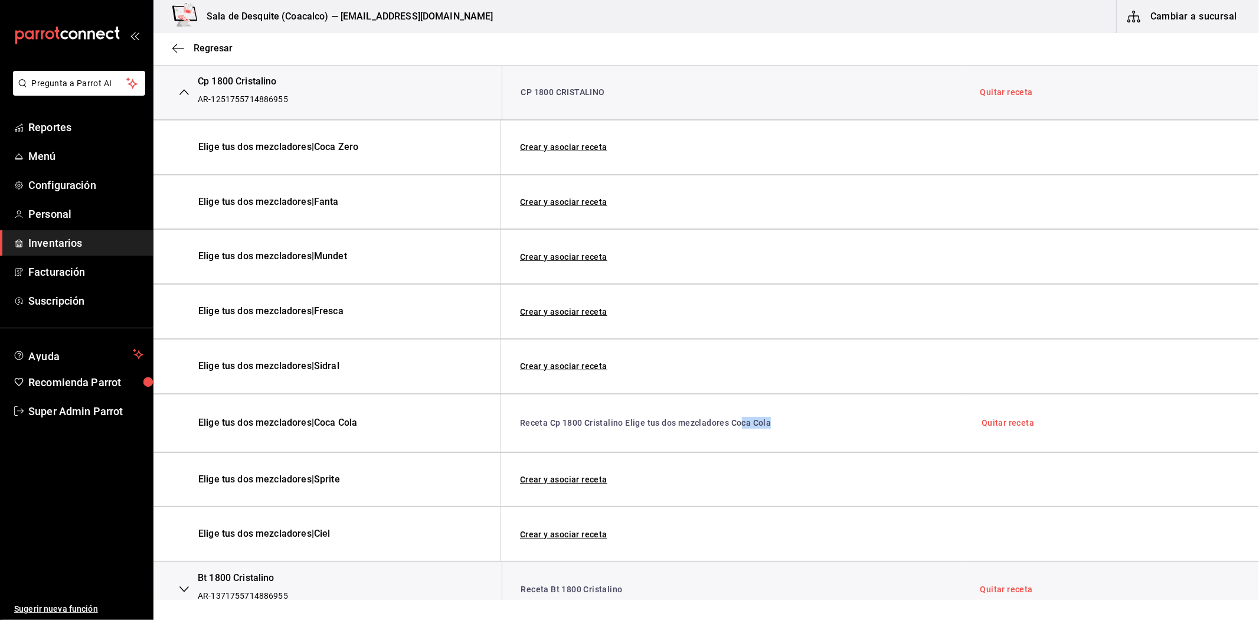
drag, startPoint x: 796, startPoint y: 425, endPoint x: 738, endPoint y: 434, distance: 58.6
click at [738, 434] on div "Receta Cp 1800 Cristalino Elige tus dos mezcladores Coca Cola" at bounding box center [732, 423] width 462 height 58
click at [819, 436] on div "Receta Cp 1800 Cristalino Elige tus dos mezcladores Coca Cola" at bounding box center [732, 423] width 462 height 58
click at [180, 96] on icon "button" at bounding box center [183, 93] width 9 height 6
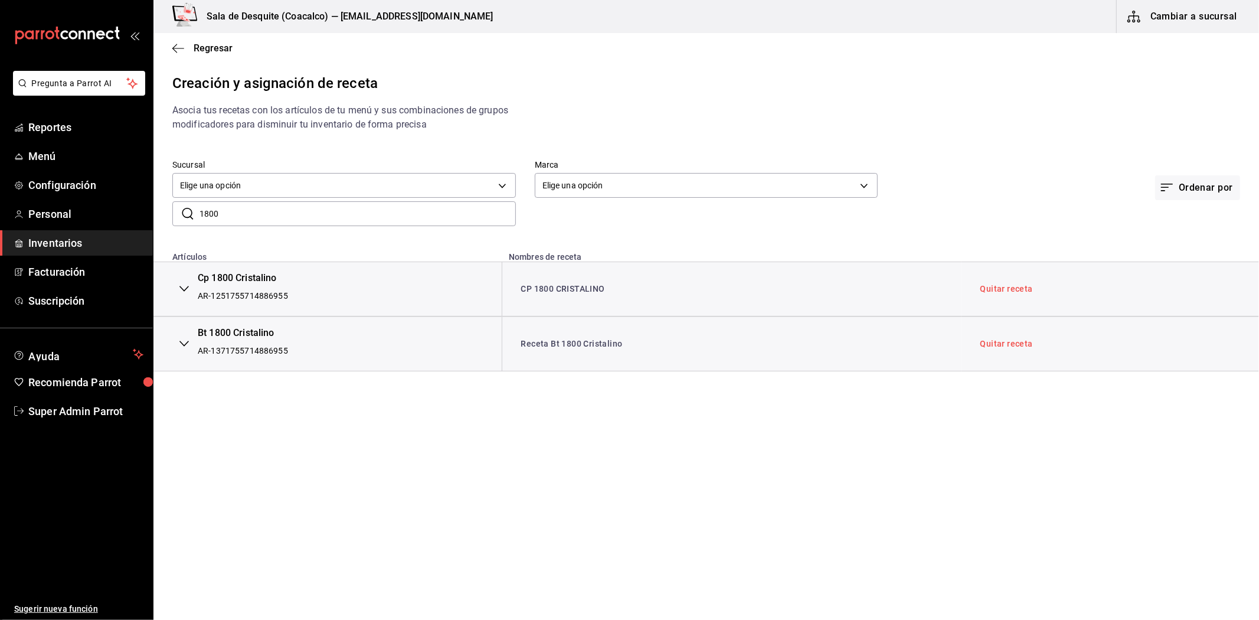
scroll to position [0, 0]
click at [248, 212] on input "1800" at bounding box center [357, 214] width 316 height 24
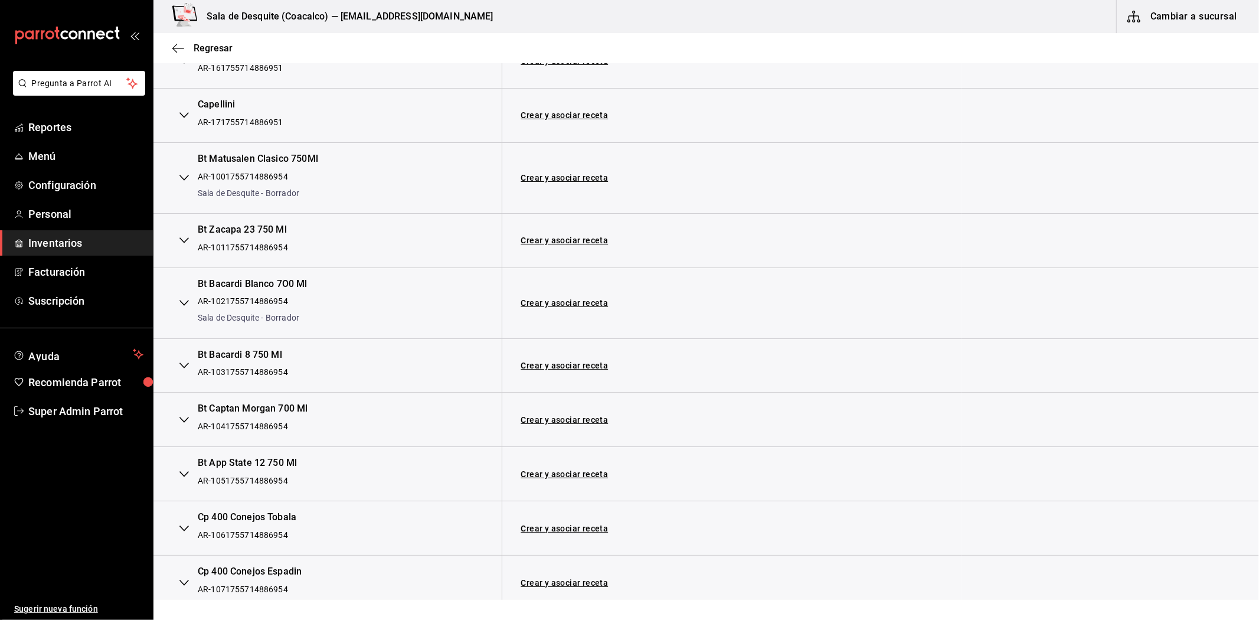
scroll to position [721, 0]
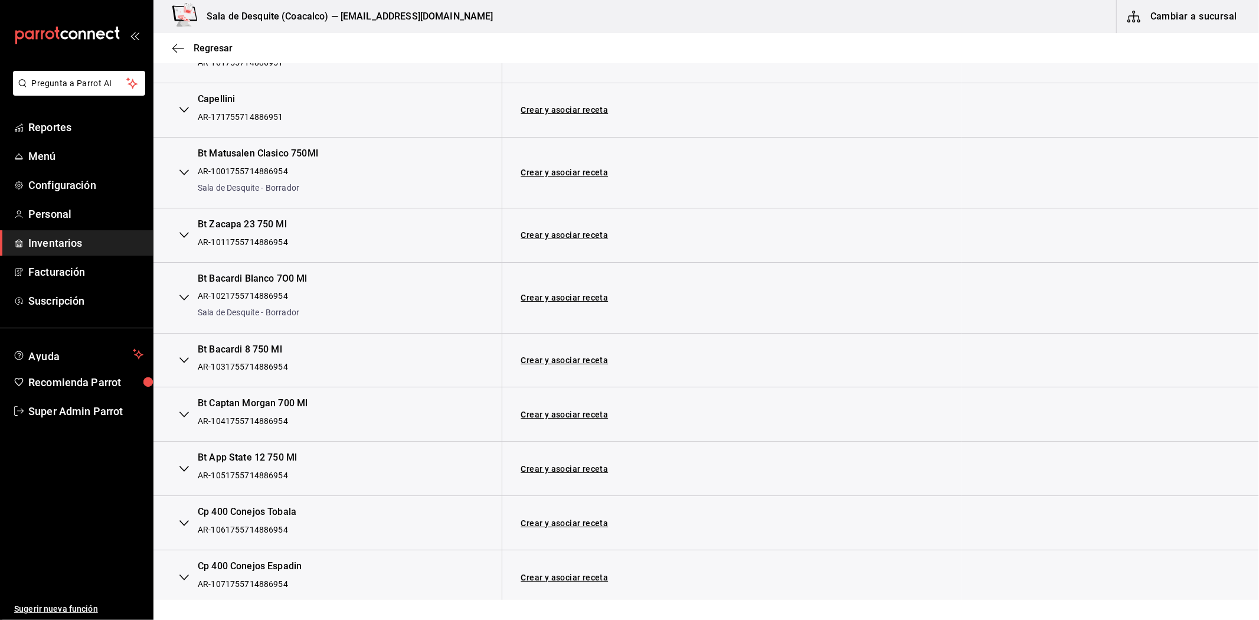
click at [192, 357] on button "button" at bounding box center [184, 360] width 24 height 26
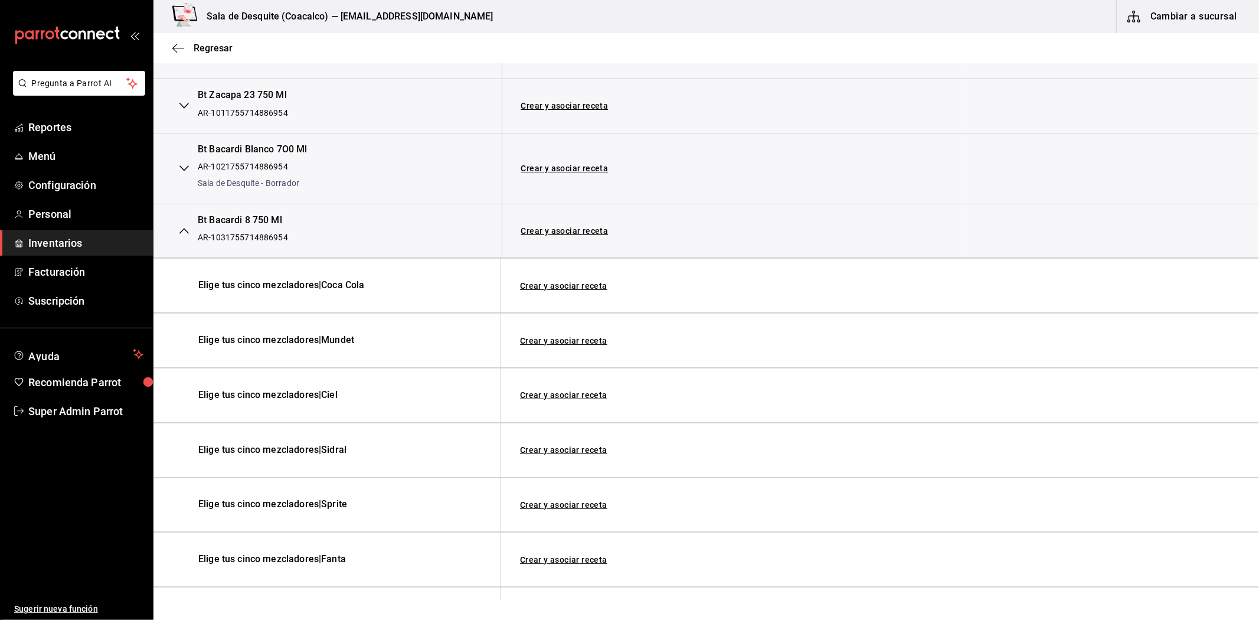
scroll to position [852, 0]
drag, startPoint x: 189, startPoint y: 217, endPoint x: 326, endPoint y: 238, distance: 138.6
click at [326, 238] on div "Bt Bacardi 8 750 Ml AR-1031755714886954" at bounding box center [327, 229] width 310 height 35
click at [548, 233] on link "Crear y asociar receta" at bounding box center [564, 229] width 87 height 8
click at [575, 227] on link "Receta Bt Bacardi 8 750 Ml" at bounding box center [574, 228] width 107 height 9
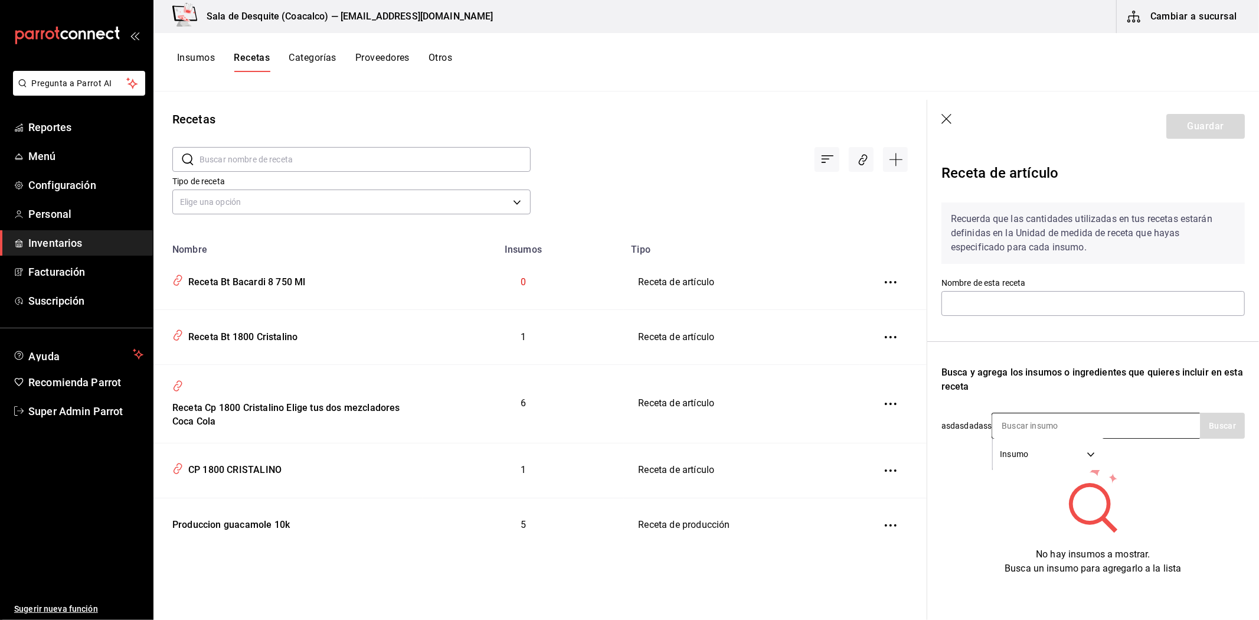
type input "Receta Bt Bacardi 8 750 Ml"
click at [1065, 423] on input at bounding box center [1051, 425] width 118 height 25
click at [948, 122] on icon "button" at bounding box center [947, 120] width 12 height 12
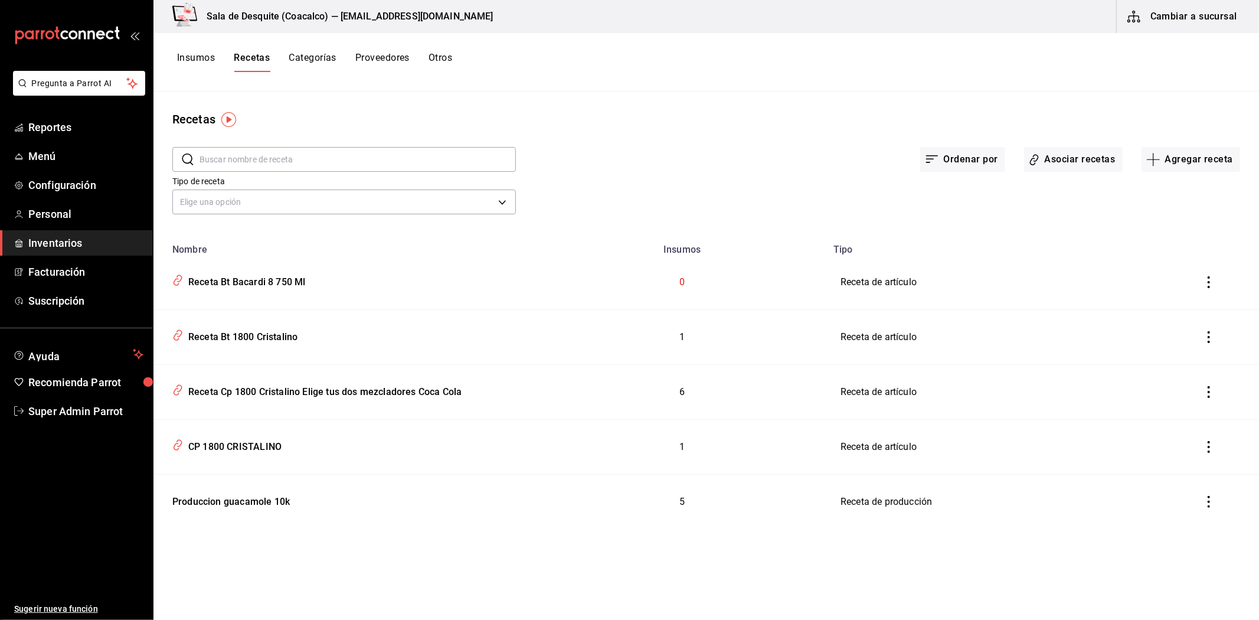
click at [1205, 279] on icon "inventoriesTable" at bounding box center [1209, 282] width 12 height 12
click at [1176, 300] on span "Eliminar" at bounding box center [1173, 298] width 30 height 9
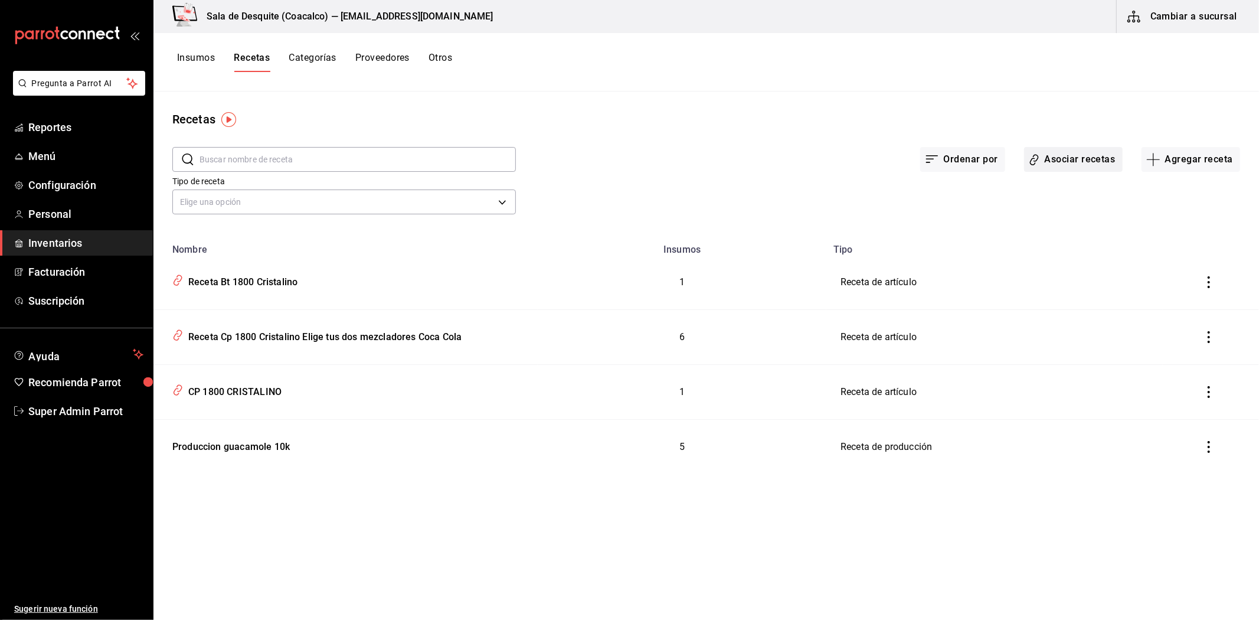
click at [1074, 166] on button "Asociar recetas" at bounding box center [1073, 159] width 99 height 25
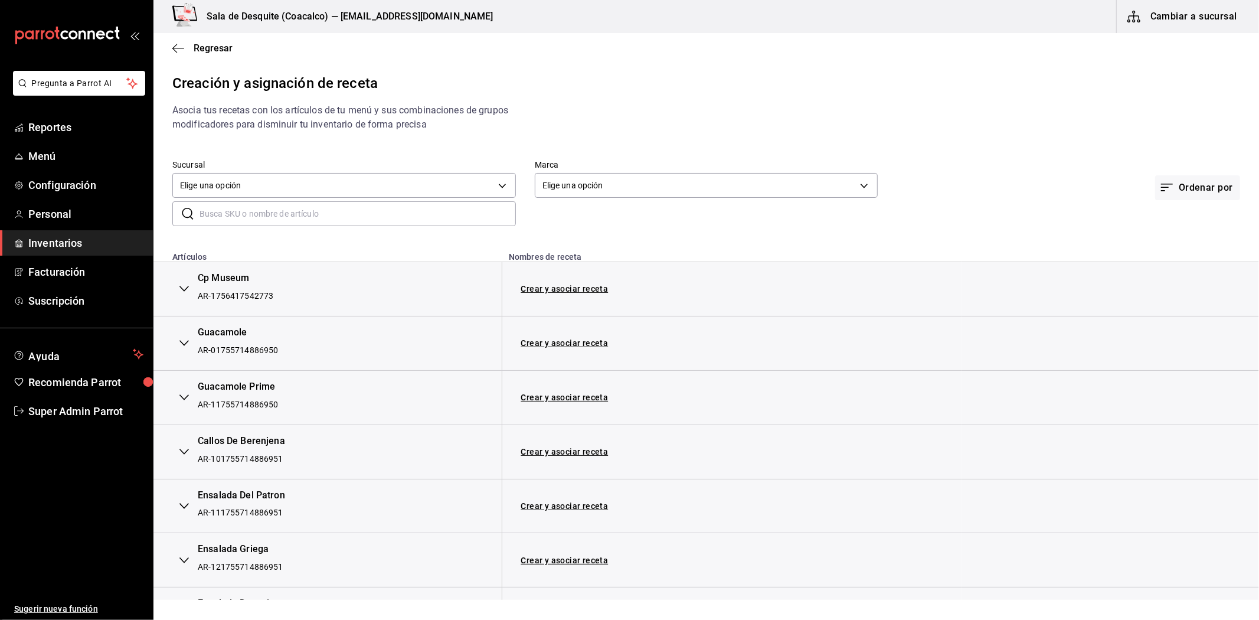
click at [351, 207] on input "text" at bounding box center [357, 214] width 316 height 24
type input "1800"
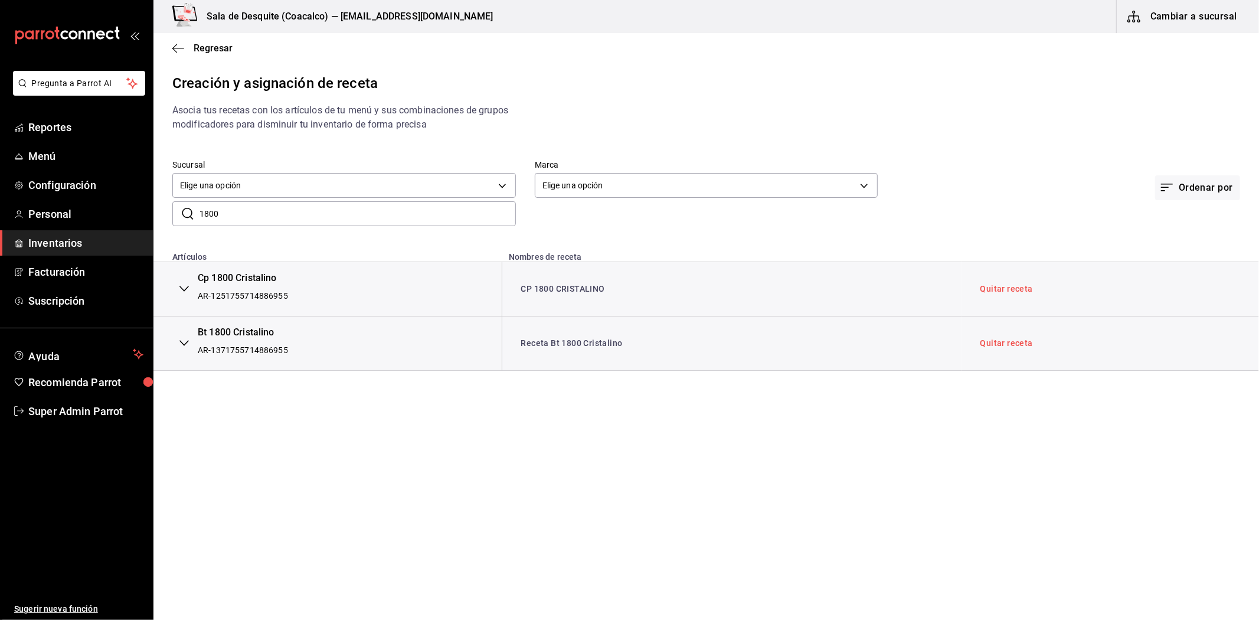
click at [404, 473] on main "Regresar Creación y asignación de receta Asocia tus recetas con los artículos d…" at bounding box center [705, 316] width 1105 height 567
click at [179, 54] on span "Regresar" at bounding box center [202, 47] width 60 height 11
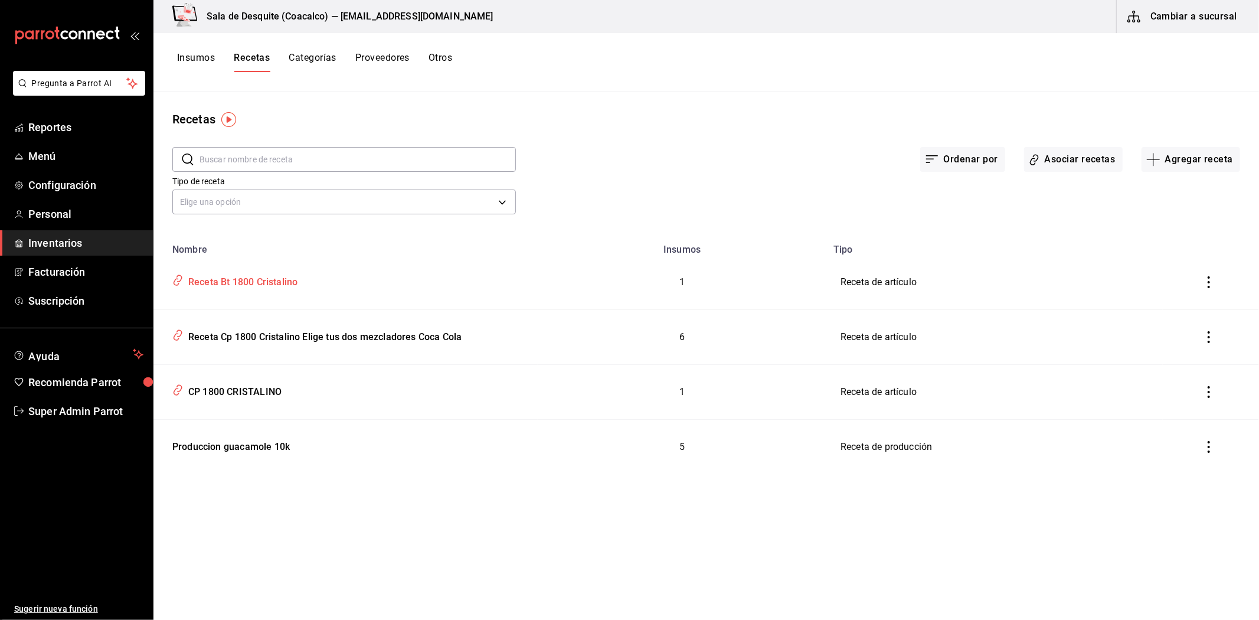
click at [253, 283] on div "Receta Bt 1800 Cristalino" at bounding box center [241, 280] width 114 height 18
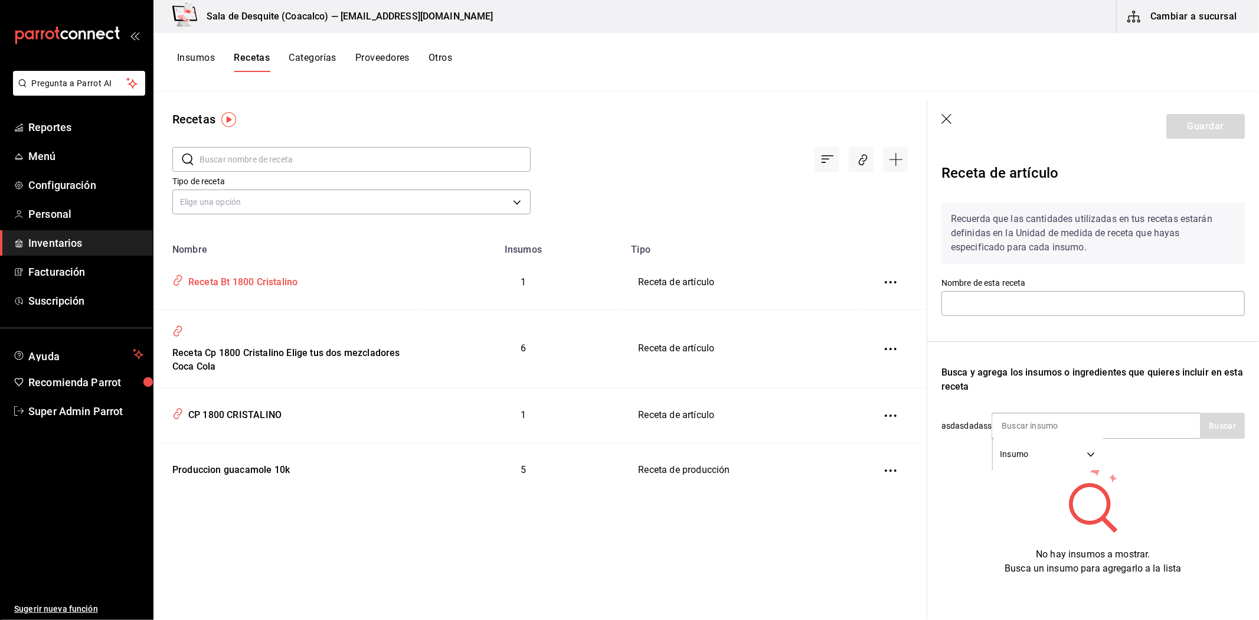
type input "Receta Bt 1800 Cristalino"
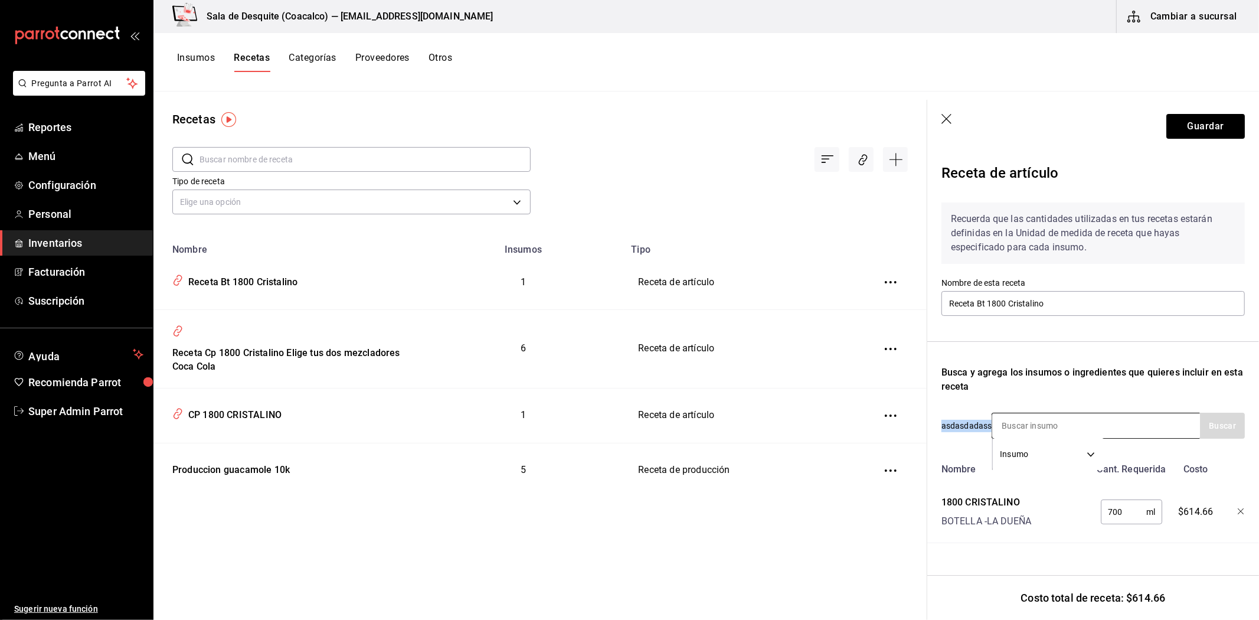
drag, startPoint x: 942, startPoint y: 430, endPoint x: 991, endPoint y: 417, distance: 51.1
click at [991, 417] on div "asdasdadass Insumo SUPPLY Buscar" at bounding box center [1092, 426] width 303 height 26
click at [1129, 167] on div "Receta de artículo" at bounding box center [1092, 175] width 303 height 35
click at [1171, 13] on button "Cambiar a sucursal" at bounding box center [1183, 16] width 133 height 33
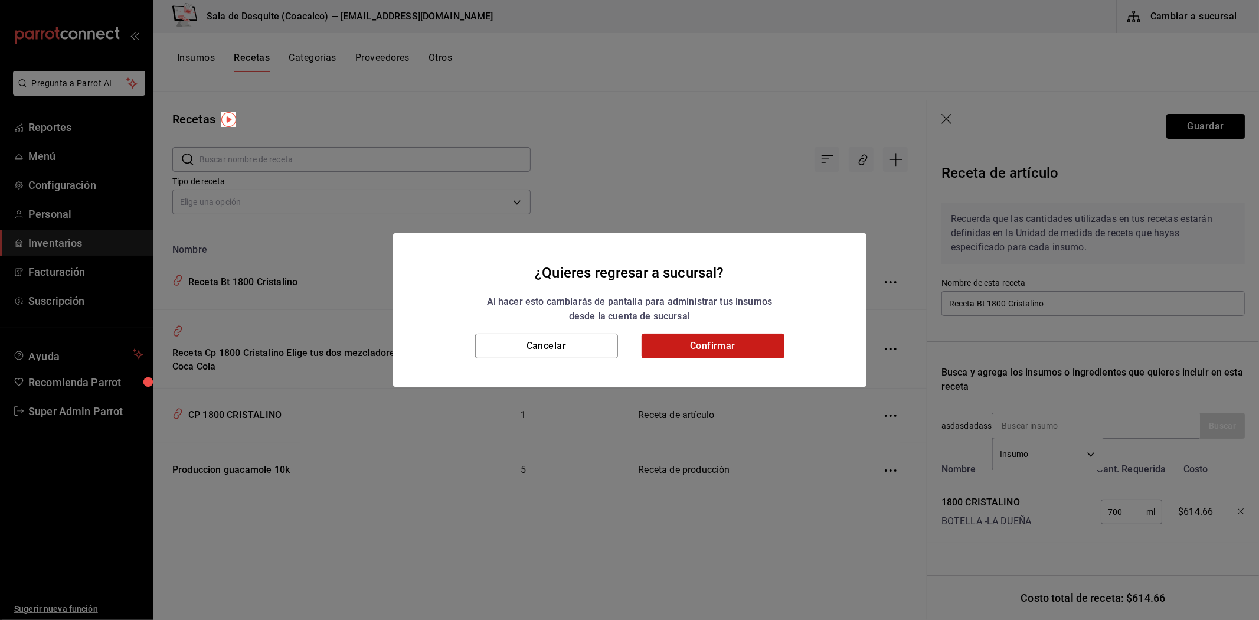
click at [762, 351] on button "Confirmar" at bounding box center [713, 345] width 143 height 25
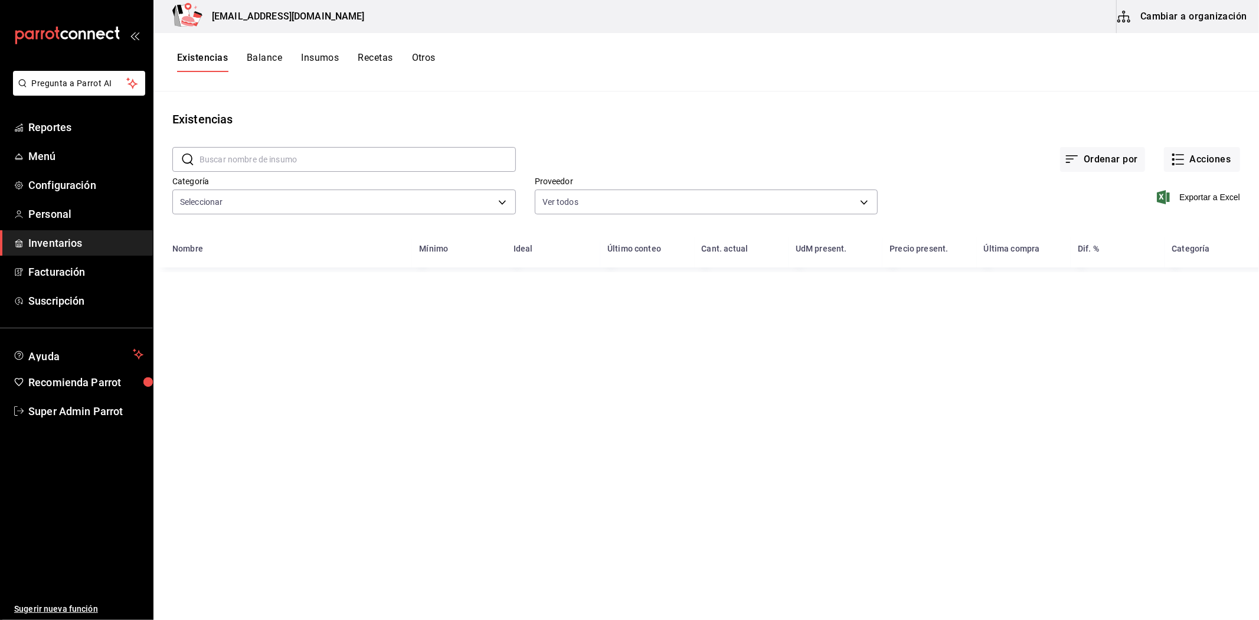
type input "723e6217-06b6-47a5-9519-f2110edd0074,1d00fc73-2e16-4600-8702-76434fd6614f,c2c22…"
click at [216, 49] on div "Existencias Balance Insumos Recetas Otros" at bounding box center [705, 62] width 1105 height 58
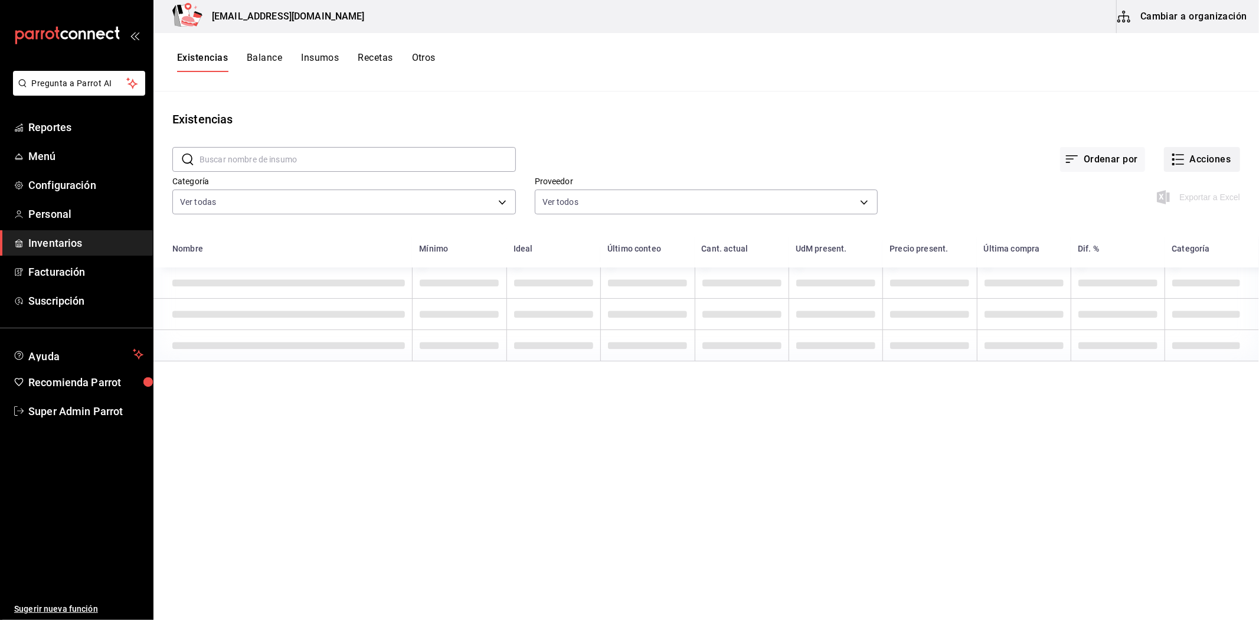
click at [1189, 156] on button "Acciones" at bounding box center [1202, 159] width 76 height 25
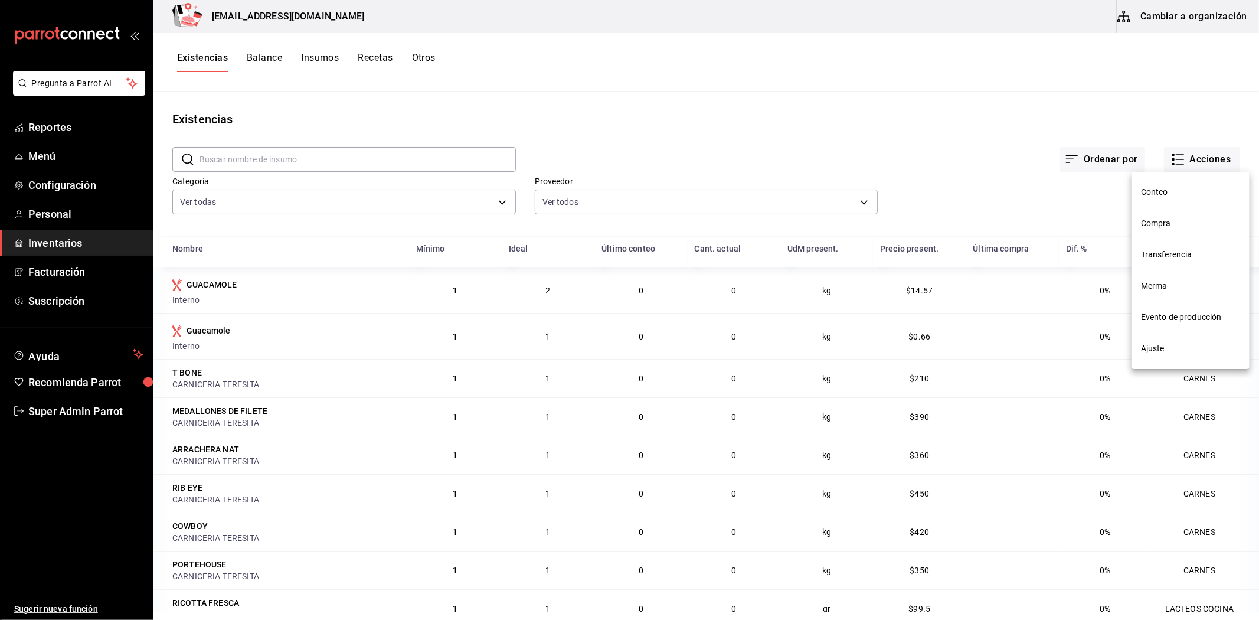
click at [1173, 225] on span "Compra" at bounding box center [1190, 223] width 99 height 12
